Goal: Task Accomplishment & Management: Manage account settings

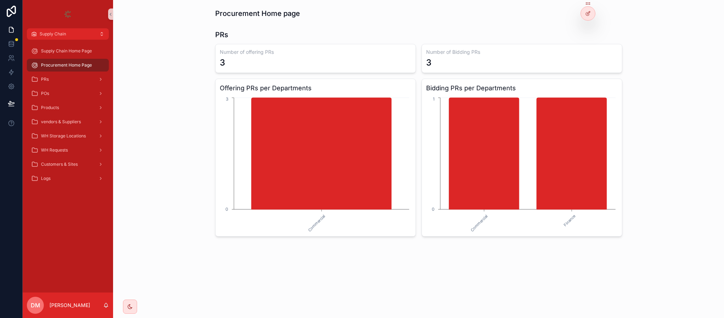
click at [235, 84] on h3 "Offering PRs per Departments" at bounding box center [316, 88] width 192 height 10
click at [429, 85] on h3 "Bidding PRs per Departments" at bounding box center [522, 88] width 192 height 10
click at [584, 11] on div at bounding box center [588, 13] width 14 height 13
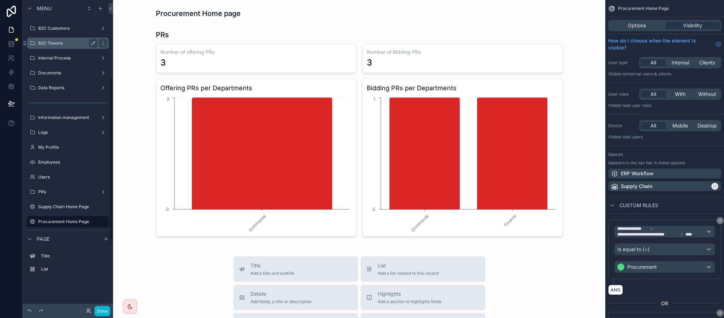
scroll to position [151, 0]
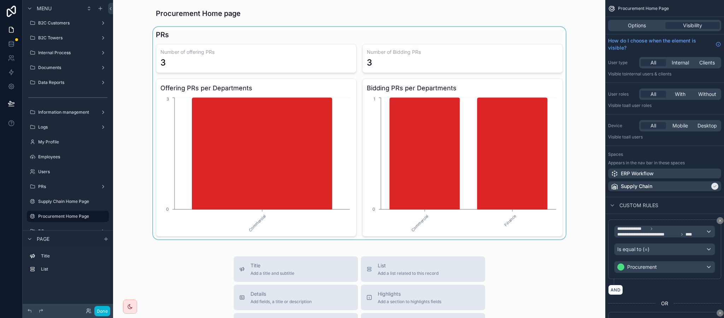
click at [265, 148] on div "scrollable content" at bounding box center [359, 133] width 481 height 212
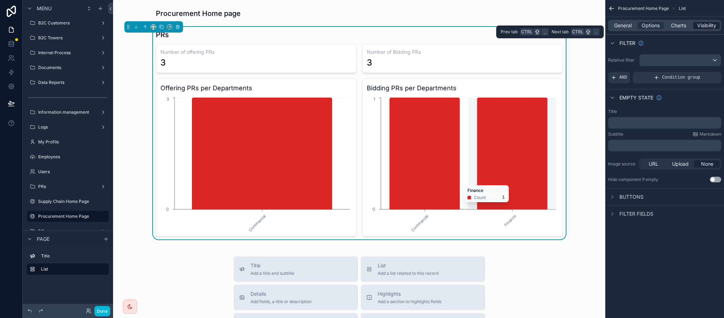
click at [714, 27] on span "Visibility" at bounding box center [707, 25] width 19 height 7
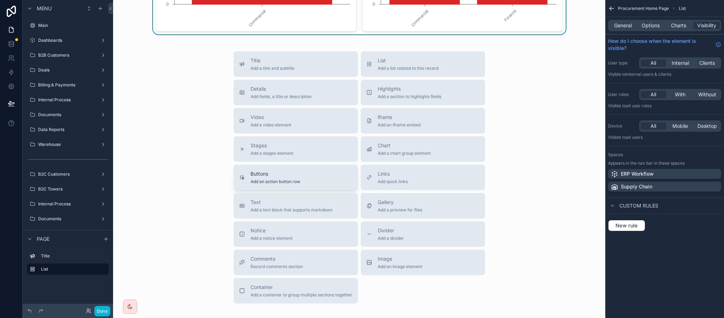
scroll to position [0, 0]
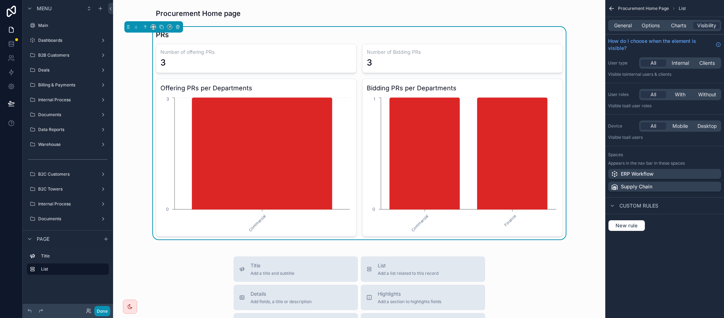
click at [101, 308] on button "Done" at bounding box center [102, 310] width 16 height 10
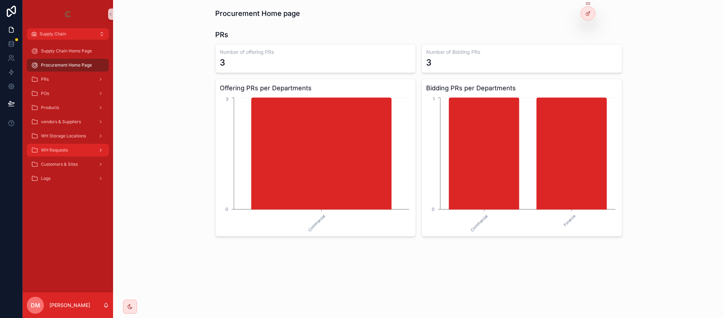
click at [74, 151] on div "WH Requests" at bounding box center [68, 149] width 74 height 11
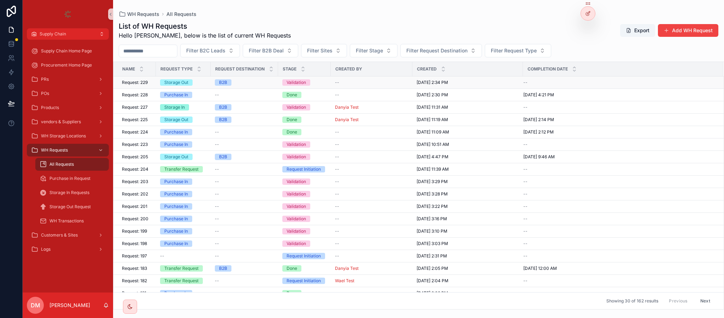
click at [146, 83] on span "Request: 229" at bounding box center [135, 83] width 26 height 6
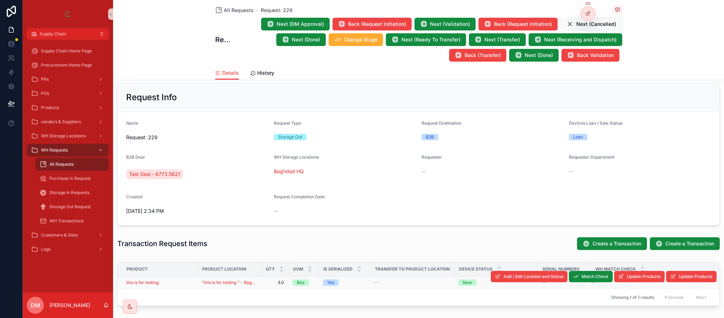
scroll to position [159, 0]
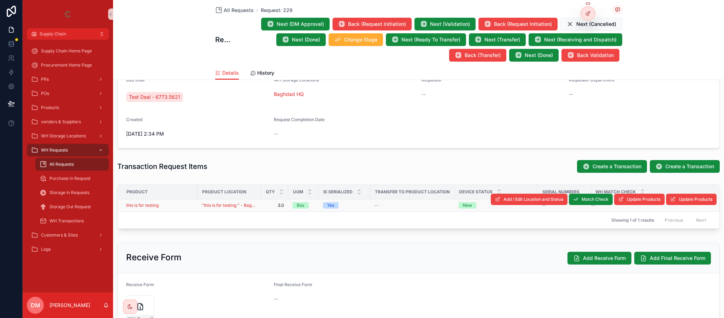
click at [174, 207] on div "this is for testing" at bounding box center [159, 205] width 67 height 6
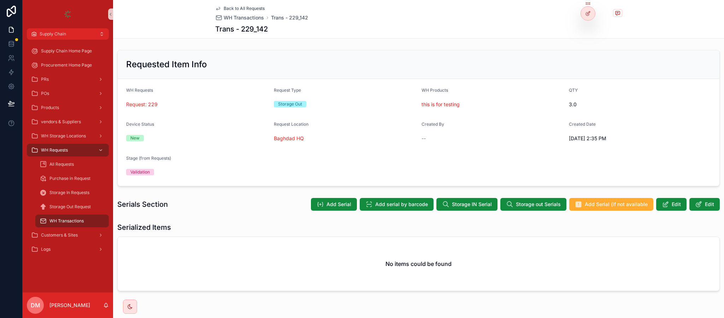
click at [231, 4] on div "Back to All Requests WH Transactions Trans - 229_142 Trans - 229_142" at bounding box center [418, 19] width 407 height 38
click at [228, 9] on span "Back to All Requests" at bounding box center [244, 9] width 41 height 6
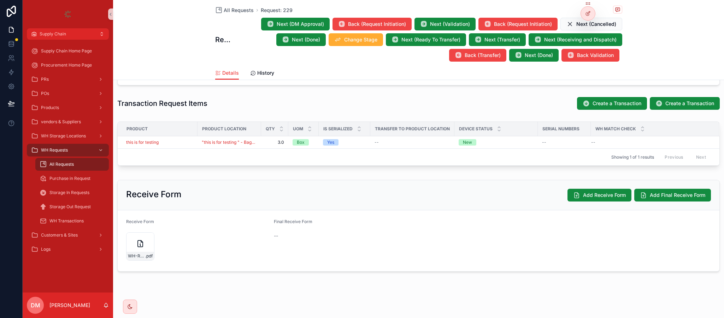
scroll to position [226, 0]
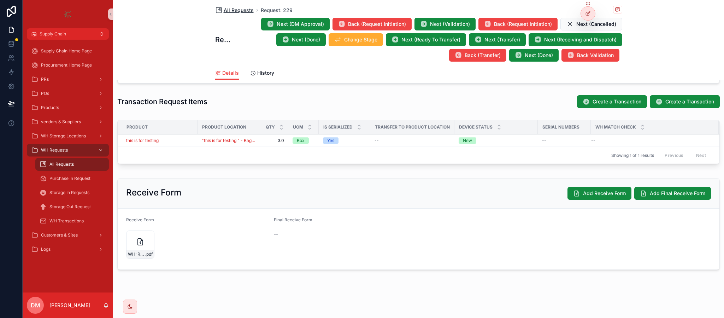
click at [237, 10] on span "All Requests" at bounding box center [239, 10] width 30 height 7
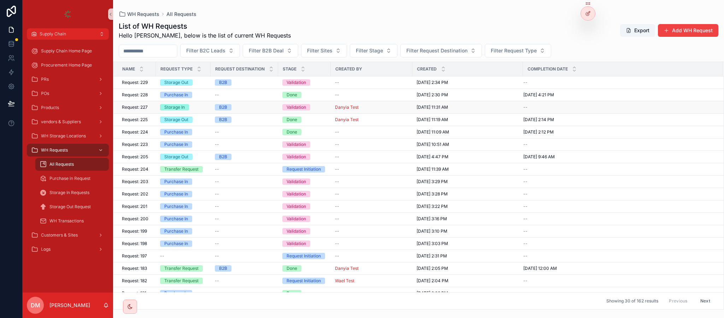
click at [194, 104] on div "Storage In" at bounding box center [183, 107] width 46 height 6
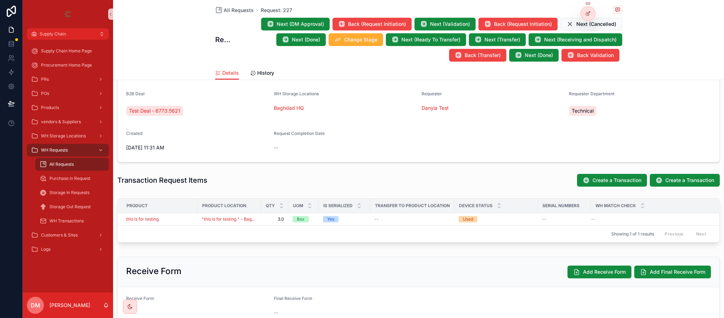
scroll to position [159, 0]
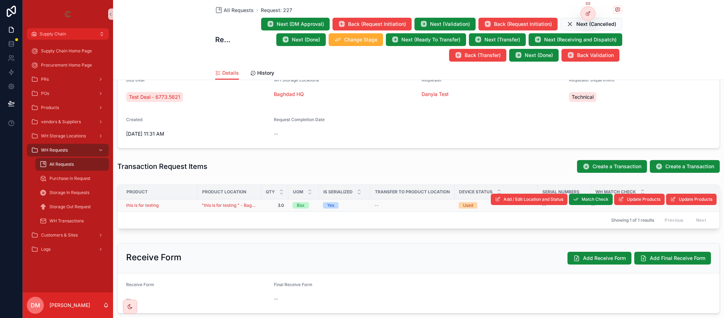
click at [179, 206] on div "this is for testing" at bounding box center [159, 205] width 67 height 6
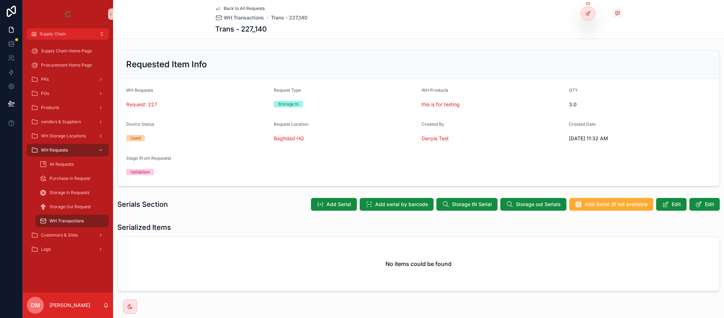
scroll to position [22, 0]
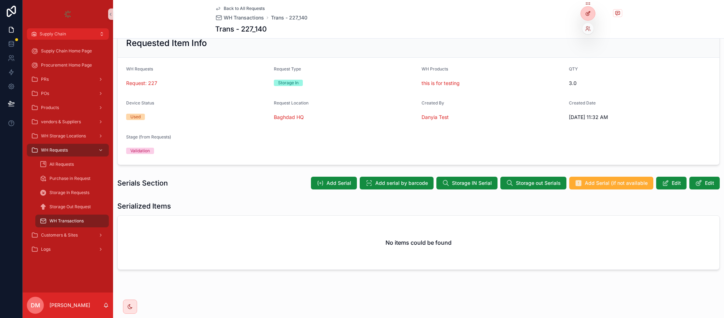
click at [586, 16] on div at bounding box center [588, 13] width 14 height 13
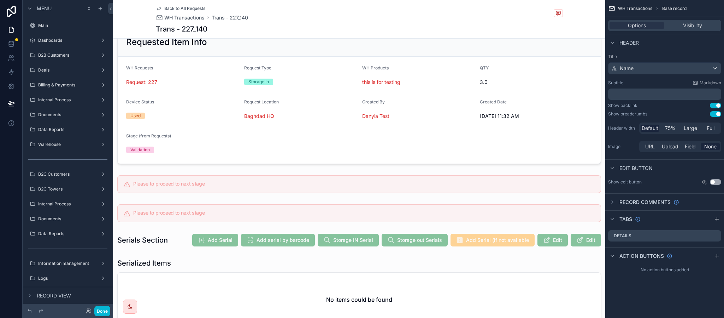
scroll to position [302, 0]
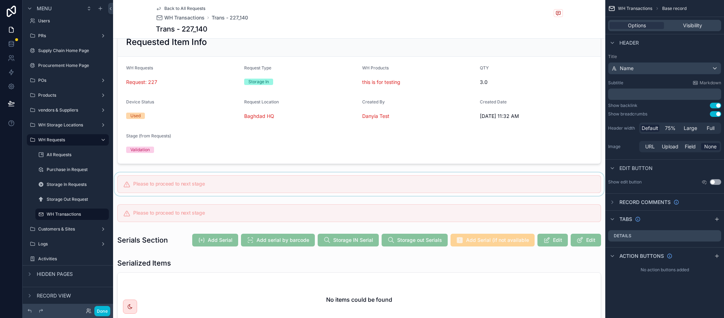
click at [467, 191] on div "scrollable content" at bounding box center [359, 183] width 493 height 23
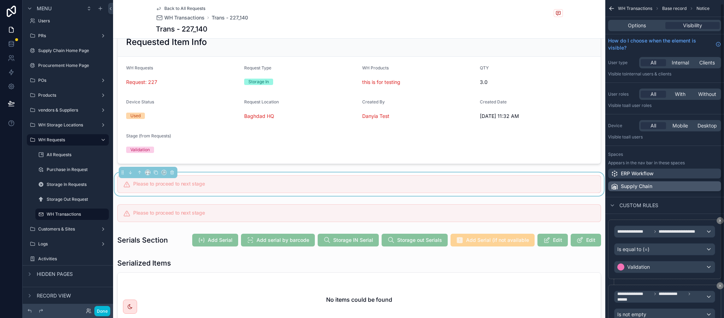
scroll to position [45, 0]
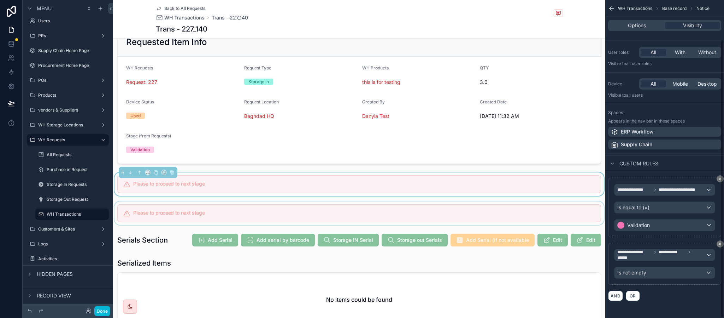
click at [428, 214] on div "scrollable content" at bounding box center [359, 212] width 493 height 23
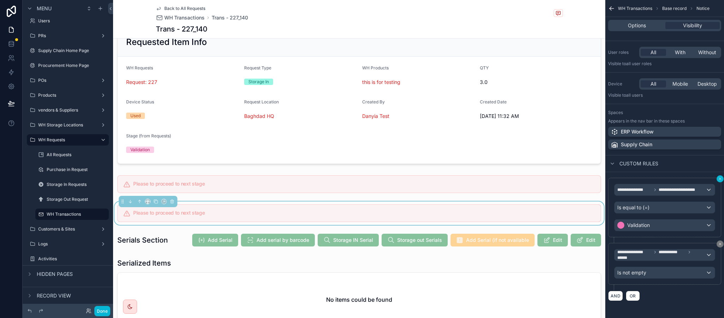
click at [718, 176] on icon "scrollable content" at bounding box center [720, 178] width 4 height 4
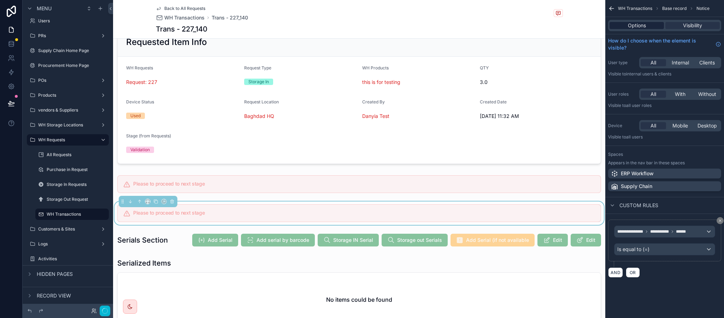
click at [633, 27] on span "Options" at bounding box center [637, 25] width 18 height 7
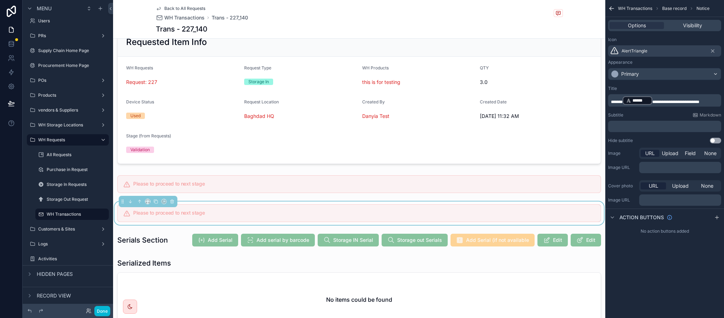
scroll to position [0, 0]
click at [657, 103] on span "**********" at bounding box center [676, 102] width 47 height 4
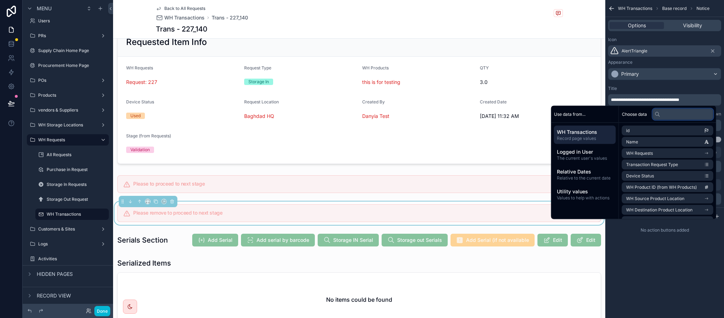
click at [671, 117] on input "text" at bounding box center [683, 113] width 61 height 11
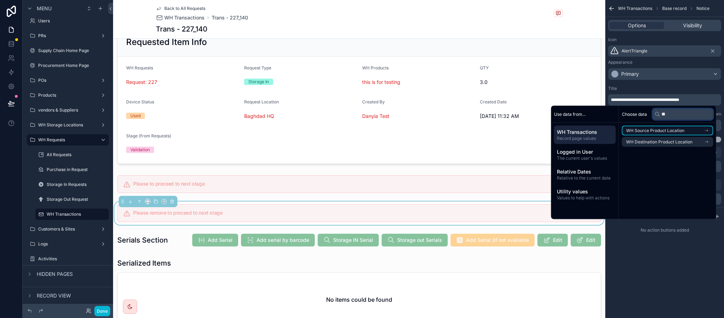
type input "*"
type input "****"
click at [579, 170] on span "Relative Dates" at bounding box center [585, 171] width 56 height 7
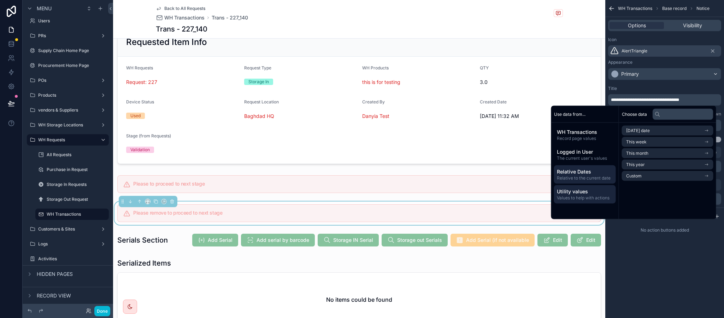
click at [585, 198] on span "Values to help with actions" at bounding box center [585, 198] width 56 height 6
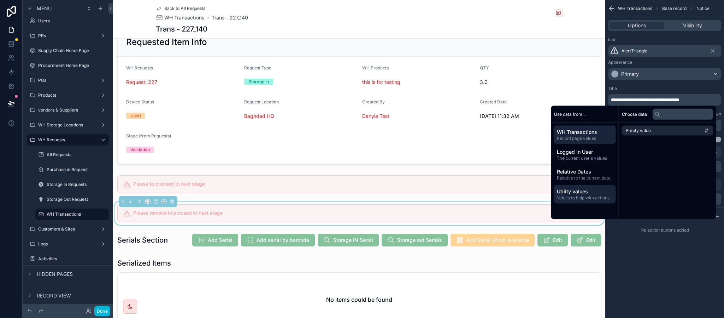
click at [591, 135] on span "Record page values" at bounding box center [585, 138] width 56 height 6
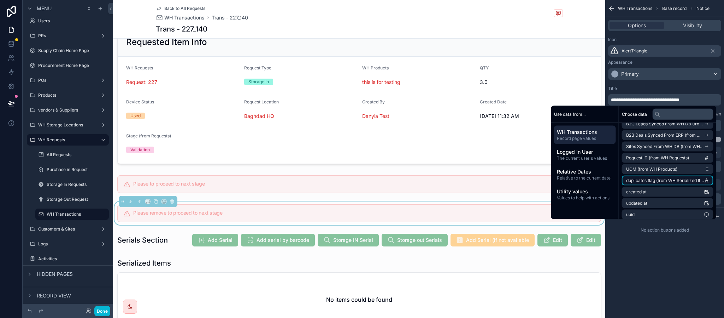
scroll to position [383, 0]
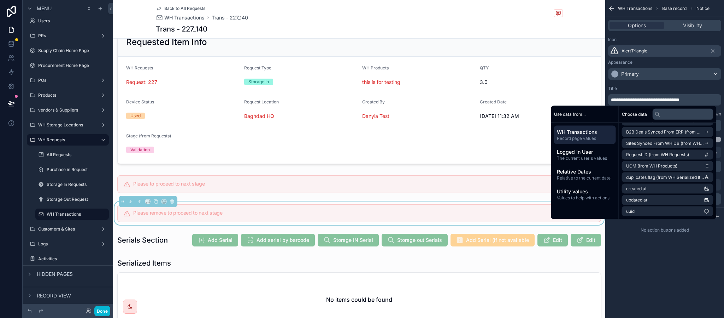
click at [696, 266] on div "**********" at bounding box center [665, 159] width 119 height 318
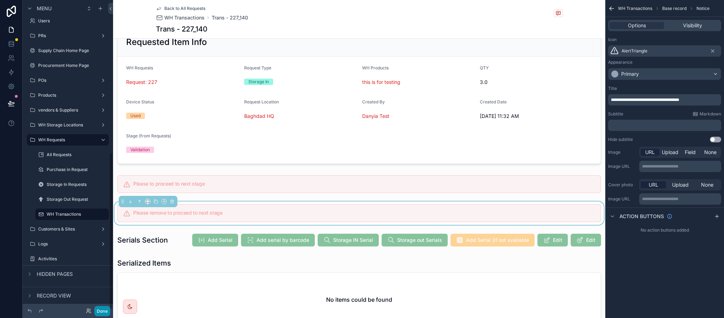
click at [103, 309] on button "Done" at bounding box center [102, 310] width 16 height 10
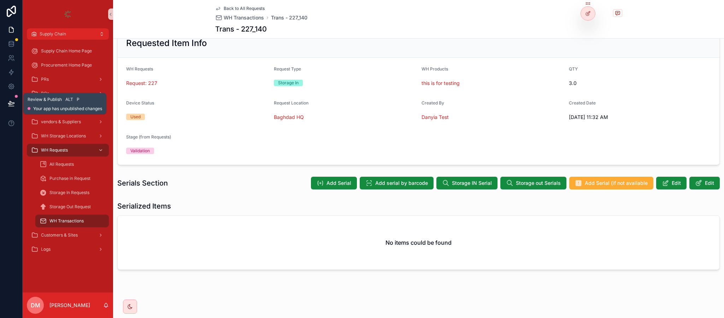
click at [4, 102] on button at bounding box center [12, 103] width 16 height 20
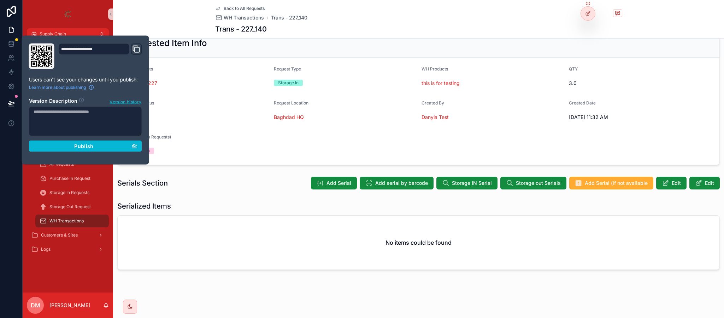
click at [188, 21] on div "Back to All Requests WH Transactions Trans - 227_140 Trans - 227_140" at bounding box center [418, 19] width 611 height 39
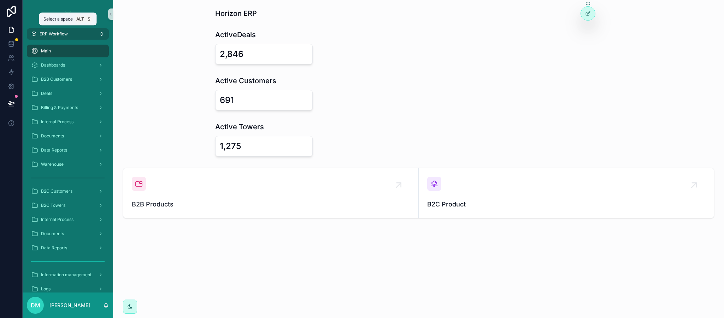
click at [89, 34] on button "ERP Workflow" at bounding box center [68, 33] width 82 height 11
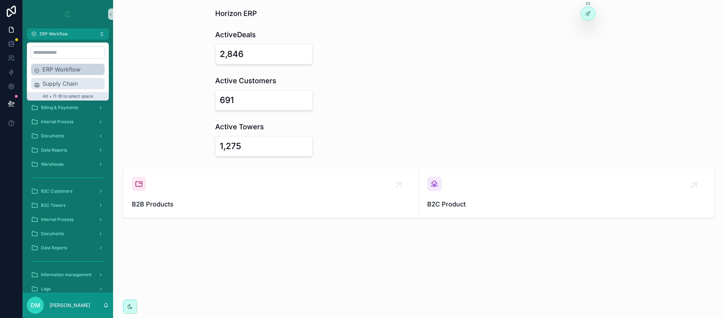
click at [64, 88] on div "Supply Chain" at bounding box center [68, 83] width 74 height 11
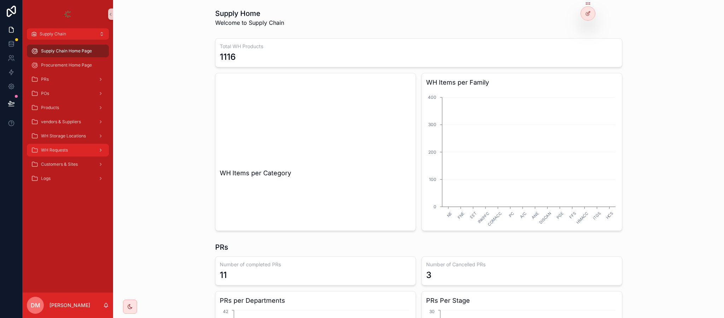
click at [72, 147] on div "WH Requests" at bounding box center [68, 149] width 74 height 11
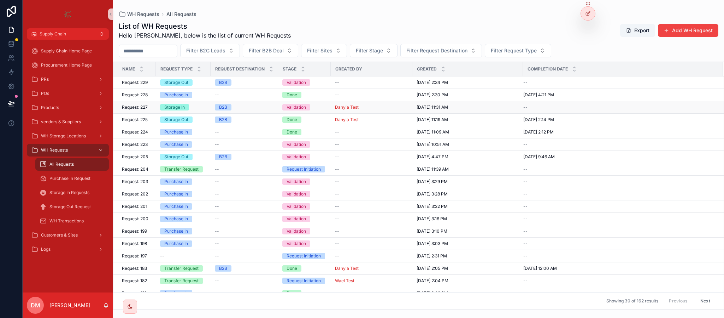
click at [196, 109] on div "Storage In" at bounding box center [183, 107] width 46 height 6
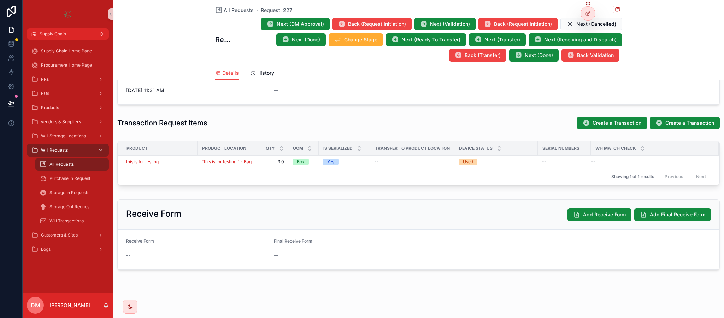
scroll to position [205, 0]
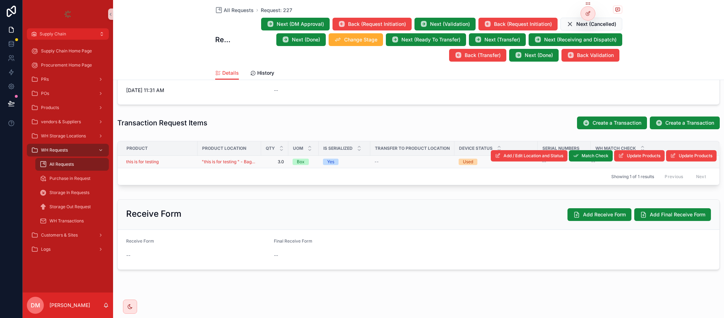
click at [179, 161] on div "this is for testing" at bounding box center [159, 162] width 67 height 6
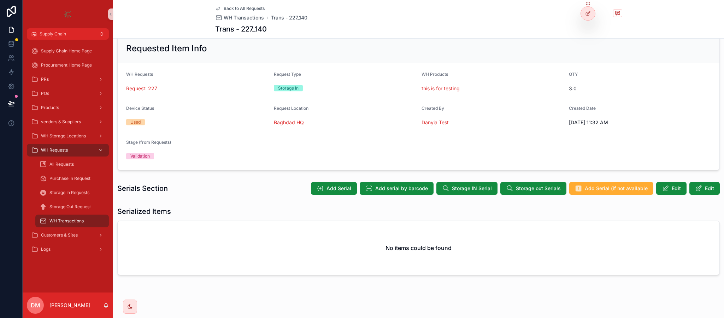
scroll to position [22, 0]
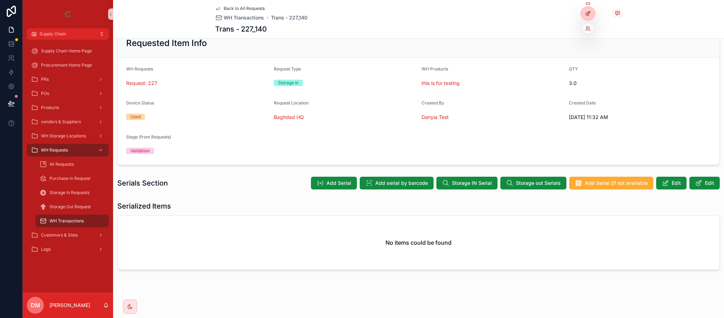
drag, startPoint x: 578, startPoint y: 4, endPoint x: 583, endPoint y: 9, distance: 7.5
click at [580, 5] on div "Back to All Requests WH Transactions Trans - 227_140 Trans - 227_140" at bounding box center [418, 19] width 407 height 38
click at [586, 13] on icon at bounding box center [589, 14] width 6 height 6
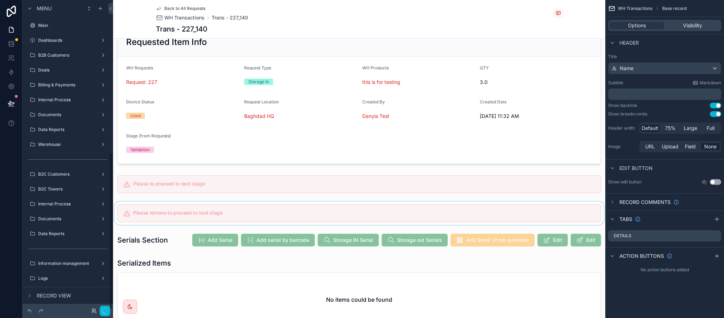
click at [314, 211] on div "scrollable content" at bounding box center [359, 212] width 493 height 23
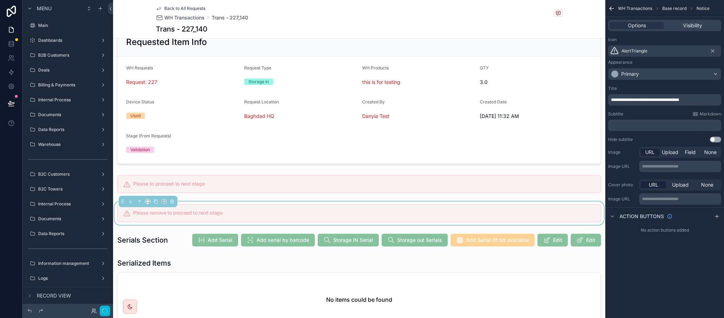
scroll to position [302, 0]
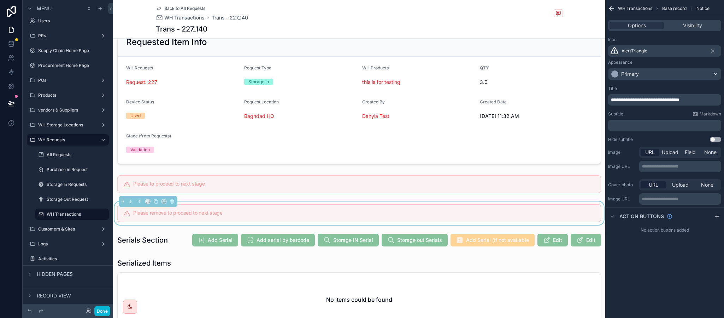
click at [634, 101] on span "**********" at bounding box center [645, 100] width 68 height 4
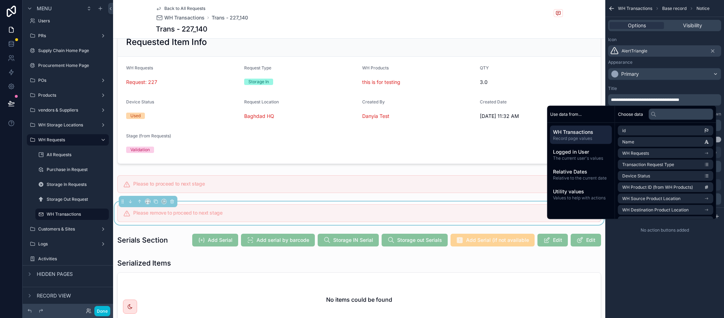
click at [643, 101] on span "**********" at bounding box center [645, 100] width 68 height 4
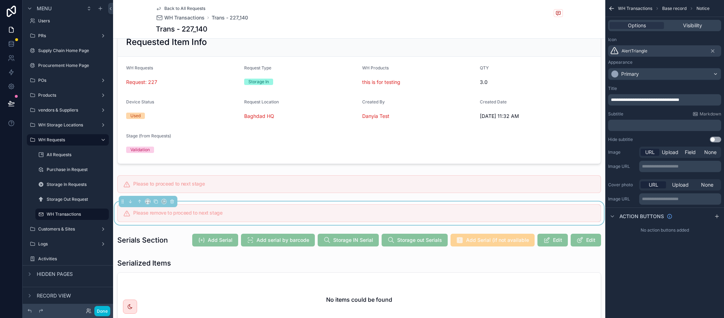
click at [641, 101] on span "**********" at bounding box center [645, 100] width 68 height 4
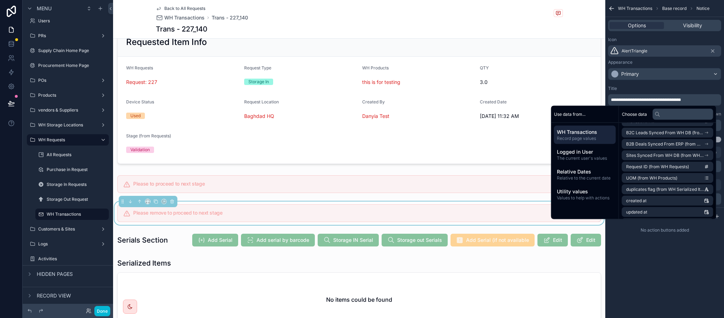
scroll to position [383, 0]
click at [670, 178] on span "duplicates flag (from WH Serialized Items)" at bounding box center [666, 177] width 78 height 6
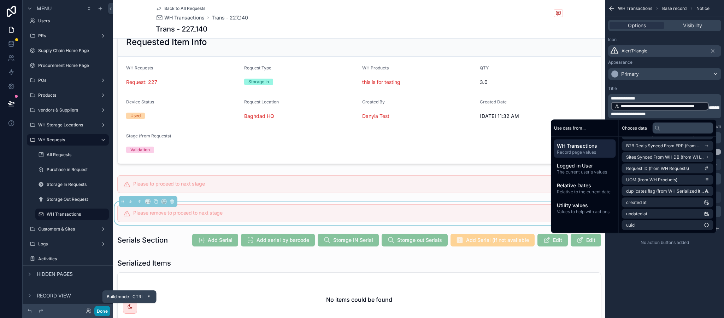
click at [98, 314] on button "Done" at bounding box center [102, 310] width 16 height 10
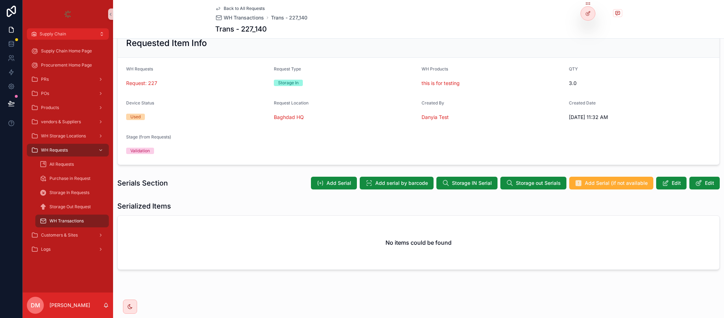
click at [245, 5] on div "Back to All Requests WH Transactions Trans - 227_140 Trans - 227_140" at bounding box center [418, 19] width 407 height 38
click at [244, 7] on span "Back to All Requests" at bounding box center [244, 9] width 41 height 6
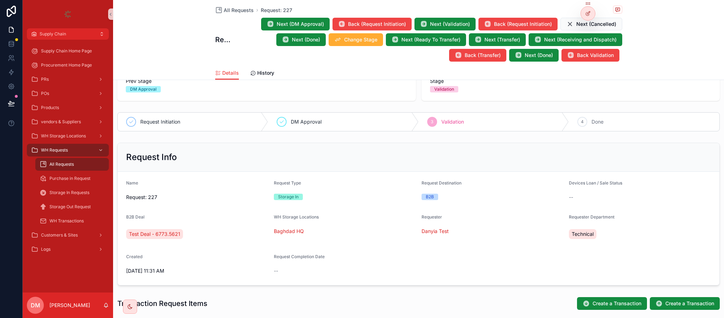
click at [235, 6] on div "All Requests Request: 227" at bounding box center [418, 10] width 407 height 9
click at [233, 10] on span "All Requests" at bounding box center [239, 10] width 30 height 7
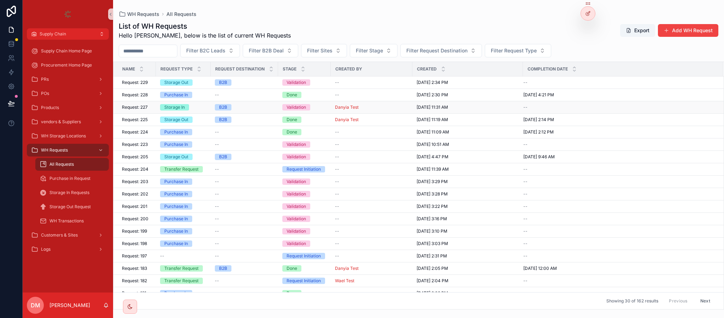
click at [154, 107] on td "Request: 227 Request: 227" at bounding box center [134, 107] width 42 height 12
click at [140, 105] on span "Request: 227" at bounding box center [135, 107] width 26 height 6
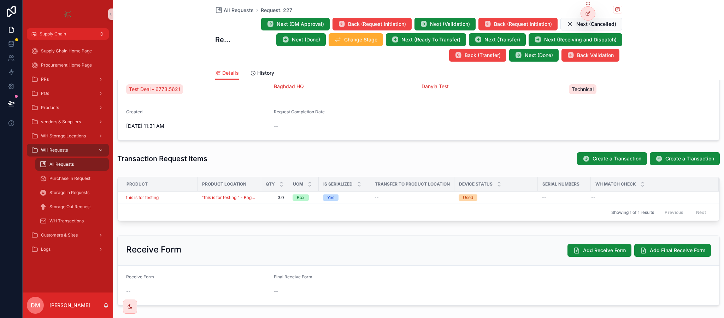
scroll to position [205, 0]
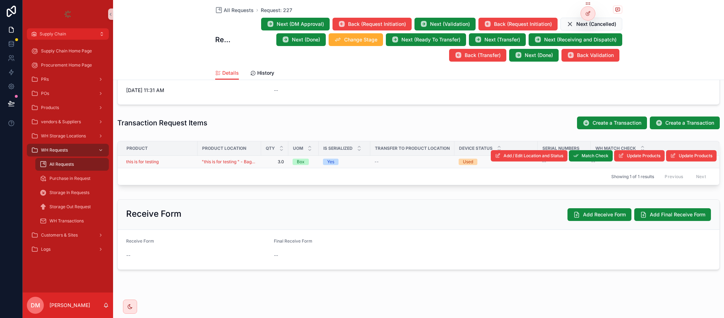
click at [179, 159] on div "this is for testing" at bounding box center [159, 162] width 67 height 6
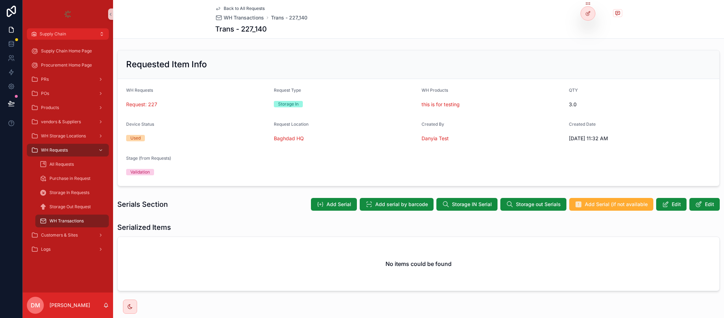
scroll to position [22, 0]
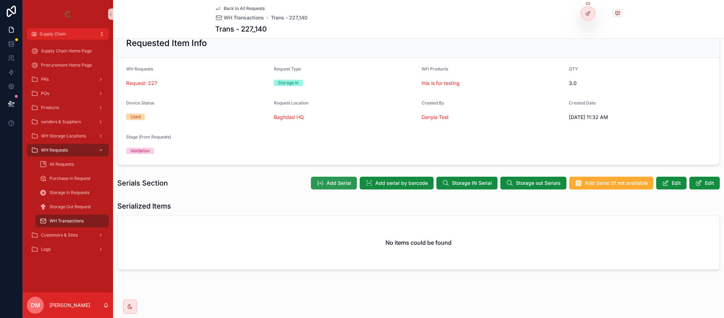
click at [328, 180] on span "Add Serial" at bounding box center [339, 182] width 25 height 7
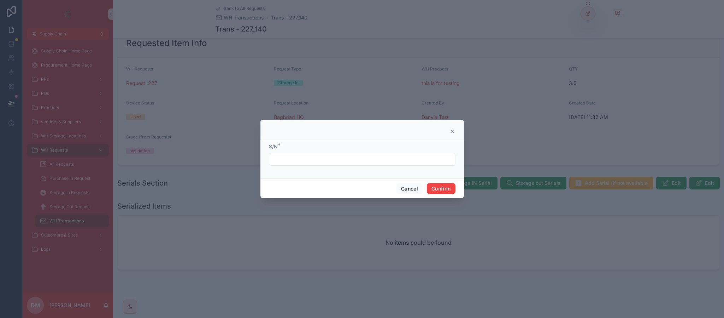
click at [326, 150] on div "S/N *" at bounding box center [362, 146] width 187 height 7
click at [315, 164] on input "text" at bounding box center [362, 159] width 186 height 10
type input "*****"
click at [438, 188] on button "Confirm" at bounding box center [441, 188] width 28 height 11
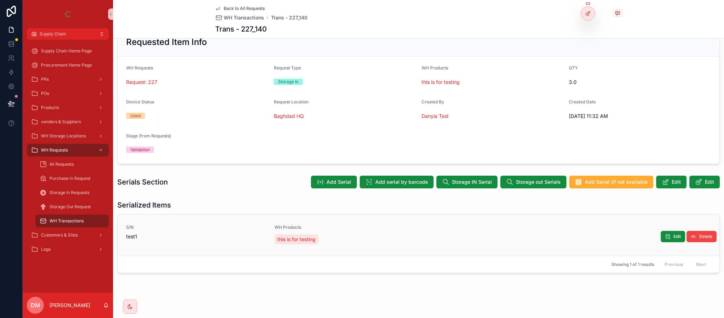
scroll to position [26, 0]
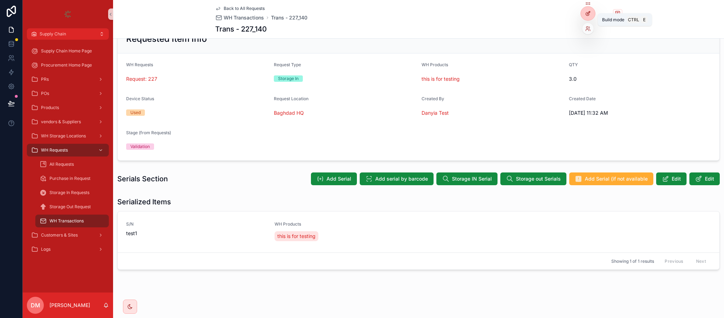
click at [587, 14] on icon at bounding box center [589, 14] width 6 height 6
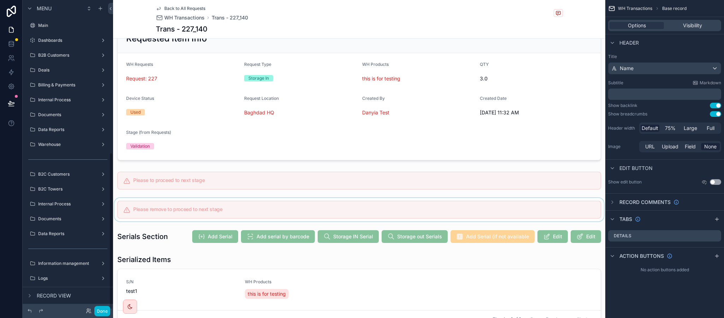
click at [203, 221] on div "scrollable content" at bounding box center [359, 209] width 493 height 23
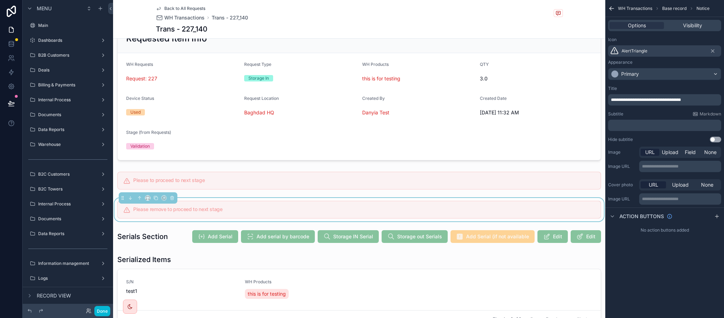
scroll to position [302, 0]
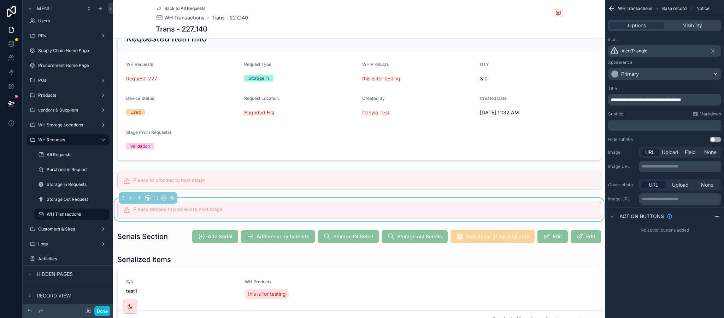
click at [643, 100] on span "**********" at bounding box center [646, 100] width 70 height 4
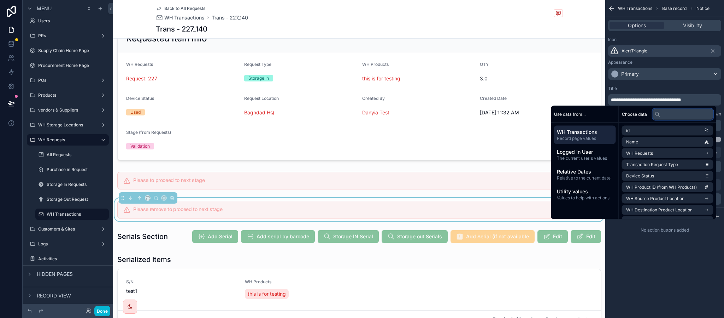
click at [660, 116] on input "text" at bounding box center [683, 113] width 61 height 11
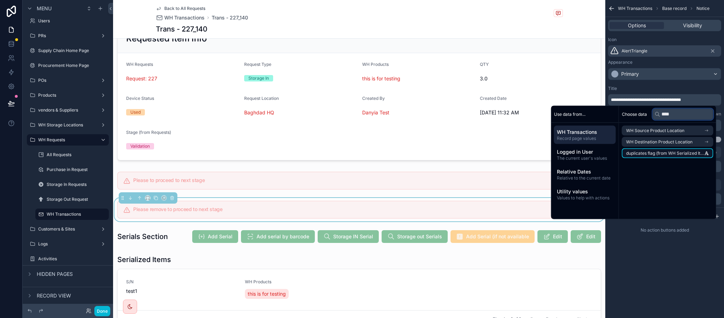
type input "****"
click at [652, 153] on span "duplicates flag (from WH Serialized Items)" at bounding box center [666, 153] width 78 height 6
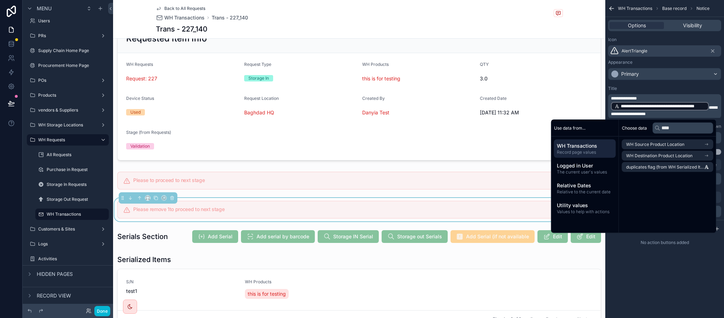
click at [709, 111] on p "**********" at bounding box center [665, 105] width 109 height 21
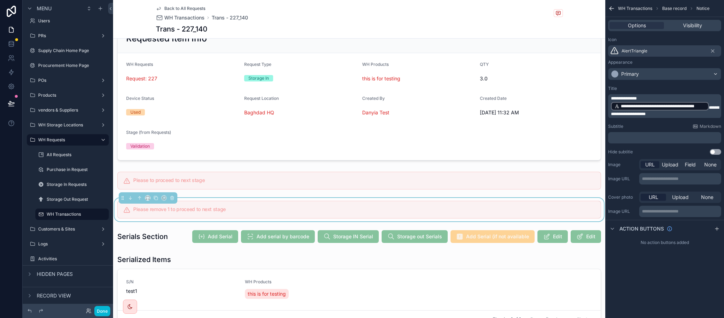
click at [668, 114] on p "**********" at bounding box center [665, 105] width 109 height 21
click at [711, 107] on span "**********" at bounding box center [665, 110] width 108 height 11
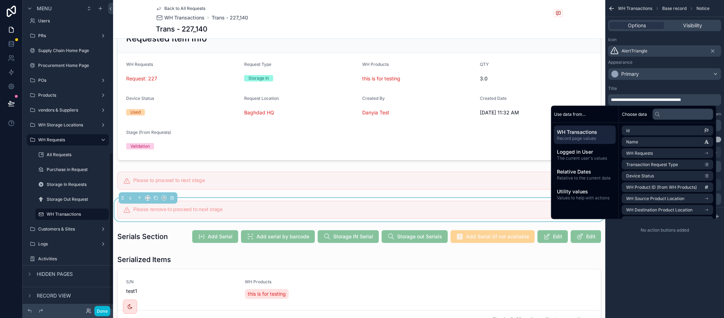
click at [691, 235] on div "No action buttons added" at bounding box center [665, 229] width 119 height 11
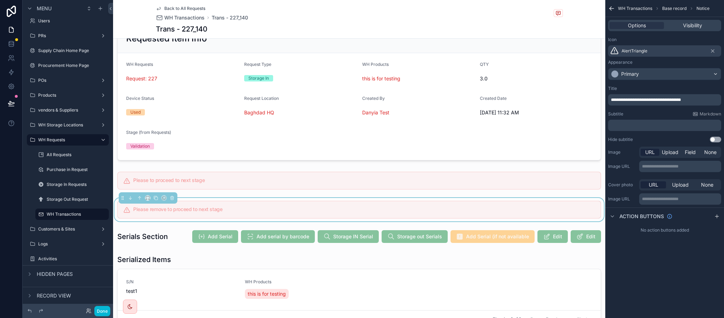
click at [643, 100] on span "**********" at bounding box center [646, 100] width 70 height 4
click at [100, 313] on button "Done" at bounding box center [102, 310] width 16 height 10
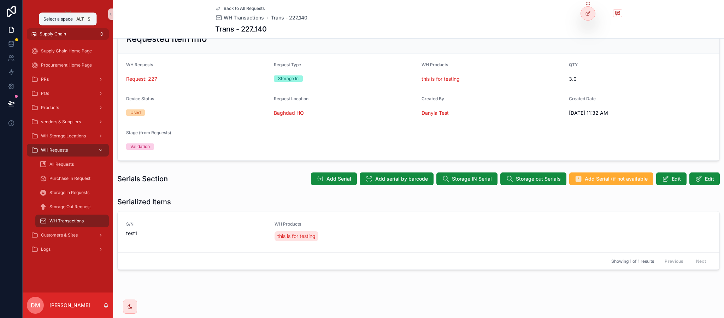
click at [91, 31] on button "Supply Chain" at bounding box center [68, 33] width 82 height 11
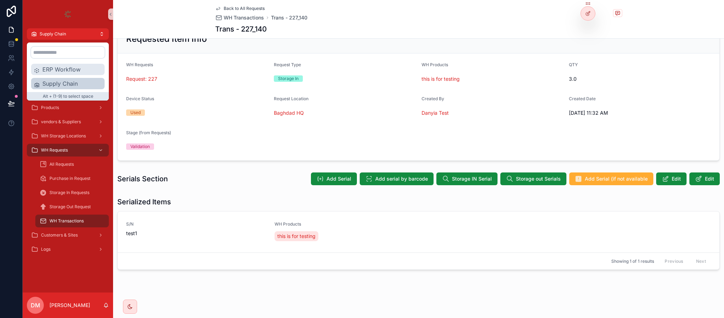
click at [89, 71] on span "ERP Workflow" at bounding box center [71, 69] width 59 height 8
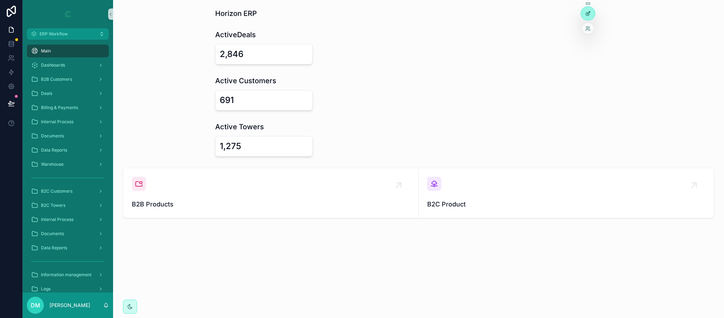
click at [585, 14] on div at bounding box center [588, 13] width 14 height 13
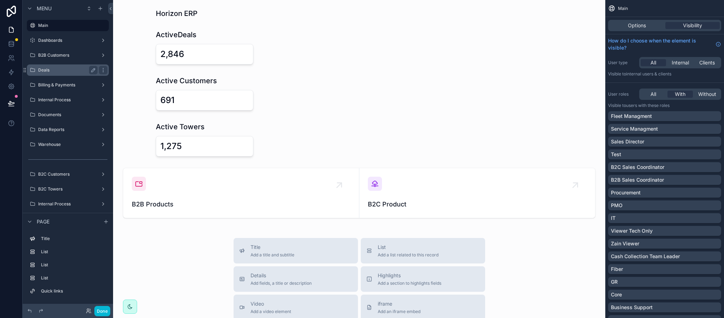
click at [73, 69] on label "Deals" at bounding box center [66, 70] width 57 height 6
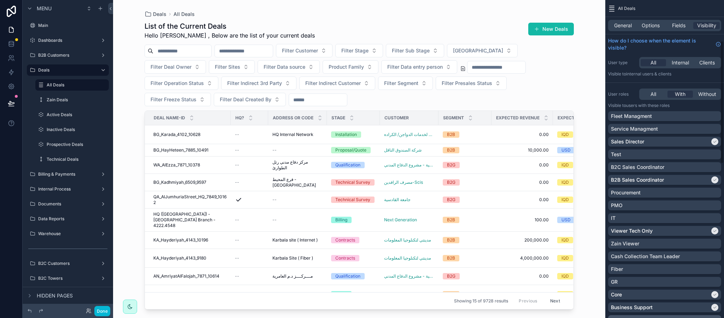
scroll to position [106, 0]
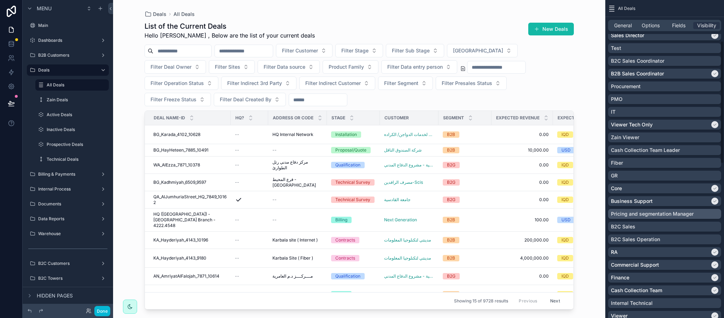
click at [653, 214] on p "Pricing and segmentation Manager" at bounding box center [652, 213] width 83 height 7
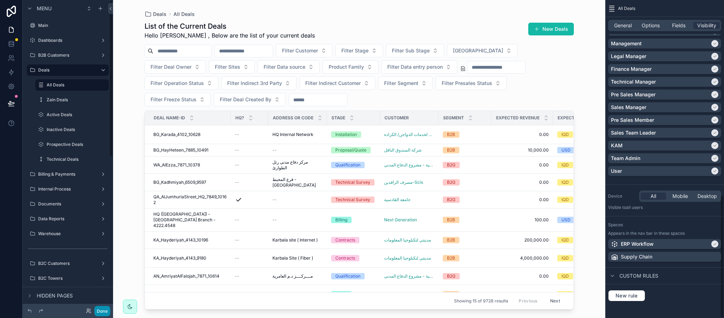
click at [103, 309] on button "Done" at bounding box center [102, 310] width 16 height 10
click at [12, 103] on icon at bounding box center [11, 103] width 6 height 4
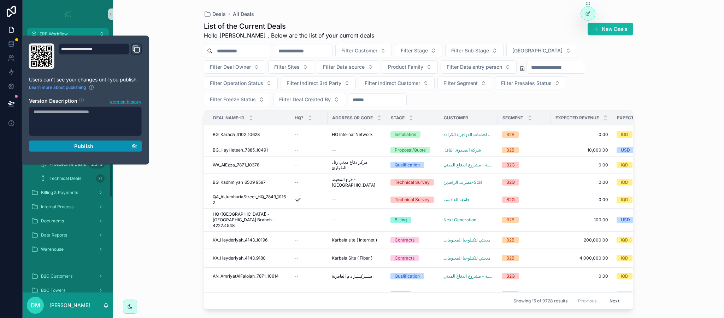
click at [88, 151] on button "Publish" at bounding box center [85, 145] width 113 height 11
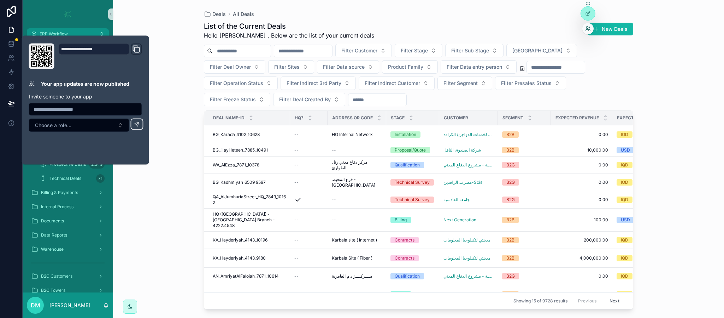
click at [589, 28] on icon at bounding box center [589, 28] width 1 height 2
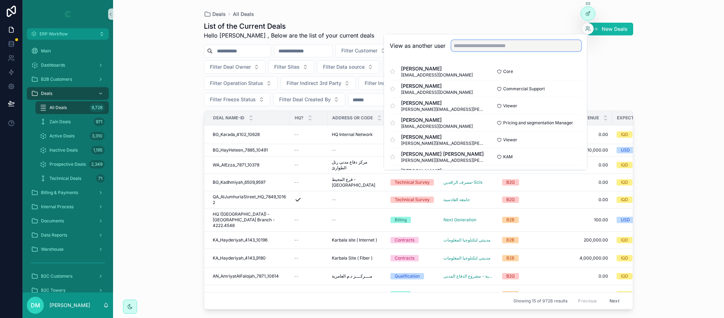
click at [537, 41] on input "text" at bounding box center [517, 45] width 130 height 11
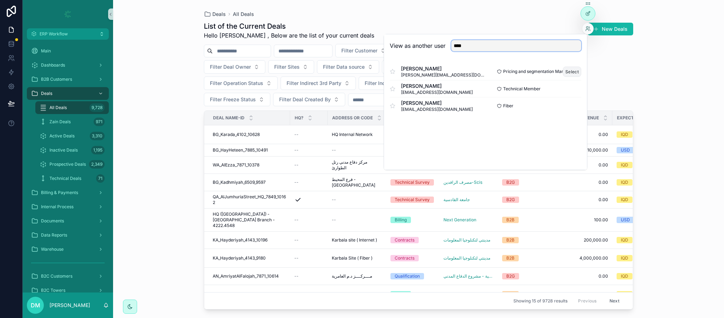
type input "****"
click at [570, 72] on button "Select" at bounding box center [572, 71] width 18 height 10
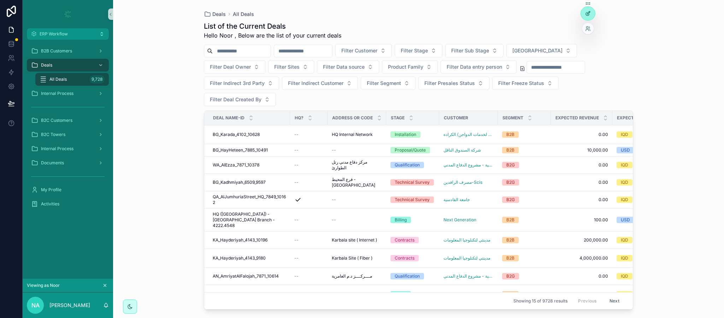
click at [592, 10] on div at bounding box center [588, 13] width 14 height 13
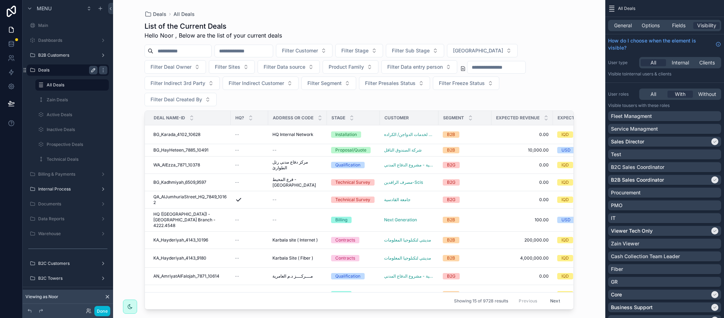
click at [104, 70] on icon "scrollable content" at bounding box center [103, 70] width 6 height 6
click at [94, 70] on icon "scrollable content" at bounding box center [94, 70] width 6 height 6
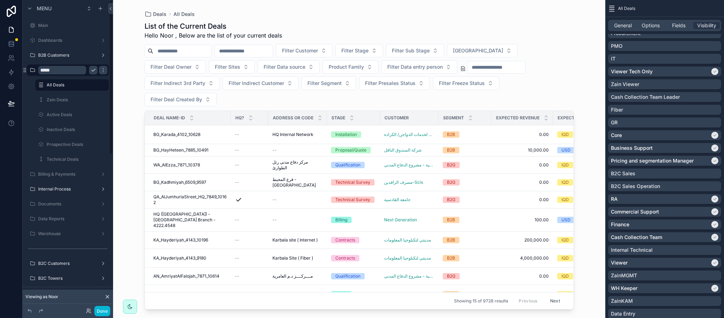
click at [99, 67] on div "scrollable content" at bounding box center [103, 69] width 10 height 11
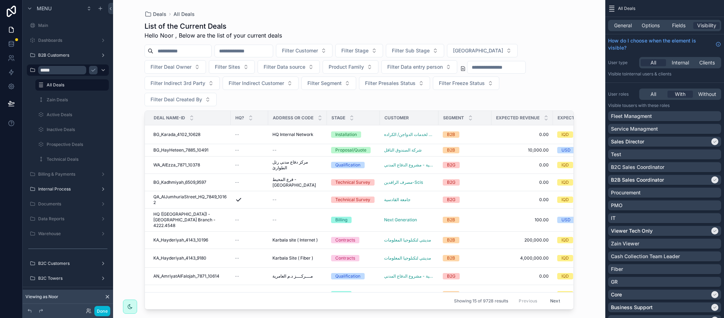
click at [107, 70] on link "*****" at bounding box center [68, 69] width 82 height 11
click at [80, 69] on input "*****" at bounding box center [62, 70] width 48 height 8
click at [92, 69] on icon "scrollable content" at bounding box center [94, 70] width 6 height 6
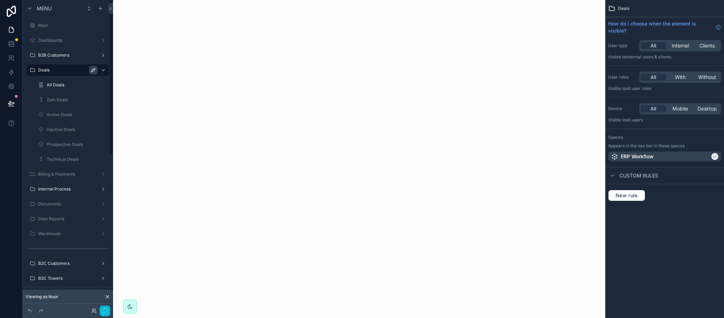
drag, startPoint x: 104, startPoint y: 70, endPoint x: 93, endPoint y: 70, distance: 11.7
click at [0, 0] on icon "scrollable content" at bounding box center [0, 0] width 0 height 0
click at [93, 69] on icon "scrollable content" at bounding box center [94, 70] width 6 height 6
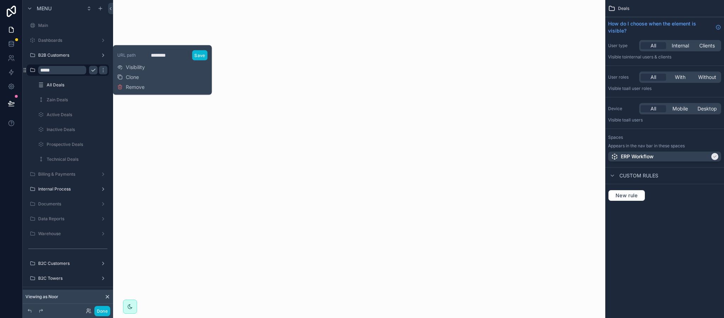
click at [136, 66] on span "Visibility" at bounding box center [135, 67] width 19 height 7
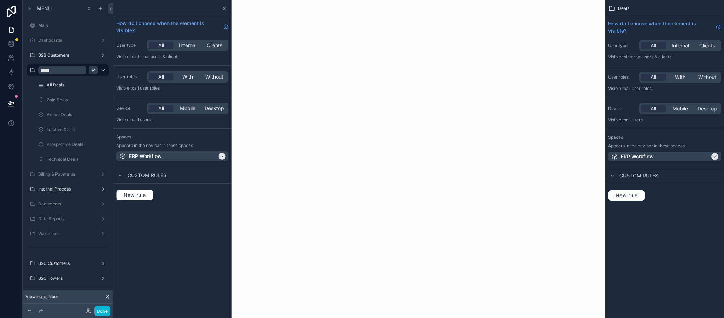
click at [128, 176] on span "Custom rules" at bounding box center [147, 174] width 39 height 7
click at [126, 176] on div "Custom rules" at bounding box center [141, 175] width 50 height 8
click at [94, 101] on icon "scrollable content" at bounding box center [94, 100] width 6 height 6
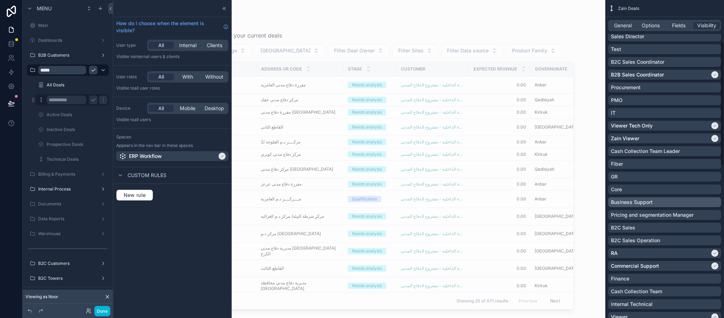
scroll to position [106, 0]
click at [696, 212] on div "Pricing and segmentation Manager" at bounding box center [664, 213] width 107 height 7
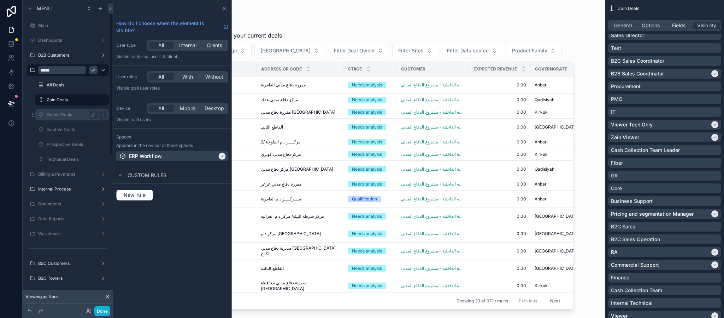
click at [62, 115] on label "Active Deals" at bounding box center [71, 115] width 48 height 6
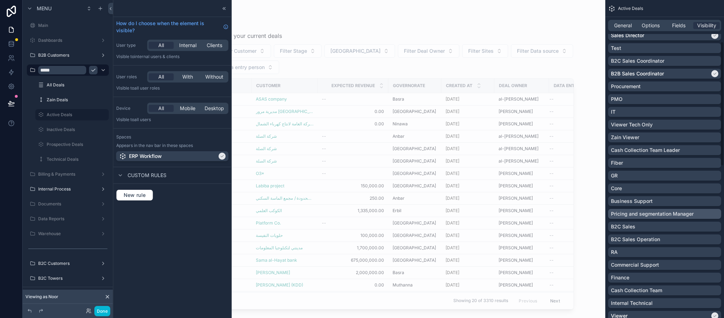
click at [665, 213] on p "Pricing and segmentation Manager" at bounding box center [652, 213] width 83 height 7
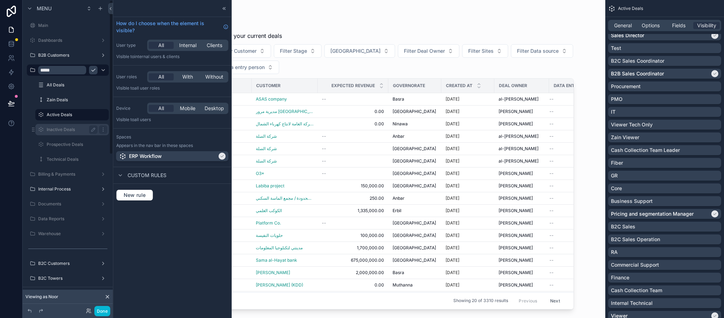
click at [49, 127] on label "Inactive Deals" at bounding box center [71, 130] width 48 height 6
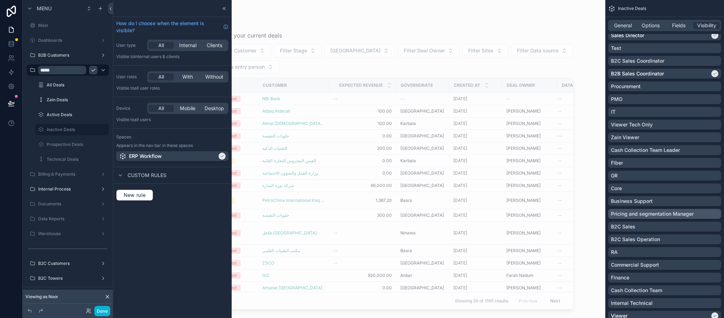
click at [681, 216] on p "Pricing and segmentation Manager" at bounding box center [652, 213] width 83 height 7
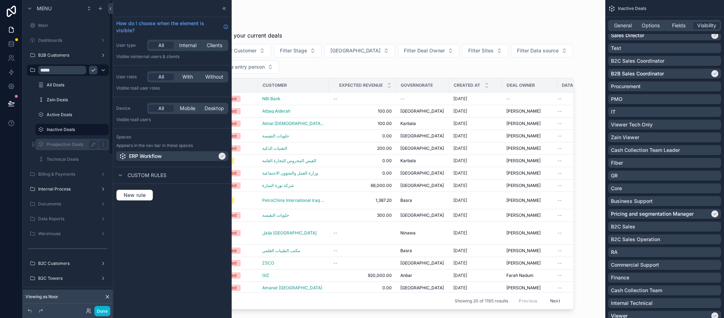
click at [69, 146] on label "Prospective Deals" at bounding box center [71, 144] width 48 height 6
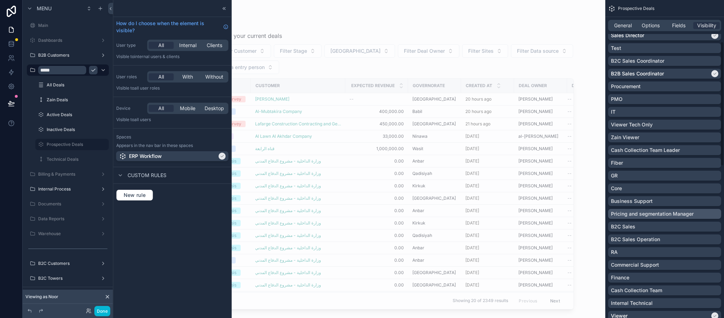
click at [688, 214] on p "Pricing and segmentation Manager" at bounding box center [652, 213] width 83 height 7
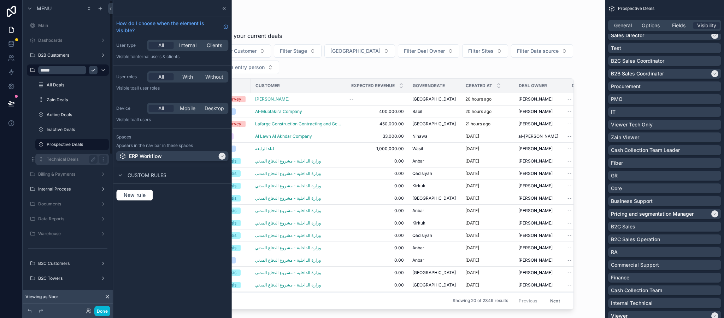
click at [77, 161] on label "Technical Deals" at bounding box center [71, 159] width 48 height 6
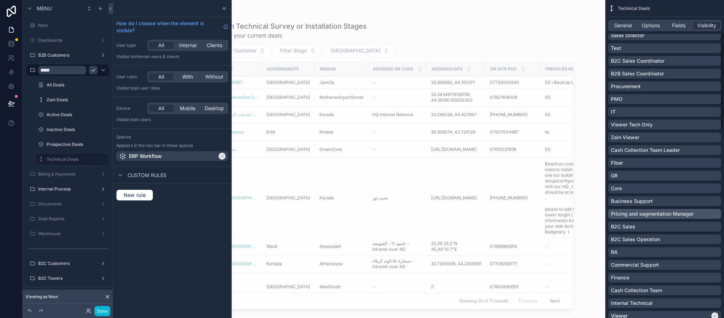
click at [681, 212] on p "Pricing and segmentation Manager" at bounding box center [652, 213] width 83 height 7
drag, startPoint x: 91, startPoint y: 159, endPoint x: 705, endPoint y: 164, distance: 613.5
click at [0, 0] on icon "scrollable content" at bounding box center [0, 0] width 0 height 0
click at [104, 161] on icon "scrollable content" at bounding box center [103, 159] width 6 height 6
click at [193, 229] on div "How do I choose when the element is visible? User type All Internal Clients Vis…" at bounding box center [172, 159] width 118 height 318
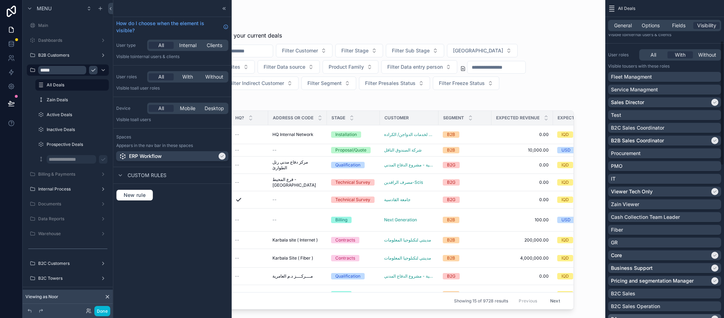
scroll to position [106, 0]
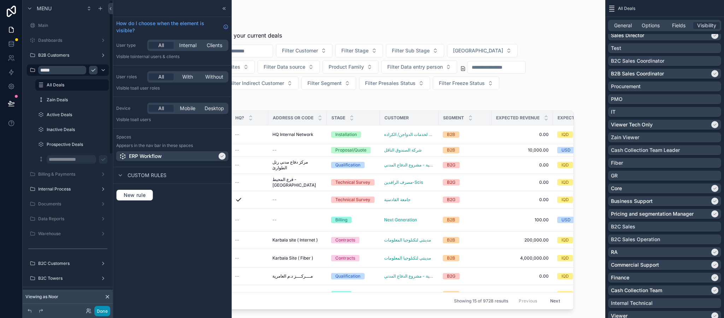
click at [102, 312] on button "Done" at bounding box center [102, 310] width 16 height 10
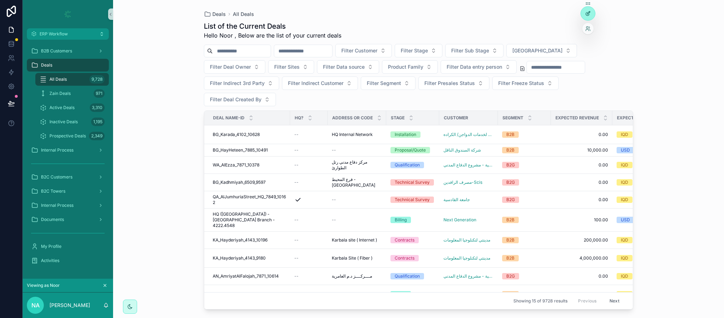
click at [589, 12] on icon at bounding box center [589, 14] width 6 height 6
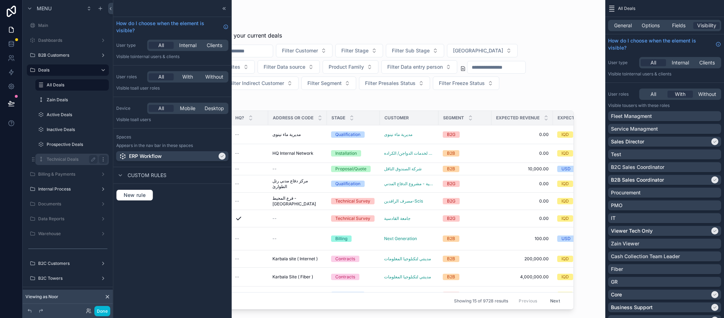
click at [105, 159] on icon "scrollable content" at bounding box center [103, 159] width 6 height 6
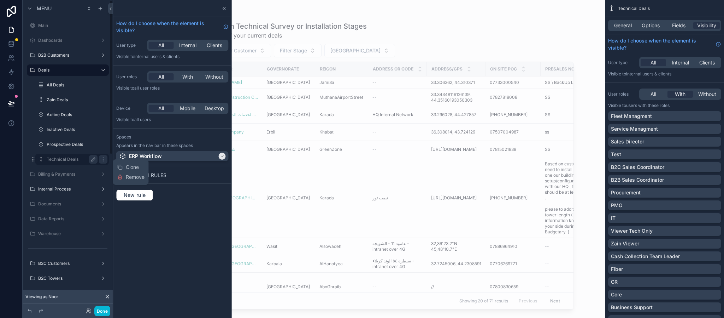
click at [95, 158] on icon "scrollable content" at bounding box center [94, 159] width 6 height 6
click at [96, 161] on icon "scrollable content" at bounding box center [94, 159] width 6 height 6
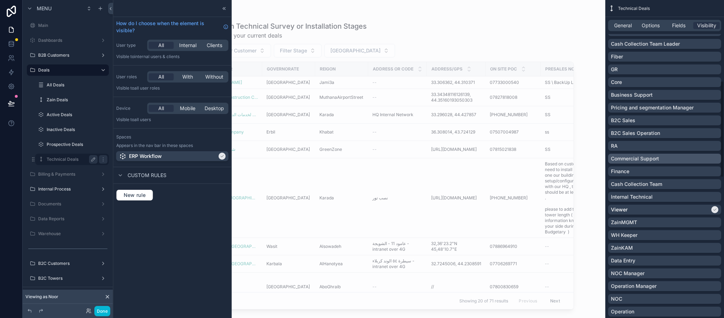
scroll to position [265, 0]
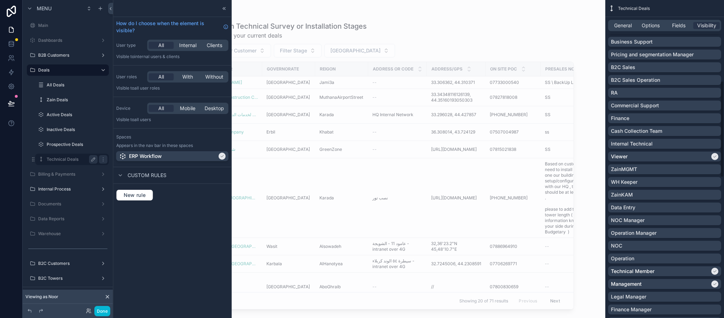
click at [680, 52] on p "Pricing and segmentation Manager" at bounding box center [652, 54] width 83 height 7
click at [103, 71] on label "Deals" at bounding box center [71, 70] width 66 height 6
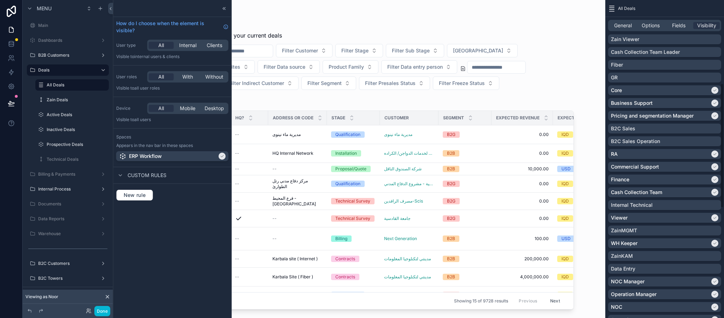
scroll to position [212, 0]
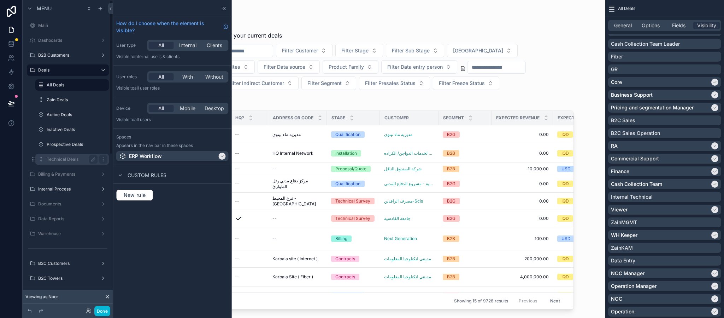
click at [67, 157] on label "Technical Deals" at bounding box center [71, 159] width 48 height 6
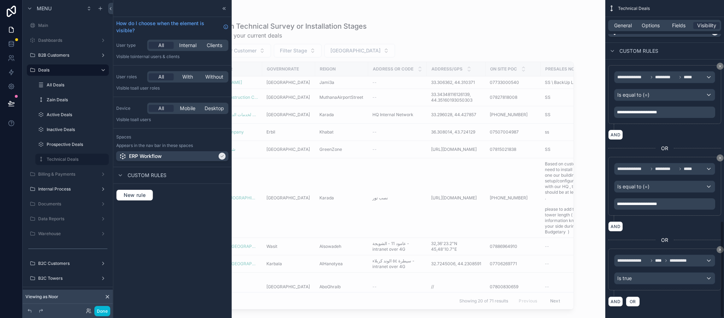
scroll to position [727, 0]
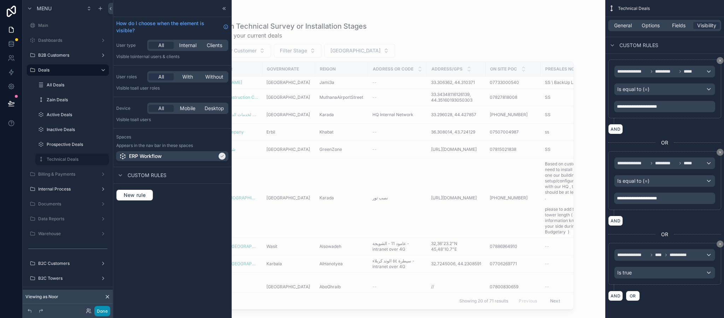
click at [101, 310] on button "Done" at bounding box center [102, 310] width 16 height 10
click at [9, 104] on icon at bounding box center [11, 103] width 6 height 4
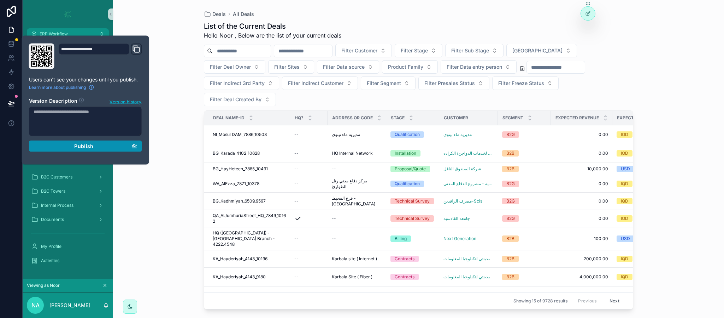
click at [76, 138] on section "Version Description Version history Publish" at bounding box center [85, 122] width 113 height 59
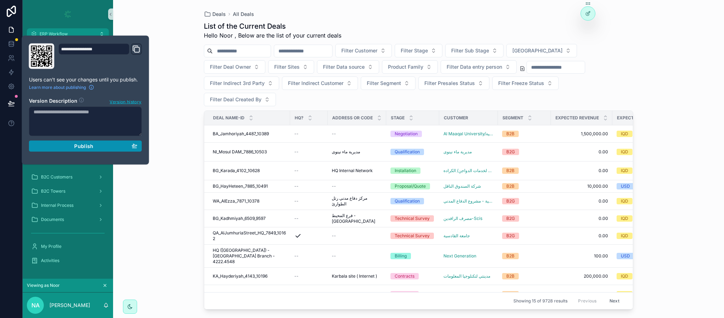
click at [102, 147] on div "Publish" at bounding box center [86, 146] width 104 height 6
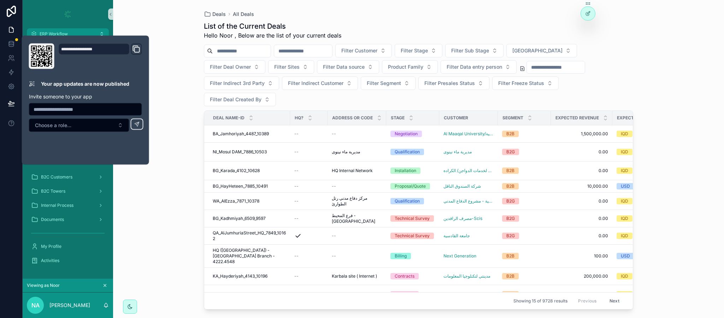
click at [164, 75] on div "Deals All Deals List of the Current Deals Hello Noor , Below are the list of yo…" at bounding box center [418, 159] width 611 height 318
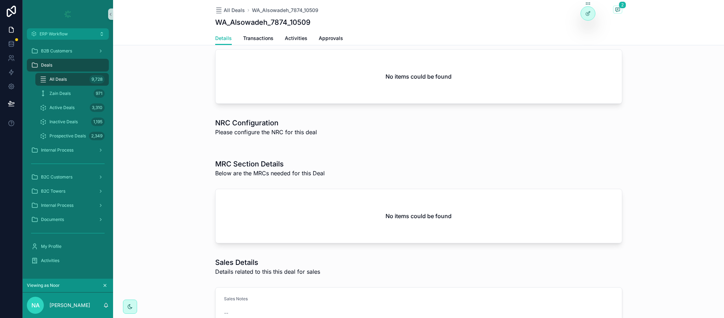
scroll to position [796, 0]
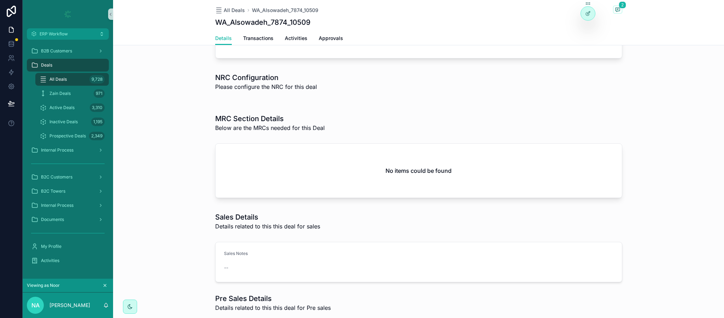
click at [52, 65] on div "Deals" at bounding box center [68, 64] width 74 height 11
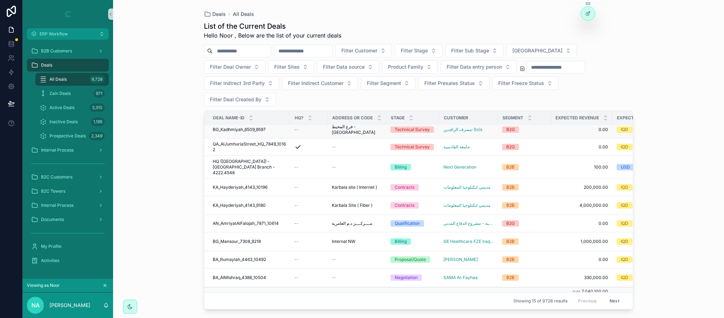
scroll to position [117, 0]
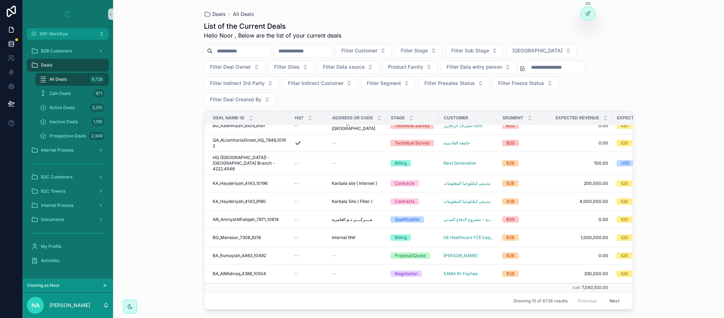
click at [13, 47] on icon at bounding box center [11, 43] width 7 height 7
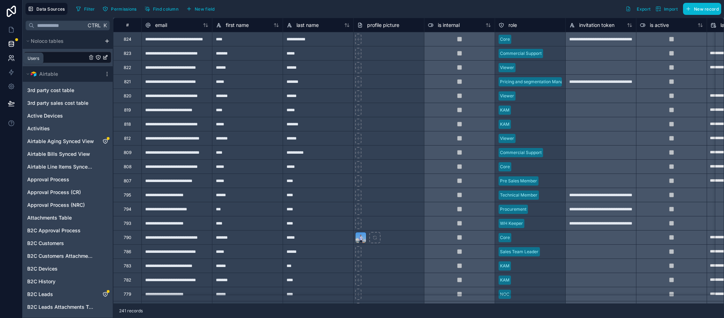
click at [8, 61] on icon at bounding box center [11, 57] width 7 height 7
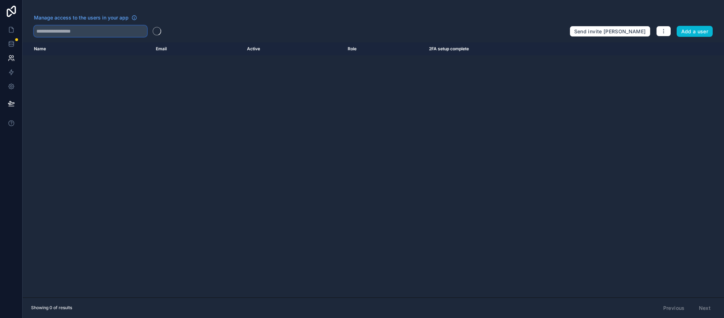
click at [95, 31] on input "text" at bounding box center [90, 30] width 113 height 11
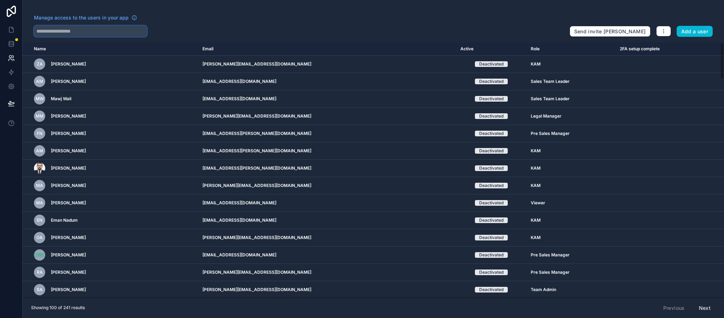
click at [95, 30] on input "text" at bounding box center [90, 30] width 113 height 11
type input "*"
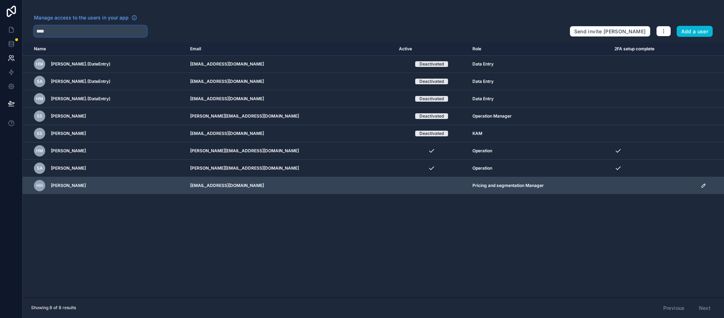
type input "****"
click at [701, 187] on icon "scrollable content" at bounding box center [704, 185] width 6 height 6
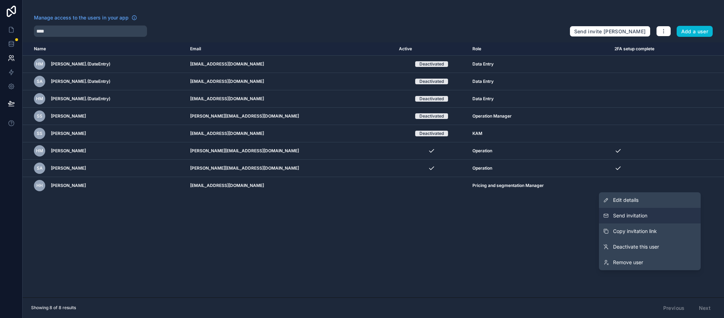
click at [659, 215] on button "Send invitation" at bounding box center [650, 216] width 102 height 16
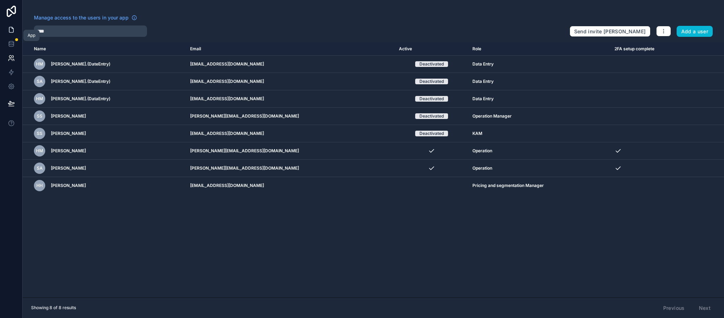
click at [9, 27] on icon at bounding box center [11, 29] width 7 height 7
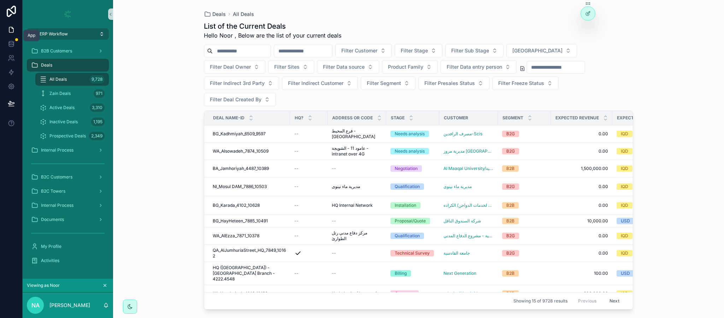
click at [85, 33] on button "ERP Workflow" at bounding box center [68, 33] width 82 height 11
click at [64, 30] on button "ERP Workflow" at bounding box center [68, 33] width 82 height 11
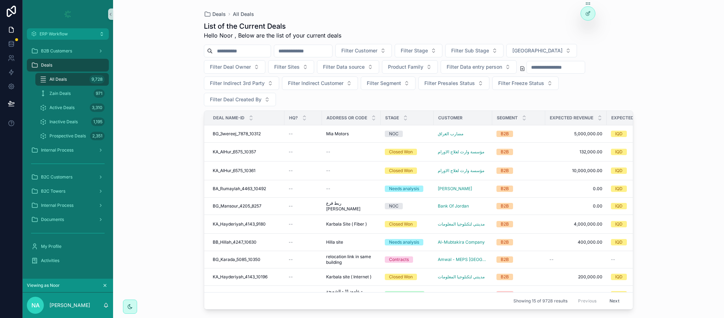
click at [101, 285] on div "Viewing as Noor" at bounding box center [68, 285] width 82 height 8
click at [104, 285] on icon "scrollable content" at bounding box center [105, 285] width 2 height 2
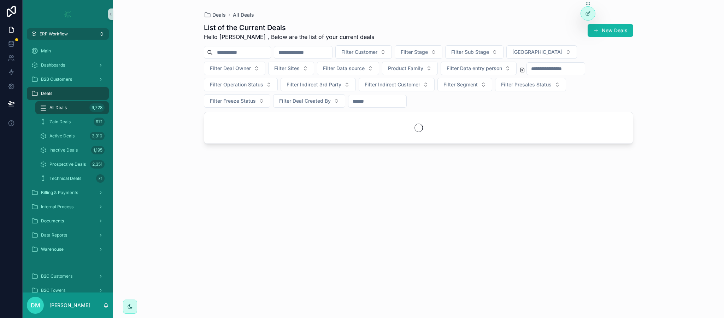
click at [87, 32] on button "ERP Workflow" at bounding box center [68, 33] width 82 height 11
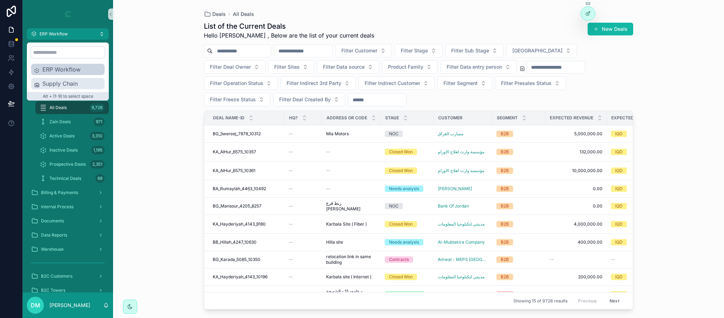
click at [69, 84] on span "Supply Chain" at bounding box center [71, 83] width 59 height 8
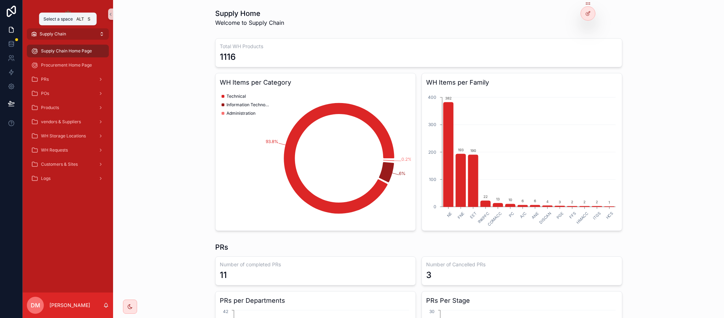
click at [83, 33] on button "Supply Chain" at bounding box center [68, 33] width 82 height 11
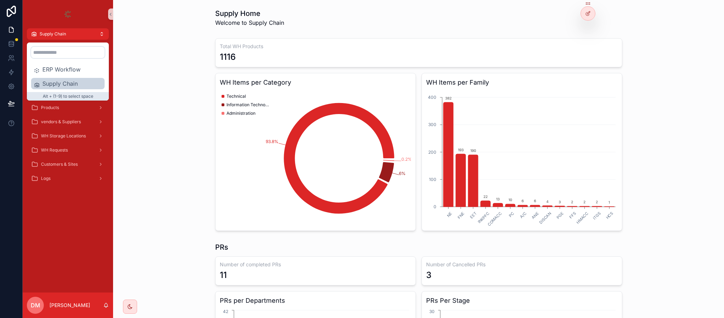
click at [65, 62] on div "ERP Workflow Supply Chain Alt + (1-9) to select space" at bounding box center [68, 71] width 74 height 52
click at [65, 67] on span "ERP Workflow" at bounding box center [71, 69] width 59 height 8
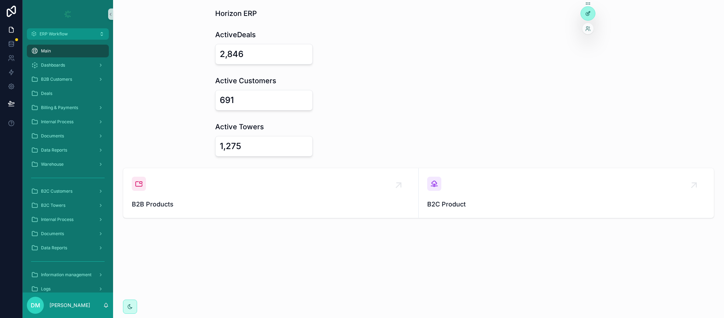
click at [586, 16] on icon at bounding box center [589, 14] width 6 height 6
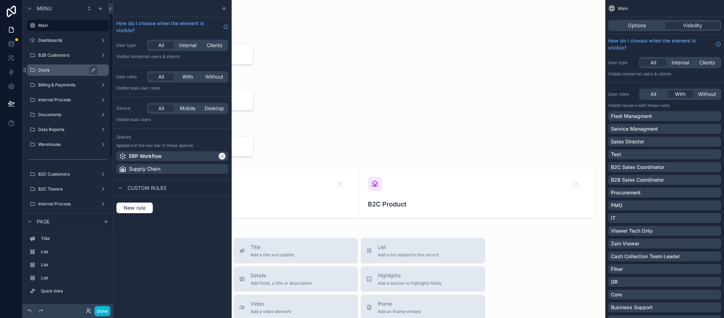
click at [62, 67] on label "Deals" at bounding box center [71, 70] width 66 height 6
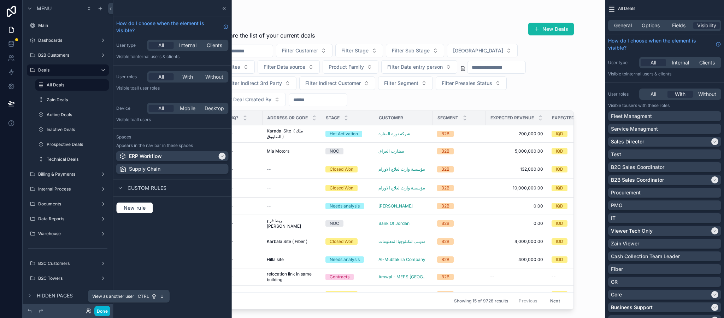
click at [88, 313] on icon at bounding box center [89, 311] width 6 height 6
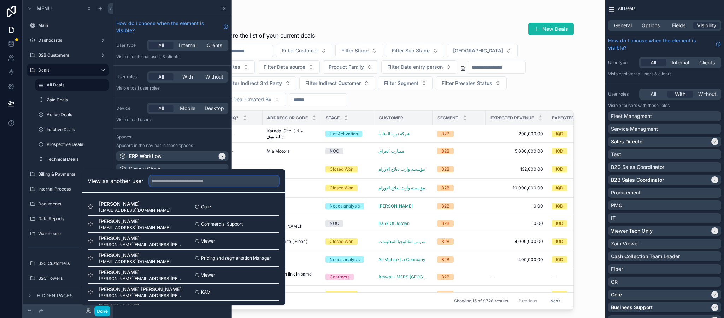
click at [210, 177] on input "text" at bounding box center [214, 180] width 130 height 11
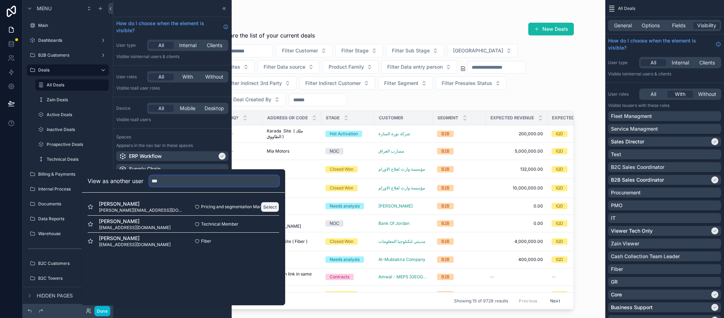
type input "***"
click at [269, 203] on button "Select" at bounding box center [270, 207] width 18 height 10
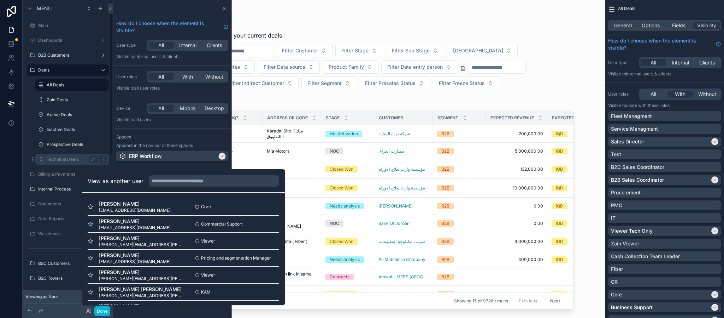
click at [66, 161] on label "Technical Deals" at bounding box center [71, 159] width 48 height 6
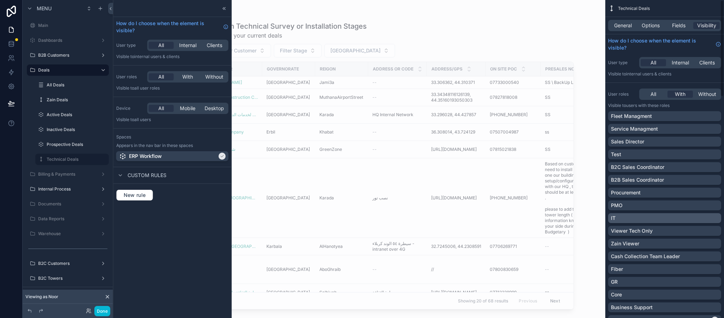
scroll to position [53, 0]
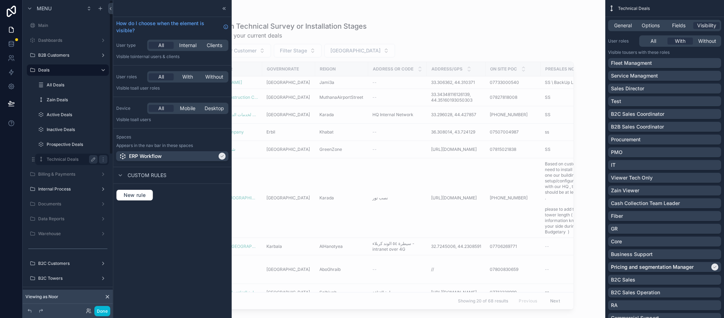
click at [92, 159] on icon "scrollable content" at bounding box center [94, 159] width 4 height 4
click at [95, 158] on icon "scrollable content" at bounding box center [94, 159] width 6 height 6
click at [103, 159] on icon "scrollable content" at bounding box center [103, 159] width 0 height 0
click at [12, 103] on icon at bounding box center [11, 103] width 6 height 4
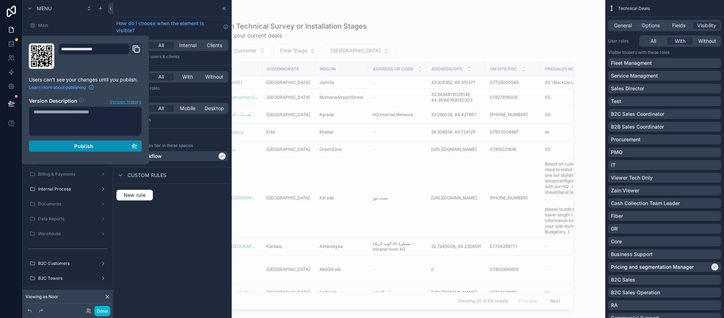
click at [134, 146] on icon "button" at bounding box center [135, 146] width 6 height 6
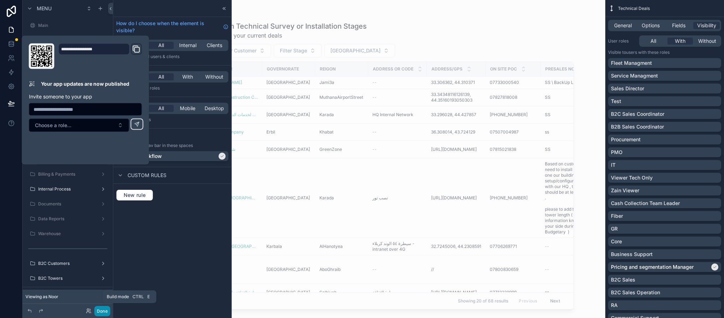
click at [103, 311] on button "Done" at bounding box center [102, 310] width 16 height 10
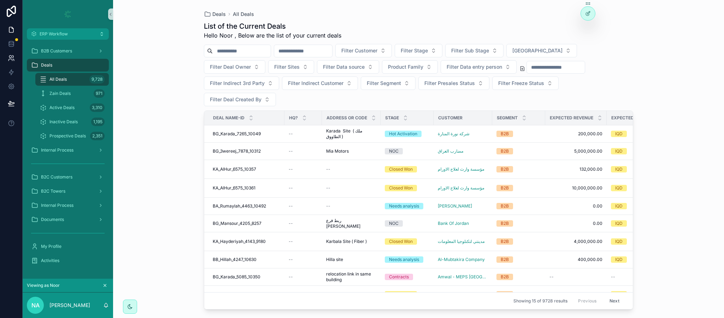
click at [11, 54] on icon at bounding box center [11, 57] width 7 height 7
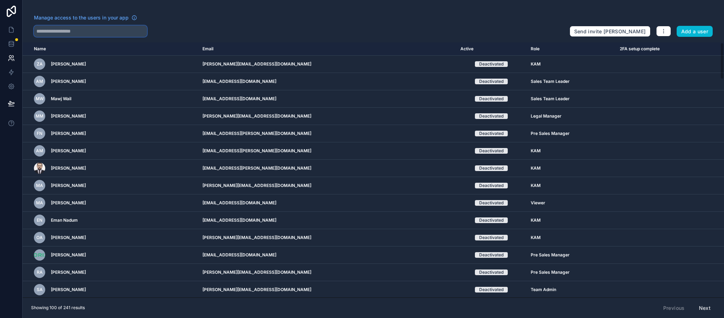
click at [84, 31] on input "text" at bounding box center [90, 30] width 113 height 11
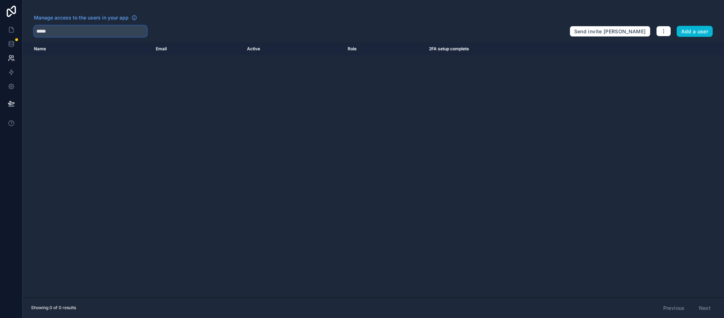
type input "*****"
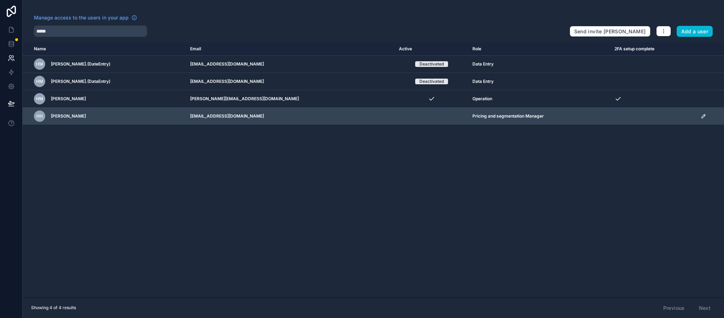
click at [697, 118] on td "scrollable content" at bounding box center [711, 115] width 28 height 17
click at [702, 118] on icon "scrollable content" at bounding box center [704, 116] width 4 height 4
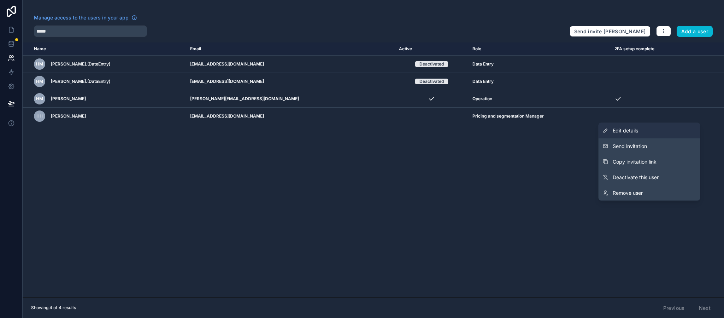
click at [657, 131] on link "Edit details" at bounding box center [650, 131] width 102 height 16
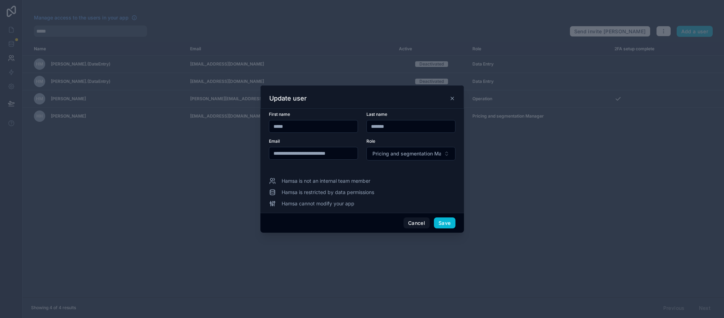
click at [301, 151] on input "**********" at bounding box center [313, 153] width 88 height 10
click at [311, 155] on input "**********" at bounding box center [313, 153] width 88 height 10
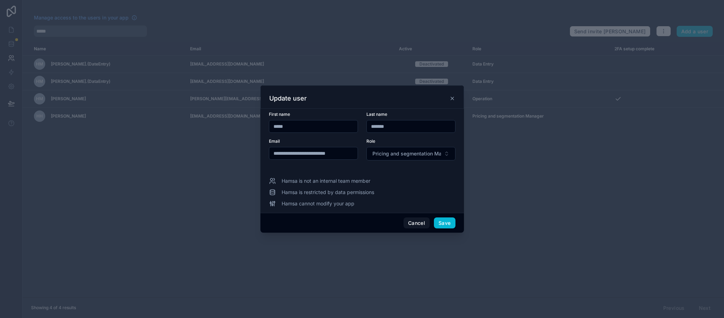
click at [293, 162] on form "**********" at bounding box center [362, 139] width 187 height 57
click at [289, 156] on input "**********" at bounding box center [313, 153] width 88 height 10
type input "**********"
click at [442, 224] on button "Save" at bounding box center [444, 222] width 21 height 11
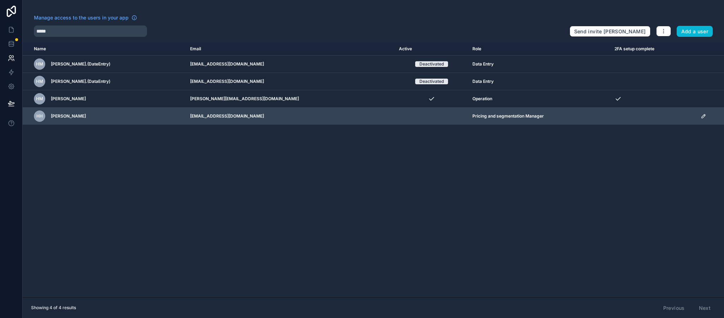
click at [701, 116] on icon "scrollable content" at bounding box center [704, 116] width 6 height 6
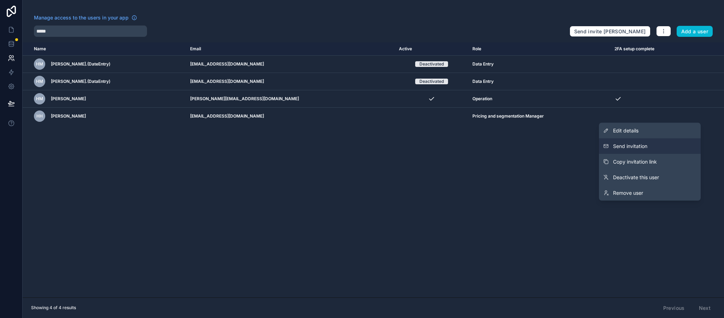
click at [643, 147] on span "Send invitation" at bounding box center [630, 145] width 34 height 7
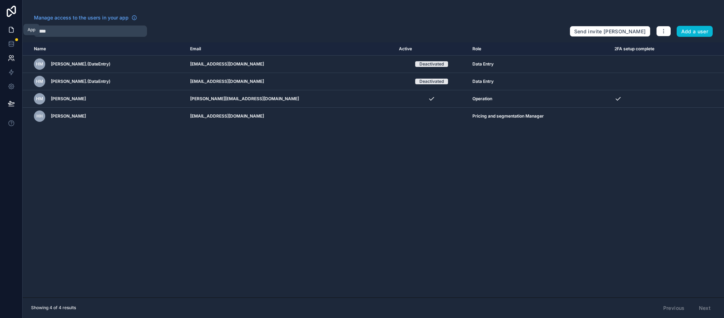
click at [10, 31] on icon at bounding box center [11, 29] width 7 height 7
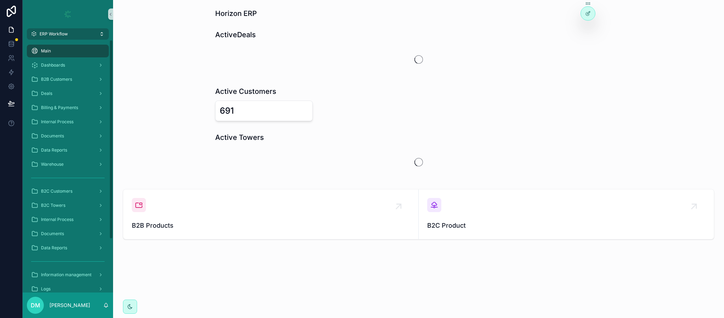
click at [64, 29] on button "ERP Workflow" at bounding box center [68, 33] width 82 height 11
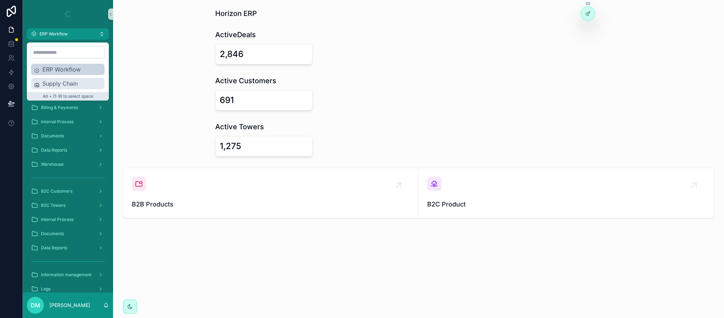
click at [45, 84] on span "Supply Chain" at bounding box center [71, 83] width 59 height 8
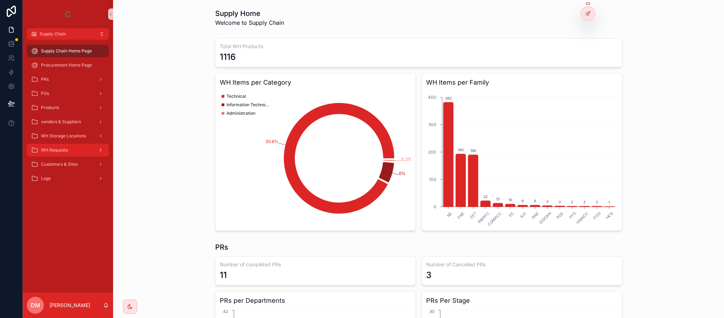
click at [77, 148] on div "WH Requests" at bounding box center [68, 149] width 74 height 11
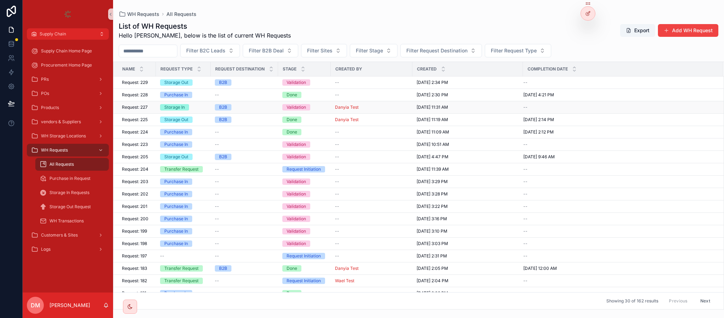
click at [151, 108] on div "Request: 227 Request: 227" at bounding box center [137, 107] width 30 height 6
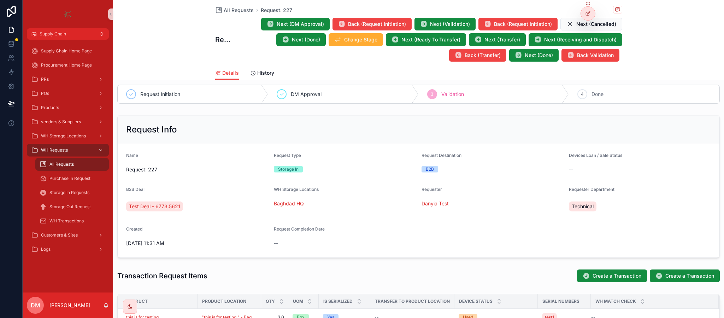
scroll to position [159, 0]
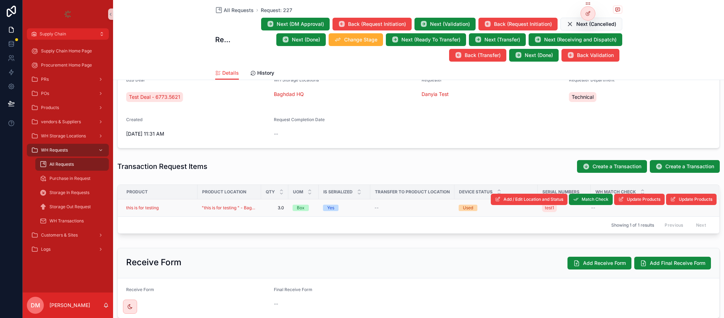
click at [174, 212] on td "this is for testing" at bounding box center [158, 207] width 80 height 17
click at [177, 207] on div "this is for testing" at bounding box center [159, 208] width 67 height 6
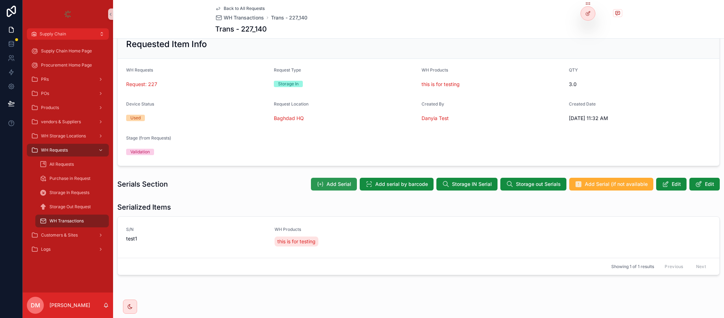
scroll to position [26, 0]
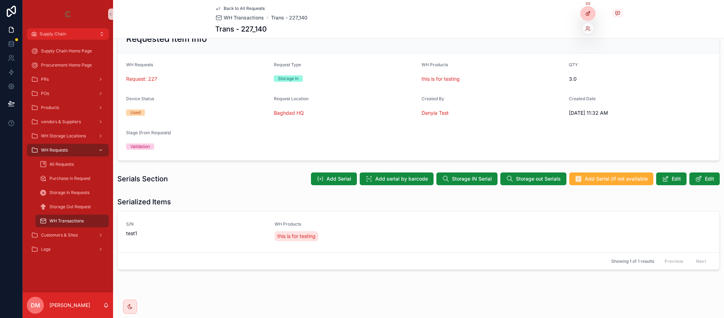
click at [583, 13] on div at bounding box center [588, 13] width 14 height 13
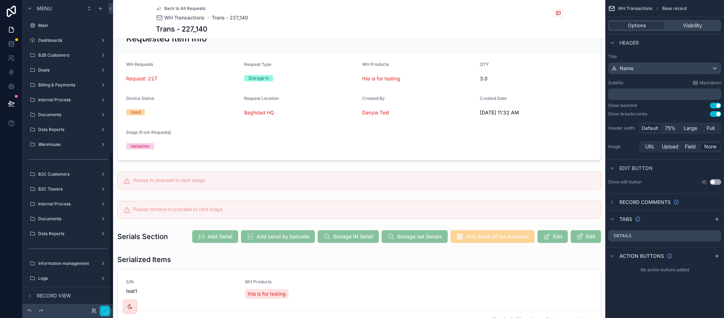
scroll to position [302, 0]
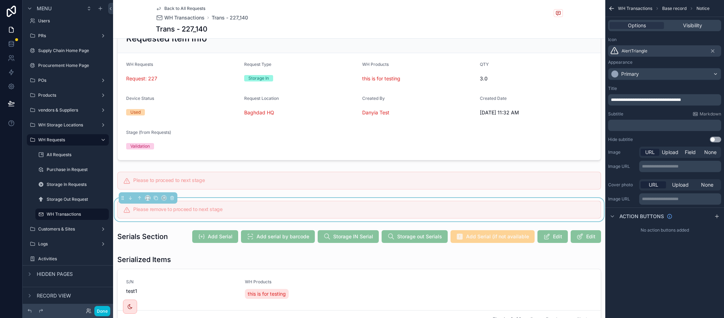
click at [643, 99] on span "**********" at bounding box center [646, 100] width 70 height 4
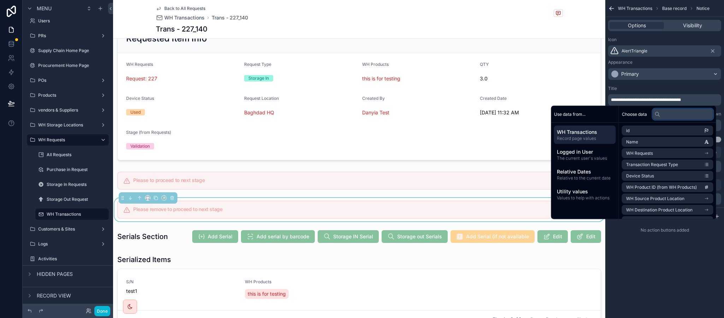
click at [666, 111] on input "text" at bounding box center [683, 113] width 61 height 11
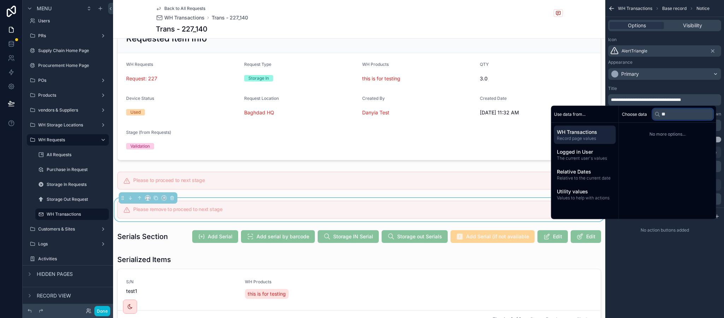
type input "*"
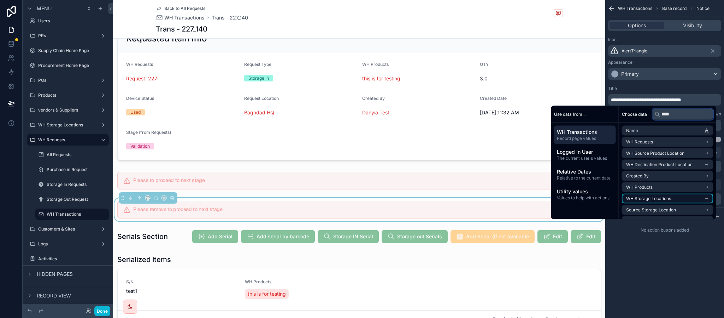
scroll to position [33, 0]
type input "****"
click at [588, 133] on span "WH Transactions" at bounding box center [585, 131] width 56 height 7
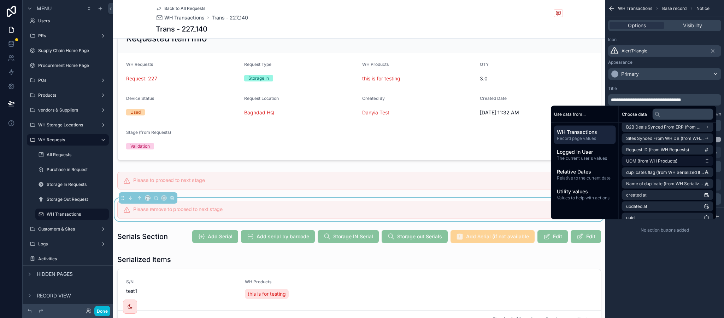
scroll to position [395, 0]
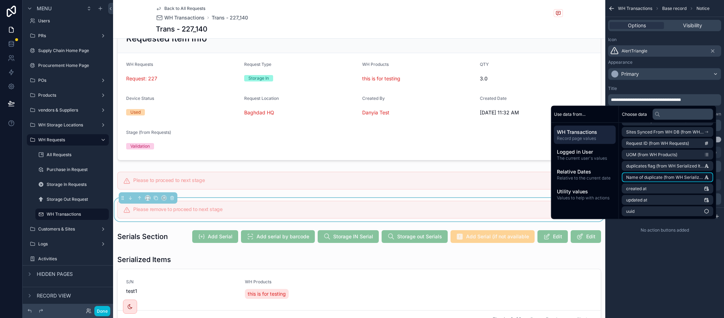
click at [675, 177] on span "Name of duplicate (from WH Serialized Items)" at bounding box center [666, 177] width 78 height 6
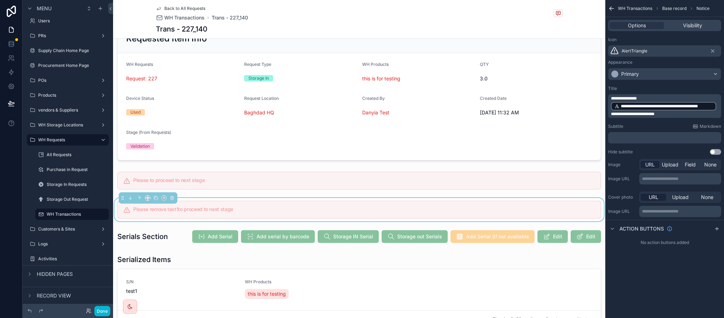
click at [672, 271] on div "**********" at bounding box center [665, 159] width 119 height 318
click at [98, 311] on button "Done" at bounding box center [102, 310] width 16 height 10
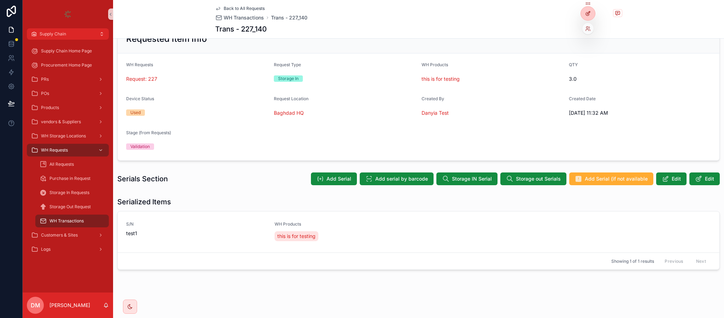
click at [589, 11] on icon at bounding box center [589, 14] width 6 height 6
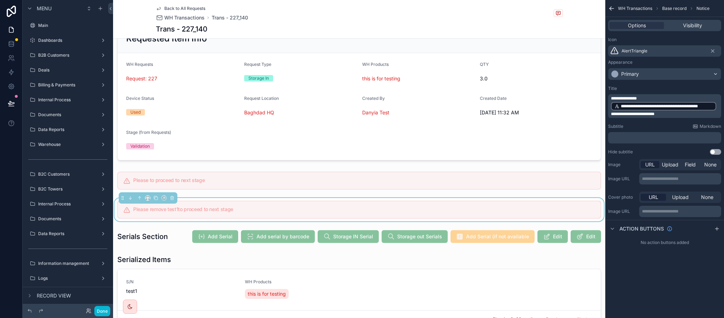
scroll to position [302, 0]
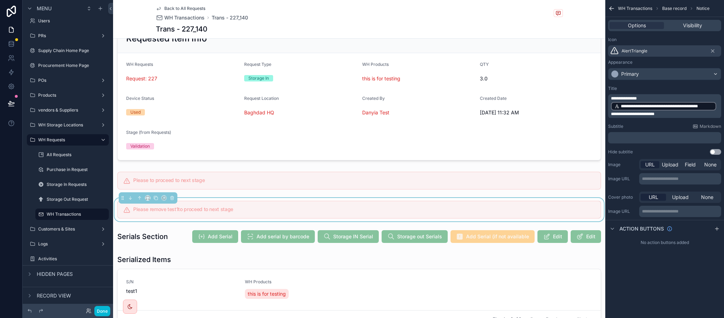
click at [655, 112] on span "**********" at bounding box center [632, 114] width 43 height 4
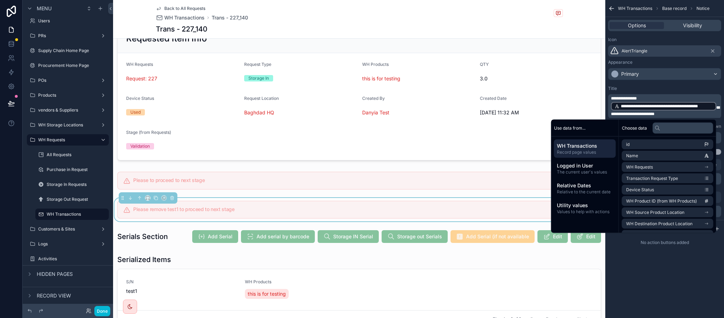
click at [650, 98] on p "**********" at bounding box center [665, 105] width 109 height 21
click at [654, 98] on p "**********" at bounding box center [665, 105] width 109 height 21
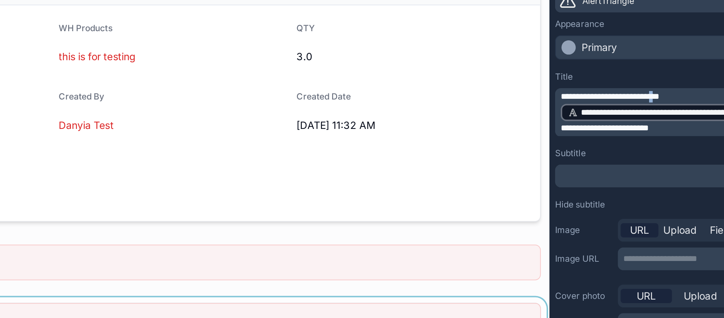
click at [660, 100] on span "**********" at bounding box center [635, 98] width 49 height 4
click at [360, 185] on div "scrollable content" at bounding box center [359, 180] width 493 height 23
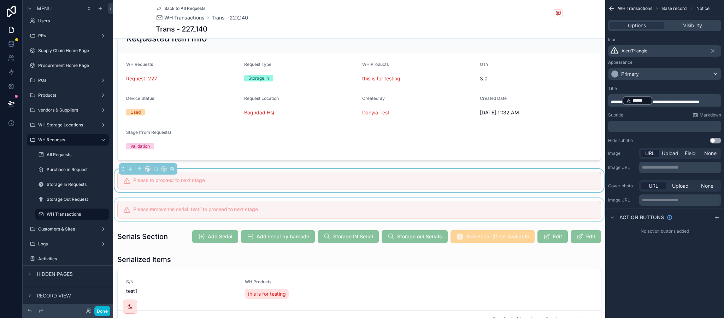
click at [370, 213] on div "scrollable content" at bounding box center [359, 209] width 493 height 23
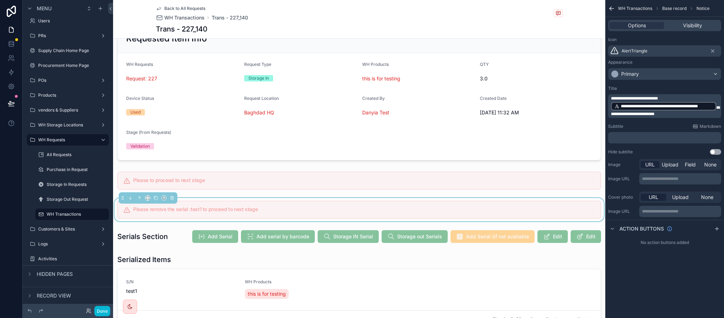
click at [668, 98] on p "**********" at bounding box center [665, 105] width 109 height 21
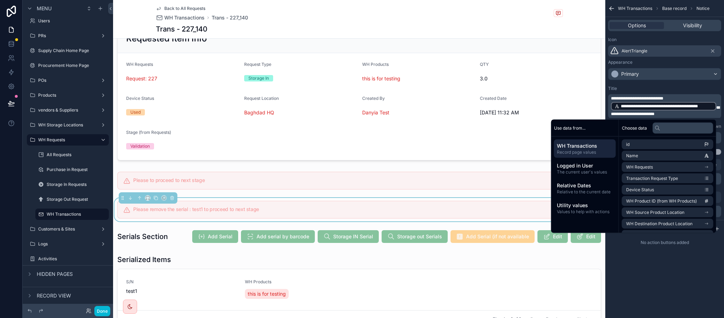
click at [671, 96] on p "**********" at bounding box center [665, 105] width 109 height 21
click at [668, 115] on p "**********" at bounding box center [665, 105] width 109 height 21
click at [103, 309] on button "Done" at bounding box center [102, 310] width 16 height 10
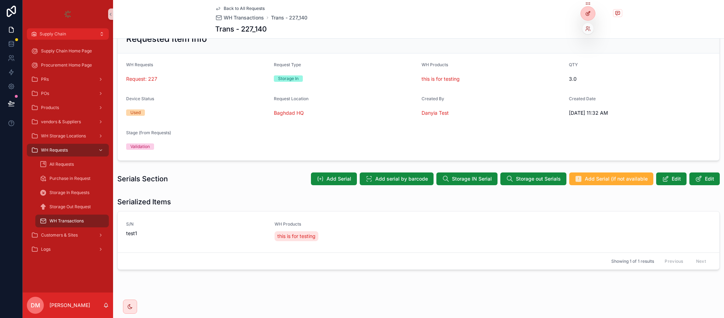
click at [590, 16] on icon at bounding box center [589, 14] width 6 height 6
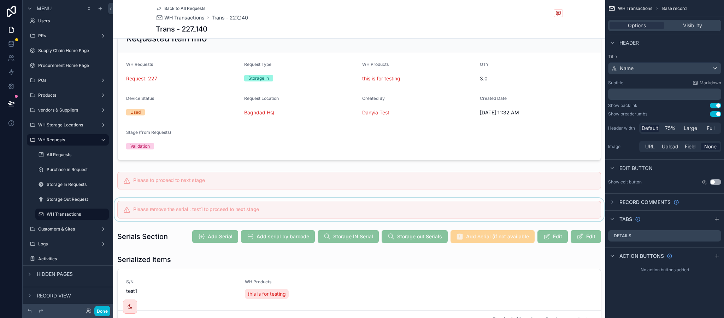
click at [309, 221] on div "scrollable content" at bounding box center [359, 209] width 493 height 23
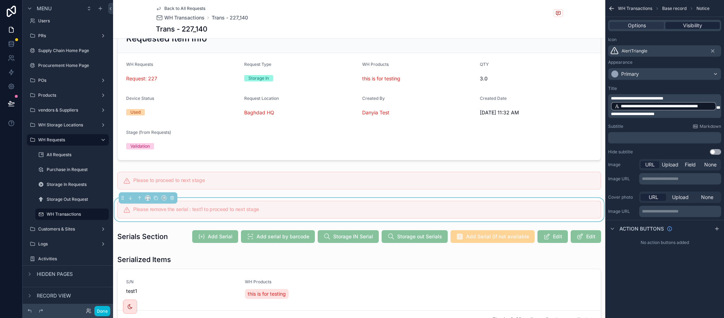
click at [681, 28] on div "Visibility" at bounding box center [693, 25] width 54 height 7
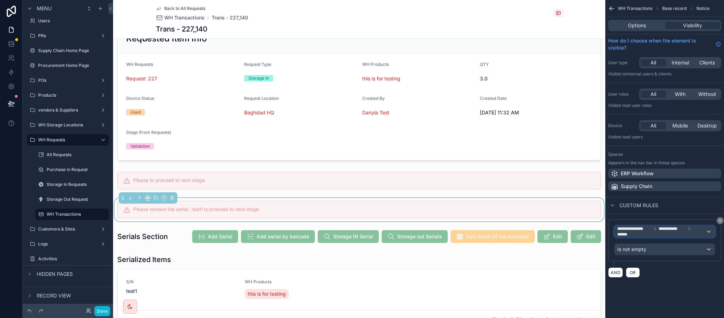
click at [662, 236] on span "**********" at bounding box center [662, 231] width 88 height 11
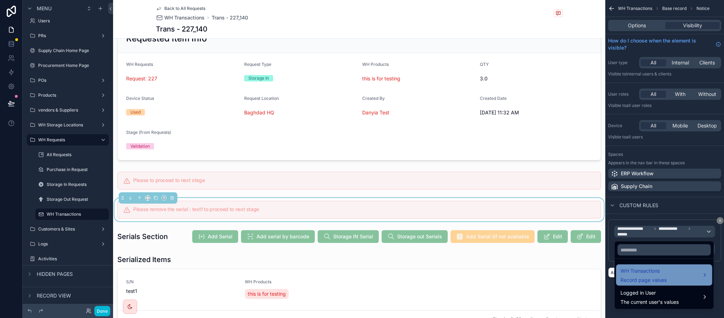
click at [653, 277] on span "Record page values" at bounding box center [644, 279] width 46 height 7
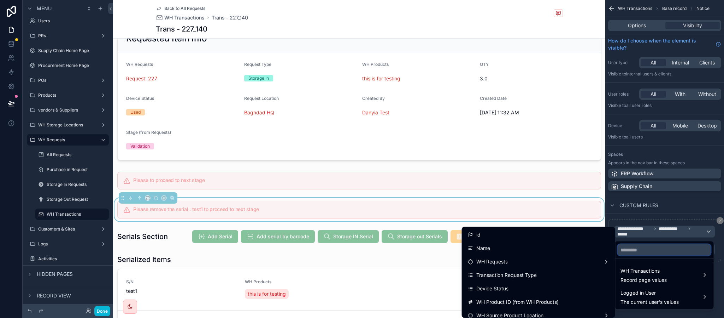
click at [679, 250] on input "text" at bounding box center [664, 249] width 93 height 11
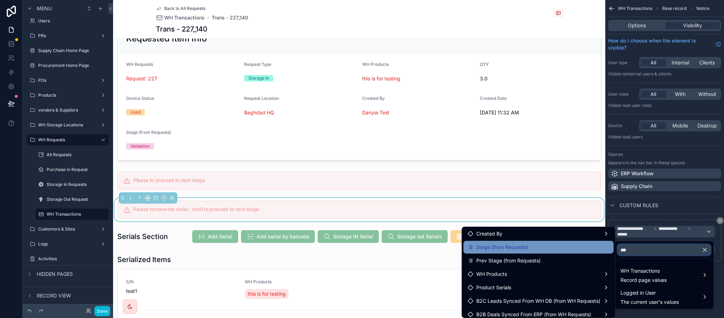
scroll to position [53, 0]
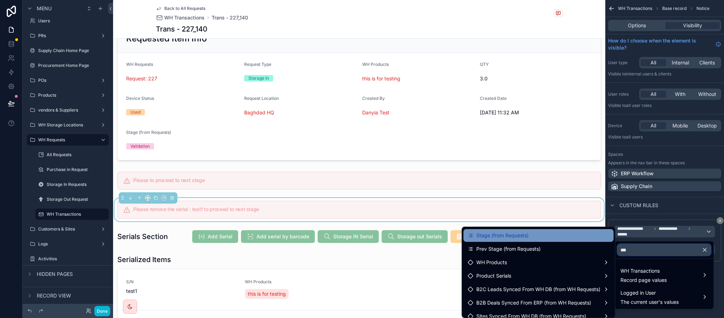
type input "***"
click at [524, 237] on div "Stage (from Requests)" at bounding box center [539, 235] width 142 height 8
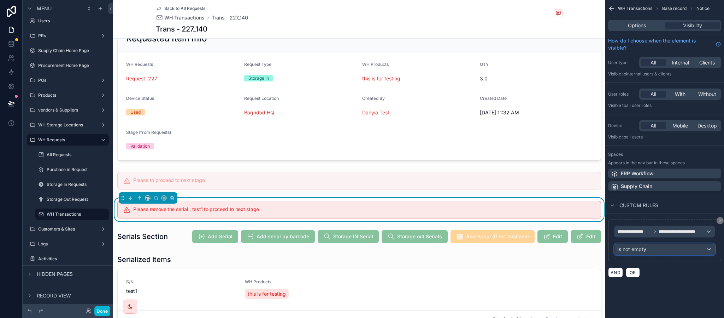
click at [647, 255] on div "Is not empty" at bounding box center [665, 248] width 100 height 11
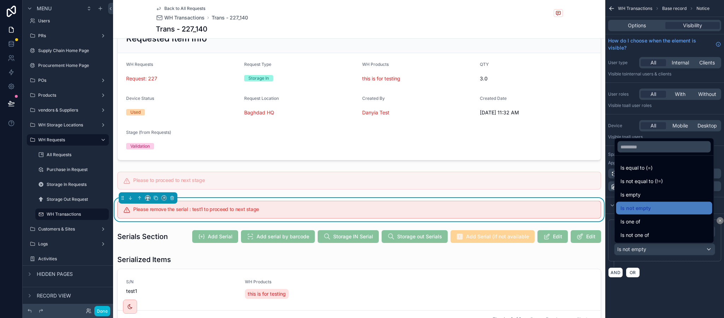
click at [647, 252] on div "scrollable content" at bounding box center [362, 159] width 724 height 318
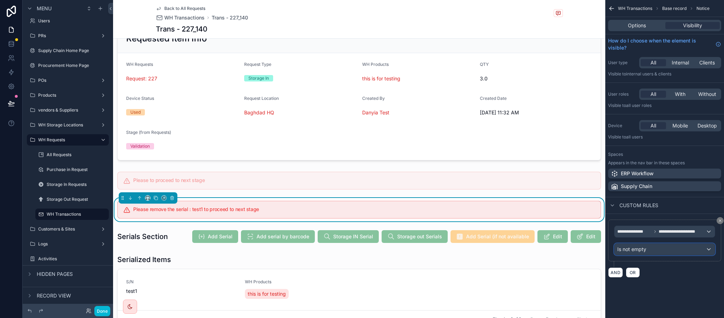
click at [647, 252] on div "Is not empty" at bounding box center [665, 248] width 100 height 11
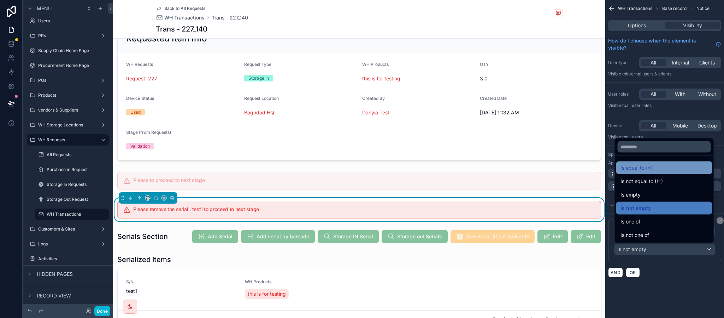
click at [651, 170] on span "Is equal to (=)" at bounding box center [637, 167] width 32 height 8
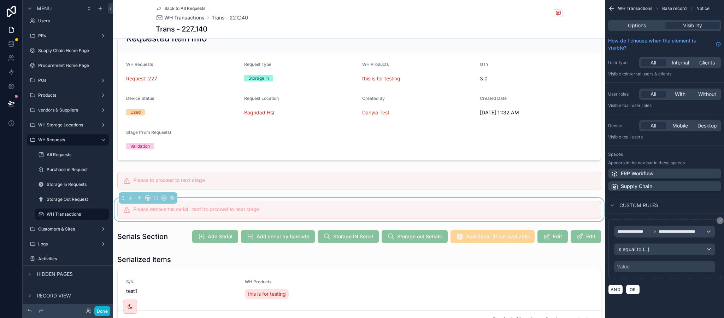
click at [644, 267] on div "Value" at bounding box center [664, 266] width 101 height 11
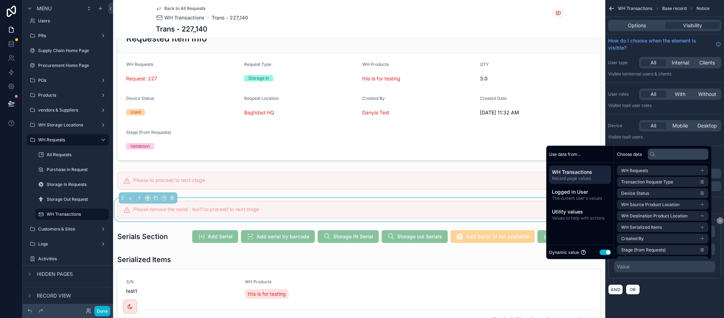
click at [598, 256] on div "Dynamic value Use setting" at bounding box center [580, 252] width 62 height 8
click at [600, 252] on button "Use setting" at bounding box center [605, 252] width 11 height 6
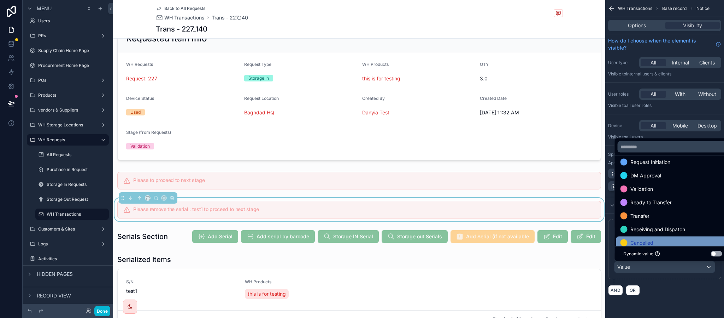
scroll to position [0, 0]
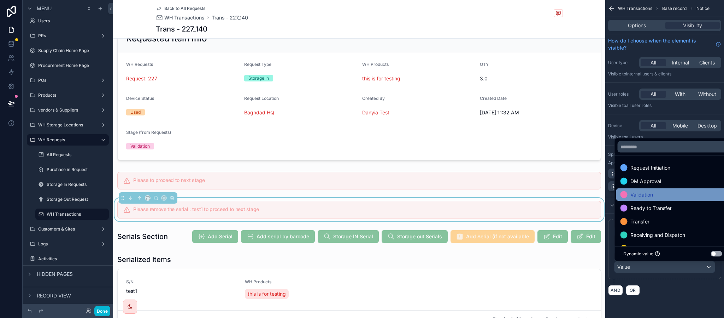
click at [671, 189] on div "Validation" at bounding box center [673, 194] width 113 height 13
click at [672, 295] on div "AND OR" at bounding box center [664, 289] width 113 height 11
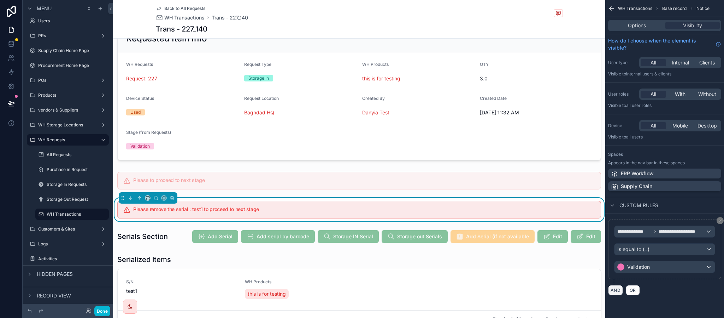
click at [617, 289] on button "AND" at bounding box center [615, 290] width 15 height 10
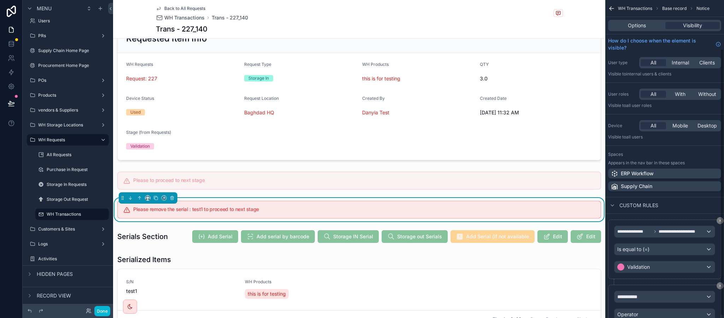
scroll to position [62, 0]
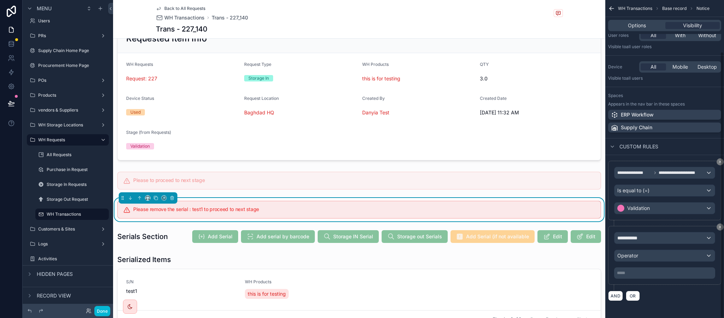
click at [644, 245] on div "**********" at bounding box center [664, 255] width 101 height 47
click at [636, 232] on div "**********" at bounding box center [665, 237] width 100 height 11
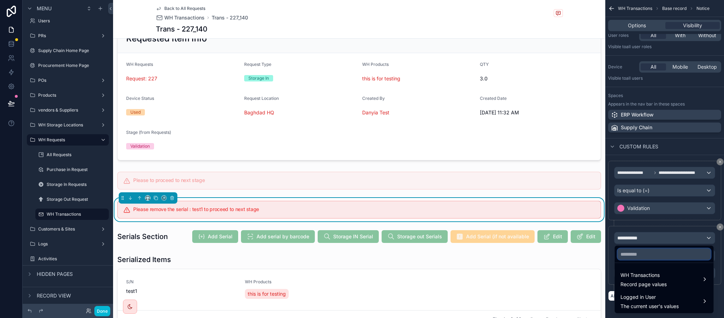
click at [641, 252] on input "text" at bounding box center [664, 253] width 93 height 11
click at [627, 270] on span "WH Transactions" at bounding box center [644, 274] width 46 height 8
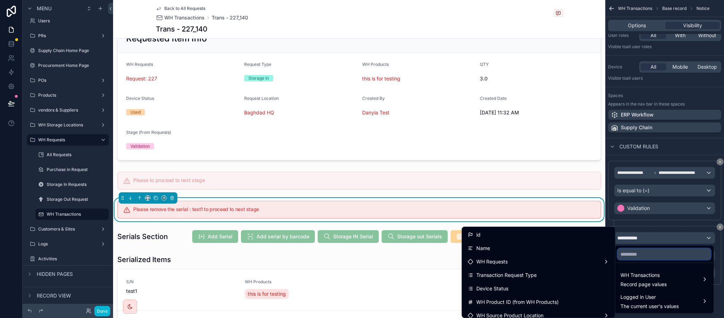
click at [641, 252] on input "text" at bounding box center [664, 253] width 93 height 11
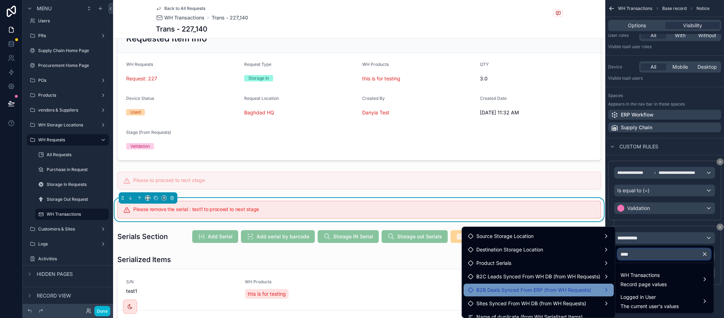
scroll to position [113, 0]
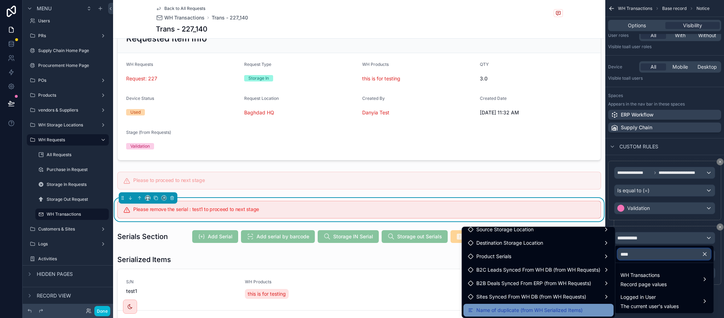
type input "****"
click at [543, 310] on span "Name of duplicate (from WH Serialized Items)" at bounding box center [530, 309] width 106 height 8
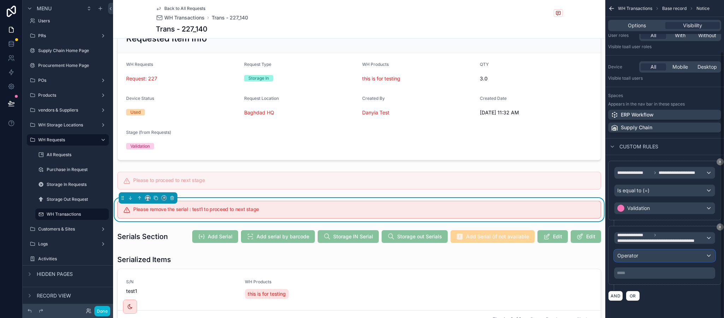
click at [641, 259] on div "Operator" at bounding box center [665, 255] width 100 height 11
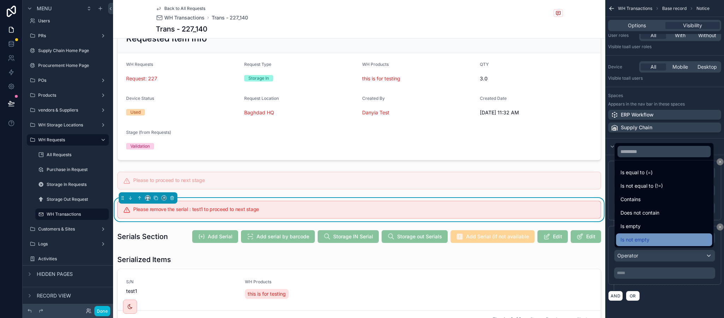
click at [651, 237] on div "Is not empty" at bounding box center [665, 239] width 88 height 8
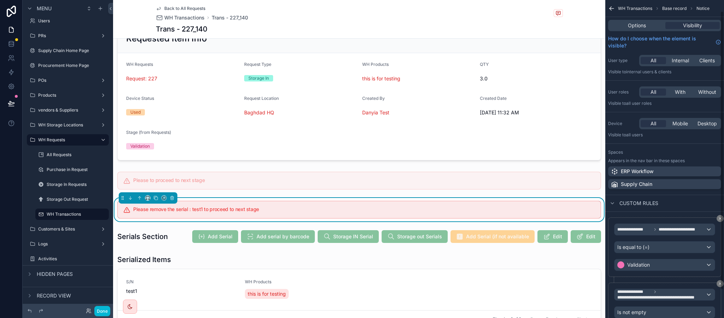
scroll to position [0, 0]
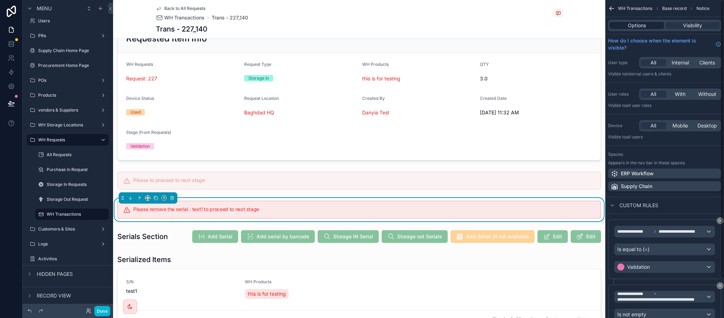
click at [647, 23] on div "Options" at bounding box center [637, 25] width 54 height 7
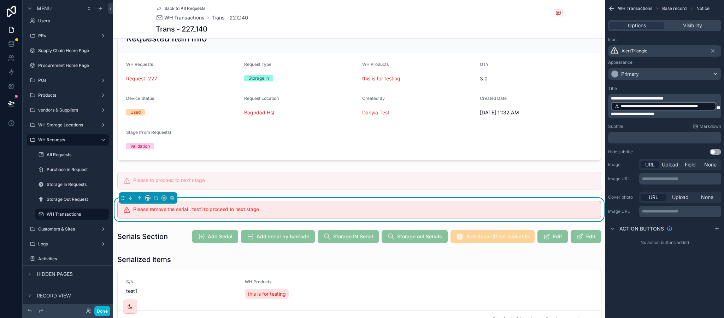
click at [610, 114] on div "**********" at bounding box center [664, 106] width 113 height 24
click at [610, 113] on div "**********" at bounding box center [664, 106] width 113 height 24
click at [609, 113] on div "**********" at bounding box center [664, 106] width 113 height 24
click at [610, 113] on div "**********" at bounding box center [664, 106] width 113 height 24
click at [611, 114] on span "**********" at bounding box center [665, 110] width 109 height 11
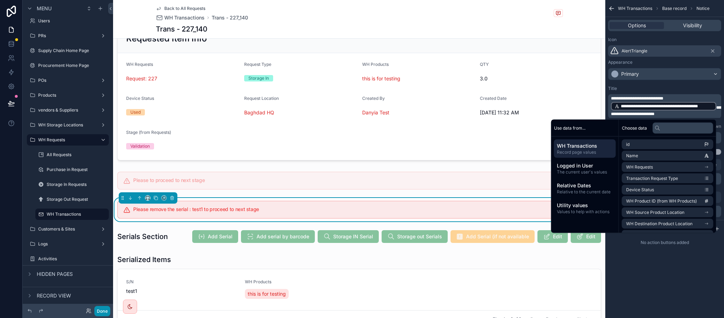
click at [104, 311] on button "Done" at bounding box center [102, 310] width 16 height 10
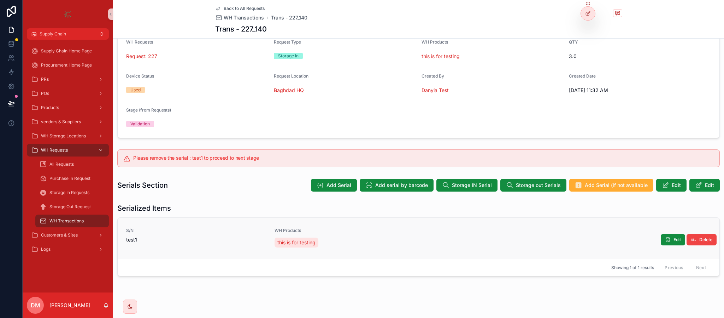
scroll to position [55, 0]
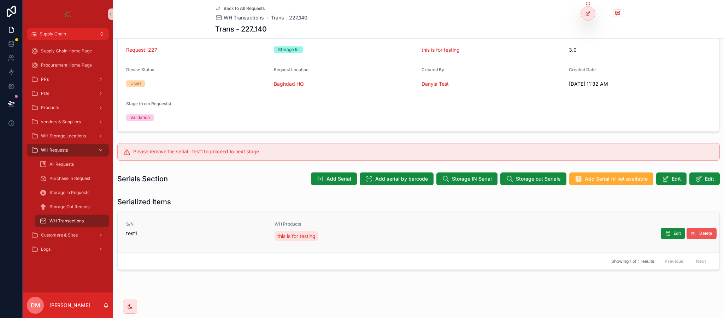
click at [700, 232] on span "Delete" at bounding box center [706, 233] width 13 height 6
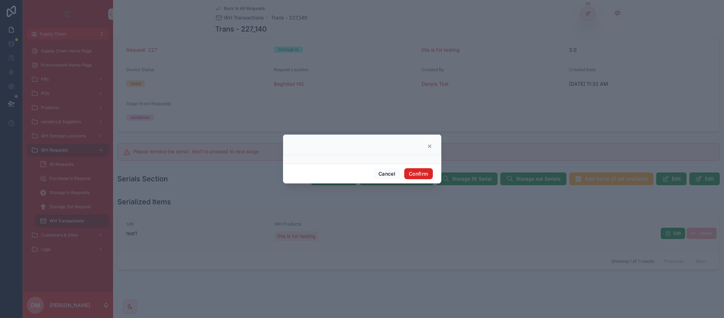
click at [413, 176] on button "Confirm" at bounding box center [418, 173] width 28 height 11
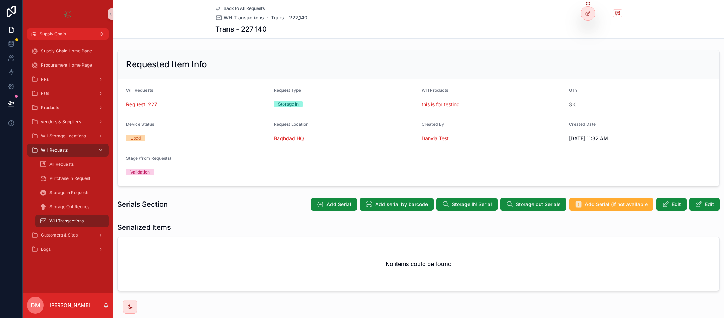
scroll to position [22, 0]
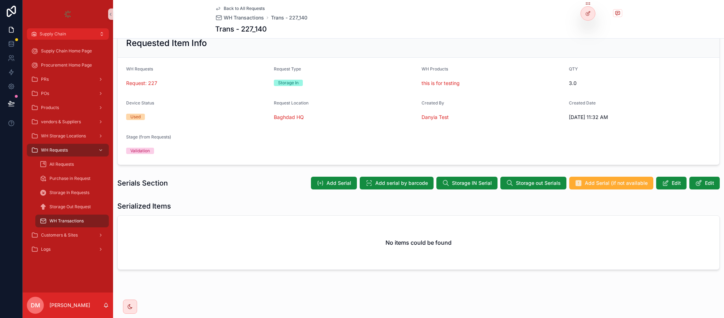
click at [245, 7] on span "Back to All Requests" at bounding box center [244, 9] width 41 height 6
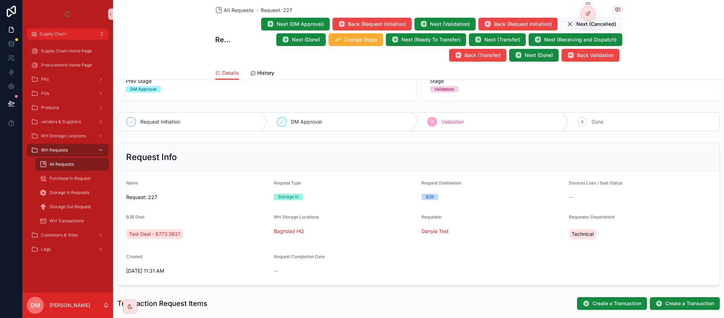
click at [235, 6] on div "All Requests Request: 227" at bounding box center [418, 10] width 407 height 9
click at [233, 8] on span "All Requests" at bounding box center [239, 10] width 30 height 7
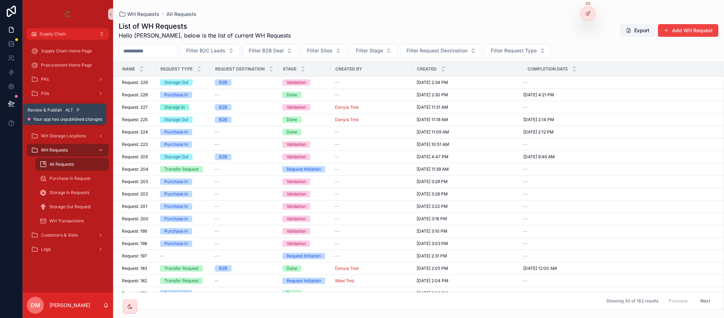
click at [5, 106] on button at bounding box center [12, 103] width 16 height 20
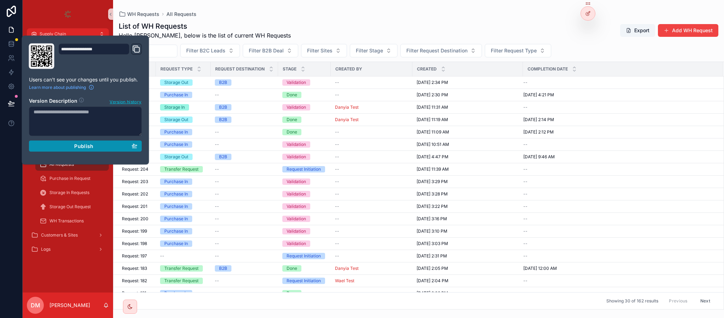
click at [95, 146] on div "Publish" at bounding box center [86, 146] width 104 height 6
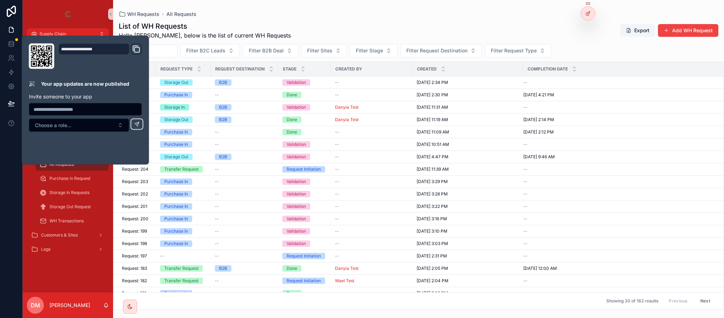
click at [258, 18] on div "List of WH Requests Hello Danya, below is the list of current WH Requests Expor…" at bounding box center [418, 163] width 611 height 292
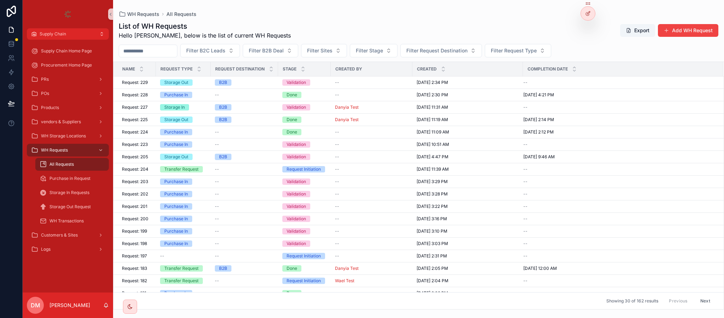
click at [305, 14] on div "WH Requests All Requests" at bounding box center [419, 14] width 600 height 6
click at [691, 25] on button "Add WH Request" at bounding box center [688, 30] width 60 height 13
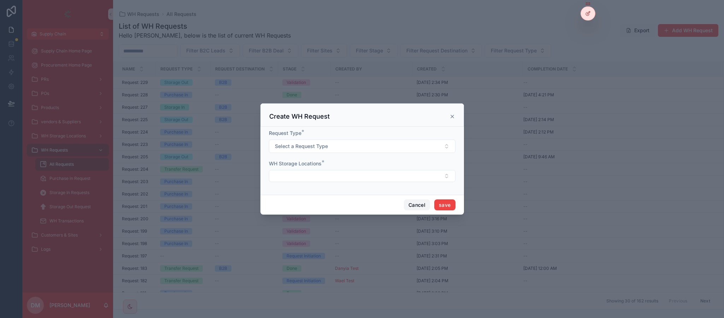
click at [412, 207] on button "Cancel" at bounding box center [417, 204] width 26 height 11
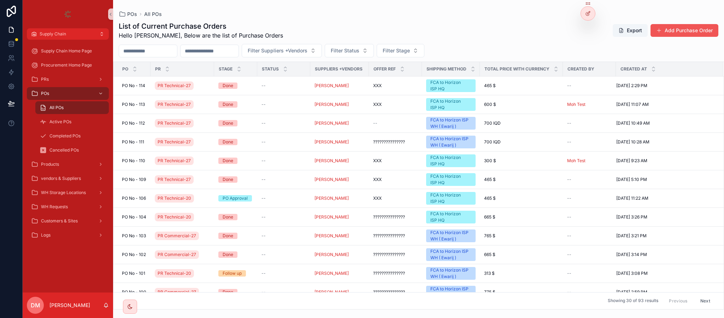
click at [672, 35] on button "Add Purchase Order" at bounding box center [685, 30] width 68 height 13
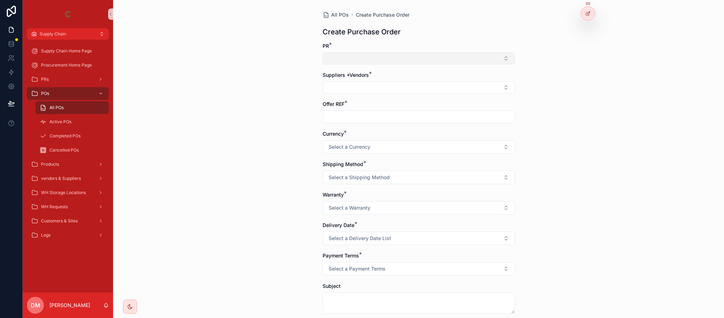
click at [334, 53] on button "Select Button" at bounding box center [419, 58] width 192 height 12
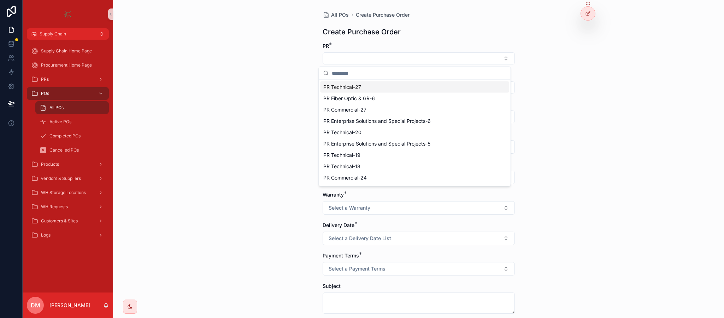
click at [359, 81] on div "PR Technical-27 PR Fiber Optic & GR-6 PR Commercial-27 PR Enterprise Solutions …" at bounding box center [415, 143] width 192 height 127
click at [364, 87] on div "PR Technical-27" at bounding box center [415, 86] width 189 height 11
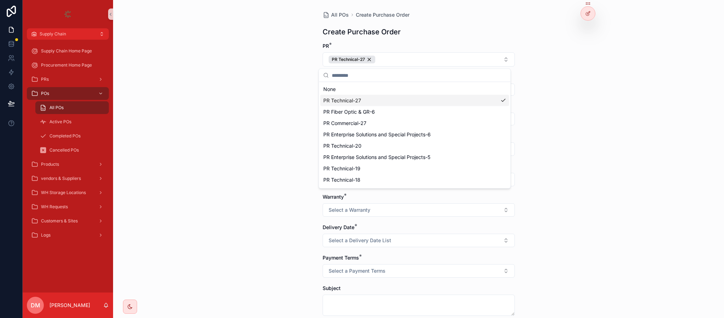
click at [279, 99] on div "All POs Create Purchase Order Create Purchase Order PR * PR Technical-27 Suppli…" at bounding box center [418, 159] width 611 height 318
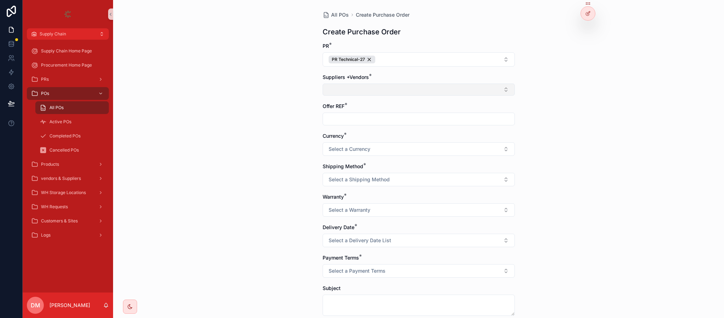
click at [367, 88] on button "Select Button" at bounding box center [419, 89] width 192 height 12
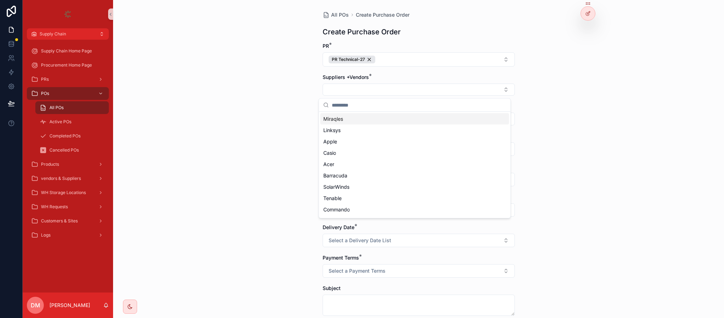
click at [353, 108] on input "scrollable content" at bounding box center [419, 105] width 175 height 13
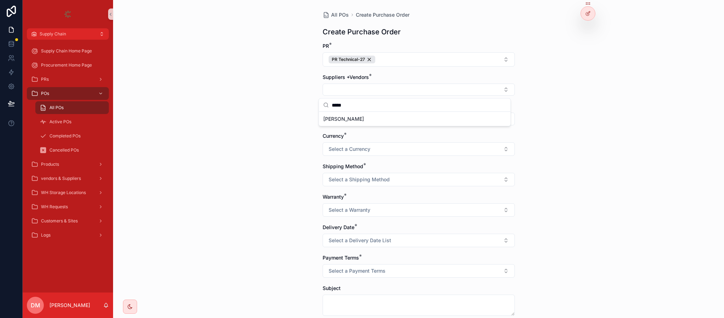
type input "*****"
click at [349, 118] on span "danya mazin" at bounding box center [344, 118] width 41 height 7
click at [349, 125] on input "scrollable content" at bounding box center [419, 120] width 192 height 10
type input "****"
click at [336, 148] on span "Select a Currency" at bounding box center [350, 150] width 42 height 7
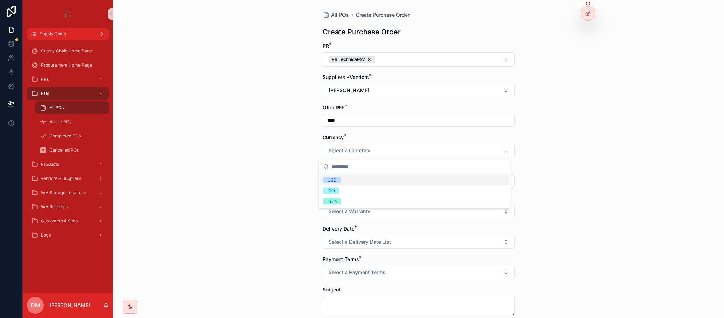
click at [353, 176] on div "USD" at bounding box center [415, 180] width 189 height 11
click at [352, 187] on button "Select a Shipping Method" at bounding box center [419, 180] width 192 height 13
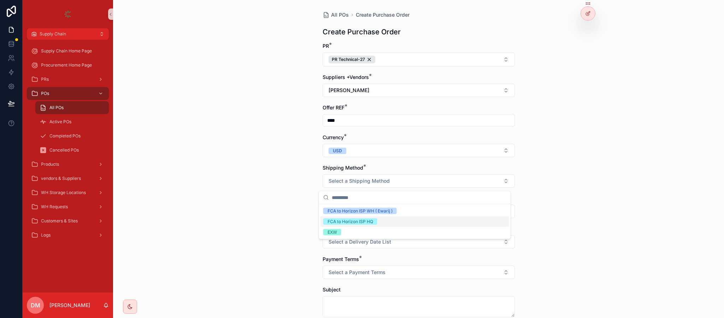
click at [367, 217] on div "FCA to Horizon ISP HQ" at bounding box center [415, 221] width 189 height 11
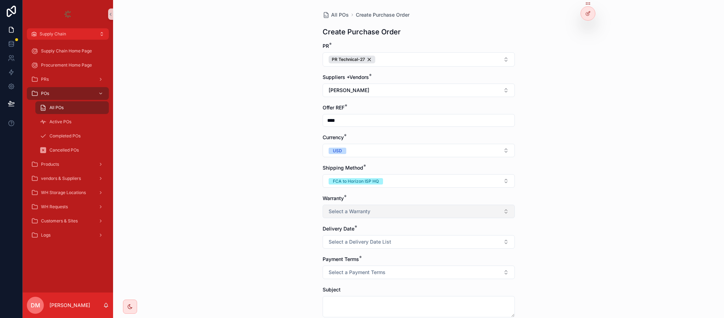
click at [359, 209] on span "Select a Warranty" at bounding box center [350, 211] width 42 height 7
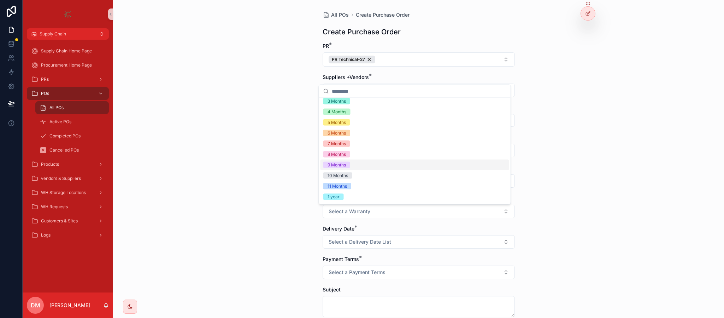
scroll to position [45, 0]
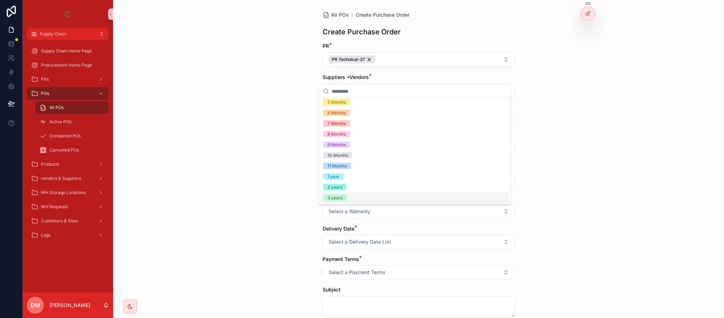
click at [352, 199] on div "3 years" at bounding box center [415, 197] width 189 height 11
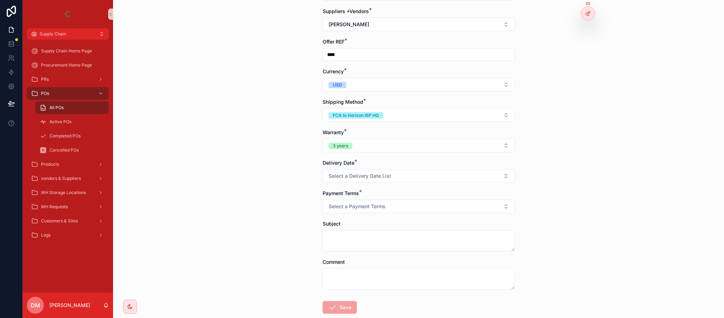
scroll to position [106, 0]
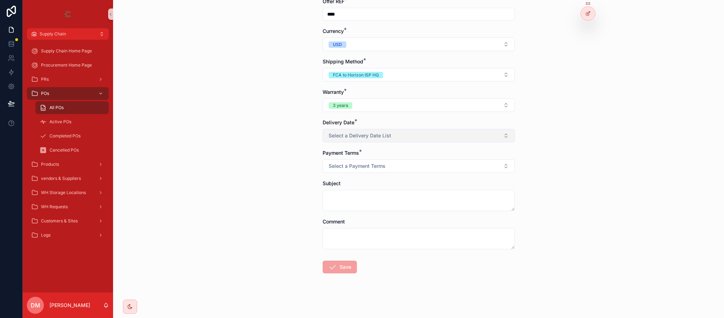
click at [351, 135] on span "Select a Delivery Date List" at bounding box center [360, 135] width 63 height 7
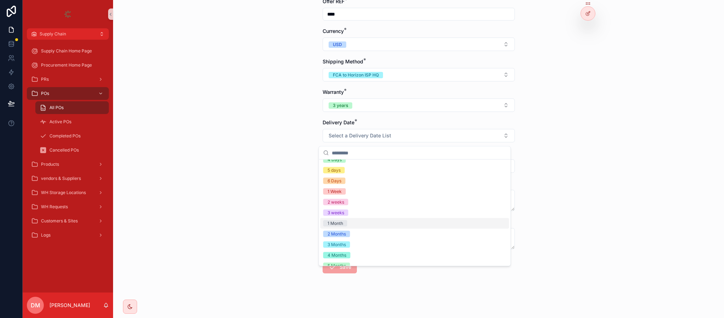
scroll to position [66, 0]
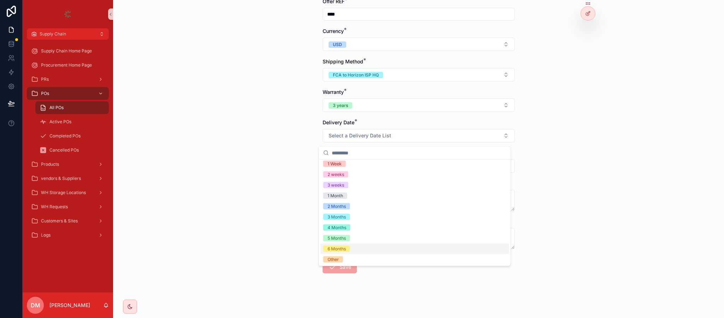
click at [344, 246] on div "6 Months" at bounding box center [337, 248] width 18 height 6
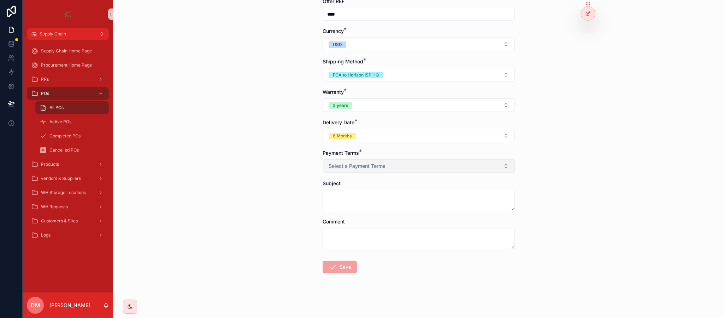
click at [357, 173] on button "Select a Payment Terms" at bounding box center [419, 165] width 192 height 13
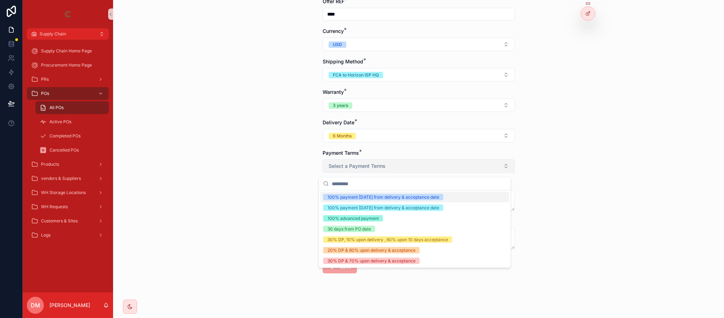
click at [357, 169] on span "Select a Payment Terms" at bounding box center [357, 165] width 57 height 7
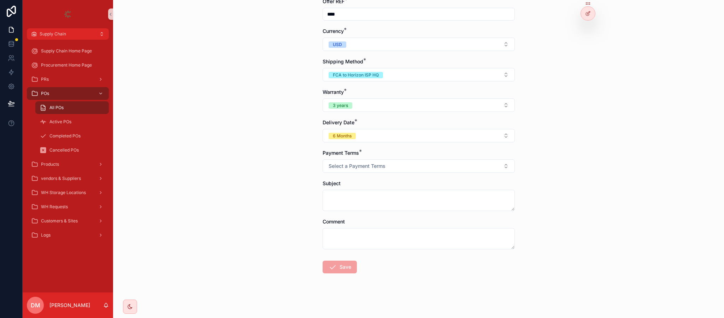
click at [359, 155] on div "Payment Terms *" at bounding box center [419, 152] width 192 height 7
click at [350, 167] on span "Select a Payment Terms" at bounding box center [357, 165] width 57 height 7
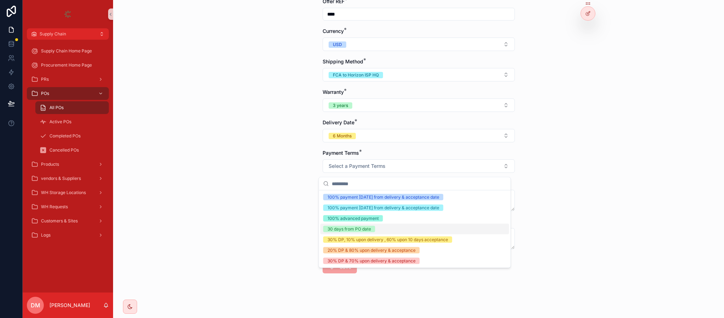
click at [349, 232] on div "30 days from PO date" at bounding box center [349, 229] width 43 height 6
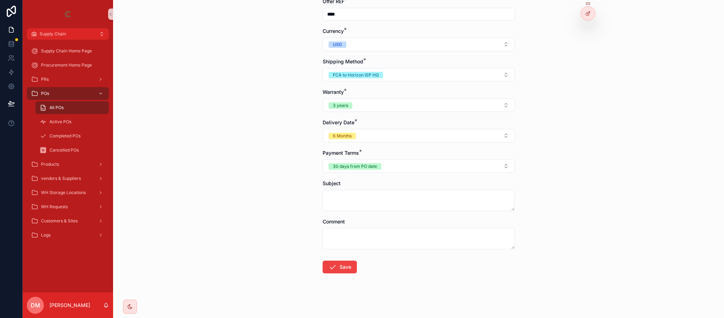
click at [340, 278] on form "PR * PR Technical-27 Suppliers +Vendors * danya mazin Offer REF * **** Currency…" at bounding box center [419, 127] width 192 height 382
click at [339, 272] on button "Save" at bounding box center [340, 266] width 34 height 13
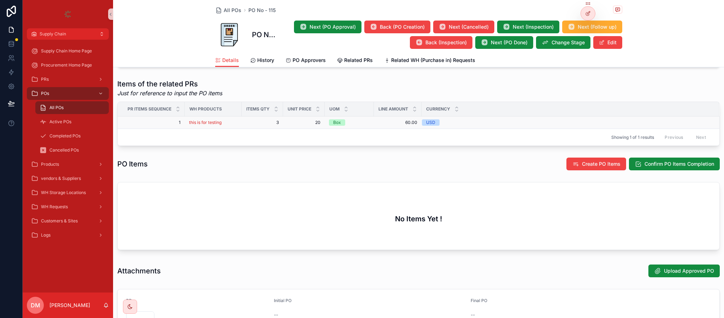
scroll to position [265, 0]
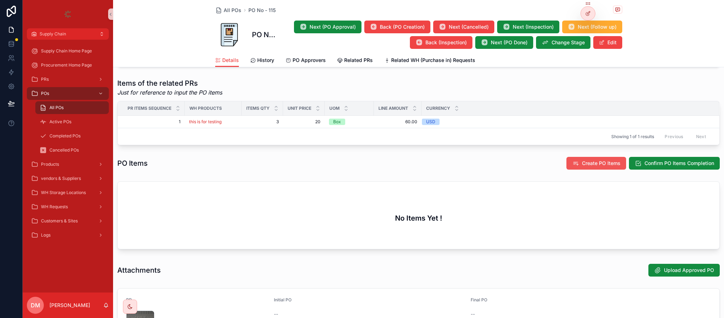
click at [610, 165] on span "Create PO Items" at bounding box center [601, 162] width 39 height 7
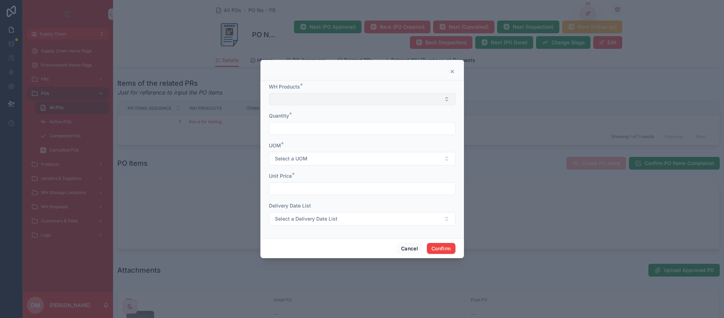
click at [332, 98] on button "Select Button" at bounding box center [362, 99] width 187 height 12
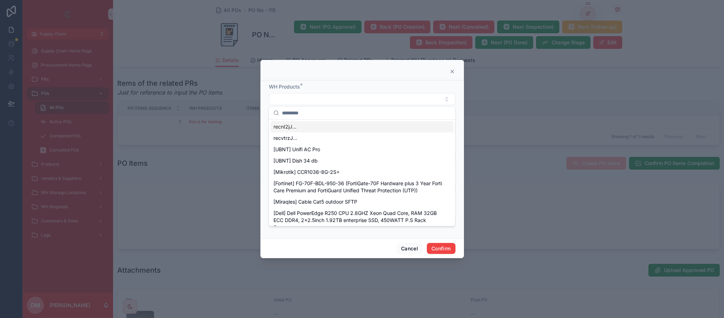
click at [333, 113] on input "text" at bounding box center [366, 112] width 169 height 13
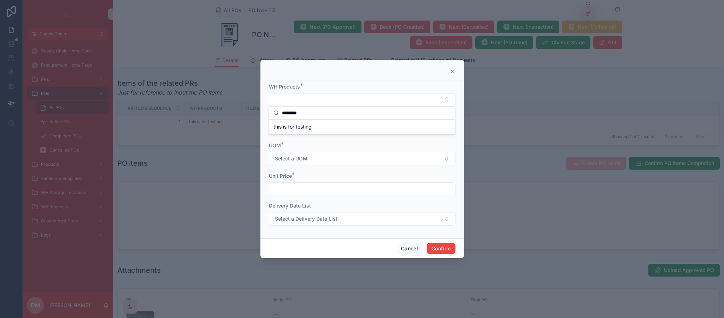
type input "*******"
click at [339, 122] on div "this is for testing" at bounding box center [362, 126] width 183 height 11
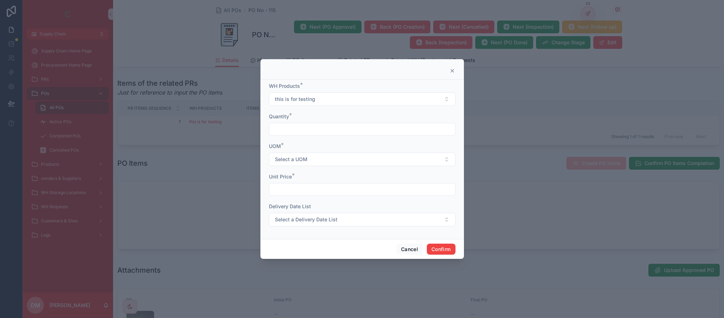
click at [294, 129] on input "text" at bounding box center [362, 129] width 186 height 10
type input "*"
click at [316, 161] on button "Select a UOM" at bounding box center [362, 158] width 187 height 13
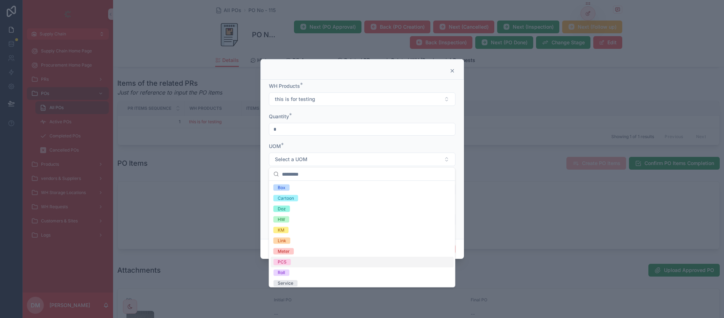
click at [285, 262] on div "PCS" at bounding box center [282, 261] width 9 height 6
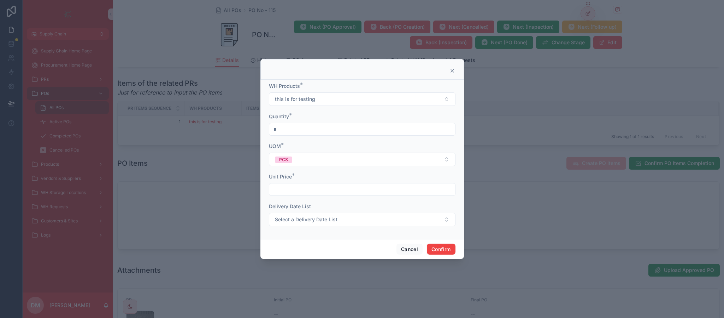
click at [327, 188] on input "text" at bounding box center [362, 189] width 186 height 10
type input "*****"
click at [330, 216] on span "Select a Delivery Date List" at bounding box center [306, 219] width 63 height 7
click at [310, 177] on div "1 week" at bounding box center [362, 174] width 183 height 11
click at [437, 248] on button "Confirm" at bounding box center [441, 248] width 28 height 11
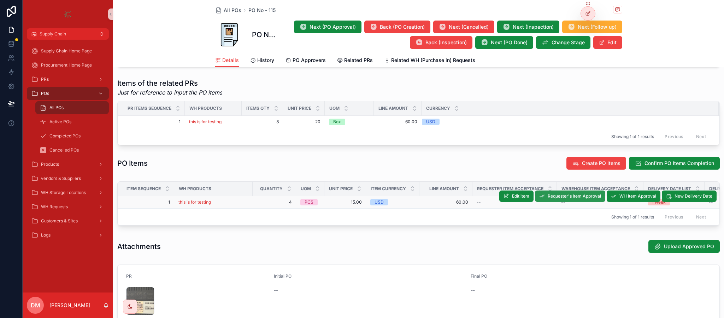
click at [574, 199] on span "Requester's Item Approval" at bounding box center [574, 196] width 53 height 6
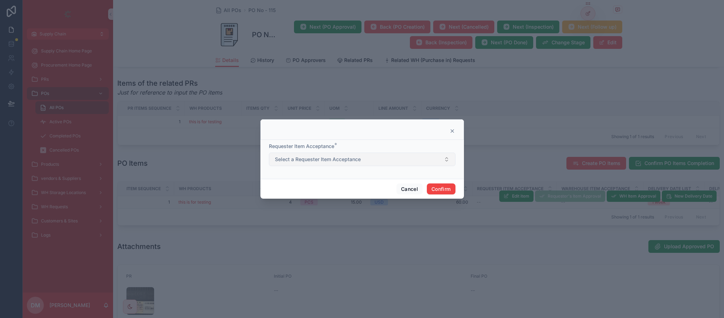
click at [310, 156] on span "Select a Requester Item Acceptance" at bounding box center [318, 159] width 86 height 7
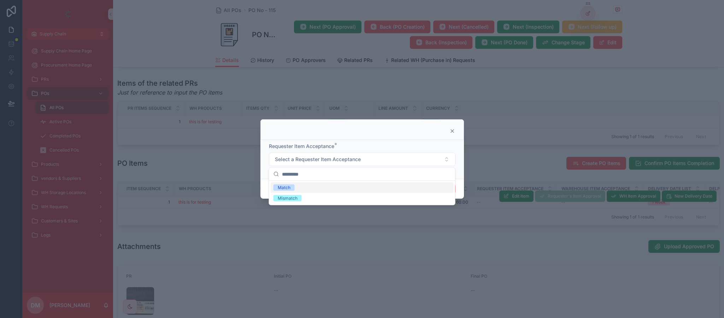
click at [305, 186] on div "Match" at bounding box center [362, 187] width 183 height 11
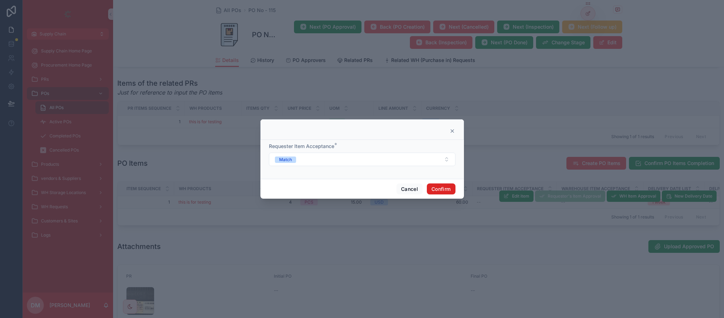
click at [442, 186] on button "Confirm" at bounding box center [441, 188] width 28 height 11
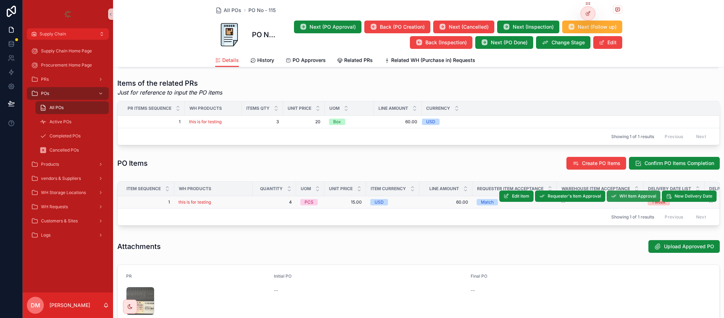
click at [622, 196] on span "WH Item Approval" at bounding box center [638, 196] width 37 height 6
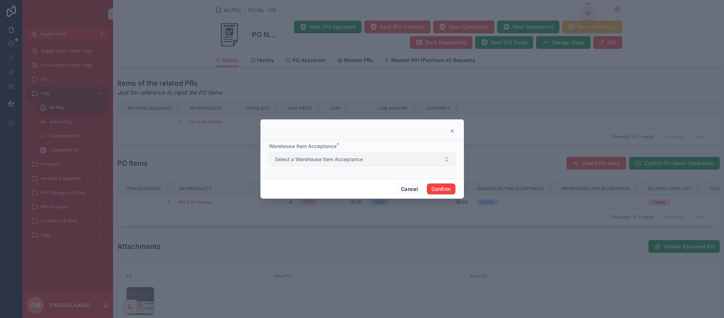
click at [302, 158] on span "Select a Warehouse Item Acceptance" at bounding box center [319, 159] width 88 height 7
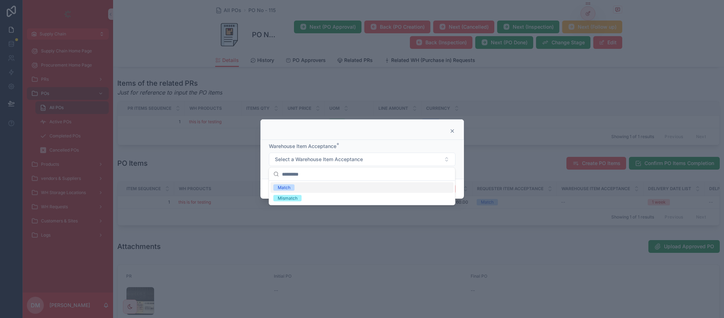
click at [299, 185] on div "Match" at bounding box center [362, 187] width 183 height 11
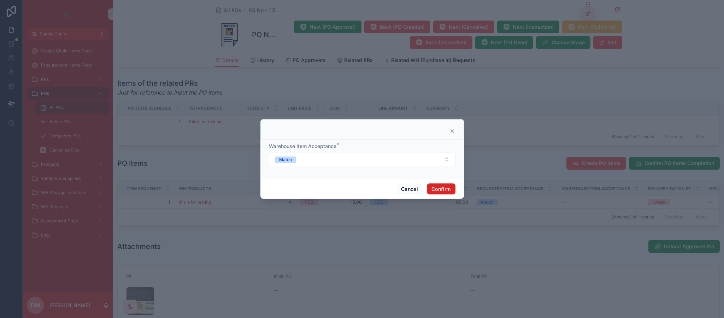
click at [454, 193] on button "Confirm" at bounding box center [441, 188] width 28 height 11
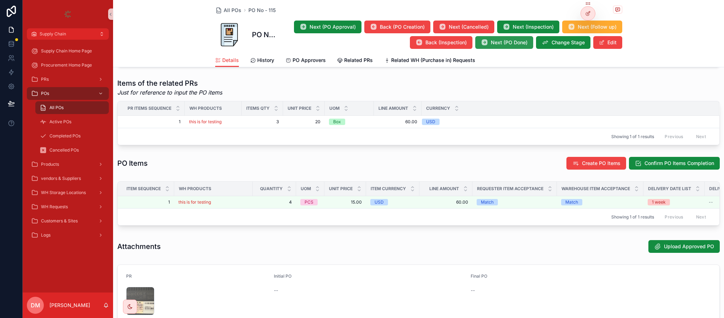
click at [509, 47] on button "Next (PO Done)" at bounding box center [505, 42] width 58 height 13
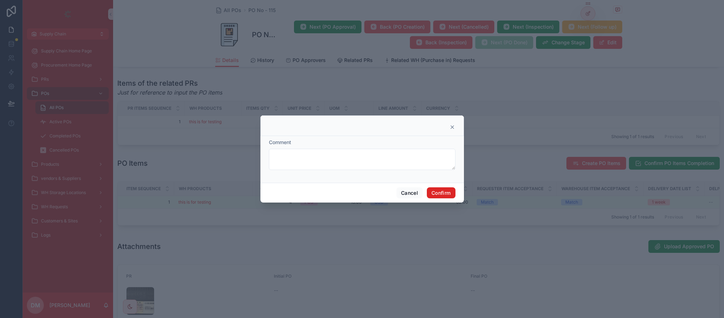
click at [443, 197] on button "Confirm" at bounding box center [441, 192] width 28 height 11
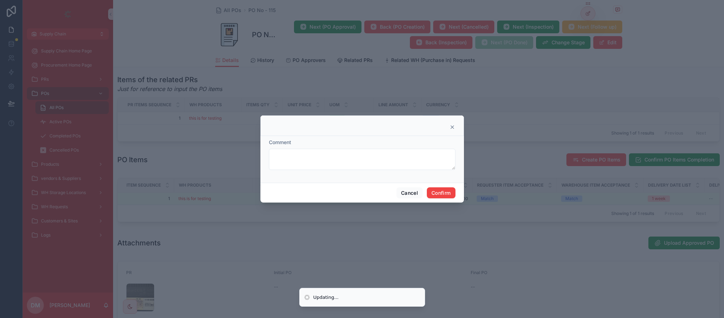
scroll to position [261, 0]
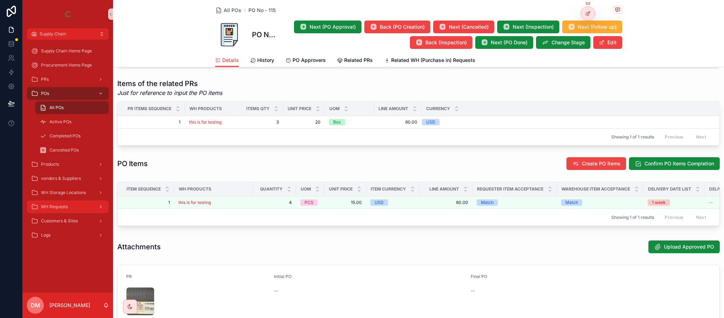
click at [52, 205] on span "WH Requests" at bounding box center [54, 207] width 27 height 6
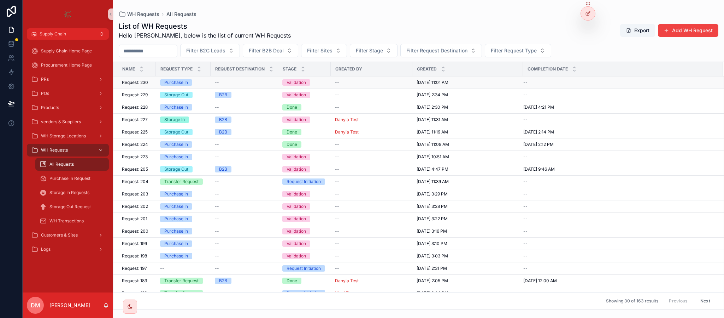
click at [145, 83] on span "Request: 230" at bounding box center [135, 83] width 26 height 6
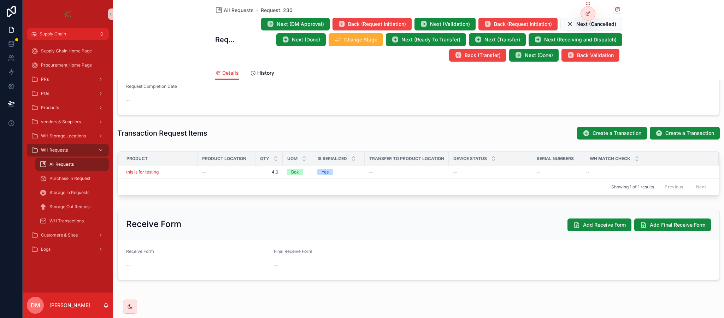
scroll to position [203, 0]
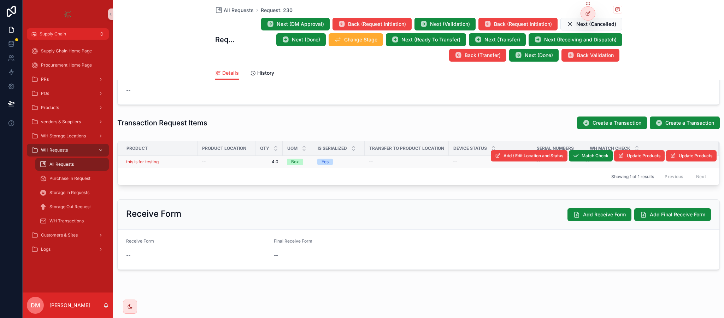
click at [188, 159] on div "this is for testing" at bounding box center [159, 162] width 67 height 6
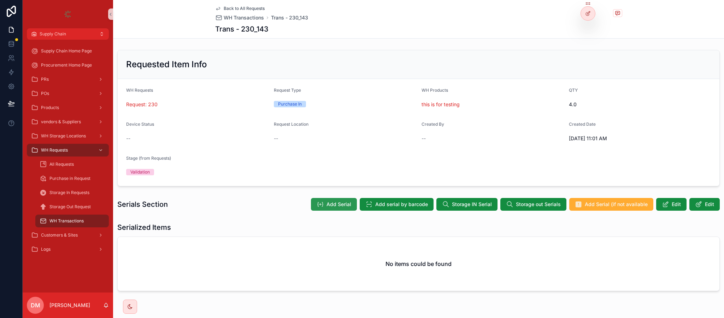
click at [342, 206] on span "Add Serial" at bounding box center [339, 203] width 25 height 7
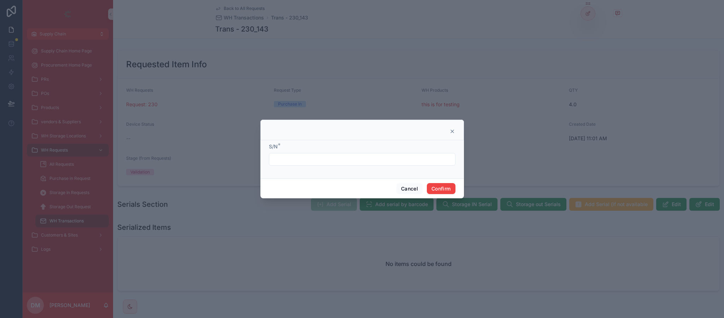
click at [368, 153] on div at bounding box center [362, 159] width 187 height 13
click at [362, 161] on input "text" at bounding box center [362, 159] width 186 height 10
type input "**"
click at [433, 186] on button "Confirm" at bounding box center [441, 188] width 28 height 11
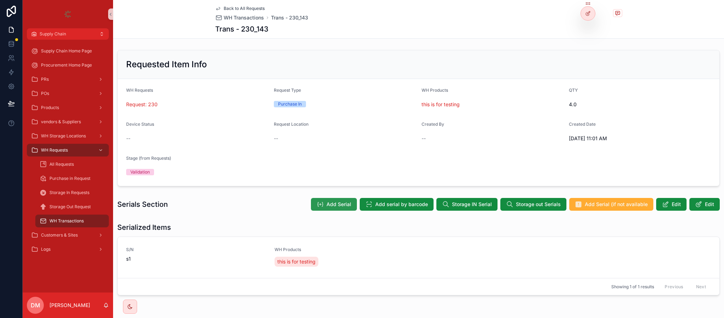
click at [319, 203] on icon "scrollable content" at bounding box center [320, 203] width 7 height 7
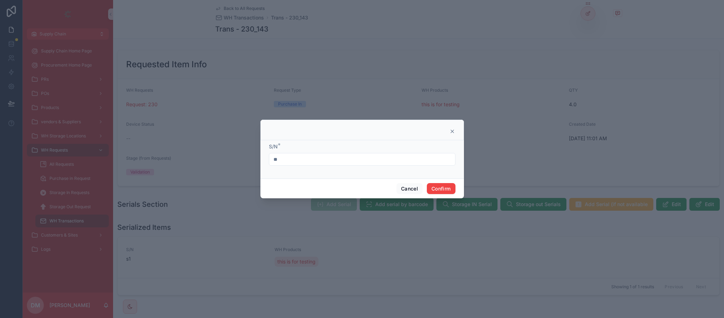
click at [288, 158] on input "**" at bounding box center [362, 159] width 186 height 10
click at [285, 159] on input "**" at bounding box center [362, 159] width 186 height 10
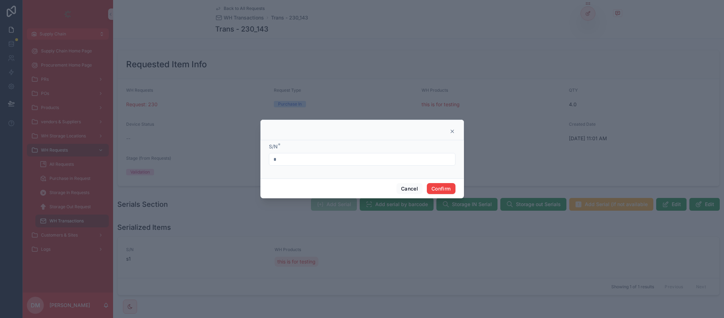
type input "**"
click at [435, 188] on button "Confirm" at bounding box center [441, 188] width 28 height 11
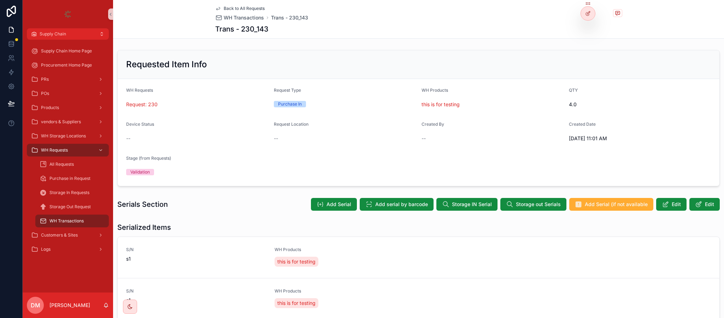
click at [240, 7] on span "Back to All Requests" at bounding box center [244, 9] width 41 height 6
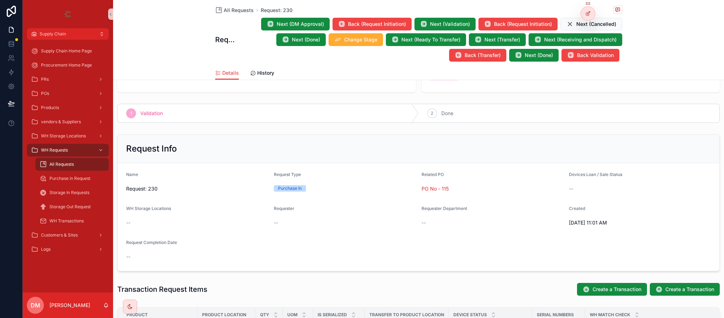
scroll to position [106, 0]
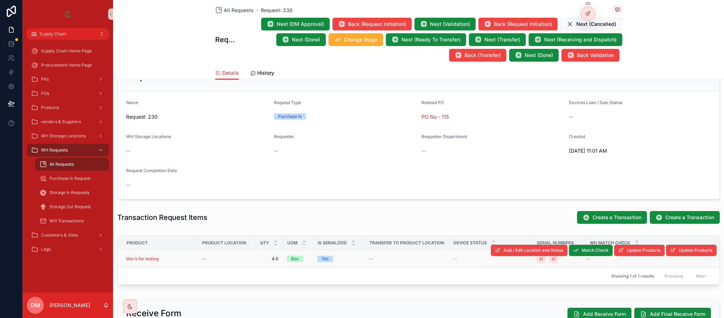
click at [177, 258] on div "this is for testing" at bounding box center [159, 259] width 67 height 6
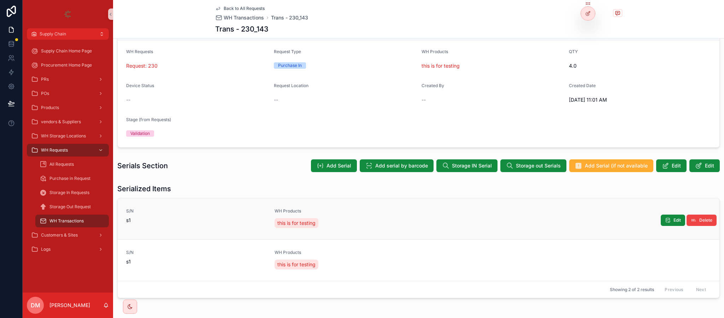
scroll to position [67, 0]
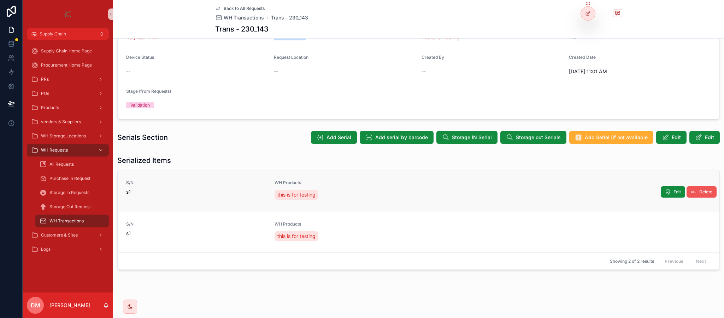
click at [700, 192] on span "Delete" at bounding box center [706, 192] width 13 height 6
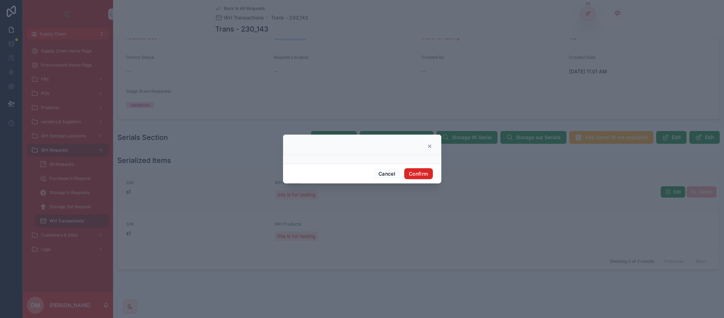
click at [408, 174] on button "Confirm" at bounding box center [418, 173] width 28 height 11
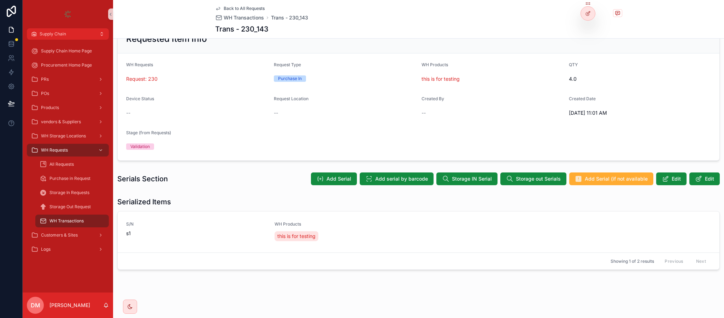
scroll to position [26, 0]
click at [703, 231] on span "Delete" at bounding box center [706, 233] width 13 height 6
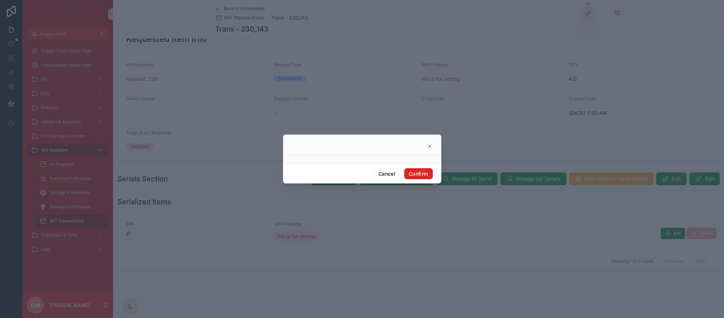
click at [421, 170] on button "Confirm" at bounding box center [418, 173] width 28 height 11
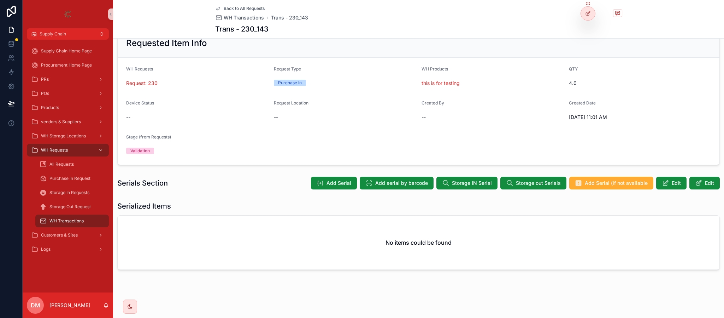
click at [238, 8] on span "Back to All Requests" at bounding box center [244, 9] width 41 height 6
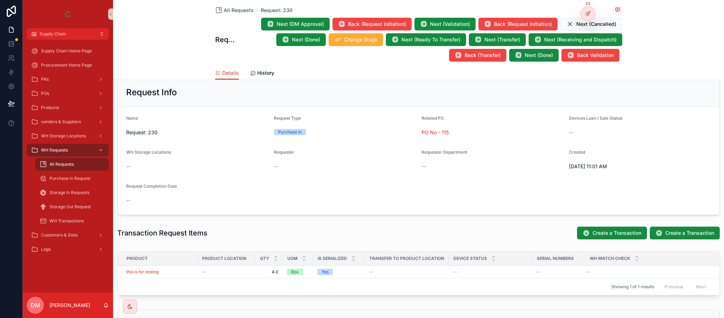
scroll to position [203, 0]
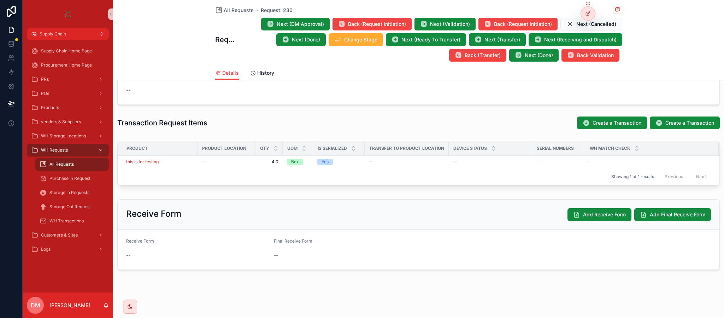
click at [534, 154] on th "Serial Numbers" at bounding box center [558, 148] width 53 height 14
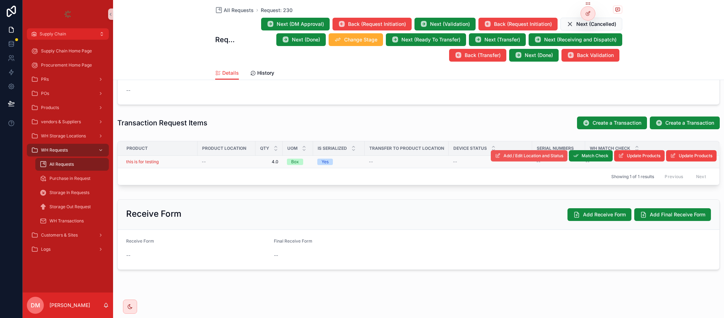
click at [542, 155] on span "Add / Edit Location and Status" at bounding box center [534, 156] width 60 height 6
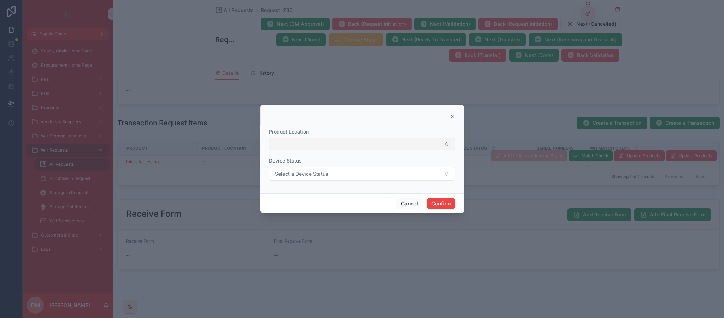
click at [316, 142] on button "Select Button" at bounding box center [362, 144] width 187 height 12
click at [313, 176] on div ""this is for testing " - Mosul" at bounding box center [362, 171] width 183 height 11
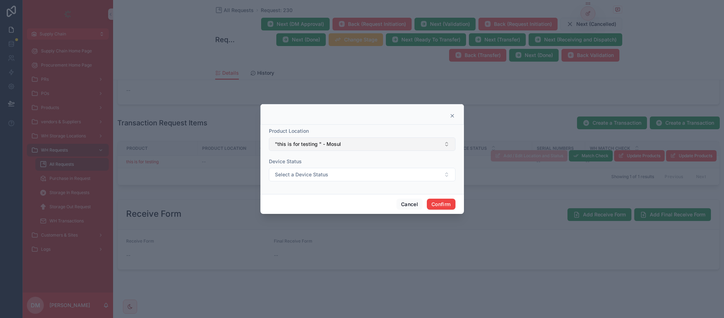
click at [318, 147] on span ""this is for testing " - Mosul" at bounding box center [308, 143] width 66 height 7
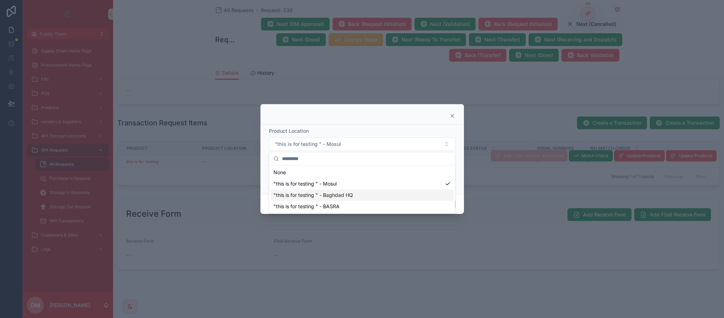
click at [298, 195] on span ""this is for testing " - Baghdad HQ" at bounding box center [314, 194] width 80 height 7
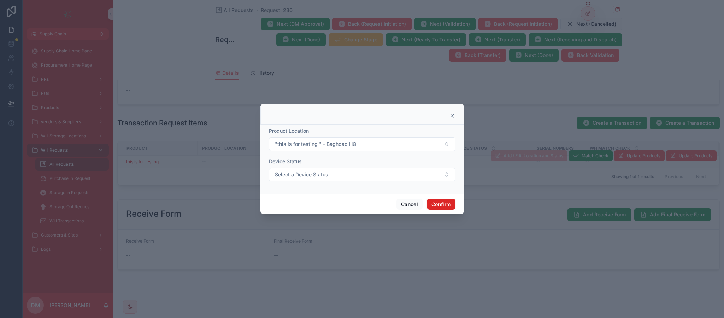
click at [441, 204] on button "Confirm" at bounding box center [441, 203] width 28 height 11
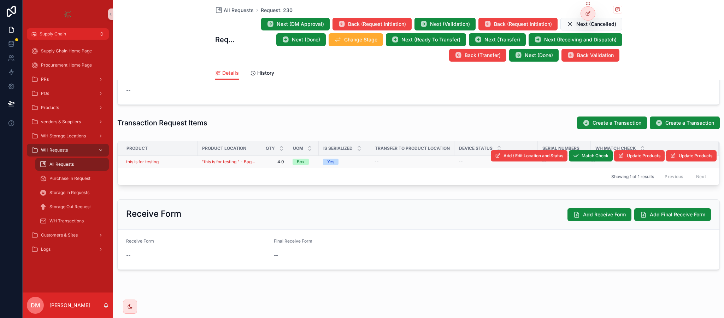
click at [179, 163] on div "this is for testing" at bounding box center [159, 162] width 67 height 6
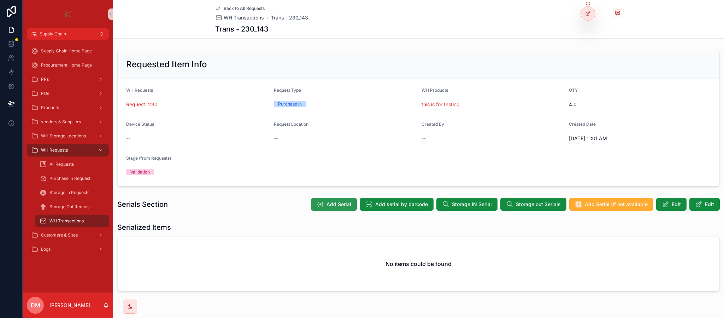
click at [335, 205] on span "Add Serial" at bounding box center [339, 203] width 25 height 7
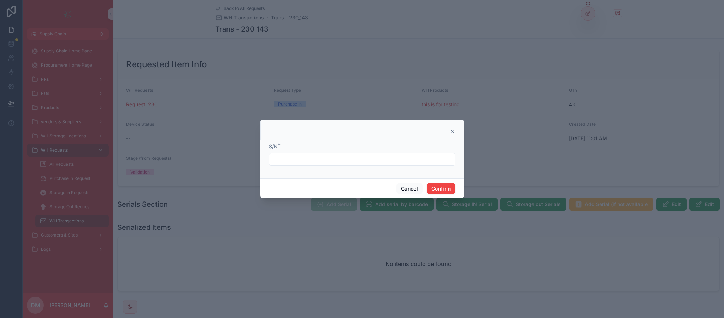
click at [297, 156] on input "text" at bounding box center [362, 159] width 186 height 10
type input "**"
click at [438, 188] on button "Confirm" at bounding box center [441, 188] width 28 height 11
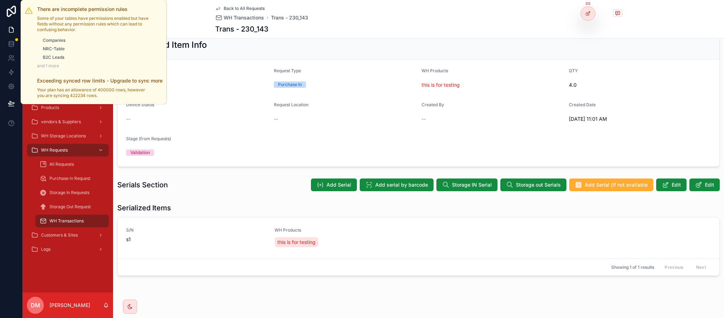
scroll to position [26, 0]
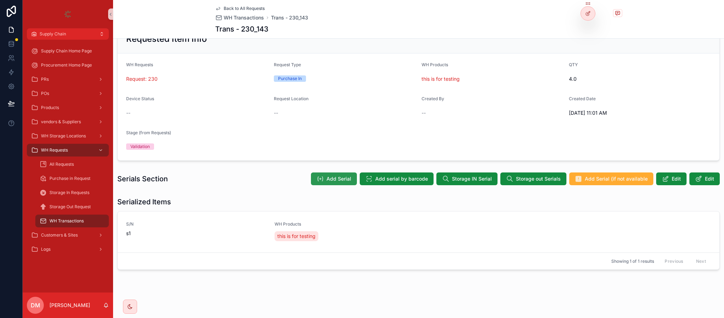
click at [317, 181] on icon "scrollable content" at bounding box center [320, 178] width 7 height 7
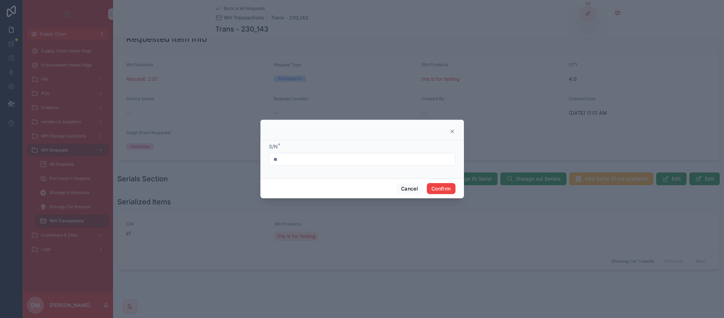
click at [304, 156] on input "**" at bounding box center [362, 159] width 186 height 10
click at [451, 191] on button "Confirm" at bounding box center [441, 188] width 28 height 11
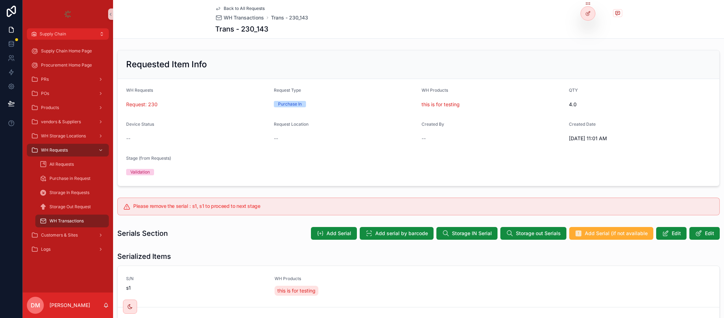
scroll to position [97, 0]
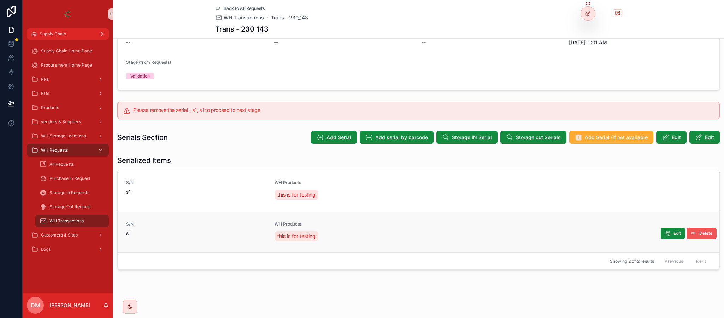
click at [703, 227] on button "Delete" at bounding box center [702, 232] width 30 height 11
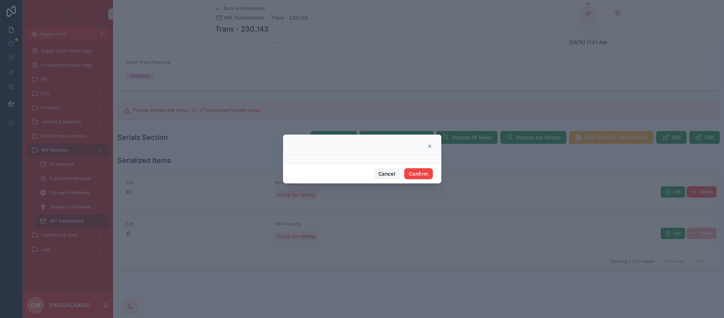
click at [382, 170] on button "Cancel" at bounding box center [387, 173] width 26 height 11
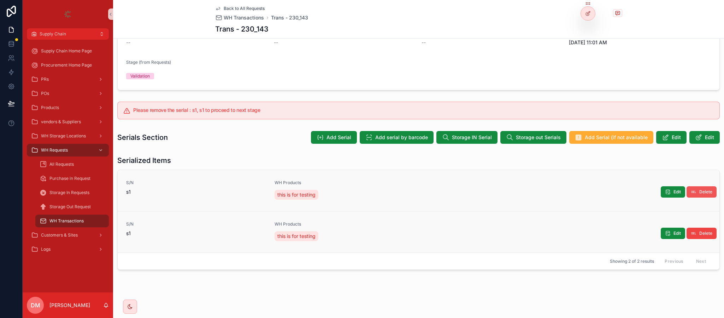
click at [691, 190] on button "Delete" at bounding box center [702, 191] width 30 height 11
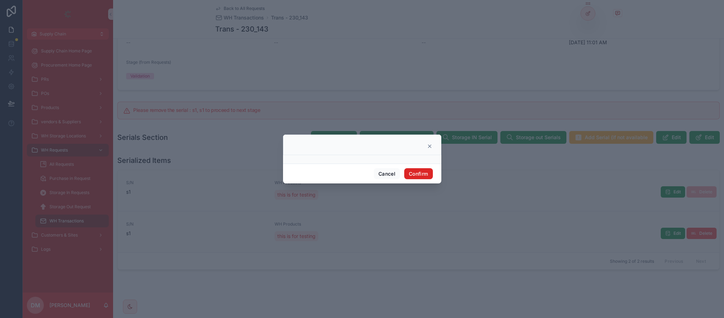
click at [420, 169] on button "Confirm" at bounding box center [418, 173] width 28 height 11
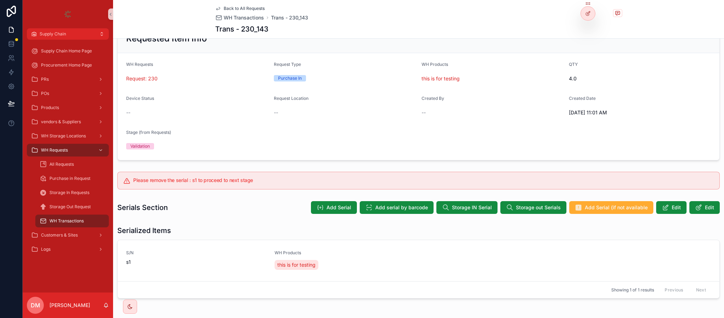
scroll to position [55, 0]
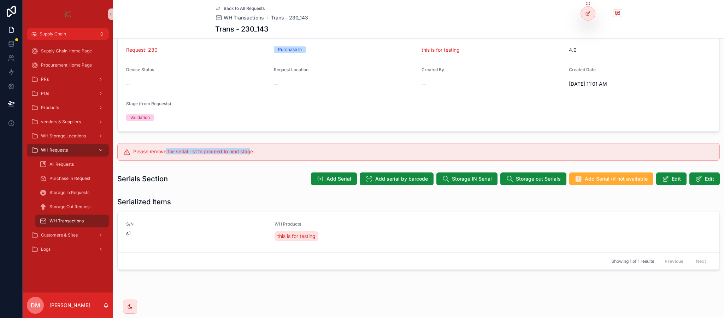
drag, startPoint x: 167, startPoint y: 152, endPoint x: 250, endPoint y: 150, distance: 83.1
click at [250, 150] on h5 "Please remove the serial : s1 to proceed to next stage" at bounding box center [423, 151] width 581 height 5
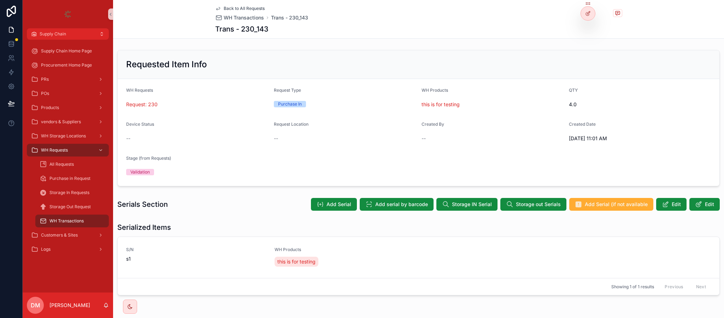
scroll to position [26, 0]
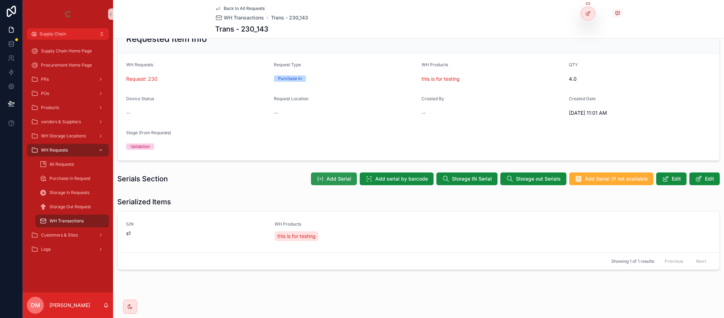
click at [330, 183] on button "Add Serial" at bounding box center [334, 178] width 46 height 13
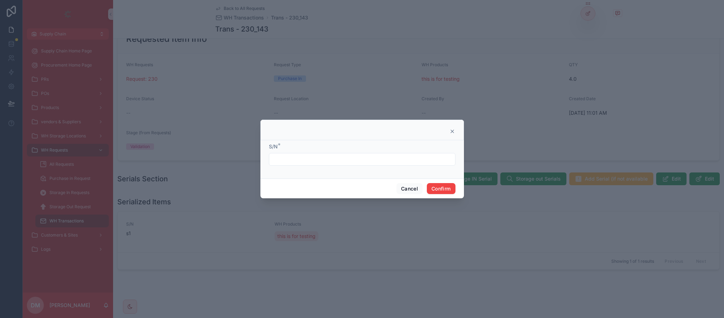
click at [307, 161] on input "text" at bounding box center [362, 159] width 186 height 10
type input "*****"
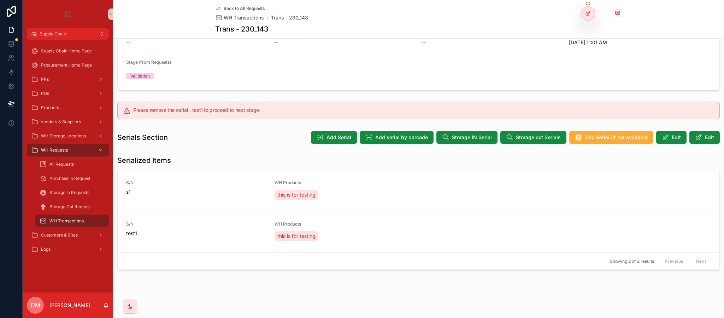
scroll to position [97, 0]
click at [706, 238] on button "Delete" at bounding box center [702, 232] width 30 height 11
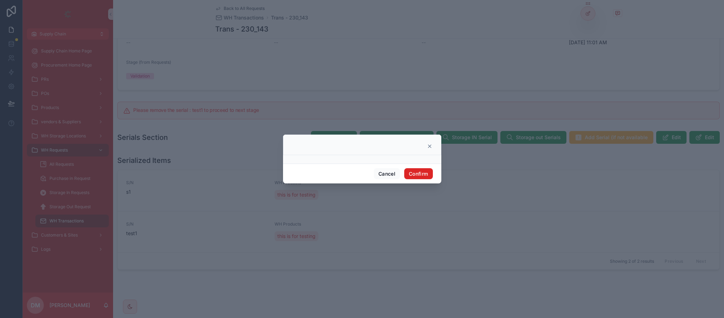
click at [406, 178] on button "Confirm" at bounding box center [418, 173] width 28 height 11
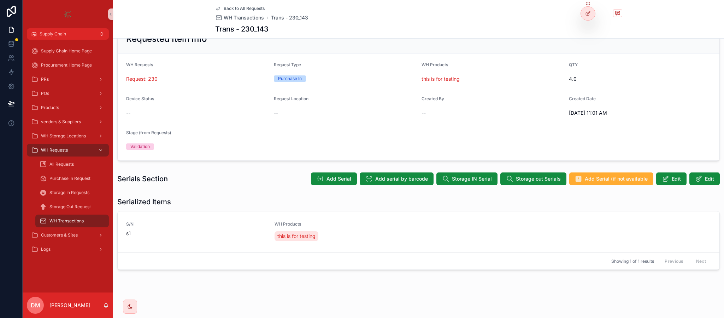
scroll to position [26, 0]
click at [332, 176] on span "Add Serial" at bounding box center [339, 178] width 25 height 7
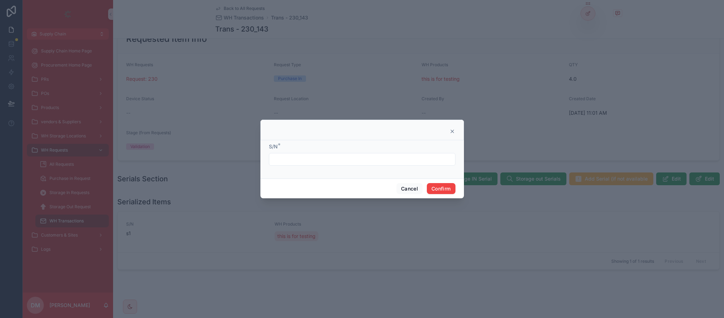
click at [304, 156] on input "text" at bounding box center [362, 159] width 186 height 10
type input "*****"
click at [440, 191] on button "Confirm" at bounding box center [441, 188] width 28 height 11
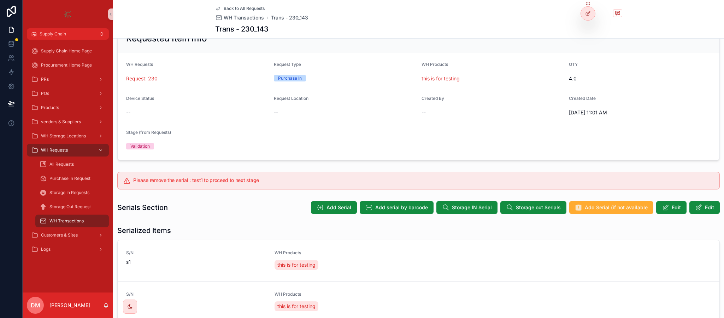
scroll to position [97, 0]
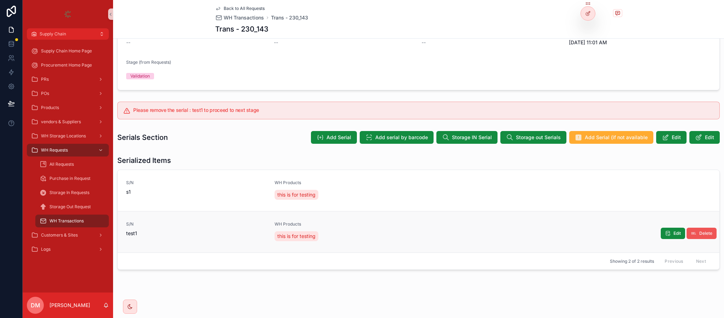
click at [692, 238] on button "Delete" at bounding box center [702, 232] width 30 height 11
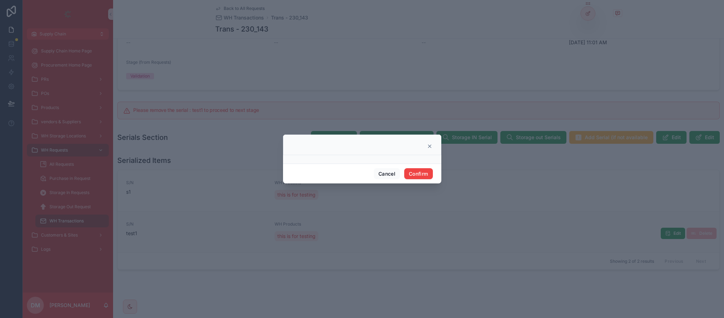
click at [414, 182] on div "Cancel Confirm" at bounding box center [362, 173] width 158 height 20
click at [417, 174] on button "Confirm" at bounding box center [418, 173] width 28 height 11
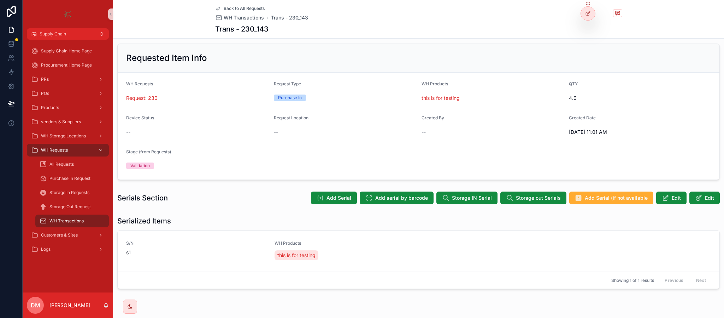
scroll to position [0, 0]
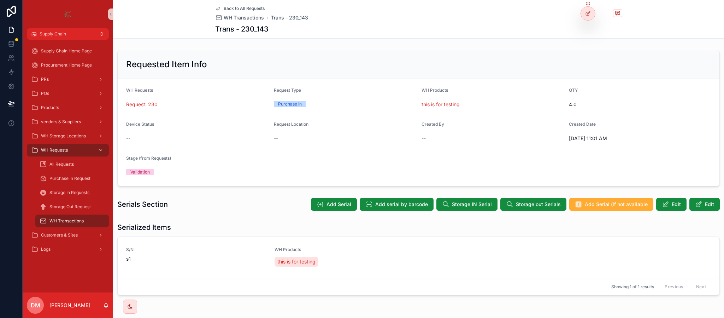
click at [244, 8] on span "Back to All Requests" at bounding box center [244, 9] width 41 height 6
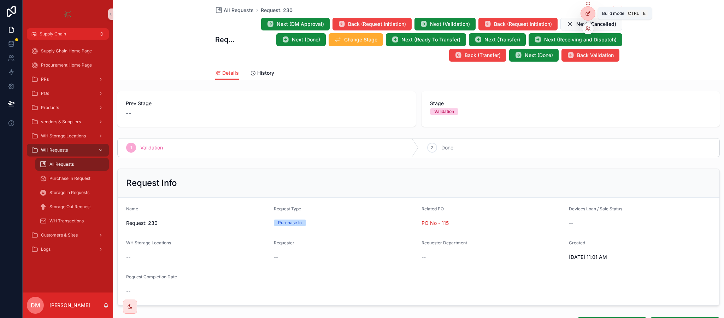
click at [589, 13] on icon at bounding box center [589, 12] width 3 height 3
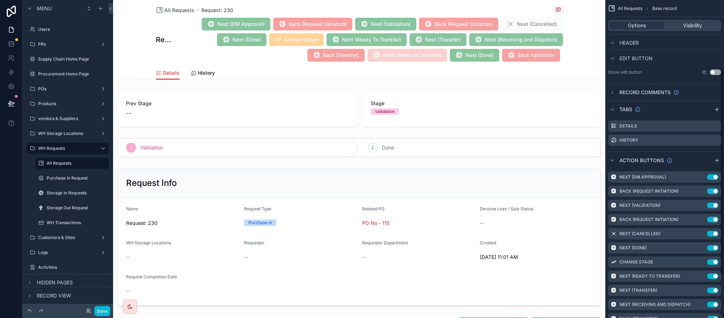
scroll to position [110, 0]
click at [685, 244] on icon "scrollable content" at bounding box center [685, 247] width 6 height 6
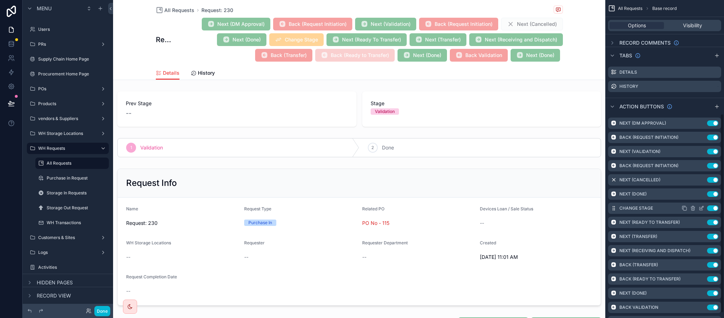
scroll to position [189, 0]
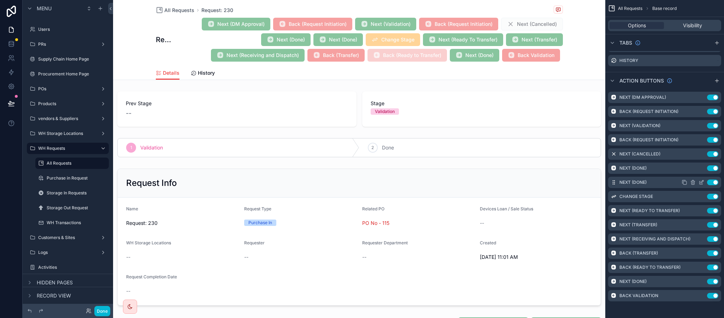
click at [703, 181] on icon "scrollable content" at bounding box center [703, 180] width 1 height 1
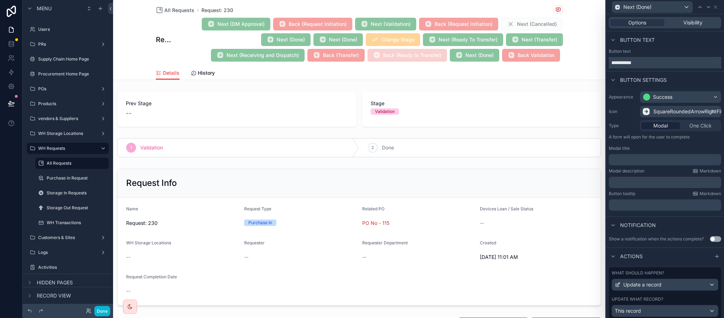
click at [614, 66] on input "**********" at bounding box center [665, 62] width 112 height 11
click at [611, 63] on input "**********" at bounding box center [665, 62] width 112 height 11
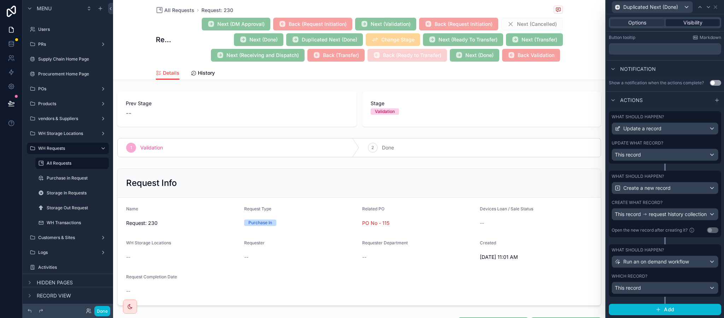
type input "**********"
click at [674, 25] on div "Visibility" at bounding box center [693, 22] width 54 height 7
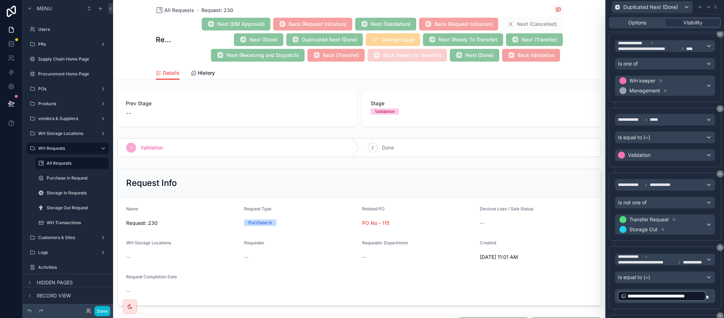
scroll to position [103, 0]
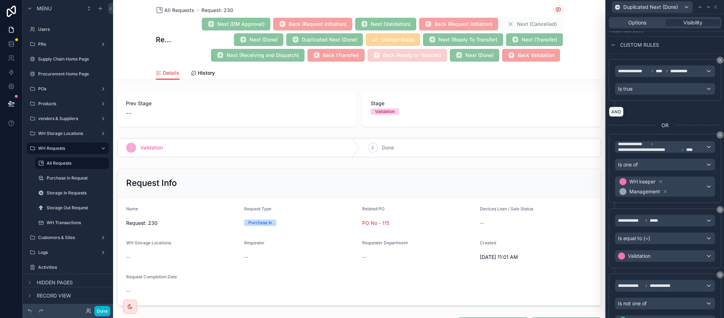
click at [617, 116] on button "AND" at bounding box center [616, 111] width 15 height 10
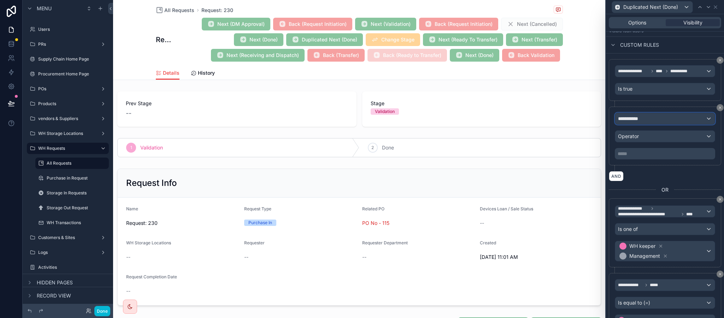
click at [646, 121] on div "**********" at bounding box center [666, 118] width 100 height 11
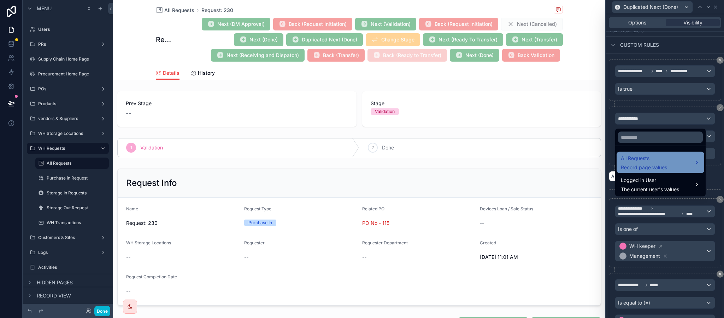
click at [658, 155] on span "All Requests" at bounding box center [644, 158] width 46 height 8
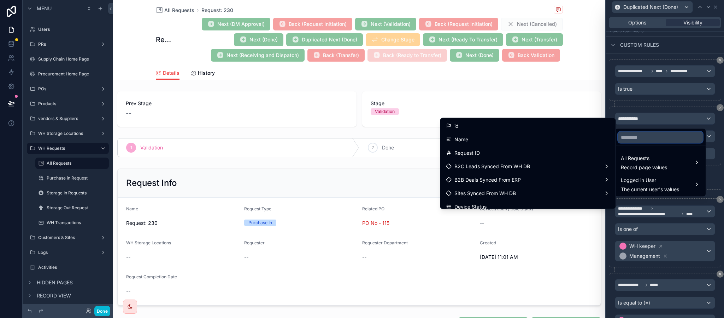
click at [628, 138] on input "text" at bounding box center [660, 137] width 85 height 11
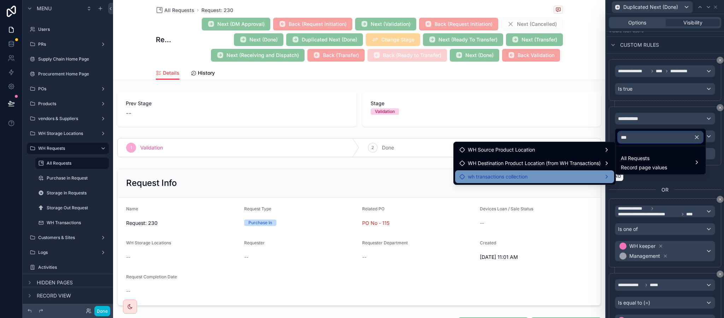
type input "***"
click at [518, 174] on span "wh transactions collection" at bounding box center [498, 176] width 60 height 8
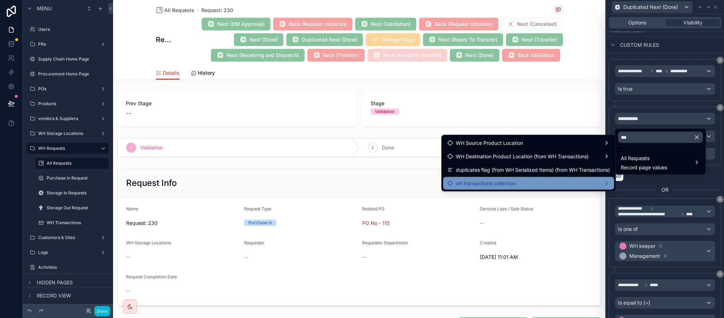
click at [511, 179] on span "wh transactions collection" at bounding box center [486, 183] width 60 height 8
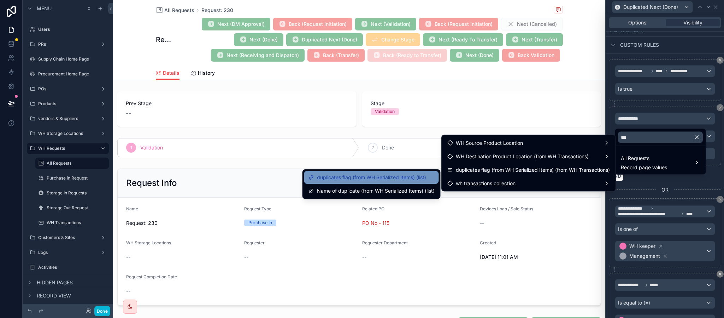
click at [410, 176] on span "duplicates flag (from WH Serialized Items) (list)" at bounding box center [371, 177] width 109 height 8
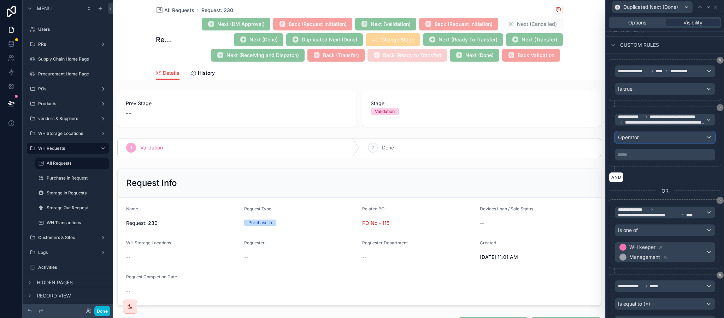
click at [644, 138] on div "Operator" at bounding box center [666, 137] width 100 height 11
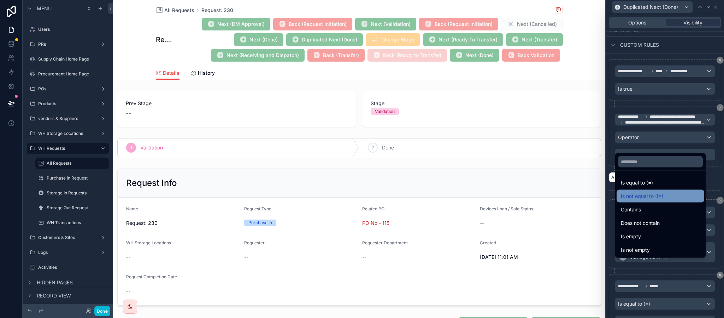
click at [656, 196] on span "Is not equal to (!=)" at bounding box center [642, 196] width 42 height 8
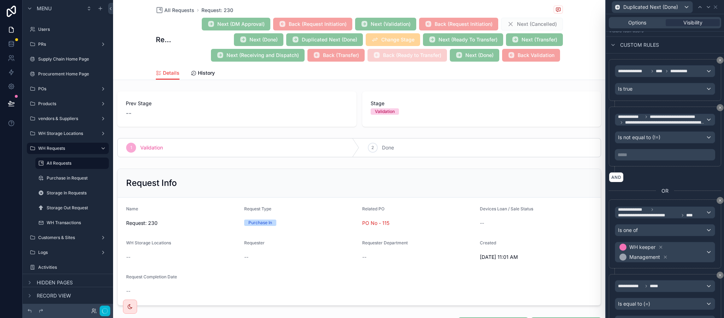
click at [623, 158] on p "***** ﻿" at bounding box center [666, 154] width 96 height 7
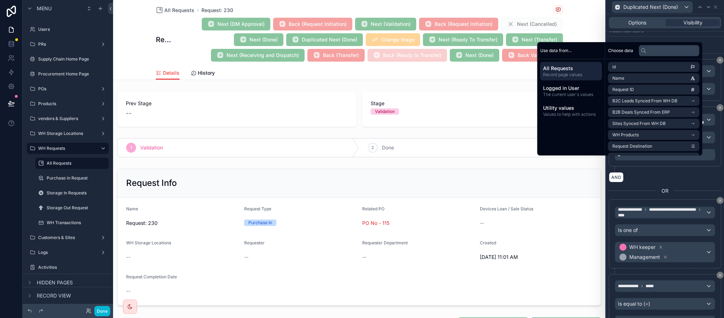
click at [643, 172] on div "**********" at bounding box center [665, 138] width 112 height 65
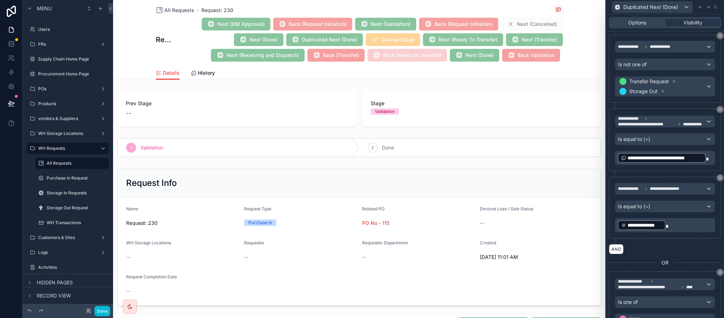
scroll to position [421, 0]
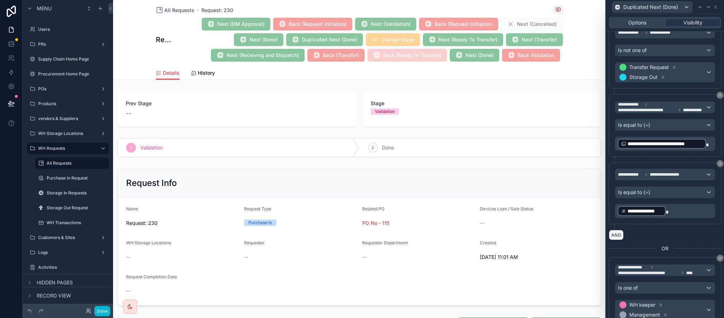
click at [614, 240] on button "AND" at bounding box center [616, 234] width 15 height 10
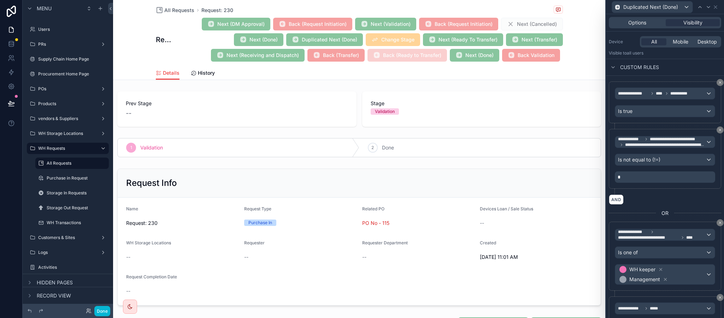
scroll to position [28, 0]
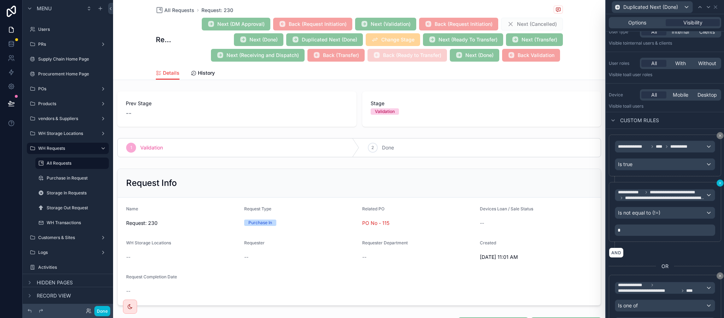
click at [718, 182] on icon at bounding box center [720, 183] width 4 height 4
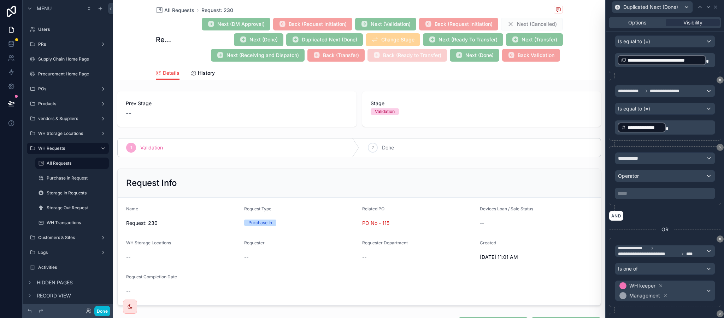
scroll to position [452, 0]
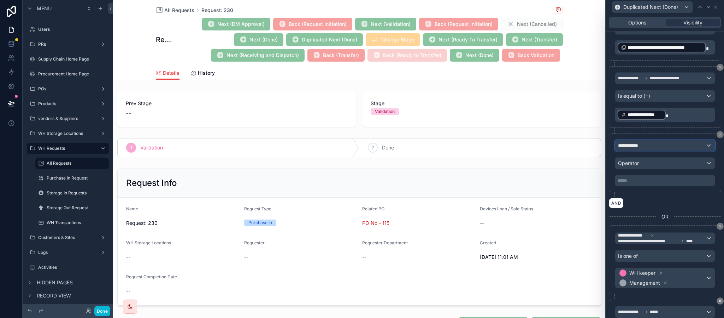
click at [634, 151] on div "**********" at bounding box center [666, 145] width 100 height 11
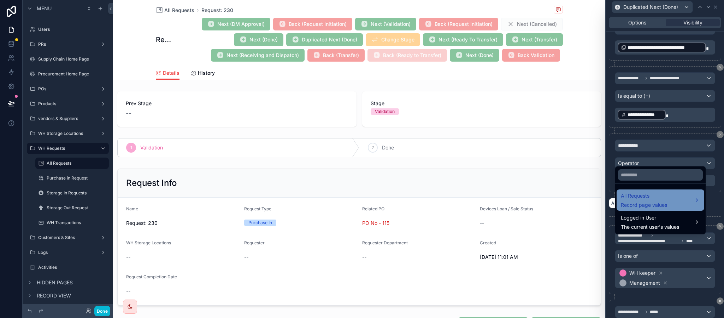
click at [646, 195] on span "All Requests" at bounding box center [644, 195] width 46 height 8
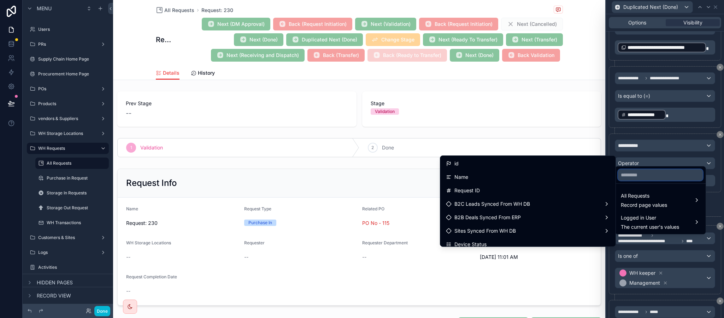
click at [652, 177] on input "text" at bounding box center [660, 174] width 85 height 11
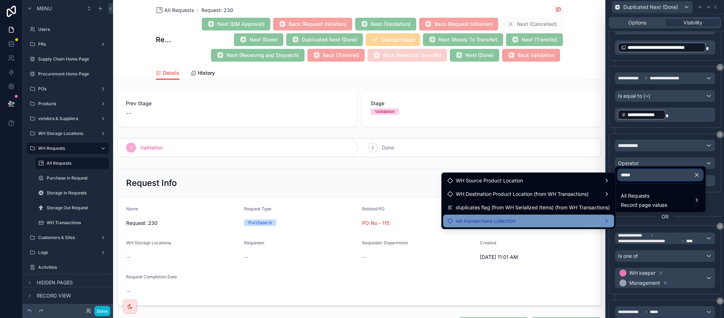
type input "*****"
click at [546, 215] on div "wh transactions collection" at bounding box center [528, 220] width 171 height 13
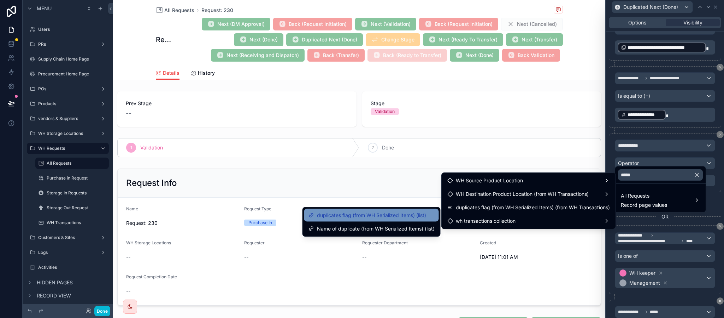
click at [398, 214] on span "duplicates flag (from WH Serialized Items) (list)" at bounding box center [371, 215] width 109 height 8
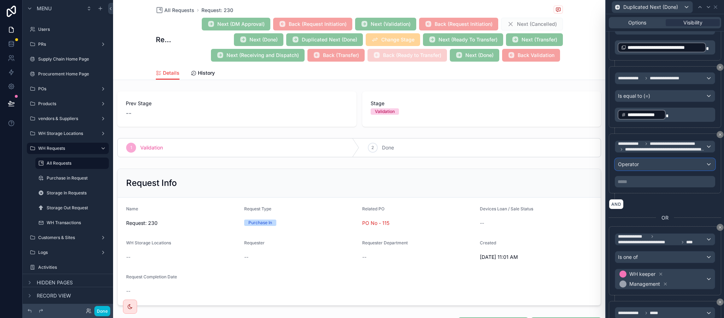
click at [631, 170] on div "Operator" at bounding box center [666, 163] width 100 height 11
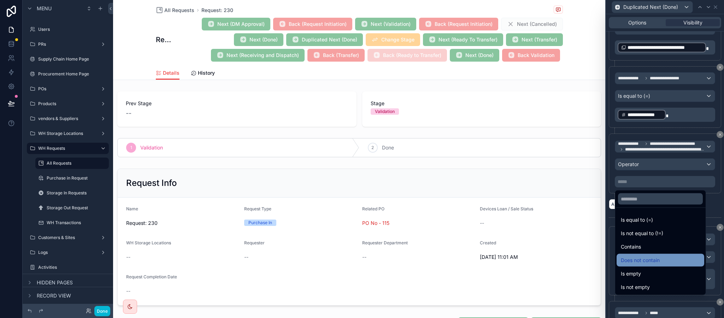
click at [653, 263] on span "Does not contain" at bounding box center [640, 260] width 39 height 8
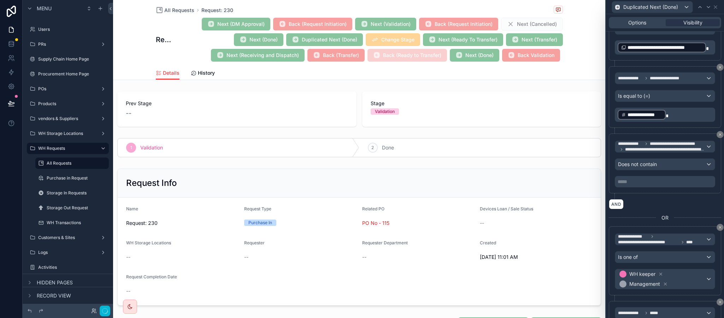
click at [644, 187] on div "**********" at bounding box center [665, 163] width 100 height 48
click at [644, 185] on p "***** ﻿" at bounding box center [666, 181] width 96 height 7
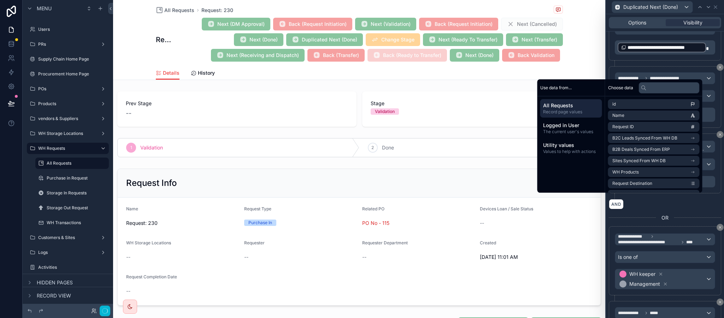
click at [643, 209] on div "AND" at bounding box center [665, 204] width 112 height 10
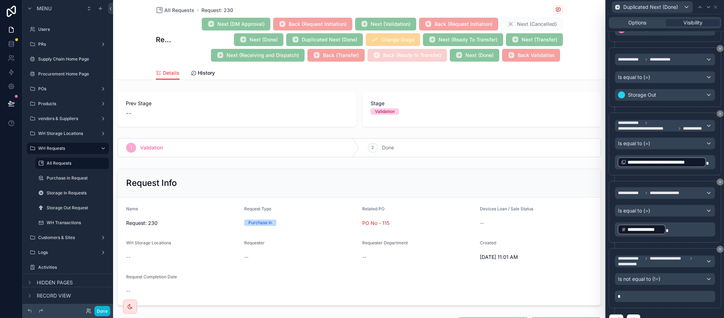
scroll to position [811, 0]
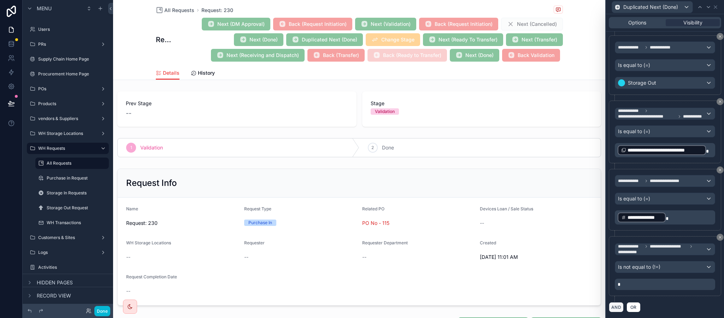
click at [613, 308] on button "AND" at bounding box center [616, 307] width 15 height 10
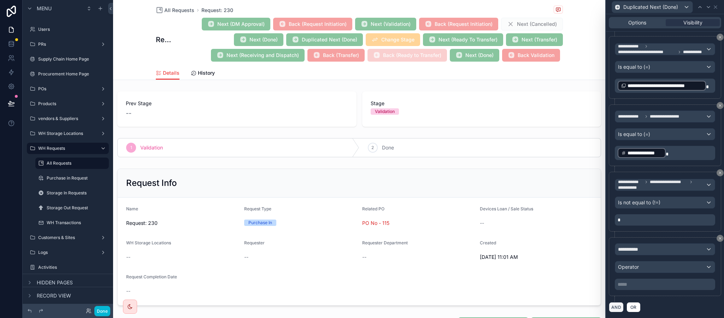
scroll to position [876, 0]
click at [637, 244] on div "**********" at bounding box center [666, 248] width 100 height 11
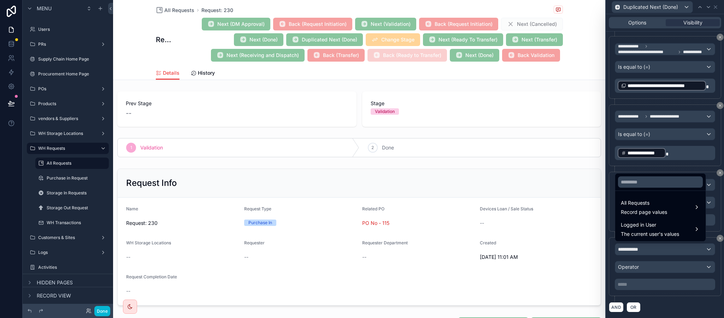
click at [649, 196] on ul "All Requests Record page values Logged in User The current user's values" at bounding box center [661, 216] width 91 height 50
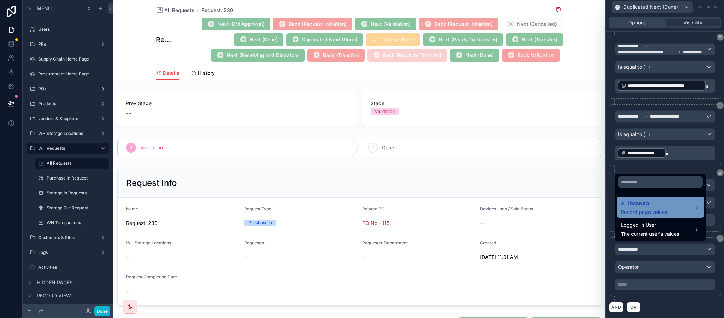
click at [651, 198] on div "All Requests Record page values" at bounding box center [661, 206] width 88 height 21
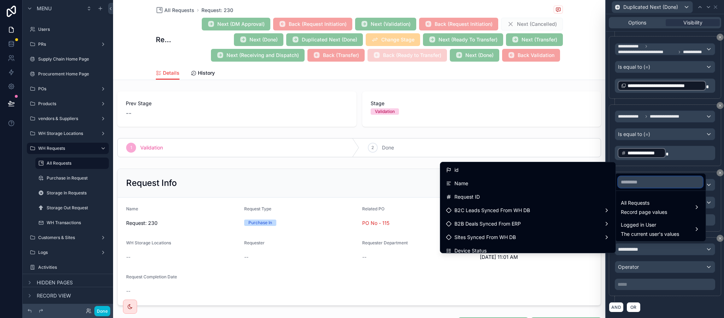
click at [642, 182] on input "text" at bounding box center [660, 181] width 85 height 11
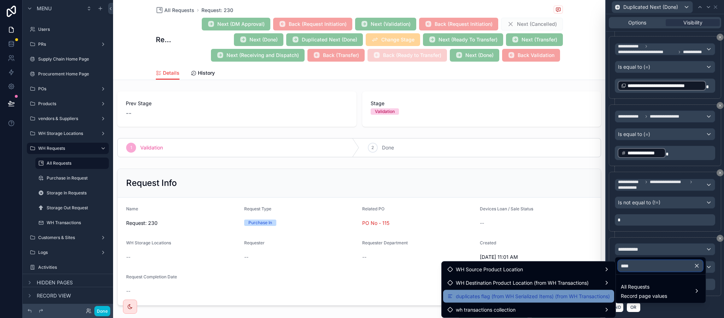
type input "****"
click at [564, 292] on span "duplicates flag (from WH Serialized Items) (from WH Transactions)" at bounding box center [533, 296] width 154 height 8
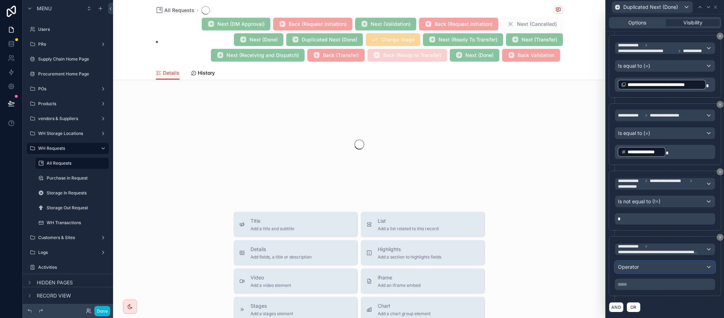
click at [635, 272] on div "Operator" at bounding box center [666, 266] width 100 height 11
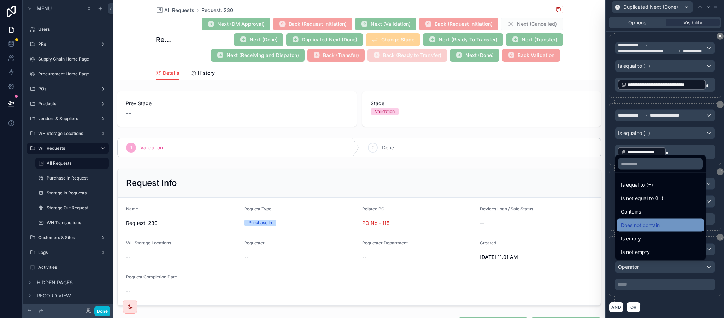
click at [648, 221] on span "Does not contain" at bounding box center [640, 225] width 39 height 8
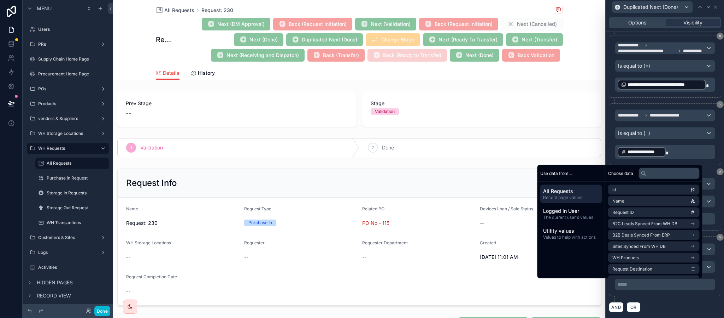
click at [636, 285] on p "***** ﻿" at bounding box center [666, 283] width 96 height 7
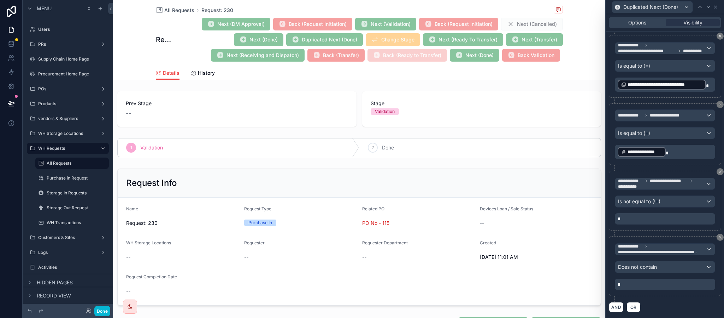
click at [648, 305] on div "AND OR" at bounding box center [665, 306] width 112 height 11
click at [106, 314] on button "Done" at bounding box center [102, 310] width 16 height 10
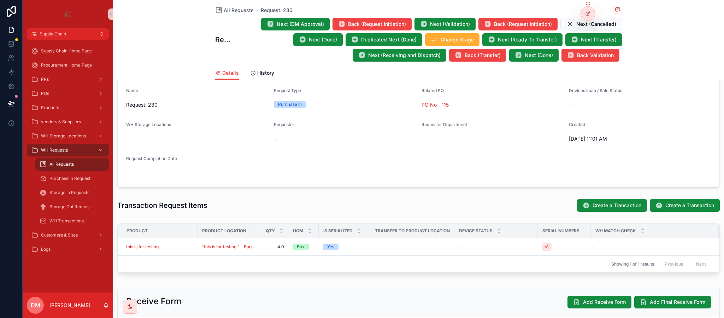
scroll to position [0, 0]
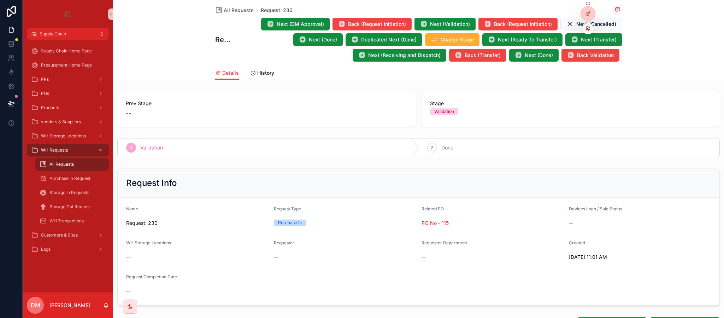
click at [589, 29] on icon at bounding box center [589, 29] width 6 height 6
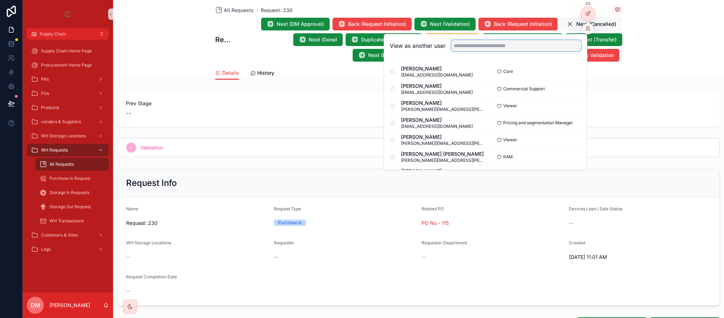
click at [476, 45] on input "text" at bounding box center [517, 45] width 130 height 11
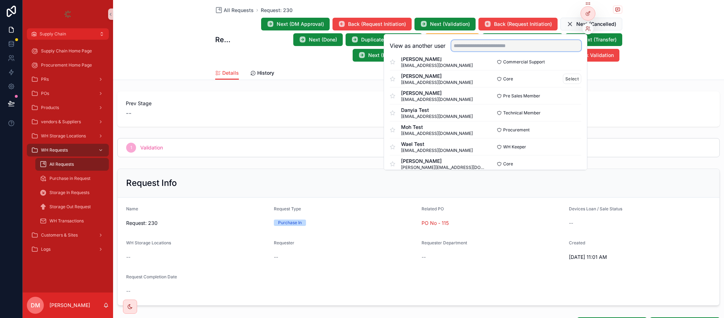
scroll to position [159, 0]
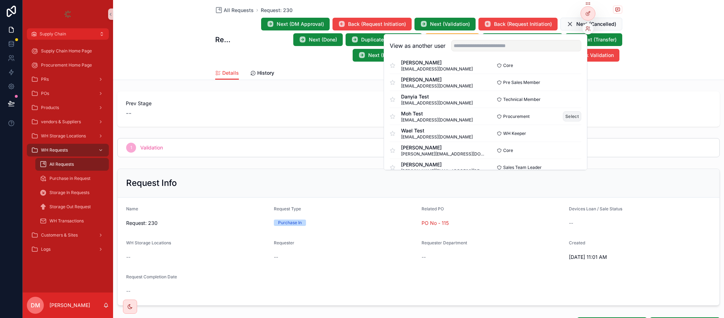
click at [567, 117] on button "Select" at bounding box center [572, 116] width 18 height 10
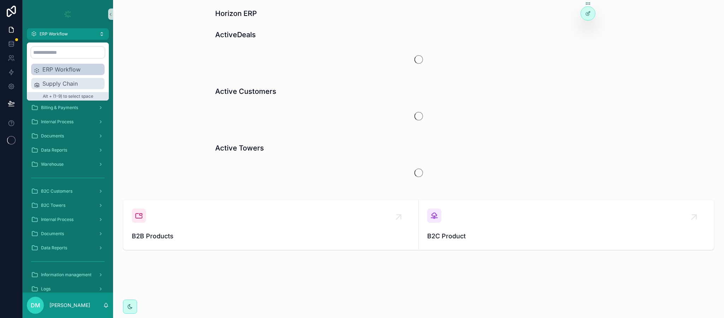
click at [58, 82] on span "Supply Chain" at bounding box center [71, 83] width 59 height 8
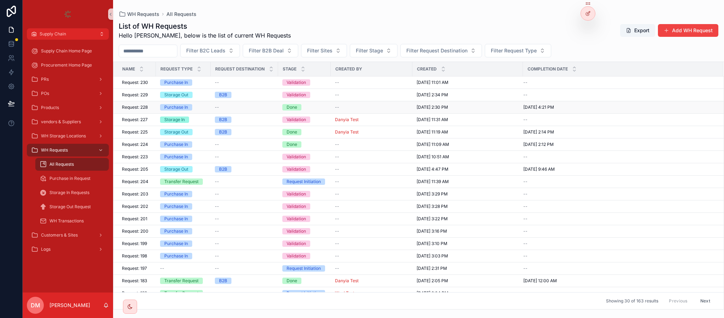
click at [194, 106] on div "Purchase In" at bounding box center [183, 107] width 46 height 6
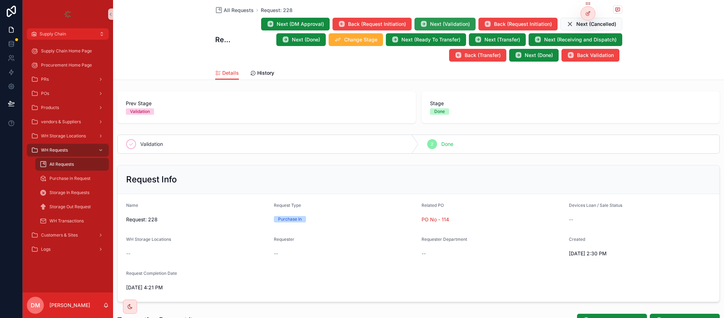
click at [450, 24] on span "Next (Validation)" at bounding box center [450, 24] width 40 height 7
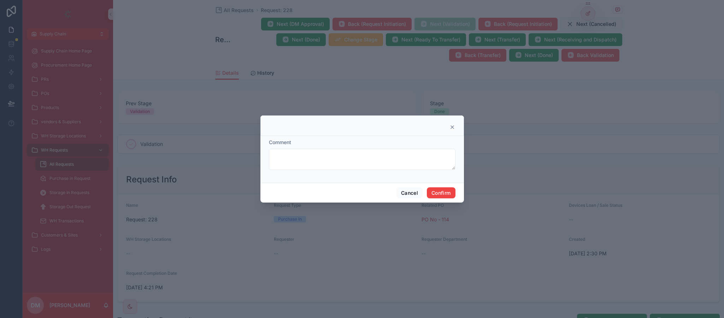
click at [576, 93] on div at bounding box center [362, 159] width 724 height 318
click at [449, 121] on div at bounding box center [363, 125] width 204 height 21
click at [456, 123] on div at bounding box center [363, 125] width 204 height 21
click at [450, 130] on div at bounding box center [363, 125] width 204 height 21
click at [455, 123] on div at bounding box center [363, 125] width 204 height 21
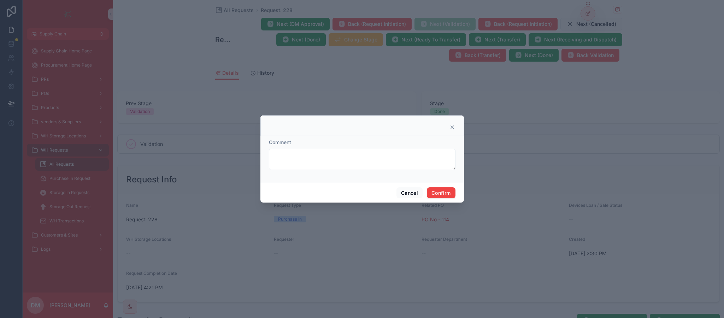
click at [453, 124] on icon at bounding box center [453, 127] width 6 height 6
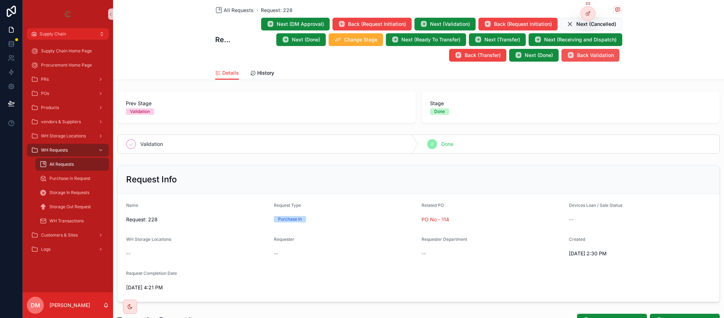
click at [579, 53] on span "Back Validation" at bounding box center [595, 55] width 37 height 7
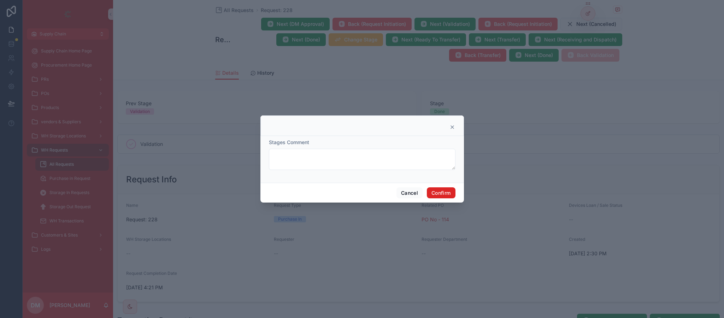
click at [447, 190] on button "Confirm" at bounding box center [441, 192] width 28 height 11
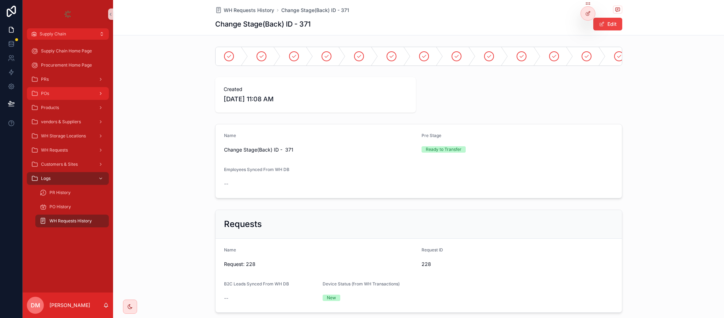
click at [74, 96] on div "POs" at bounding box center [68, 93] width 74 height 11
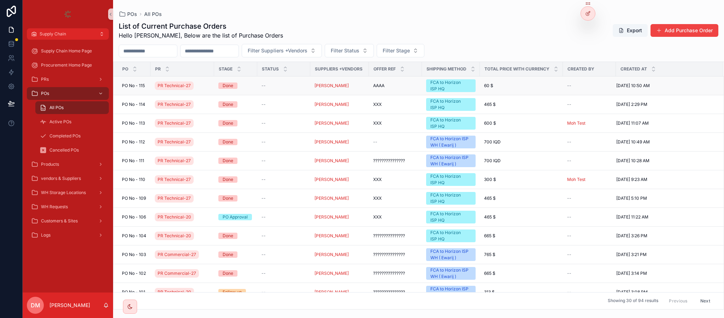
click at [141, 87] on span "PO No - 115" at bounding box center [133, 86] width 23 height 6
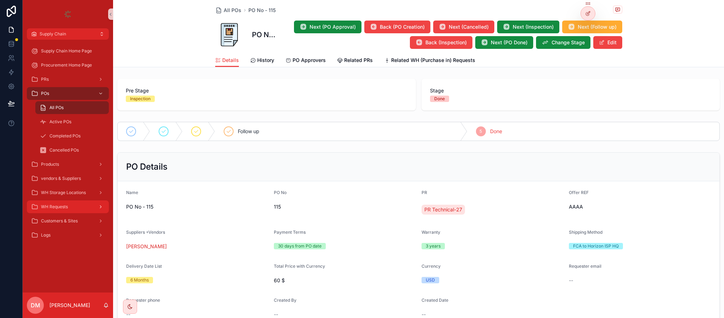
click at [47, 204] on span "WH Requests" at bounding box center [54, 207] width 27 height 6
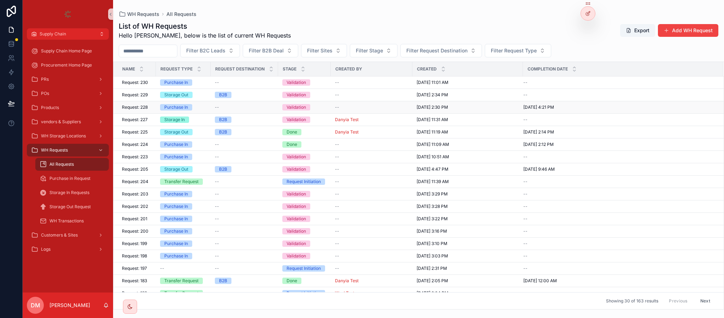
click at [145, 110] on span "Request: 228" at bounding box center [135, 107] width 26 height 6
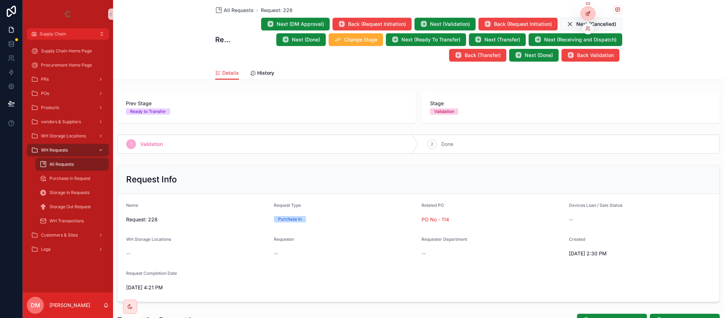
click at [591, 11] on div at bounding box center [588, 13] width 14 height 13
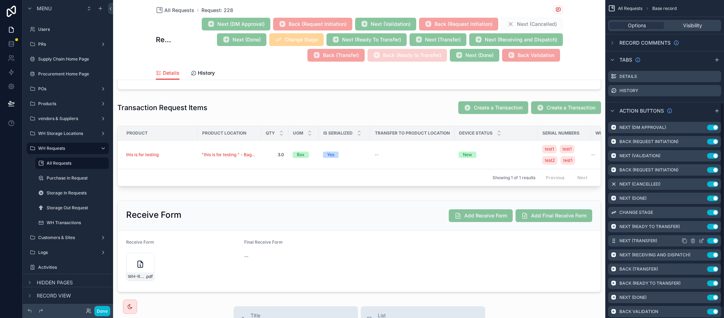
scroll to position [175, 0]
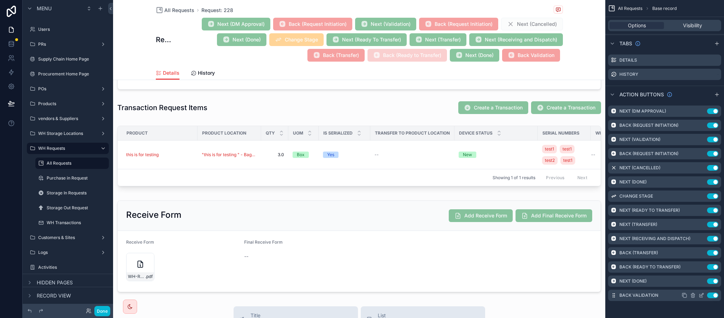
click at [698, 296] on div "Use setting" at bounding box center [700, 295] width 37 height 6
click at [703, 294] on icon "scrollable content" at bounding box center [703, 293] width 1 height 1
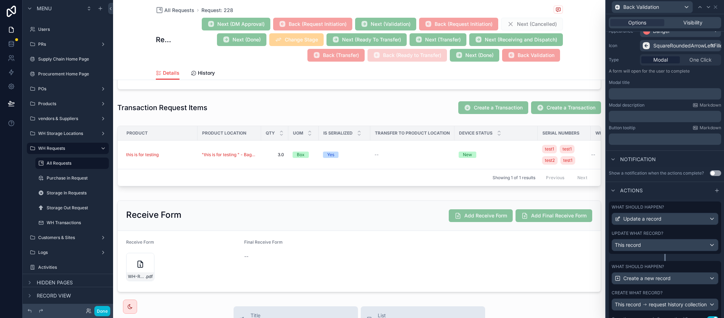
scroll to position [105, 0]
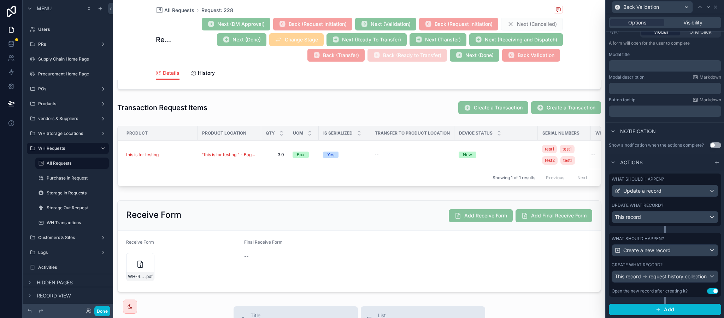
click at [707, 293] on button "Use setting" at bounding box center [712, 291] width 11 height 6
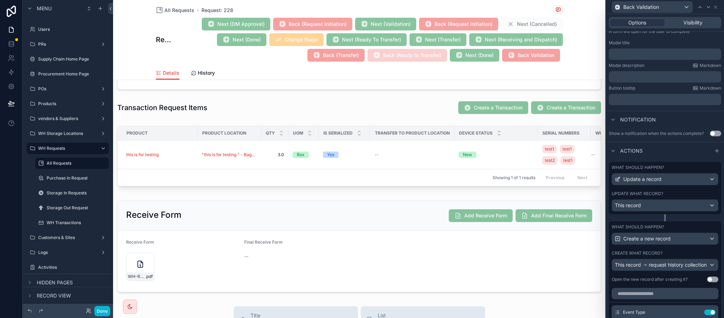
scroll to position [282, 0]
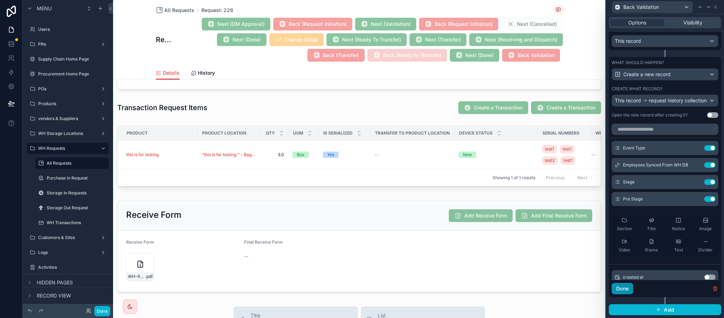
click at [626, 287] on button "Done" at bounding box center [623, 287] width 22 height 11
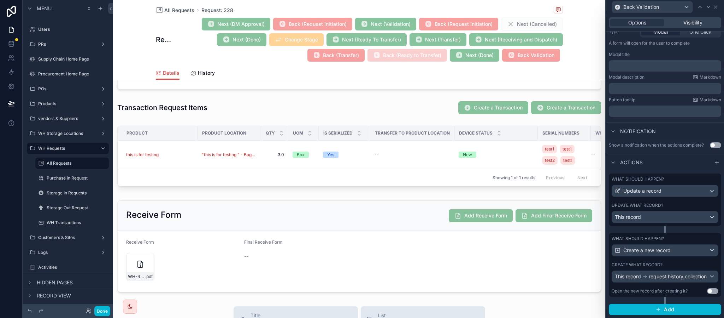
scroll to position [105, 0]
click at [98, 308] on button "Done" at bounding box center [102, 310] width 16 height 10
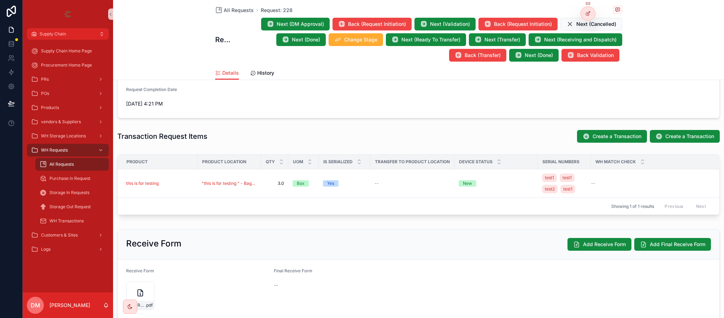
scroll to position [212, 0]
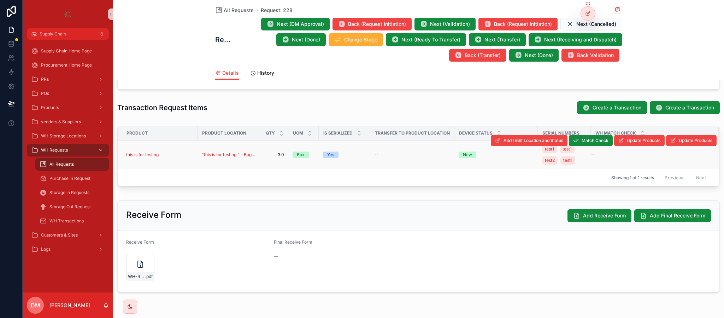
click div "this is for testing"
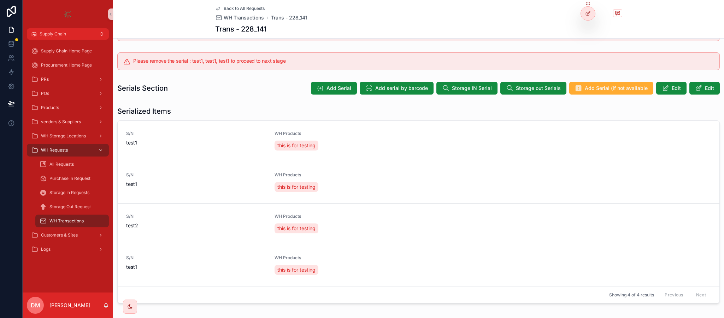
scroll to position [209, 0]
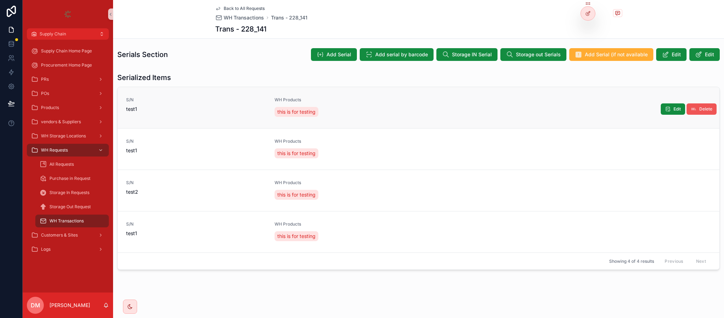
click icon "scrollable content"
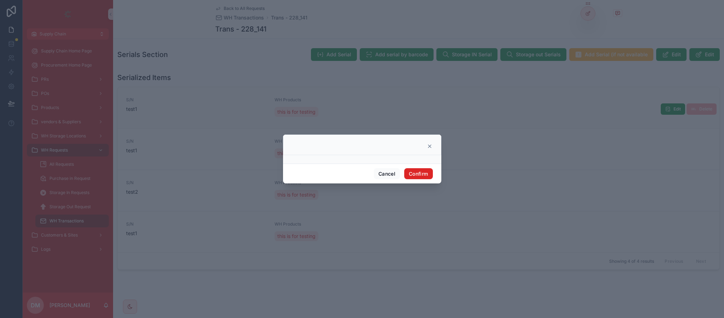
click button "Confirm"
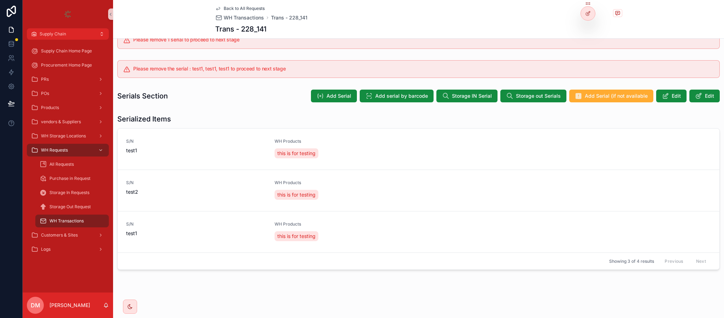
scroll to position [168, 0]
click button "Delete"
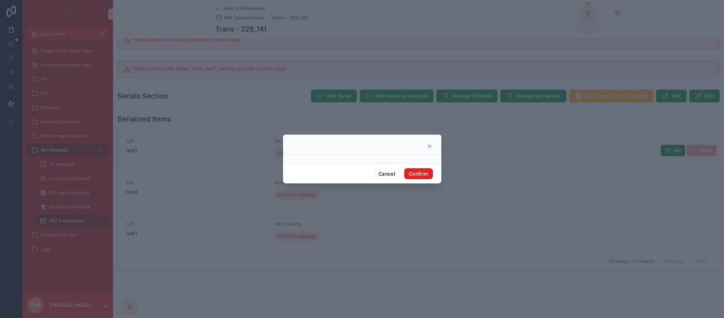
click button "Confirm"
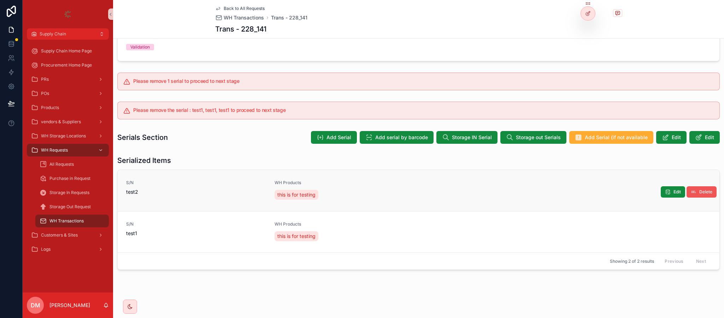
click span "Delete"
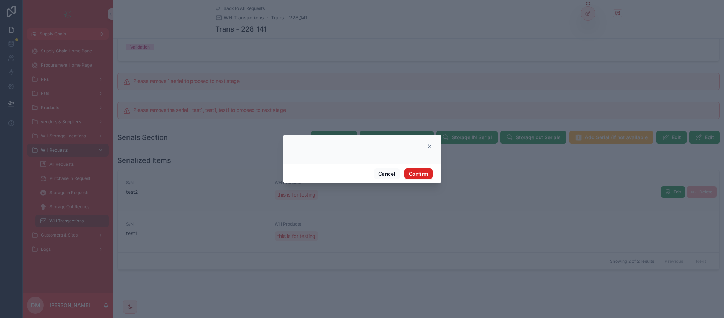
click button "Confirm"
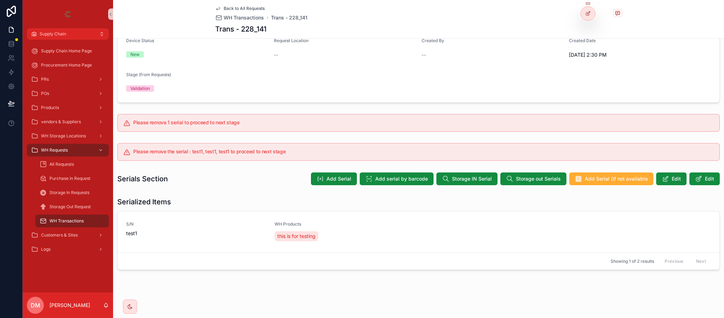
scroll to position [85, 0]
click button "Add Serial"
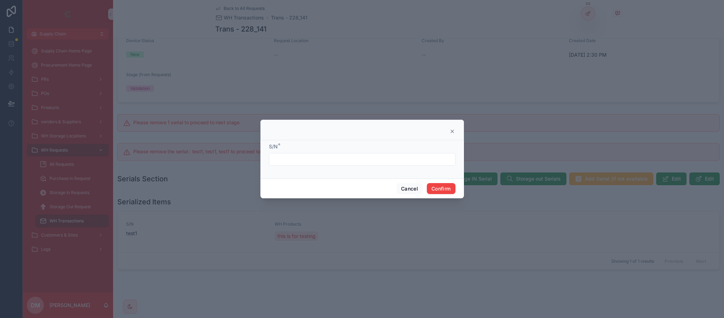
click input "text"
drag, startPoint x: 489, startPoint y: 113, endPoint x: 484, endPoint y: 121, distance: 9.3
click div
click icon
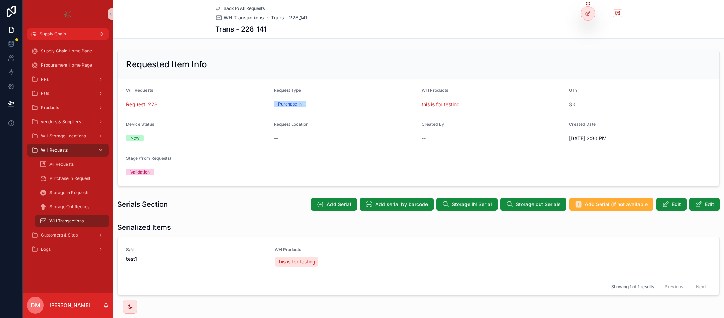
scroll to position [26, 0]
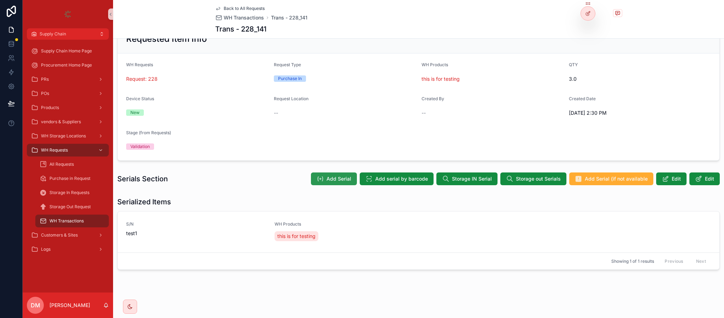
click icon "scrollable content"
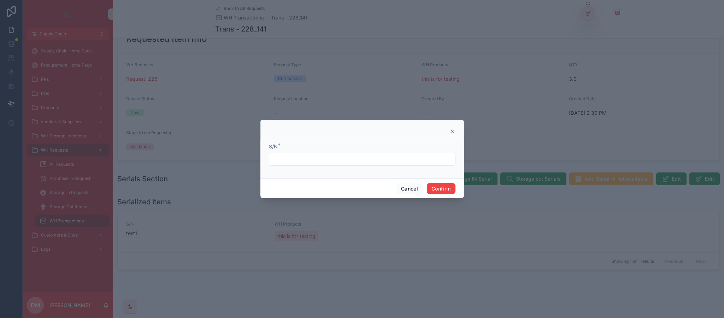
click input "text"
type input "**"
click button "Confirm"
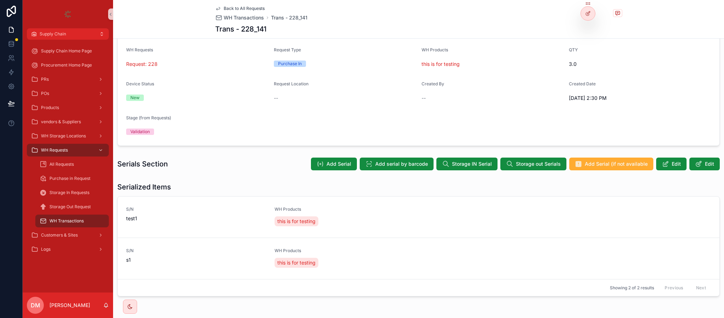
scroll to position [67, 0]
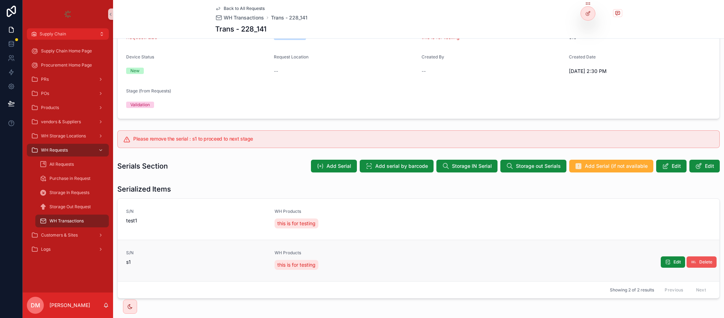
click button "Delete"
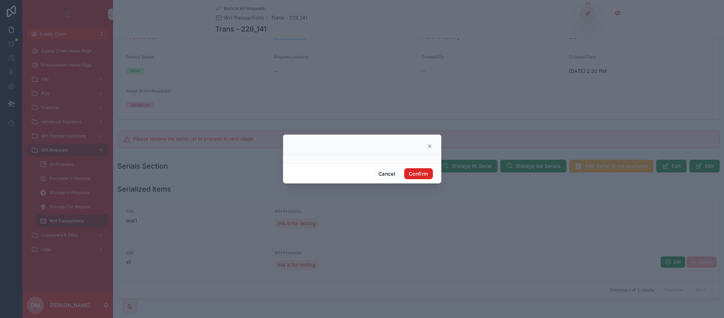
click button "Confirm"
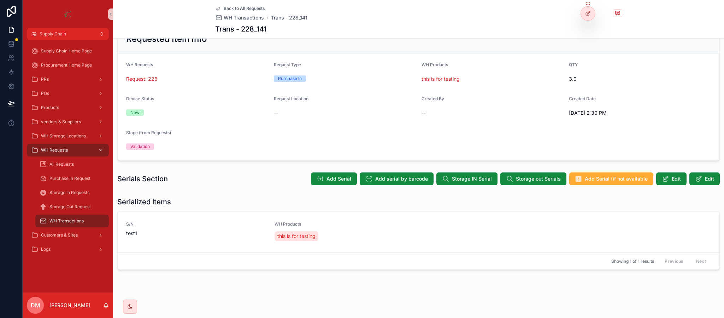
scroll to position [26, 0]
click span "Back to All Requests"
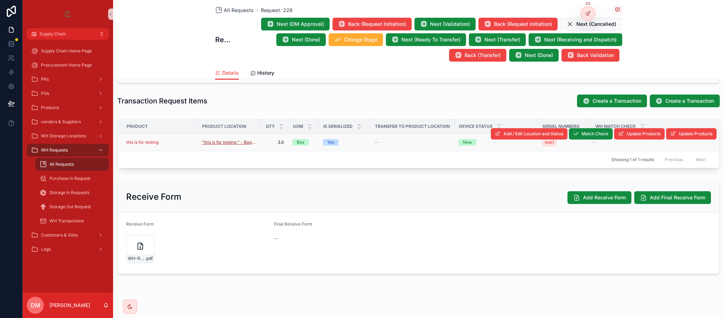
scroll to position [225, 0]
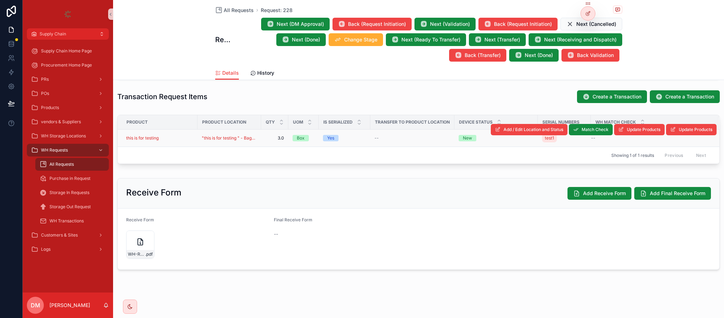
click div "this is for testing"
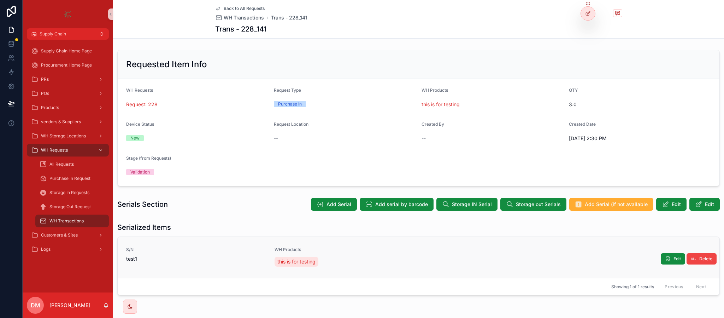
scroll to position [26, 0]
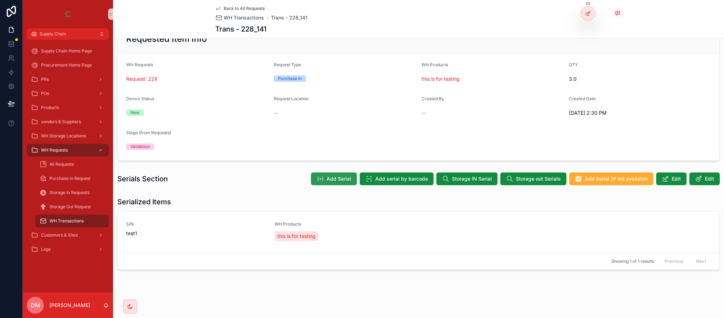
click at [311, 180] on button "Add Serial" at bounding box center [334, 178] width 46 height 13
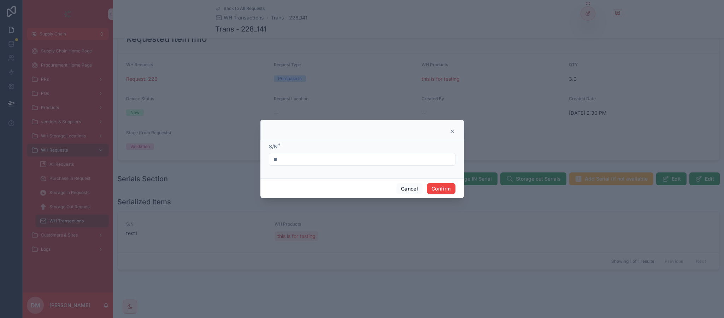
click at [299, 151] on div "S/N * **" at bounding box center [362, 154] width 187 height 23
click at [294, 163] on input "**" at bounding box center [362, 159] width 186 height 10
type input "*****"
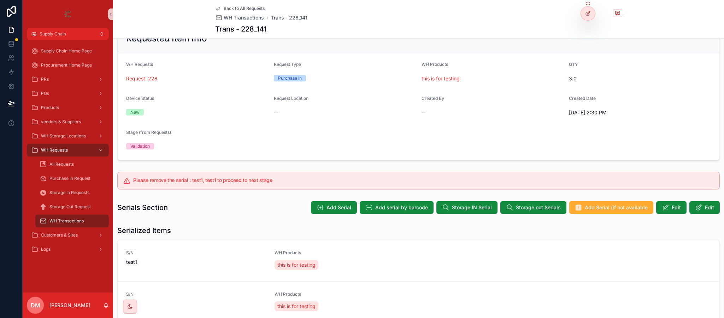
scroll to position [97, 0]
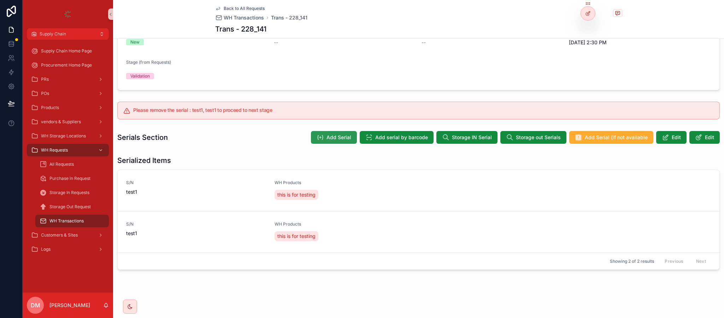
click at [327, 140] on span "Add Serial" at bounding box center [339, 137] width 25 height 7
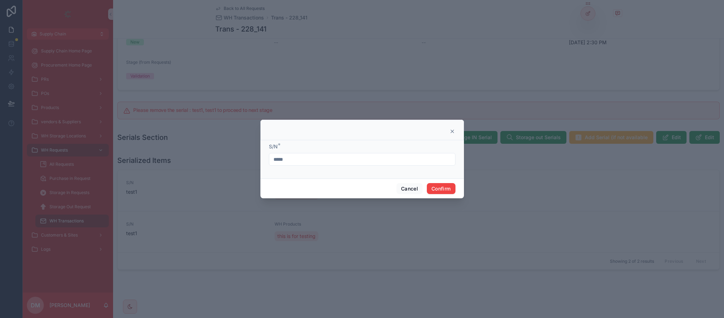
click at [288, 156] on input "*****" at bounding box center [362, 159] width 186 height 10
type input "*"
type input "*****"
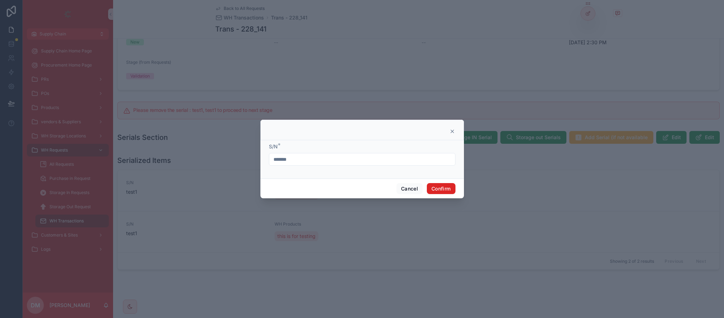
click at [451, 186] on button "Confirm" at bounding box center [441, 188] width 28 height 11
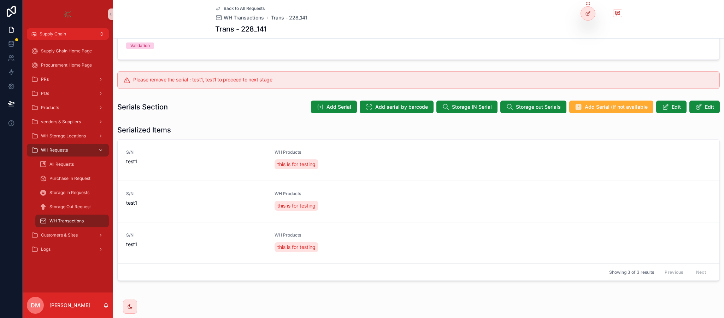
scroll to position [132, 0]
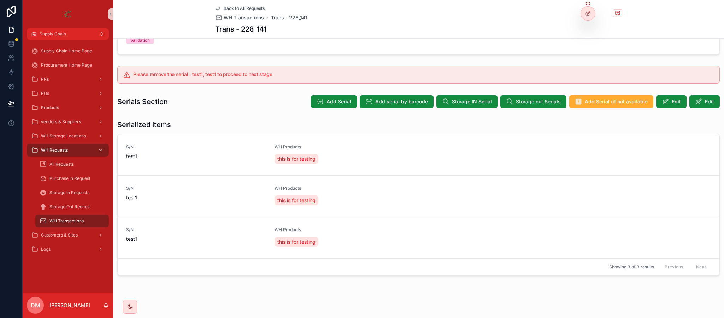
click at [0, 0] on button "Delete" at bounding box center [0, 0] width 0 height 0
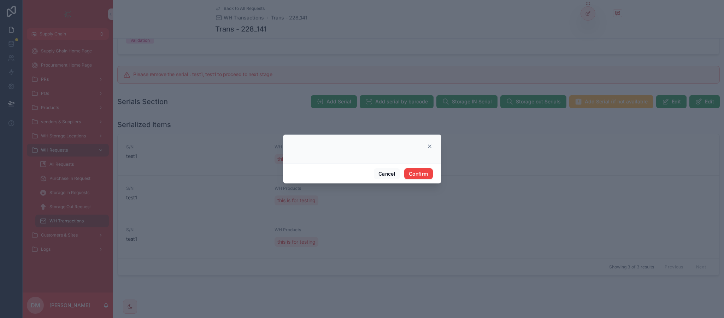
click at [418, 180] on div "Cancel Confirm" at bounding box center [362, 173] width 158 height 20
click at [418, 171] on button "Confirm" at bounding box center [418, 173] width 28 height 11
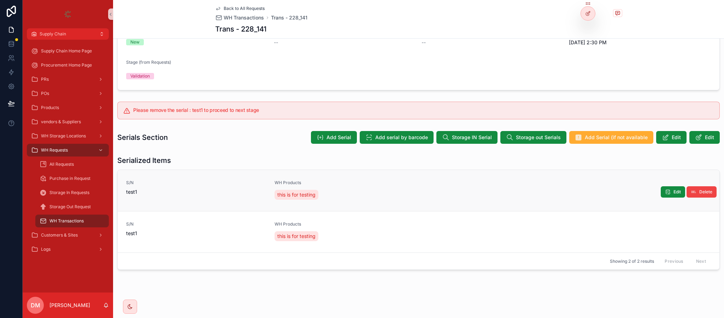
click at [132, 191] on span "test1" at bounding box center [196, 191] width 140 height 7
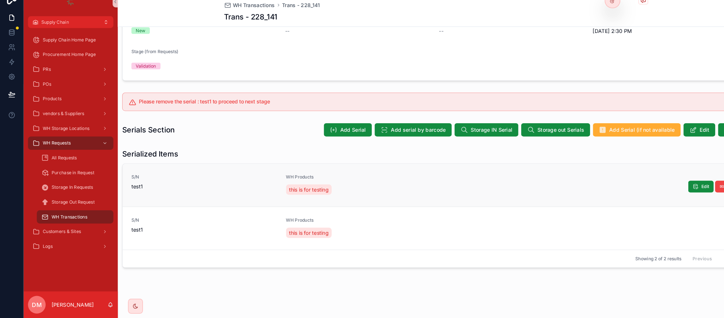
scroll to position [0, 0]
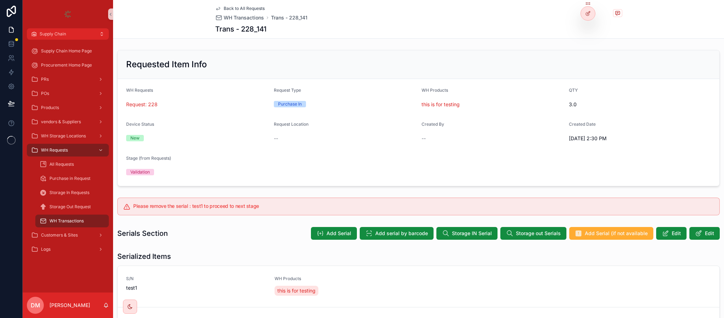
scroll to position [97, 0]
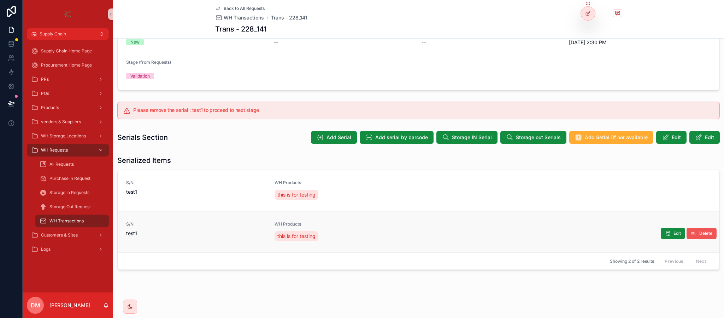
click at [691, 234] on button "Delete" at bounding box center [702, 232] width 30 height 11
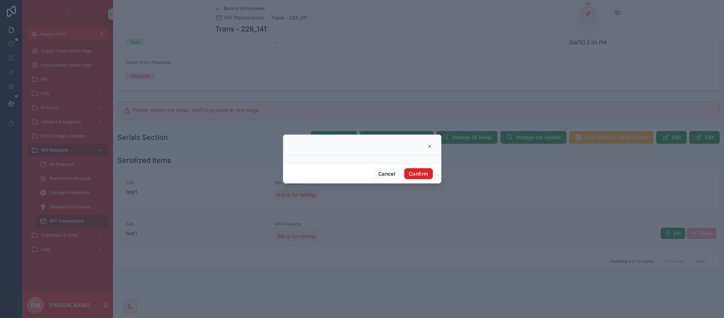
click at [416, 173] on button "Confirm" at bounding box center [418, 173] width 28 height 11
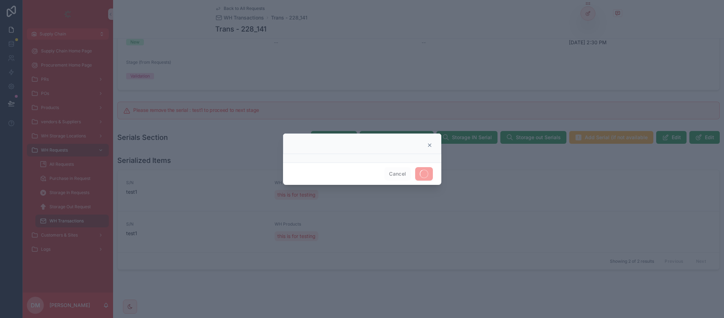
scroll to position [55, 0]
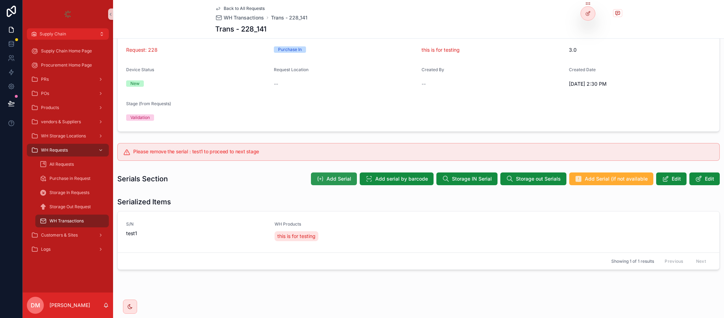
click at [320, 180] on button "Add Serial" at bounding box center [334, 178] width 46 height 13
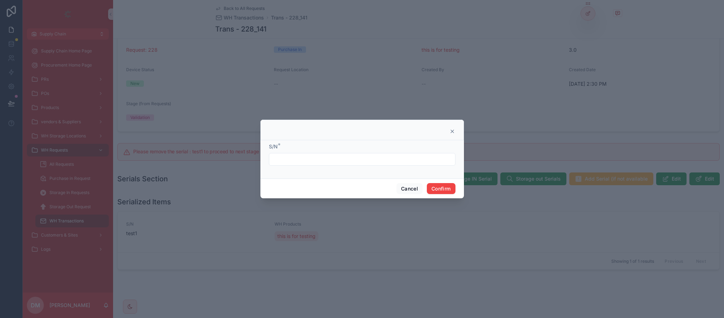
click at [307, 167] on form "S/N *" at bounding box center [362, 158] width 187 height 30
click at [309, 162] on input "text" at bounding box center [362, 159] width 186 height 10
click at [275, 159] on input "*****" at bounding box center [362, 159] width 186 height 10
type input "*****"
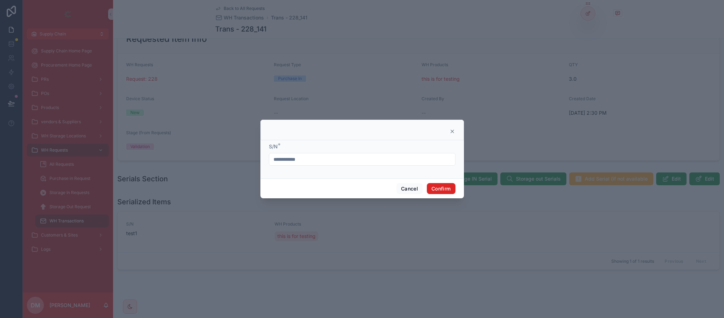
click at [443, 186] on button "Confirm" at bounding box center [441, 188] width 28 height 11
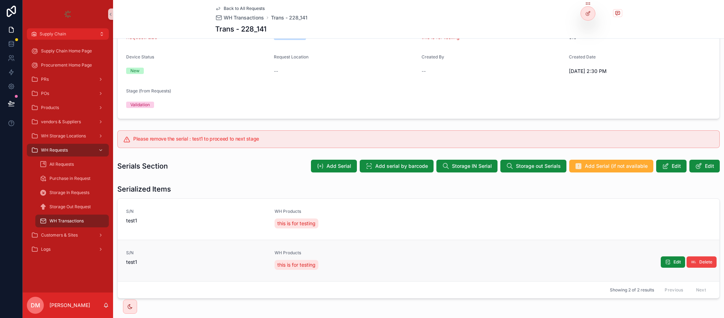
scroll to position [97, 0]
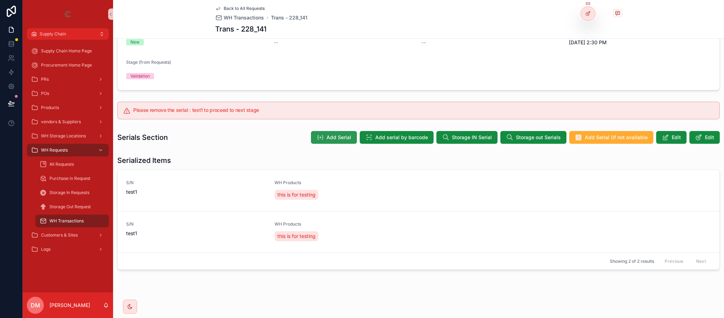
click at [319, 136] on icon "scrollable content" at bounding box center [320, 137] width 7 height 7
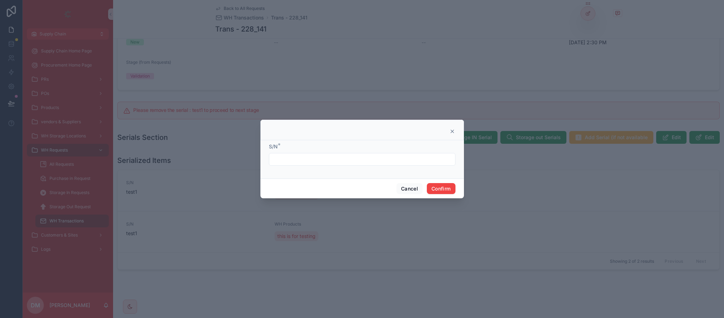
click at [291, 162] on input "text" at bounding box center [362, 159] width 186 height 10
type input "*****"
click at [447, 191] on button "Confirm" at bounding box center [441, 188] width 28 height 11
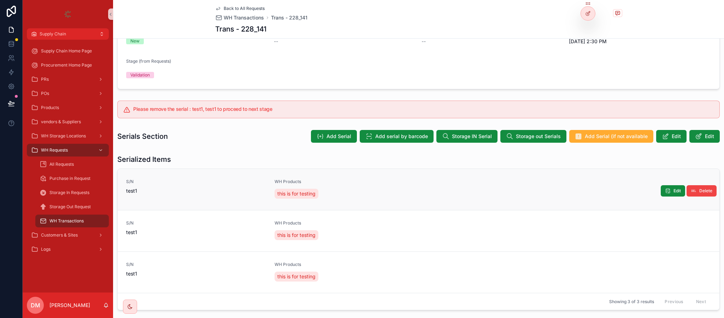
scroll to position [138, 0]
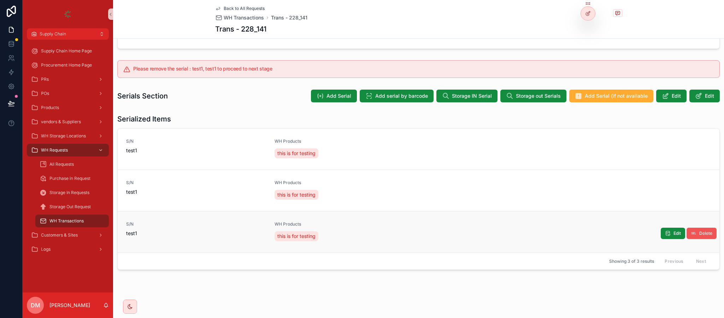
click at [700, 229] on button "Delete" at bounding box center [702, 232] width 30 height 11
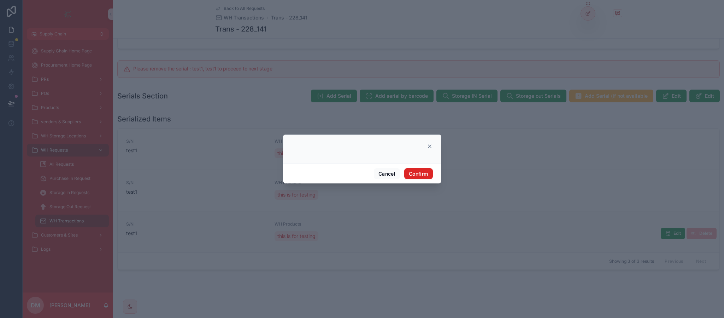
click at [429, 172] on button "Confirm" at bounding box center [418, 173] width 28 height 11
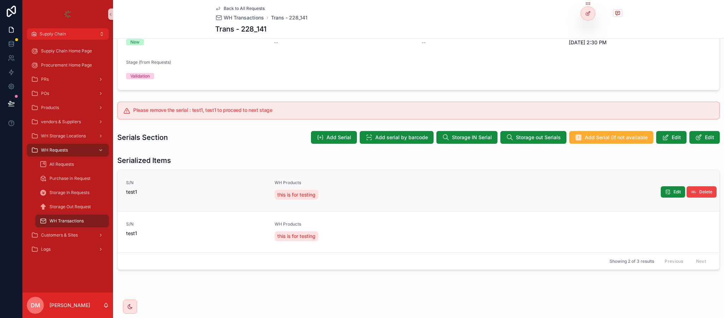
scroll to position [97, 0]
click at [700, 233] on span "Delete" at bounding box center [706, 233] width 13 height 6
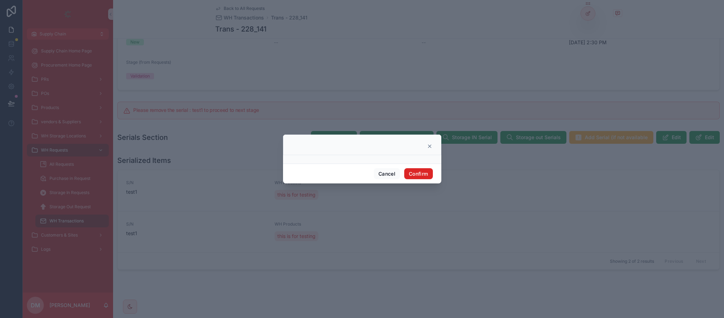
click at [426, 173] on button "Confirm" at bounding box center [418, 173] width 28 height 11
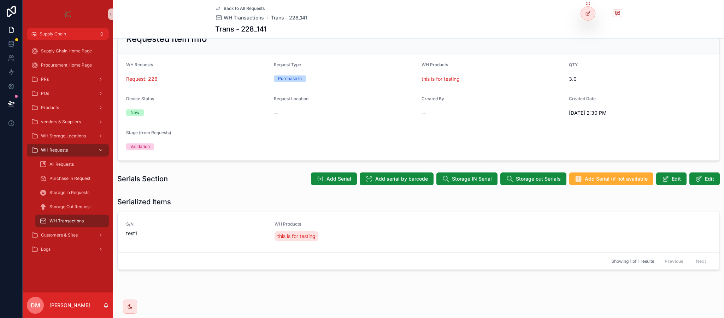
scroll to position [26, 0]
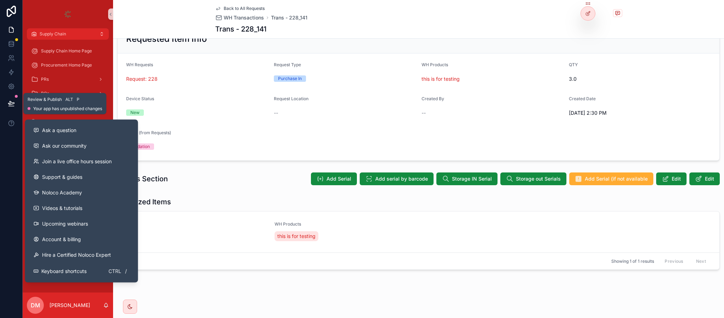
click at [8, 112] on button at bounding box center [12, 103] width 16 height 20
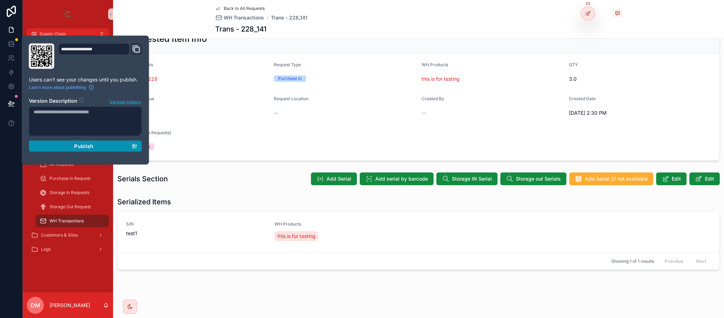
click at [127, 152] on button "Publish" at bounding box center [85, 145] width 113 height 11
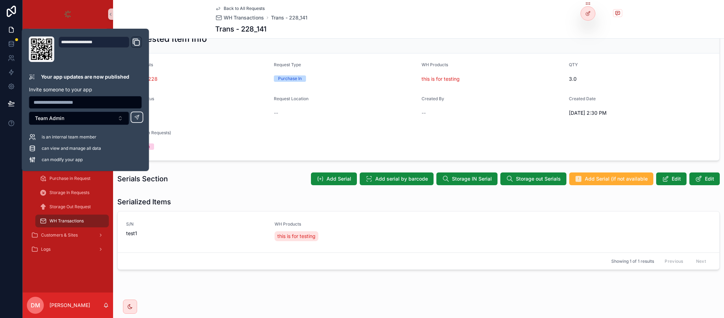
click at [285, 185] on div "Serials Section Add Serial Add serial by barcode Storage IN Serial Storage out …" at bounding box center [418, 178] width 603 height 13
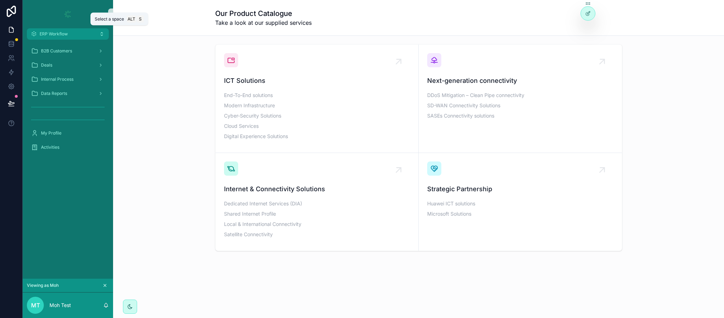
click at [92, 33] on button "ERP Workflow" at bounding box center [68, 33] width 82 height 11
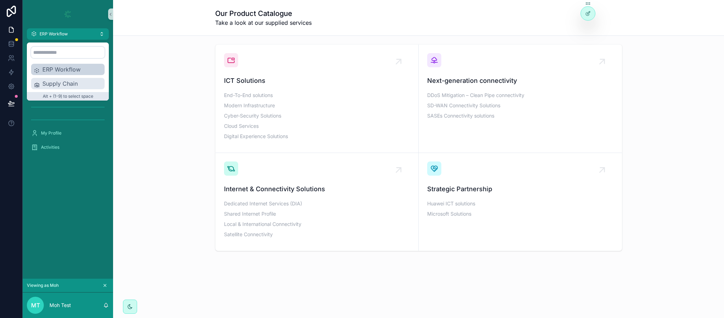
click at [81, 78] on div "Supply Chain" at bounding box center [68, 83] width 74 height 11
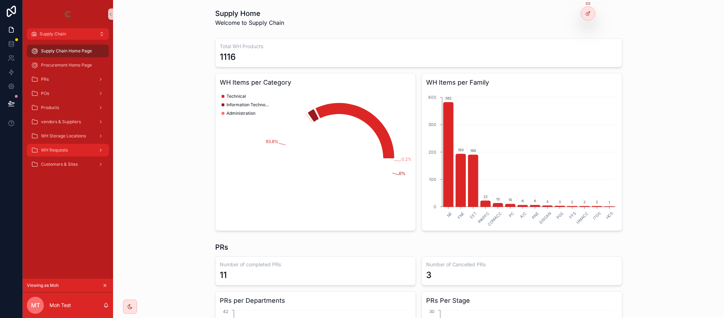
click at [49, 152] on span "WH Requests" at bounding box center [54, 150] width 27 height 6
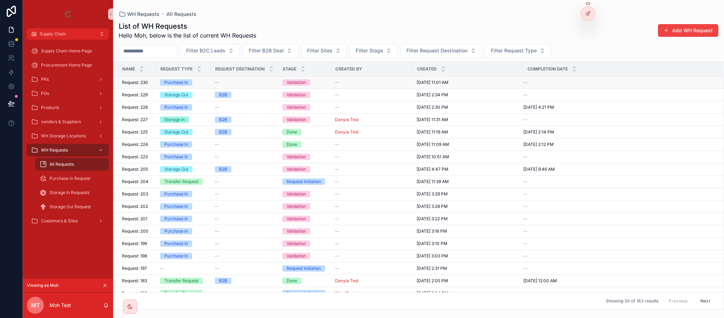
click at [202, 83] on div "Purchase In" at bounding box center [183, 82] width 46 height 6
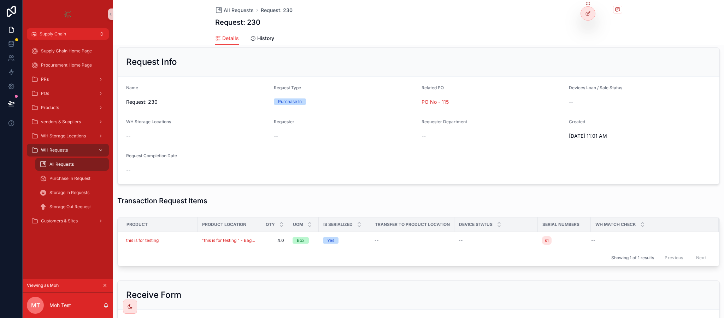
scroll to position [168, 0]
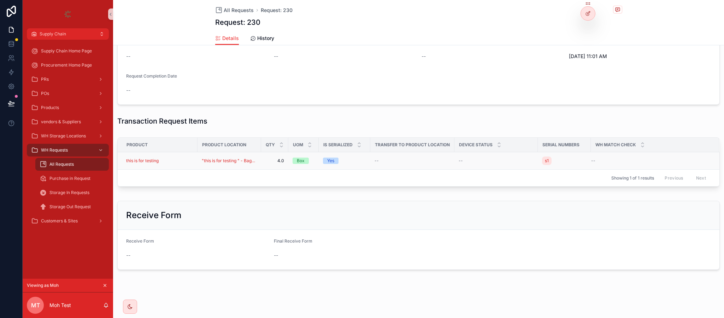
click at [186, 159] on div "this is for testing" at bounding box center [159, 161] width 67 height 6
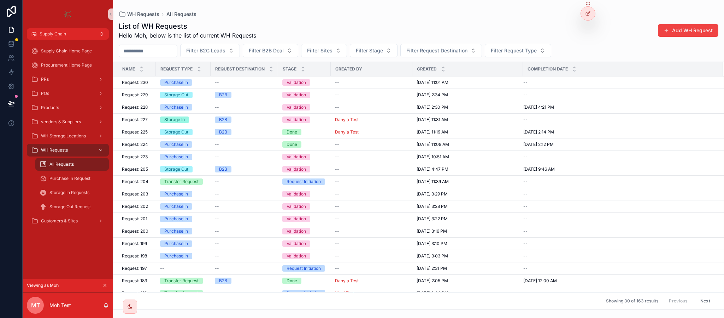
click at [141, 85] on span "Request: 230" at bounding box center [135, 83] width 26 height 6
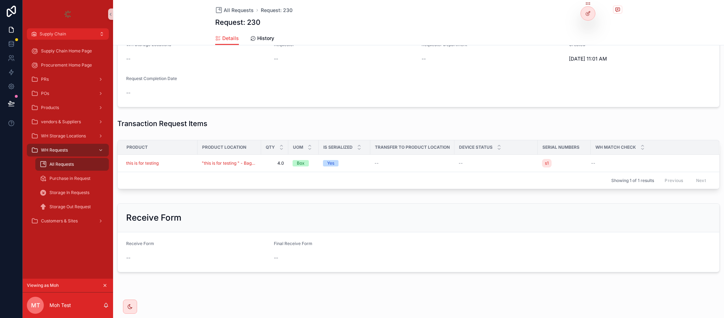
scroll to position [168, 0]
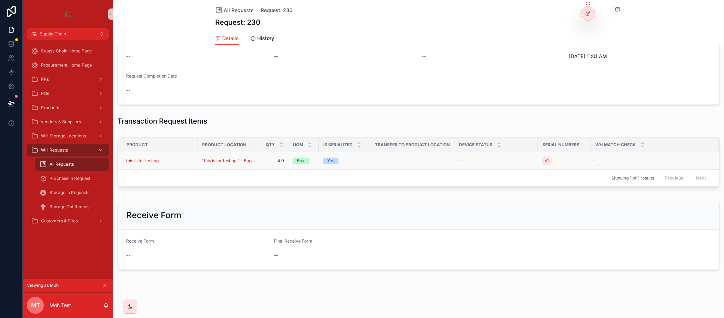
click at [177, 158] on div "this is for testing" at bounding box center [159, 161] width 67 height 6
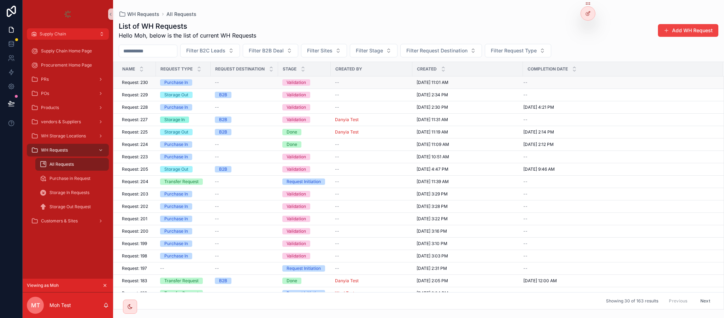
click at [194, 84] on div "Purchase In" at bounding box center [183, 82] width 46 height 6
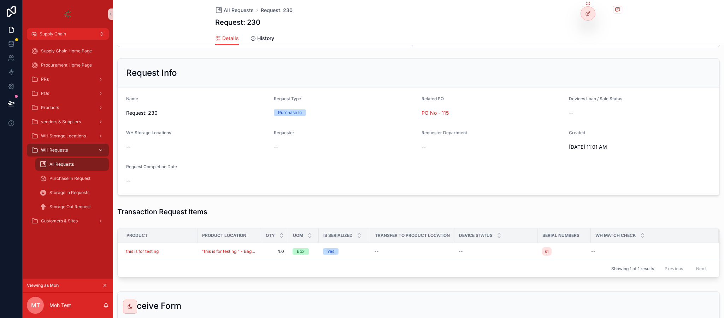
scroll to position [168, 0]
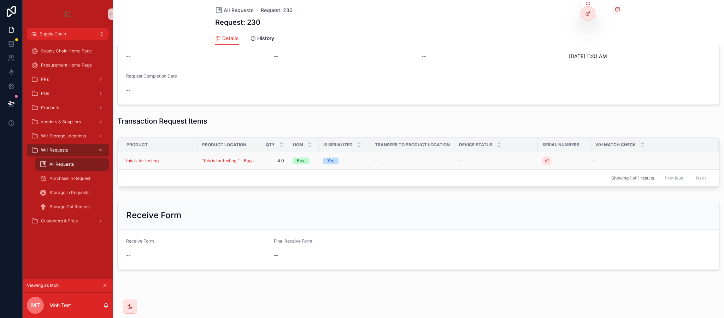
click at [178, 162] on div "this is for testing" at bounding box center [159, 161] width 67 height 6
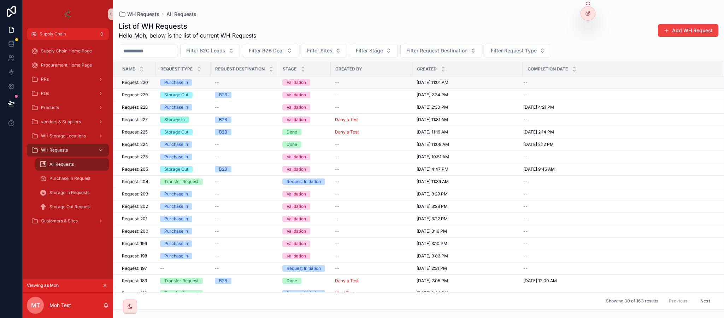
click at [137, 83] on span "Request: 230" at bounding box center [135, 83] width 26 height 6
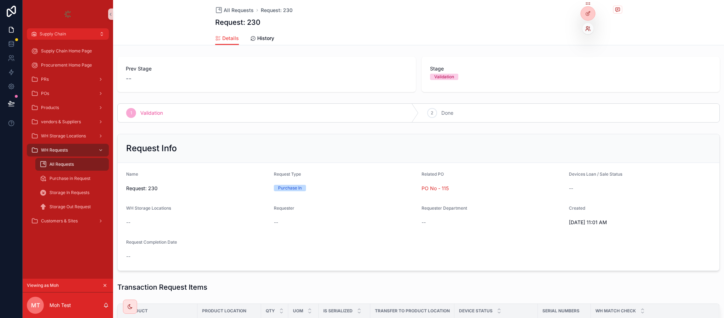
click at [587, 28] on icon at bounding box center [589, 29] width 6 height 6
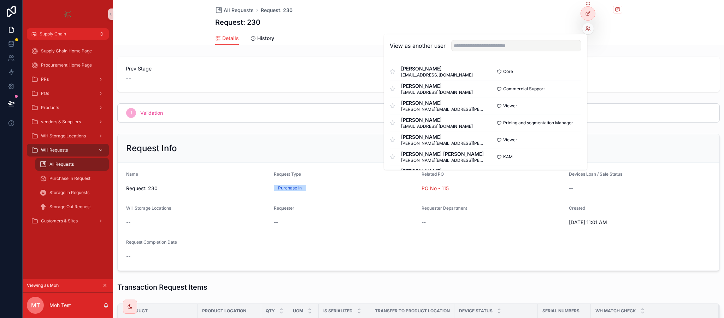
click at [521, 39] on div "View as another user" at bounding box center [485, 45] width 203 height 23
click at [516, 45] on input "text" at bounding box center [517, 45] width 130 height 11
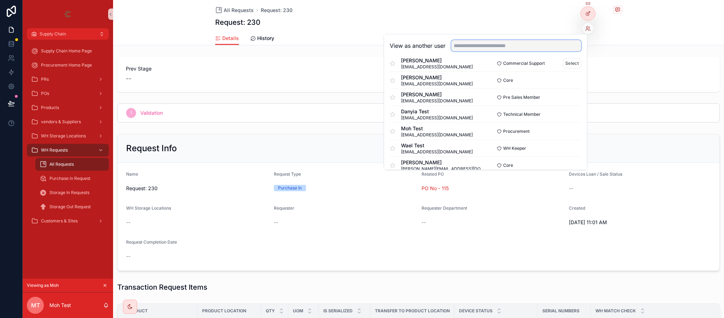
scroll to position [159, 0]
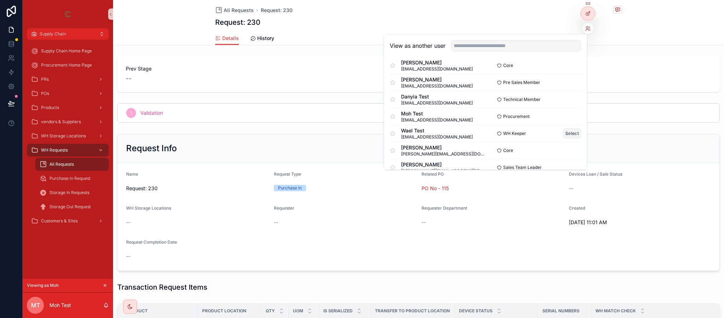
click at [563, 132] on button "Select" at bounding box center [572, 133] width 18 height 10
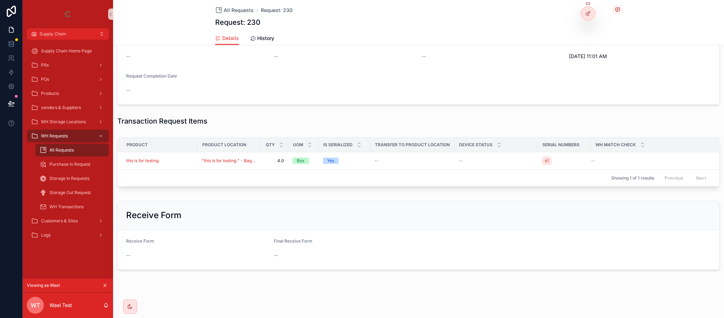
scroll to position [168, 0]
click at [192, 163] on td "this is for testing" at bounding box center [158, 160] width 80 height 17
click at [189, 160] on div "this is for testing" at bounding box center [159, 161] width 67 height 6
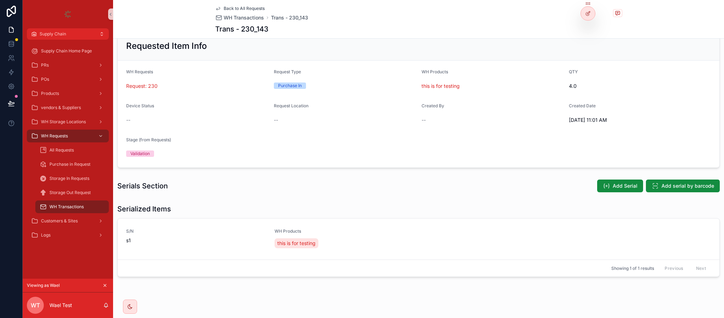
scroll to position [26, 0]
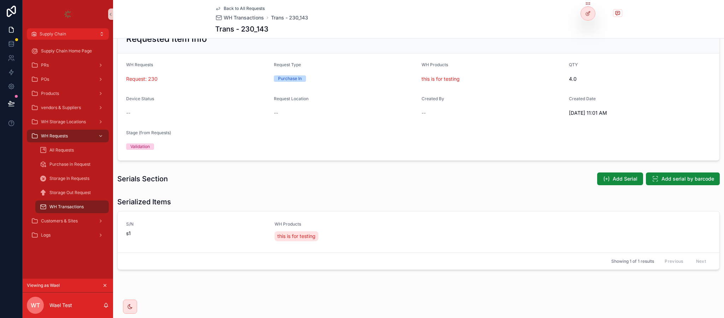
click at [571, 78] on span "4.0" at bounding box center [640, 78] width 142 height 7
click at [603, 184] on button "Add Serial" at bounding box center [621, 178] width 46 height 13
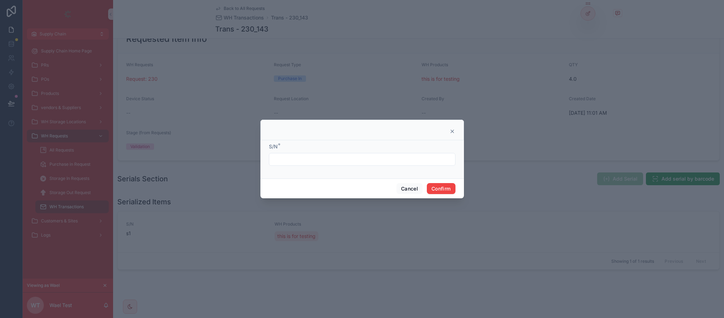
click at [368, 154] on input "text" at bounding box center [362, 159] width 186 height 10
type input "**"
click at [439, 189] on button "Confirm" at bounding box center [441, 188] width 28 height 11
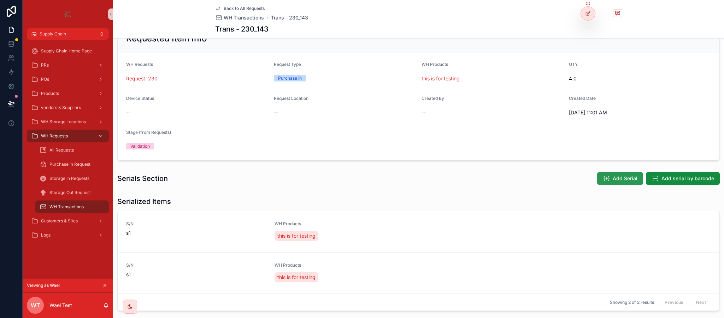
click at [622, 182] on button "Add Serial" at bounding box center [621, 178] width 46 height 13
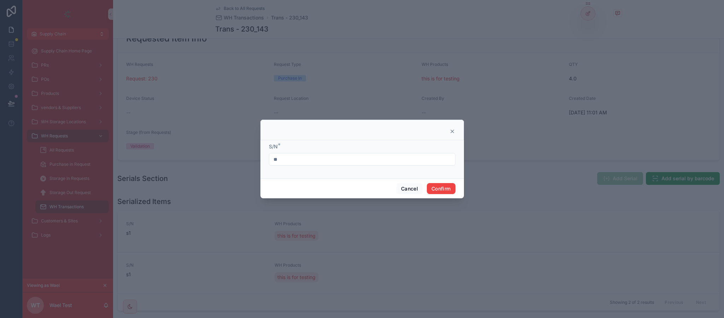
click at [372, 158] on input "**" at bounding box center [362, 159] width 186 height 10
type input "**"
click at [434, 186] on button "Confirm" at bounding box center [441, 188] width 28 height 11
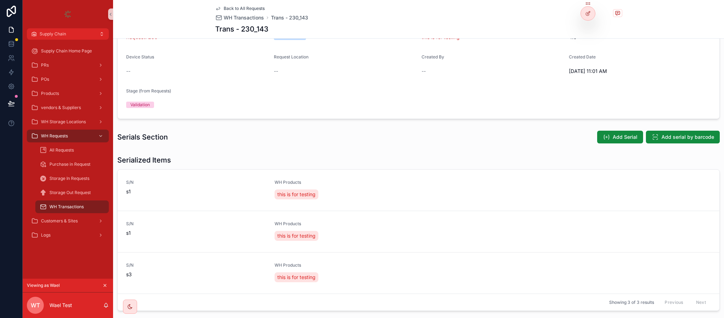
scroll to position [109, 0]
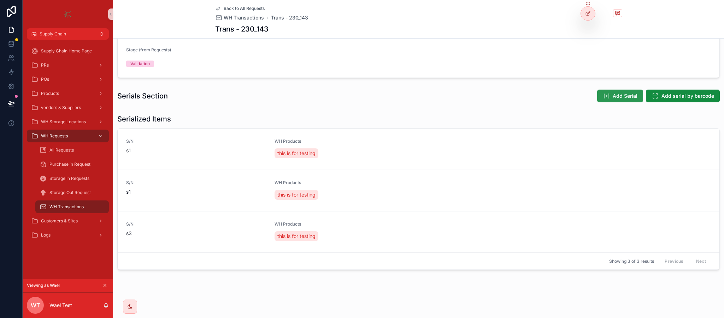
click at [598, 94] on button "Add Serial" at bounding box center [621, 95] width 46 height 13
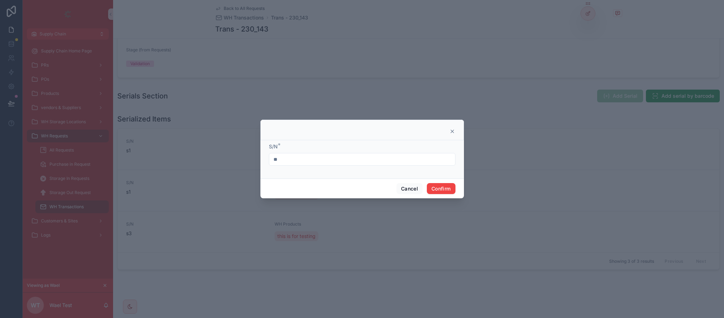
click at [328, 158] on input "**" at bounding box center [362, 159] width 186 height 10
type input "**"
click at [437, 186] on button "Confirm" at bounding box center [441, 188] width 28 height 11
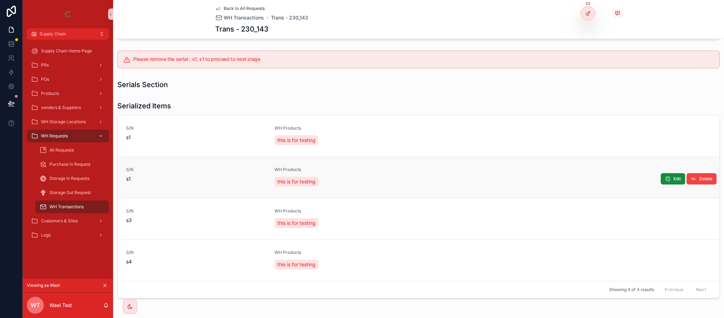
scroll to position [162, 0]
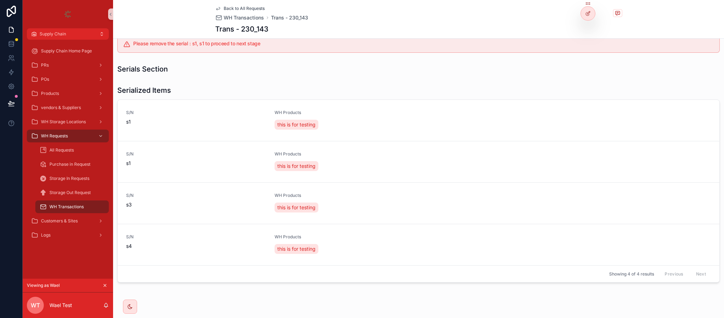
click at [226, 10] on span "Back to All Requests" at bounding box center [244, 9] width 41 height 6
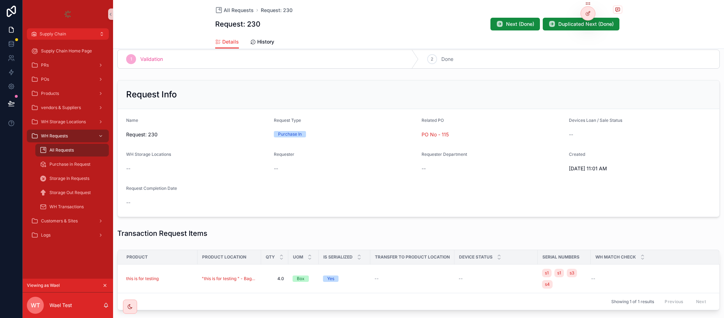
scroll to position [106, 0]
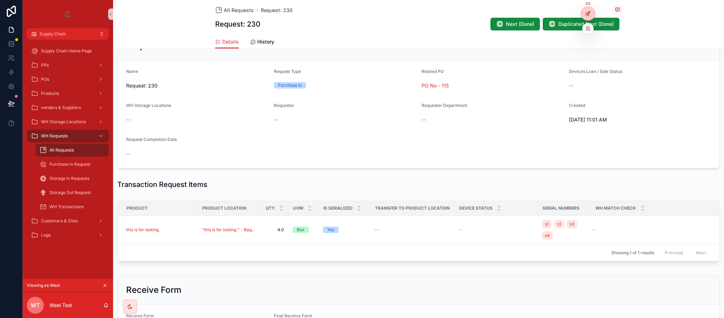
click at [590, 9] on div at bounding box center [588, 13] width 14 height 13
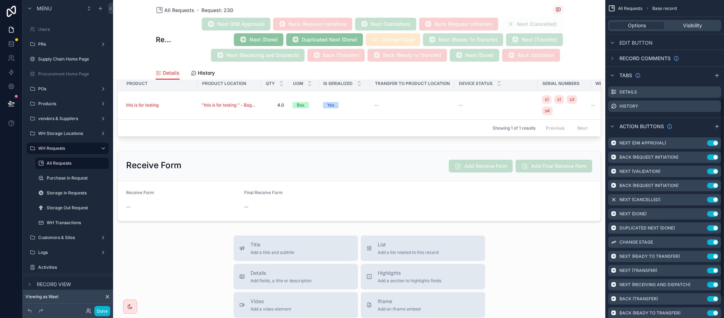
scroll to position [159, 0]
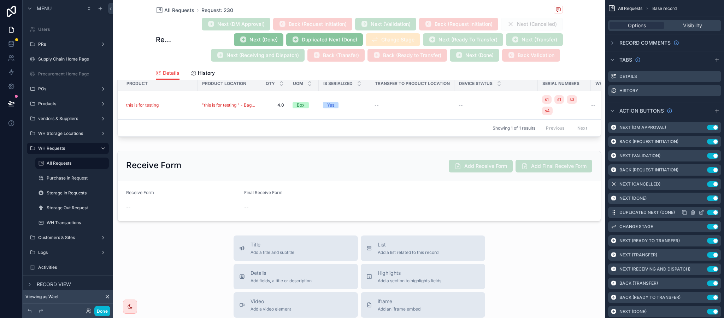
click at [701, 209] on icon "scrollable content" at bounding box center [702, 212] width 6 height 6
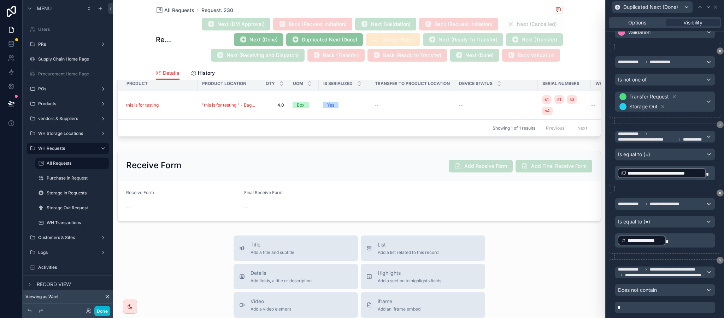
scroll to position [371, 0]
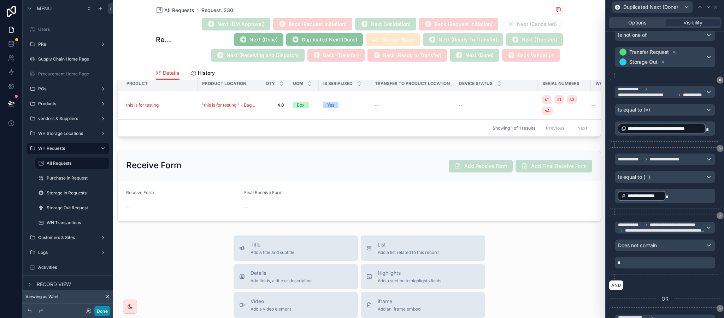
click at [102, 310] on button "Done" at bounding box center [102, 310] width 16 height 10
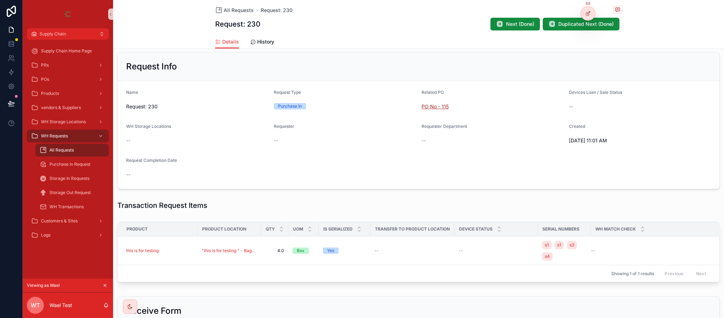
scroll to position [0, 0]
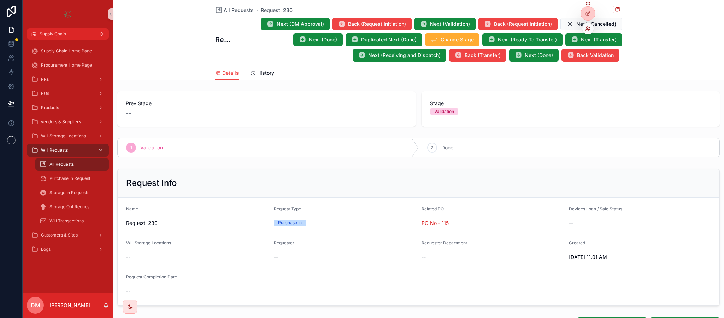
click at [587, 29] on icon at bounding box center [589, 29] width 6 height 6
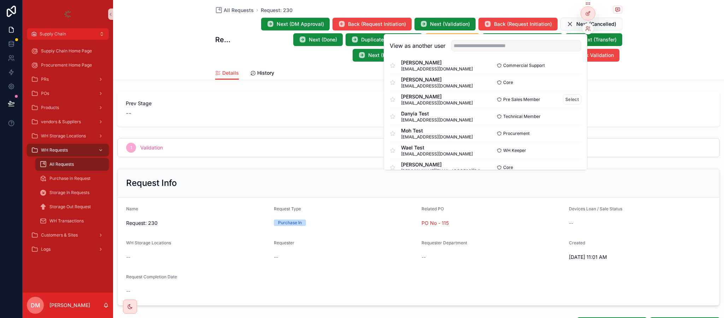
scroll to position [147, 0]
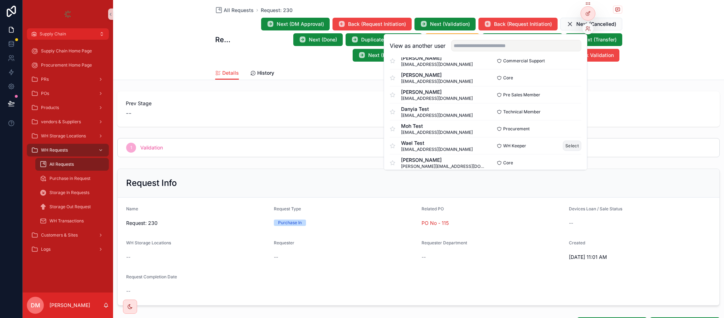
click at [563, 147] on button "Select" at bounding box center [572, 145] width 18 height 10
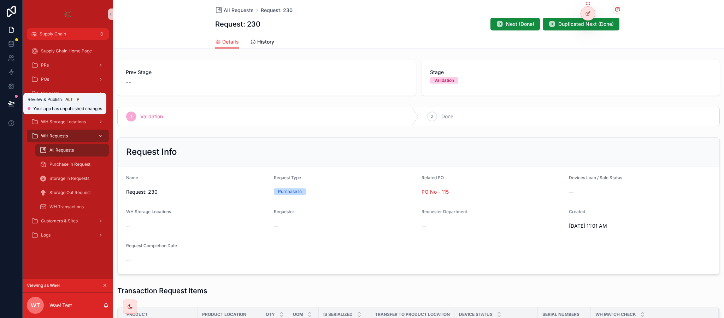
click at [15, 104] on button at bounding box center [12, 103] width 16 height 20
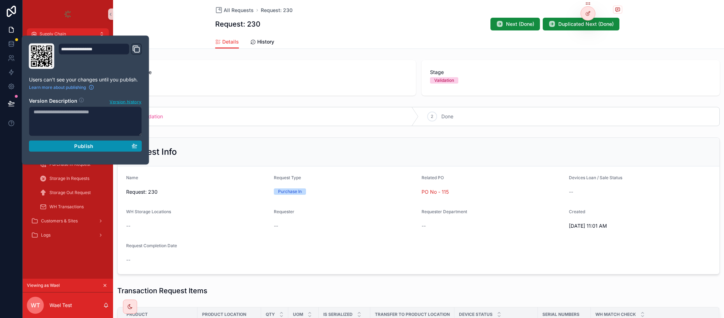
click at [98, 145] on div "Publish" at bounding box center [86, 146] width 104 height 6
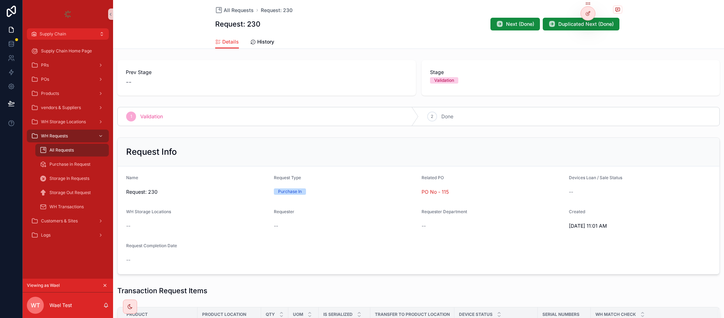
click at [185, 121] on div "1 Validation" at bounding box center [268, 116] width 301 height 18
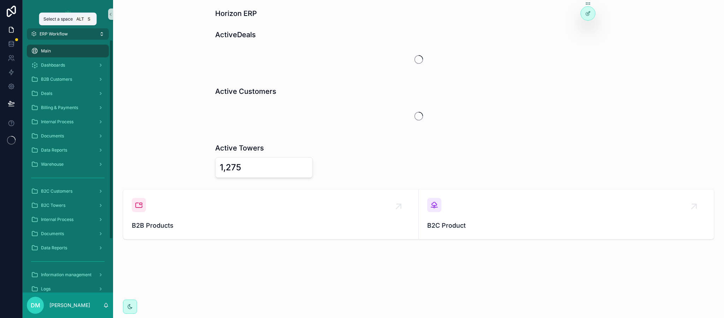
click at [90, 36] on button "ERP Workflow" at bounding box center [68, 33] width 82 height 11
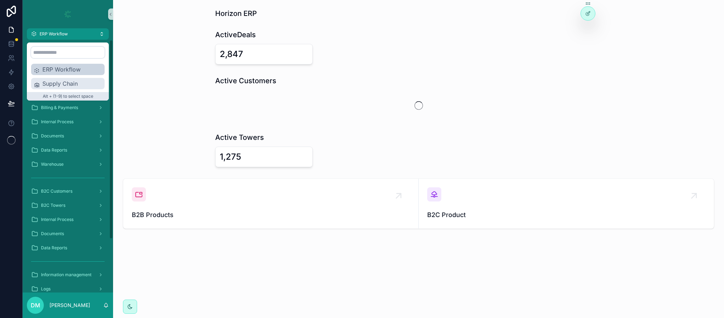
click at [54, 88] on div "Supply Chain" at bounding box center [68, 83] width 74 height 11
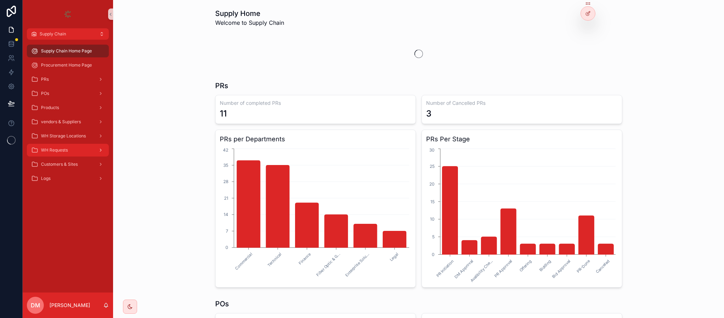
click at [59, 145] on div "WH Requests" at bounding box center [68, 149] width 74 height 11
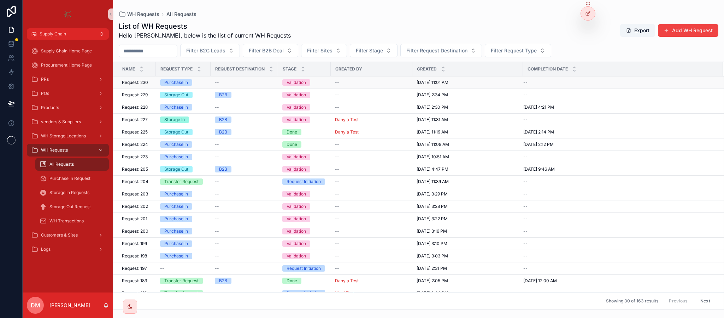
click at [147, 87] on td "Request: 230 Request: 230" at bounding box center [134, 82] width 42 height 12
click at [153, 83] on td "Request: 230 Request: 230" at bounding box center [134, 82] width 42 height 12
click at [146, 83] on span "Request: 230" at bounding box center [135, 83] width 26 height 6
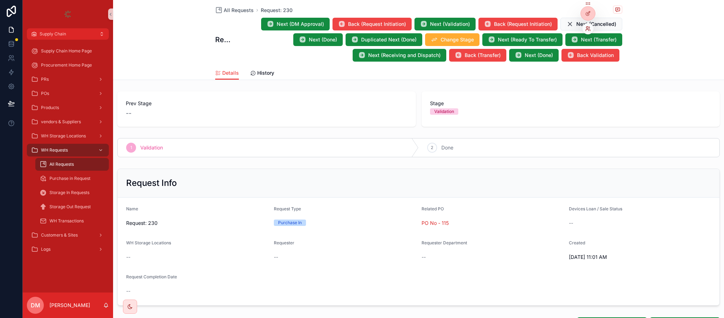
click at [588, 28] on icon at bounding box center [589, 29] width 6 height 6
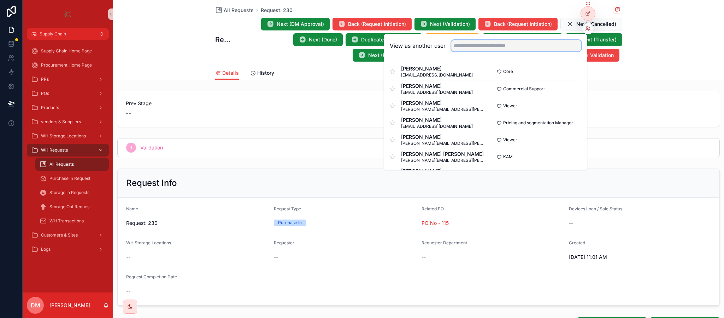
click at [544, 46] on input "text" at bounding box center [517, 45] width 130 height 11
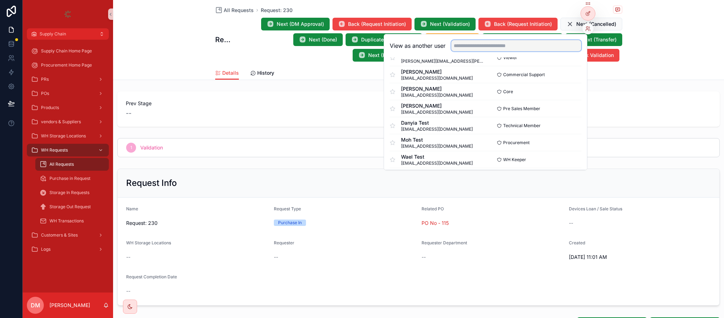
scroll to position [141, 0]
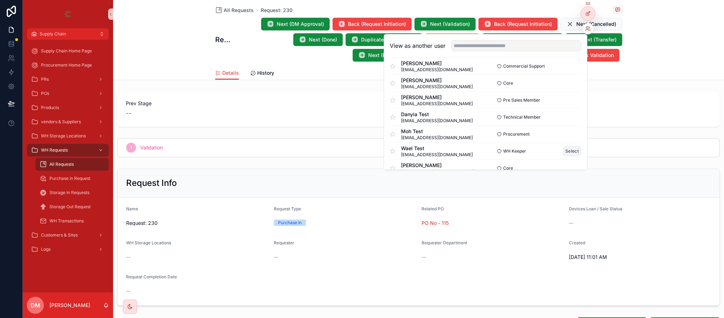
click at [563, 147] on button "Select" at bounding box center [572, 151] width 18 height 10
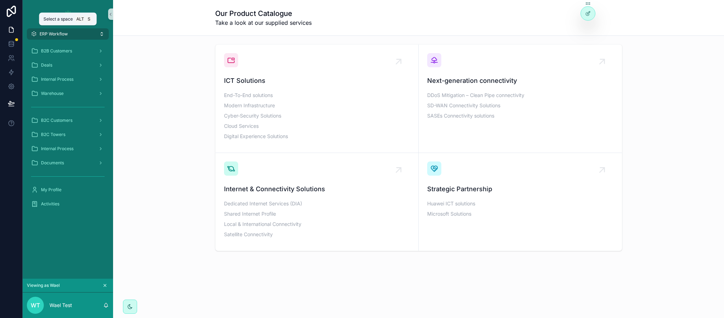
click at [80, 29] on button "ERP Workflow" at bounding box center [68, 33] width 82 height 11
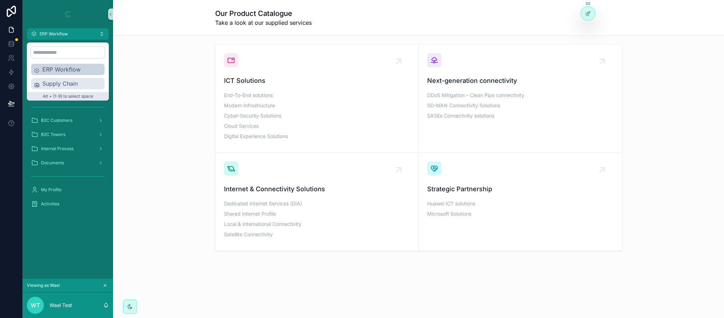
click at [62, 82] on span "Supply Chain" at bounding box center [71, 83] width 59 height 8
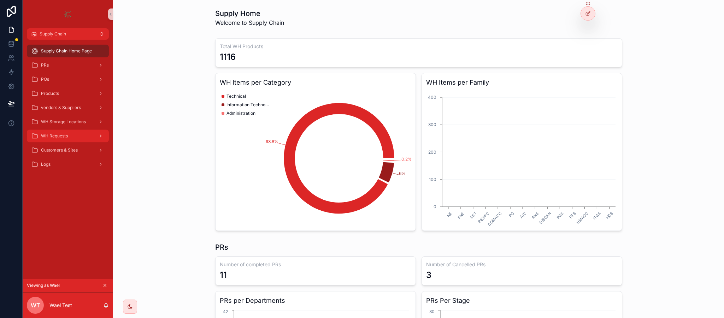
click at [65, 133] on span "WH Requests" at bounding box center [54, 136] width 27 height 6
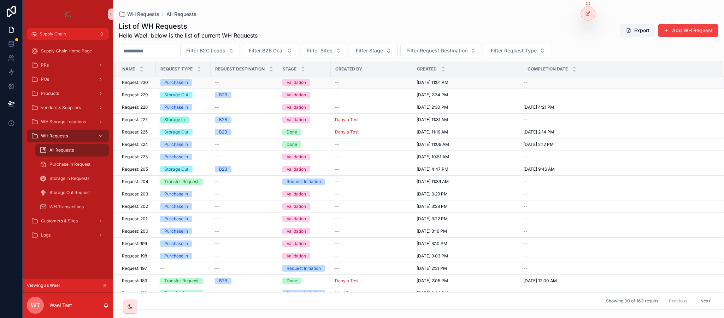
click at [144, 85] on span "Request: 230" at bounding box center [135, 83] width 26 height 6
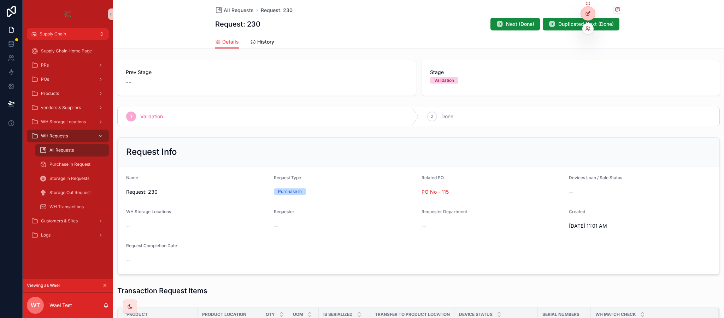
click at [590, 11] on icon at bounding box center [589, 14] width 6 height 6
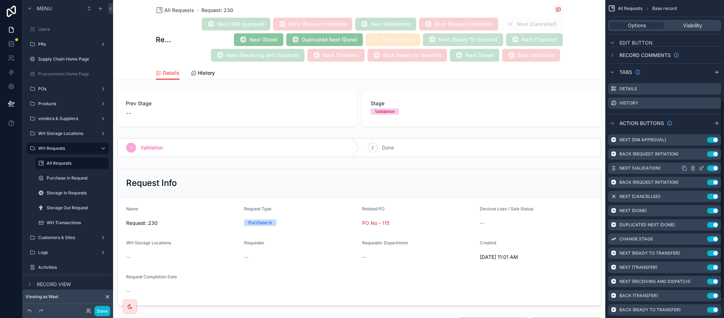
scroll to position [159, 0]
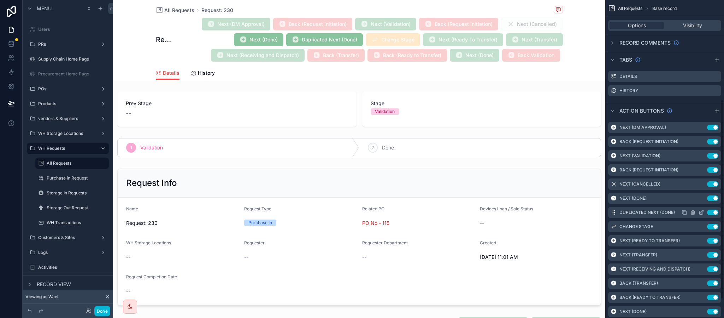
click at [701, 210] on icon "scrollable content" at bounding box center [702, 212] width 6 height 6
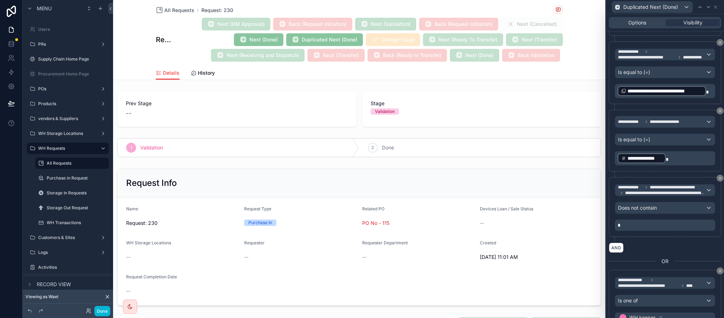
scroll to position [424, 0]
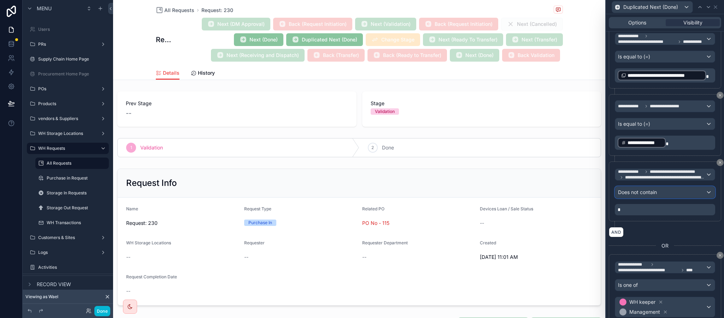
click at [643, 196] on span "Does not contain" at bounding box center [637, 191] width 39 height 7
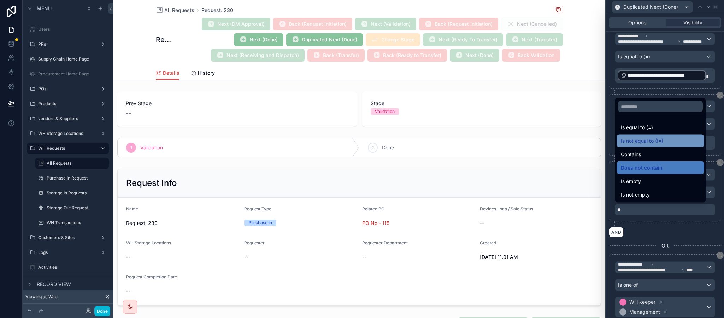
click at [644, 143] on span "Is not equal to (!=)" at bounding box center [642, 140] width 42 height 8
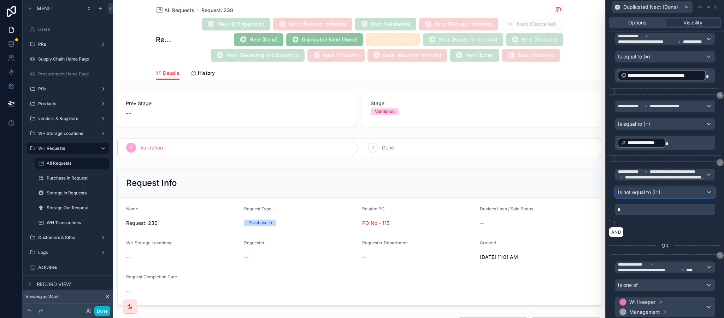
click at [667, 198] on div "Is not equal to (!=)" at bounding box center [666, 191] width 100 height 11
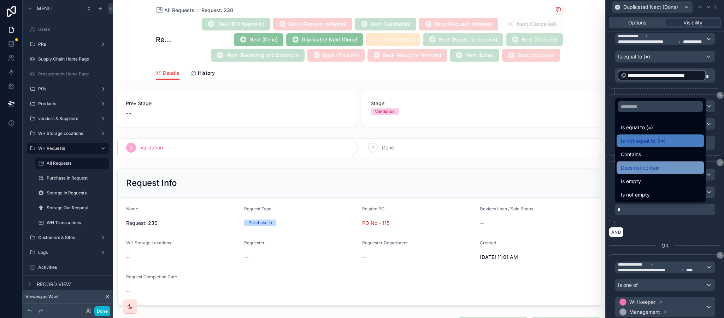
click at [649, 163] on span "Does not contain" at bounding box center [640, 167] width 39 height 8
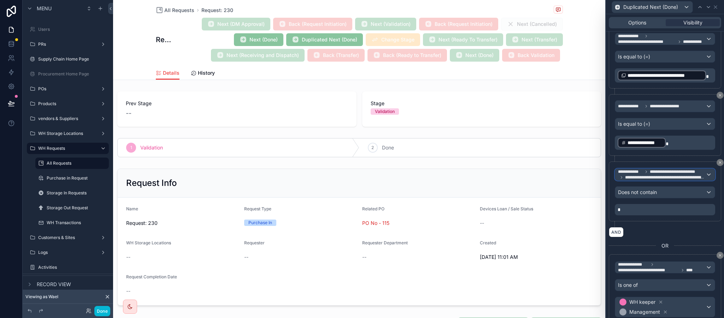
click at [645, 174] on icon at bounding box center [647, 171] width 4 height 4
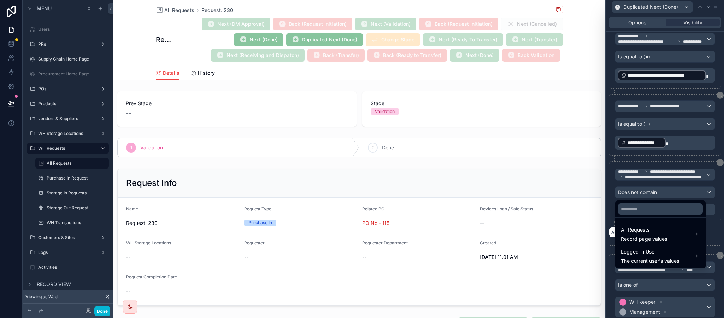
click at [625, 221] on ul "All Requests Record page values Logged in User The current user's values" at bounding box center [661, 242] width 91 height 50
click at [626, 227] on span "All Requests" at bounding box center [644, 229] width 46 height 8
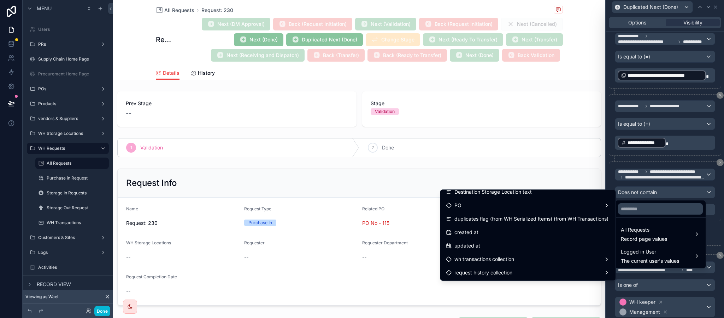
scroll to position [596, 0]
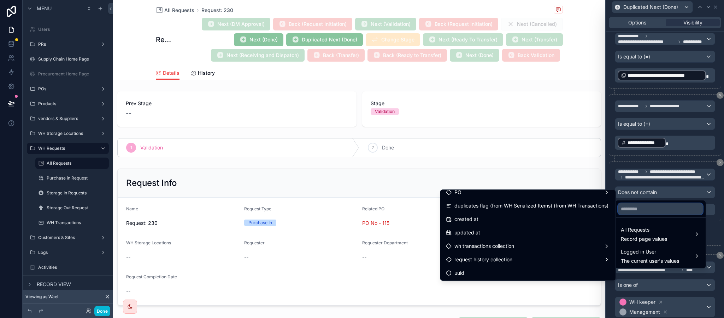
click at [639, 206] on input "text" at bounding box center [660, 208] width 85 height 11
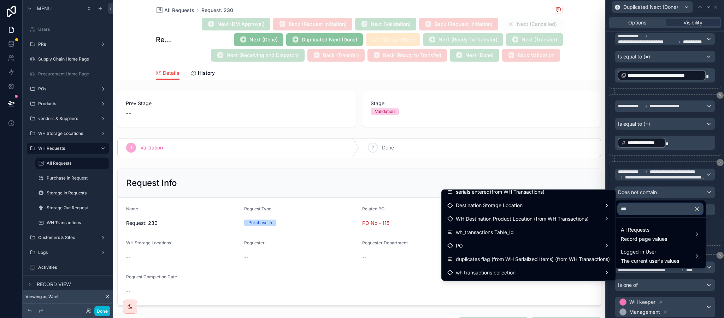
scroll to position [86, 0]
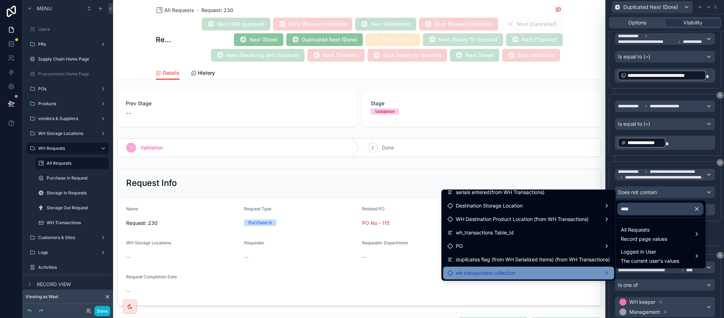
type input "****"
click at [506, 272] on span "wh transactions collection" at bounding box center [486, 272] width 60 height 8
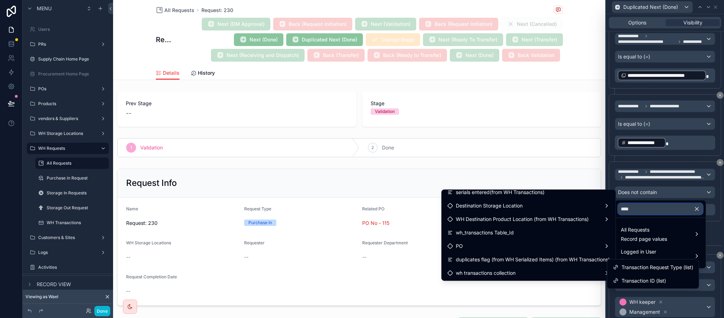
click at [650, 207] on input "****" at bounding box center [660, 208] width 85 height 11
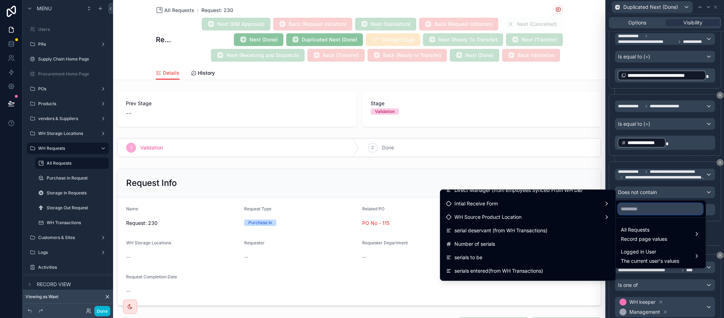
scroll to position [318, 0]
click at [662, 186] on div at bounding box center [665, 159] width 118 height 318
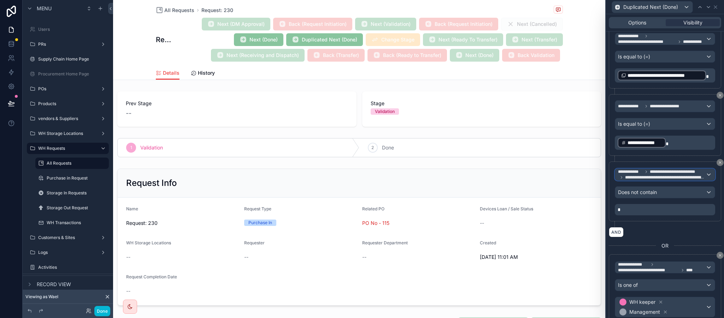
click at [658, 174] on span "**********" at bounding box center [676, 172] width 52 height 6
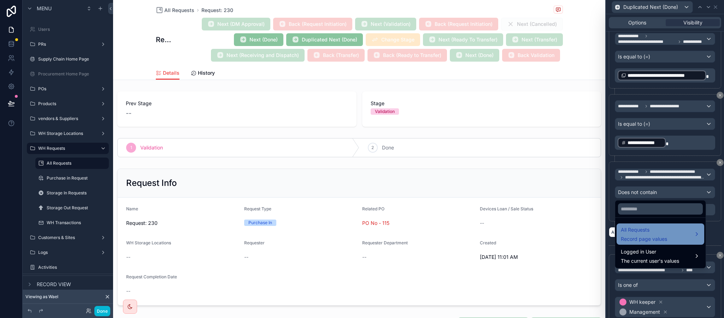
click at [652, 229] on span "All Requests" at bounding box center [644, 229] width 46 height 8
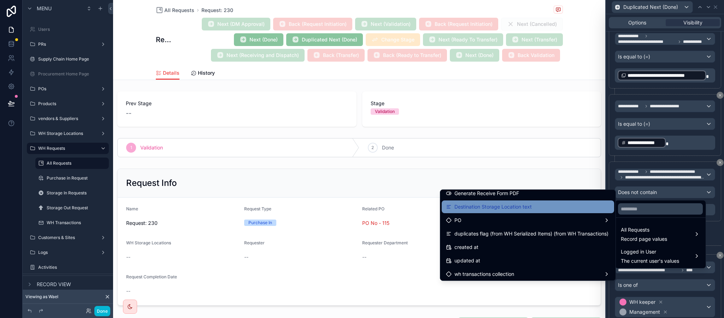
scroll to position [583, 0]
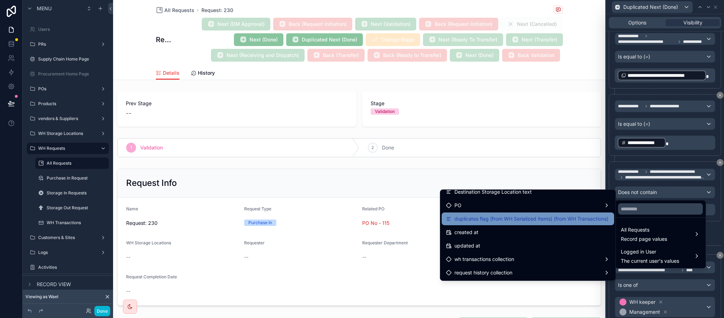
click at [489, 222] on span "duplicates flag (from WH Serialized Items) (from WH Transactions)" at bounding box center [532, 218] width 154 height 8
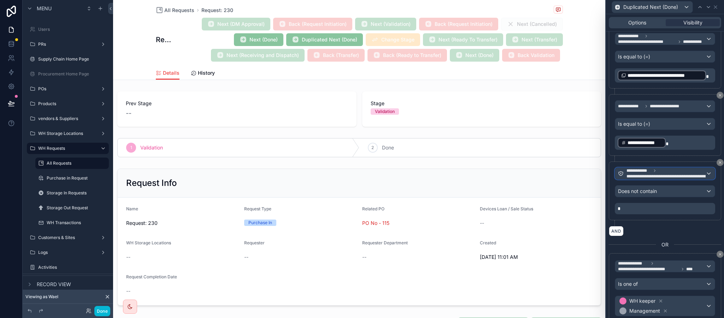
click at [645, 179] on span "**********" at bounding box center [694, 176] width 134 height 6
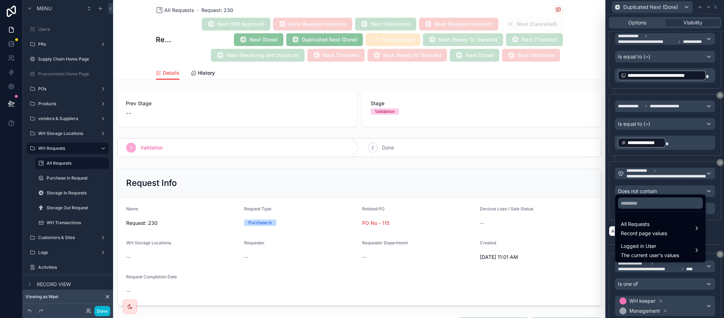
click at [645, 189] on div at bounding box center [665, 159] width 118 height 318
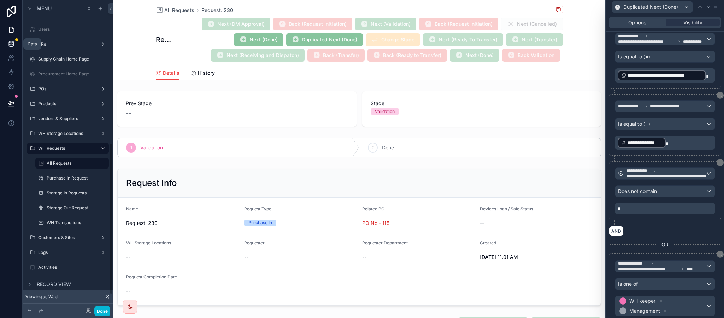
click at [6, 45] on link at bounding box center [11, 44] width 22 height 14
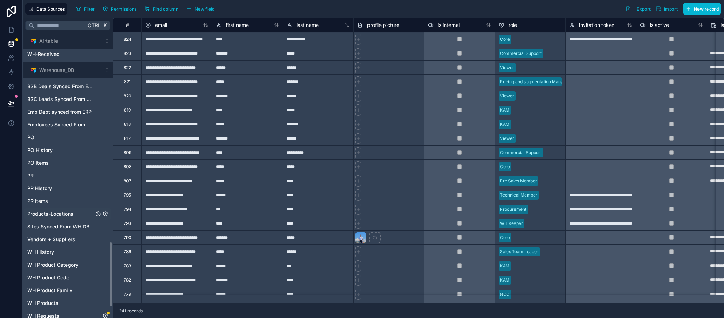
scroll to position [947, 0]
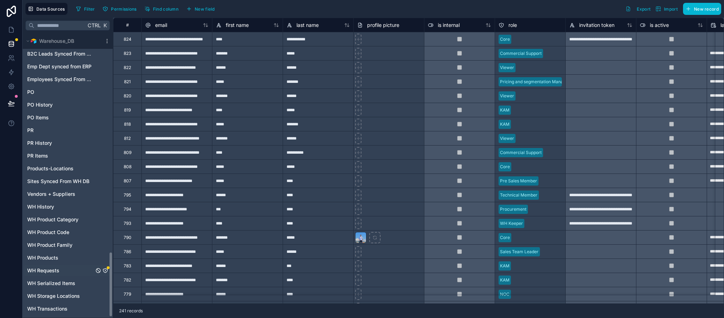
click at [73, 266] on div "WH Requests" at bounding box center [67, 269] width 87 height 11
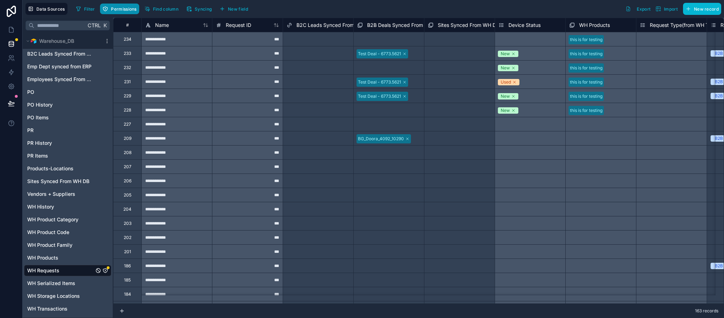
click at [120, 7] on span "Permissions" at bounding box center [123, 8] width 25 height 5
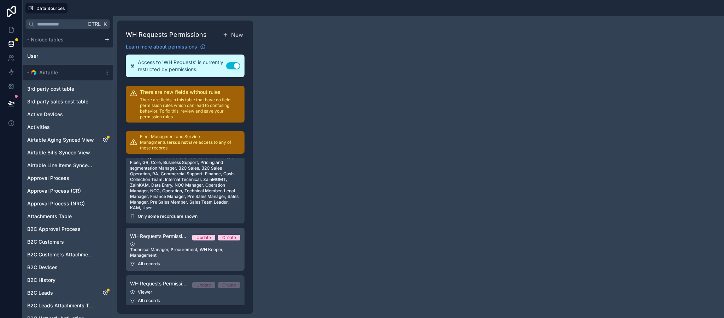
scroll to position [61, 0]
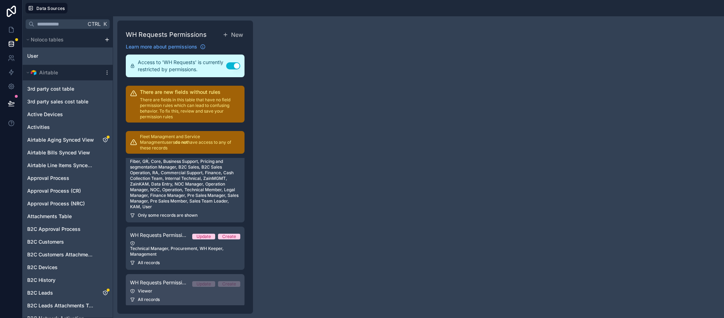
click at [153, 280] on span "WH Requests Permission 3" at bounding box center [158, 282] width 57 height 7
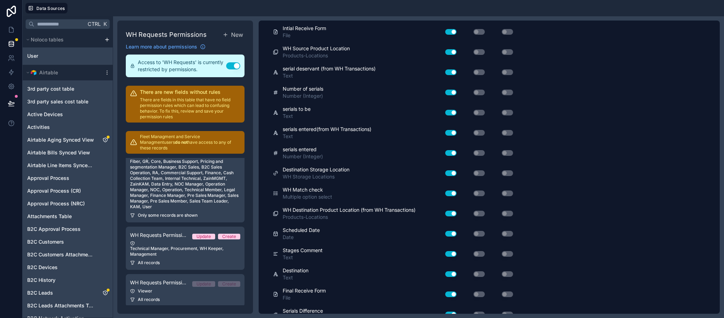
scroll to position [791, 0]
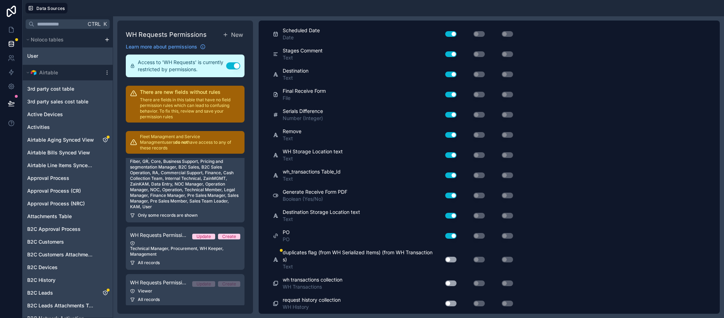
click at [449, 262] on div "Use setting" at bounding box center [448, 259] width 23 height 11
click at [449, 259] on button "Use setting" at bounding box center [450, 259] width 11 height 6
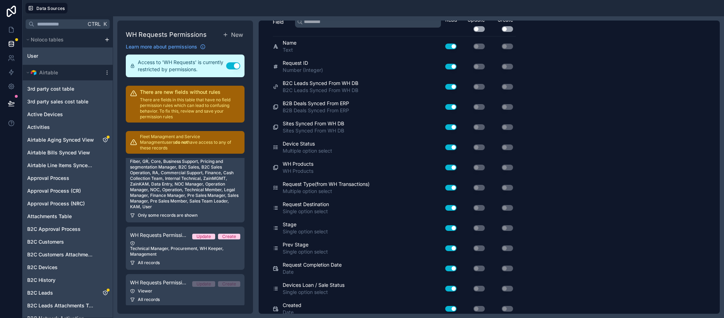
scroll to position [0, 0]
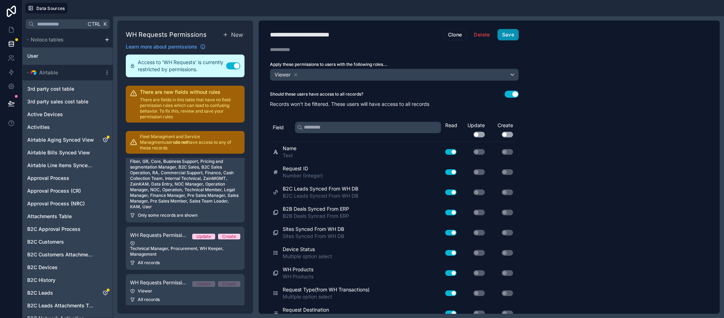
click at [501, 37] on button "Save" at bounding box center [508, 34] width 21 height 11
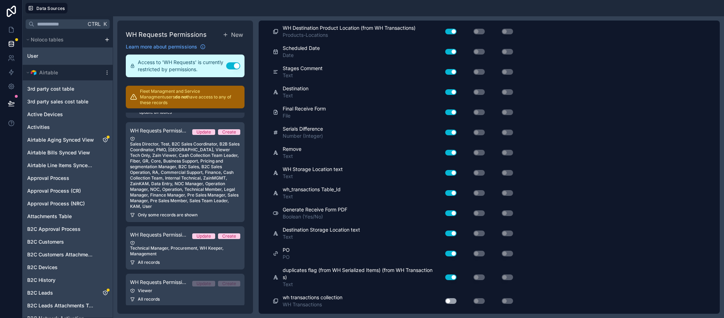
scroll to position [791, 0]
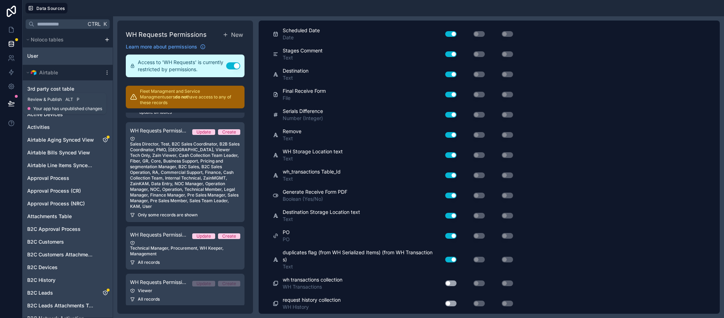
click at [12, 101] on icon at bounding box center [11, 103] width 7 height 7
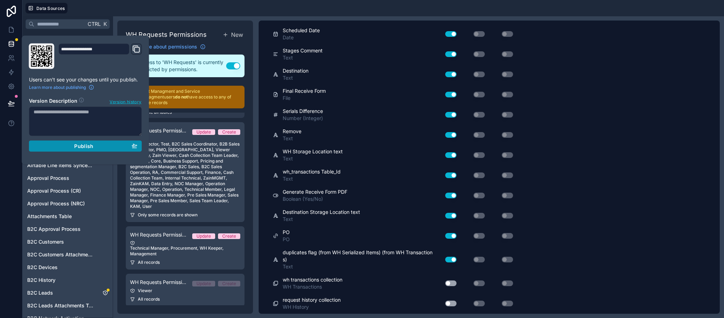
click at [128, 145] on div "Publish" at bounding box center [86, 146] width 104 height 6
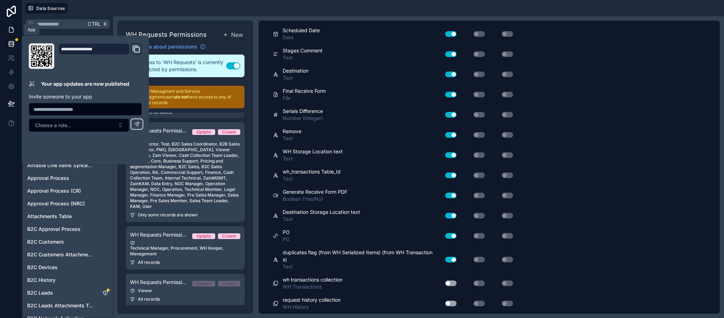
click at [6, 36] on link at bounding box center [11, 30] width 22 height 14
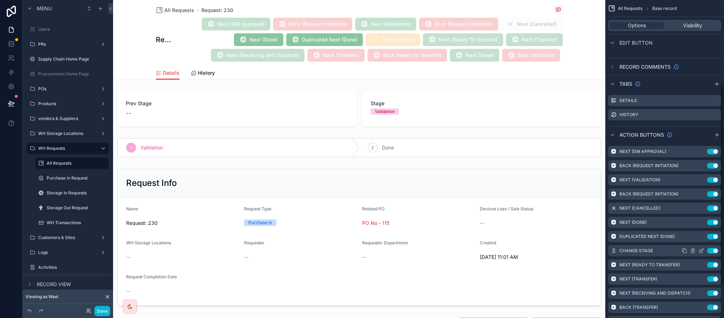
scroll to position [136, 0]
click at [701, 235] on icon "scrollable content" at bounding box center [702, 236] width 6 height 6
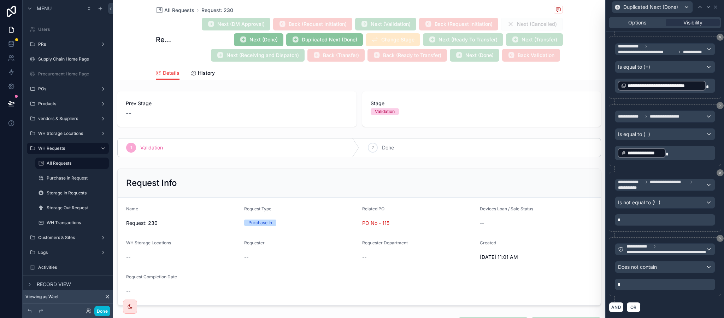
scroll to position [871, 0]
click at [4, 107] on button at bounding box center [12, 103] width 16 height 20
click at [0, 97] on div at bounding box center [11, 103] width 22 height 20
drag, startPoint x: 13, startPoint y: 100, endPoint x: 30, endPoint y: 112, distance: 20.8
click at [12, 100] on icon at bounding box center [11, 103] width 7 height 7
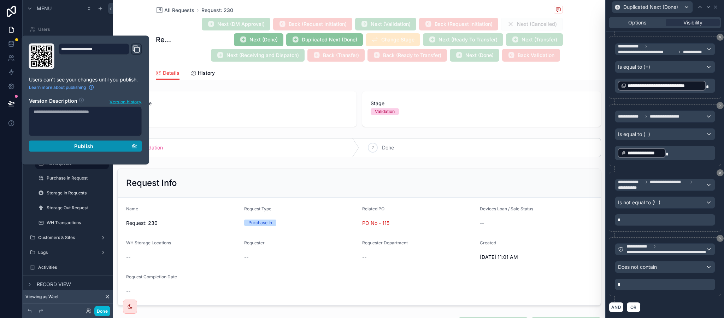
click at [87, 149] on span "Publish" at bounding box center [83, 146] width 19 height 6
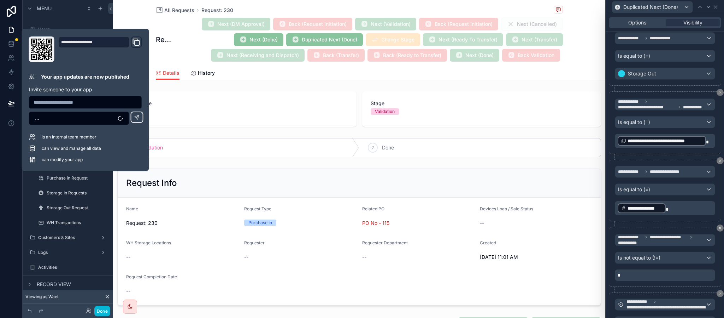
scroll to position [659, 0]
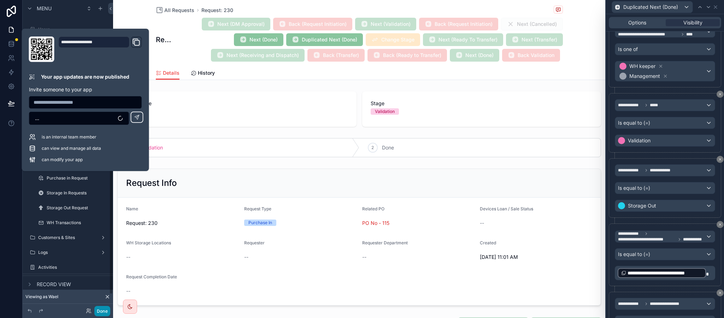
click at [96, 311] on button "Done" at bounding box center [102, 310] width 16 height 10
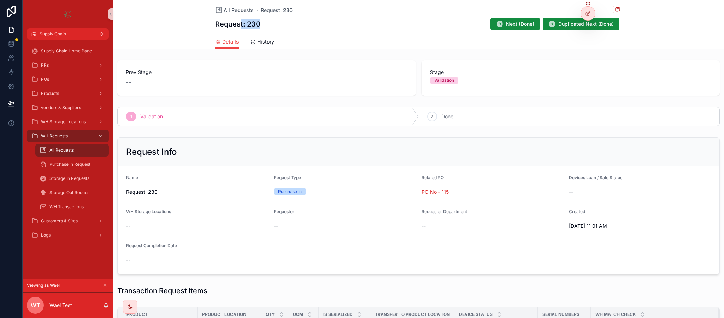
drag, startPoint x: 249, startPoint y: 27, endPoint x: 251, endPoint y: 14, distance: 12.9
click at [235, 25] on div "Request: 230 Next (Done) Duplicated Next (Done)" at bounding box center [418, 23] width 407 height 13
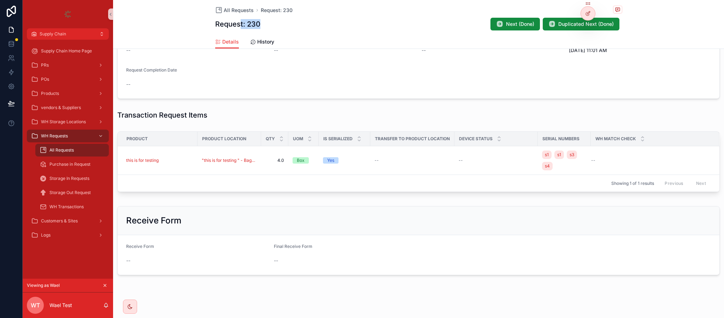
scroll to position [182, 0]
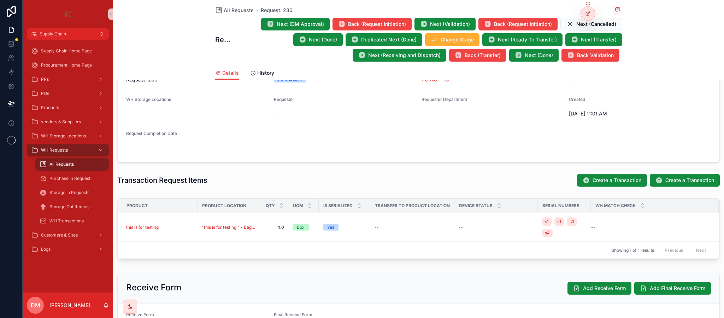
scroll to position [144, 0]
click at [585, 28] on div at bounding box center [588, 28] width 11 height 11
click at [589, 31] on icon at bounding box center [587, 29] width 3 height 1
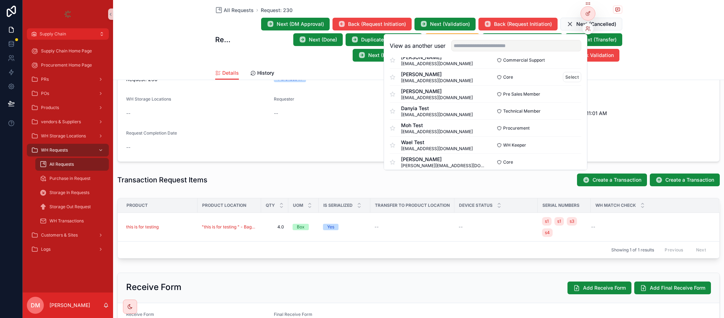
scroll to position [159, 0]
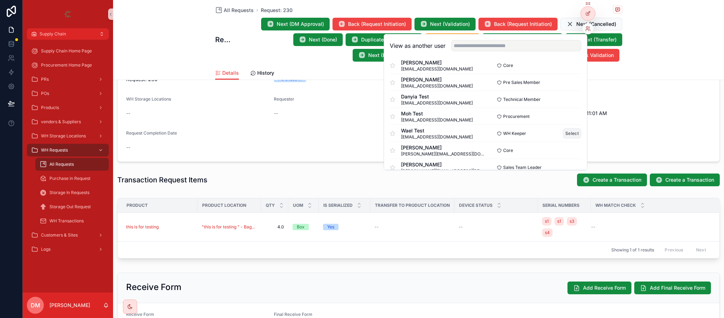
click at [565, 133] on button "Select" at bounding box center [572, 133] width 18 height 10
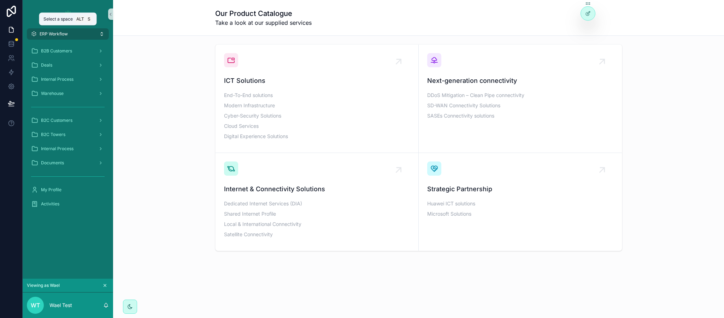
click at [82, 34] on button "ERP Workflow" at bounding box center [68, 33] width 82 height 11
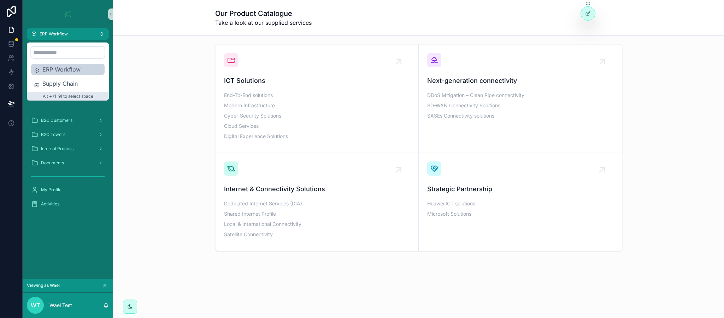
click at [63, 76] on div "ERP Workflow Supply Chain" at bounding box center [68, 76] width 74 height 25
click at [62, 82] on span "Supply Chain" at bounding box center [71, 83] width 59 height 8
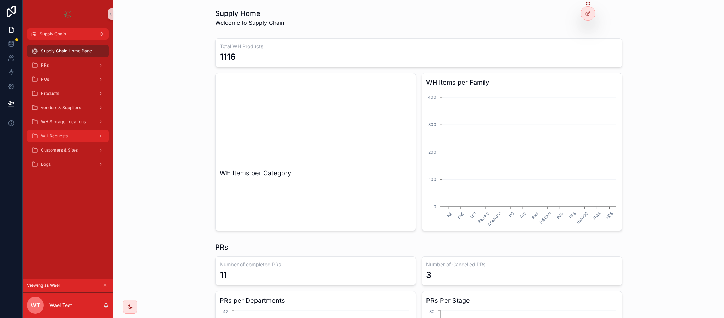
click at [66, 134] on span "WH Requests" at bounding box center [54, 136] width 27 height 6
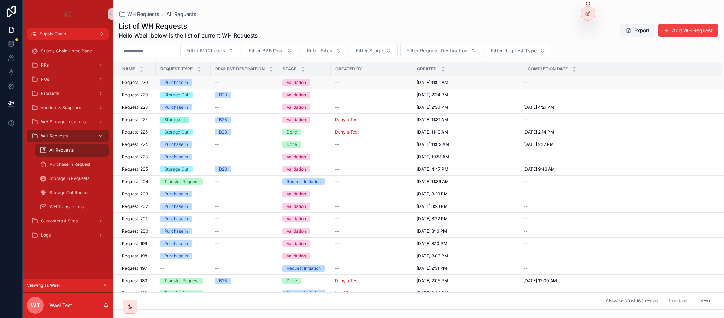
click at [137, 82] on span "Request: 230" at bounding box center [135, 83] width 26 height 6
